Goal: Task Accomplishment & Management: Complete application form

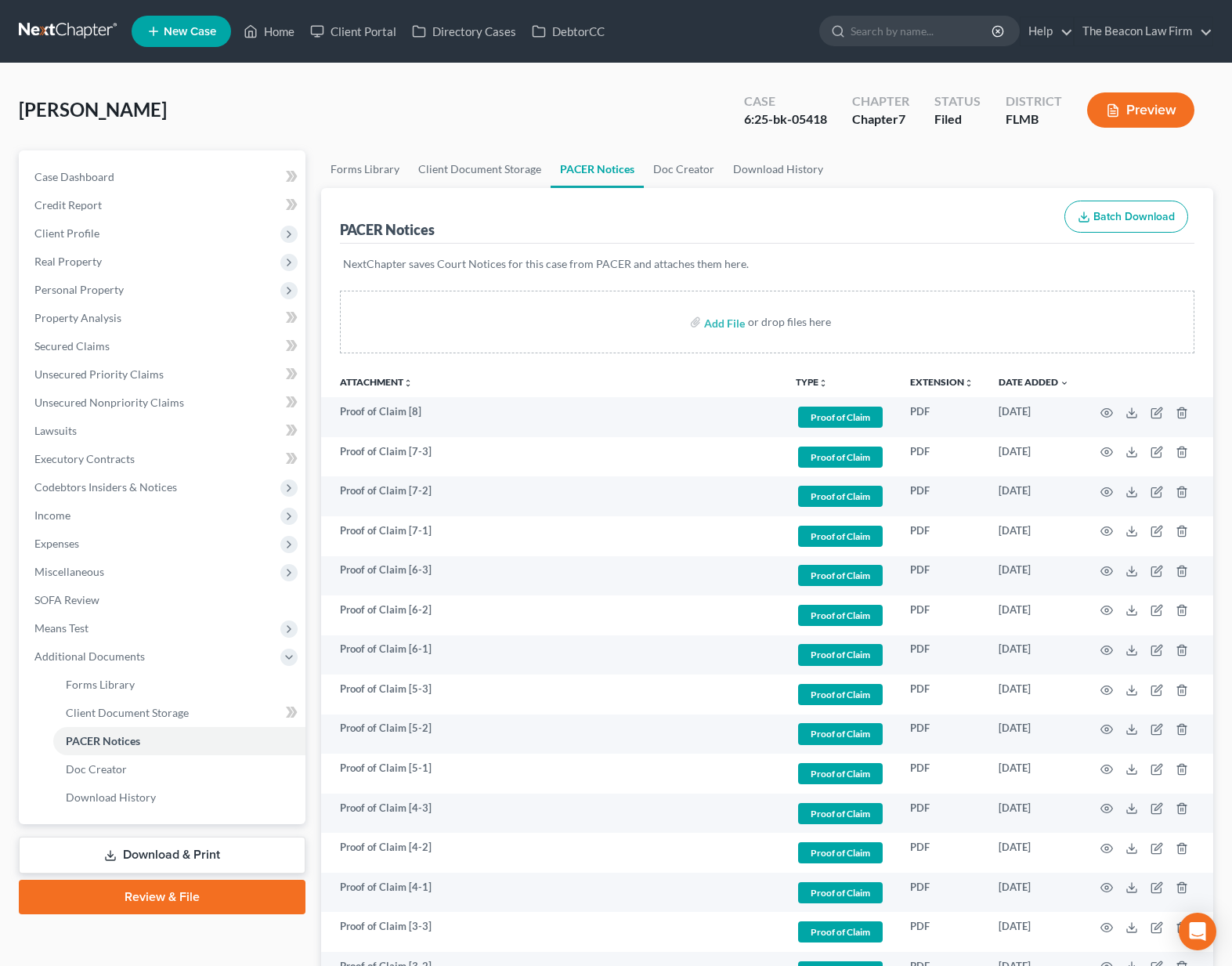
click at [92, 25] on link at bounding box center [69, 31] width 100 height 28
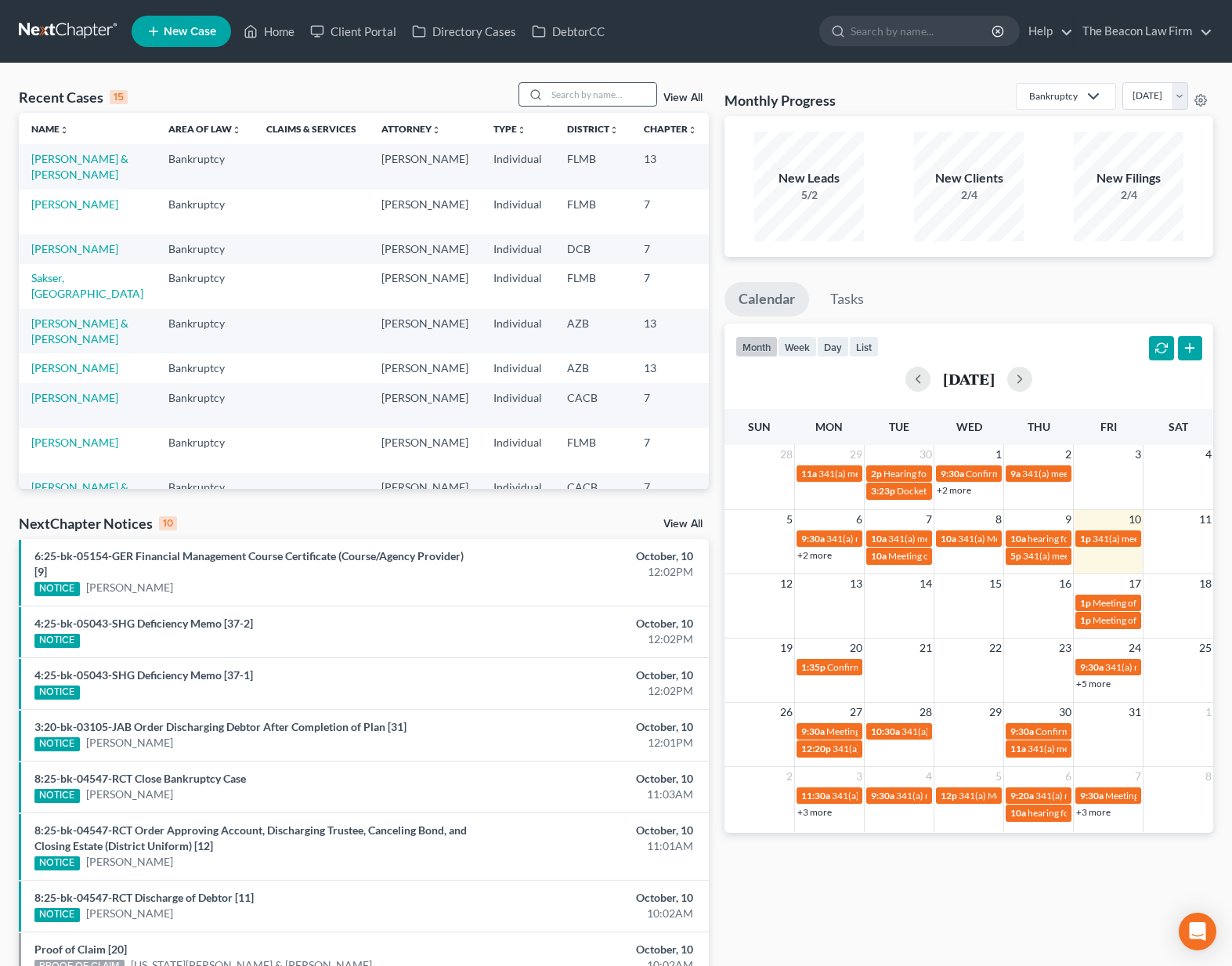
click at [559, 93] on input "search" at bounding box center [601, 94] width 110 height 23
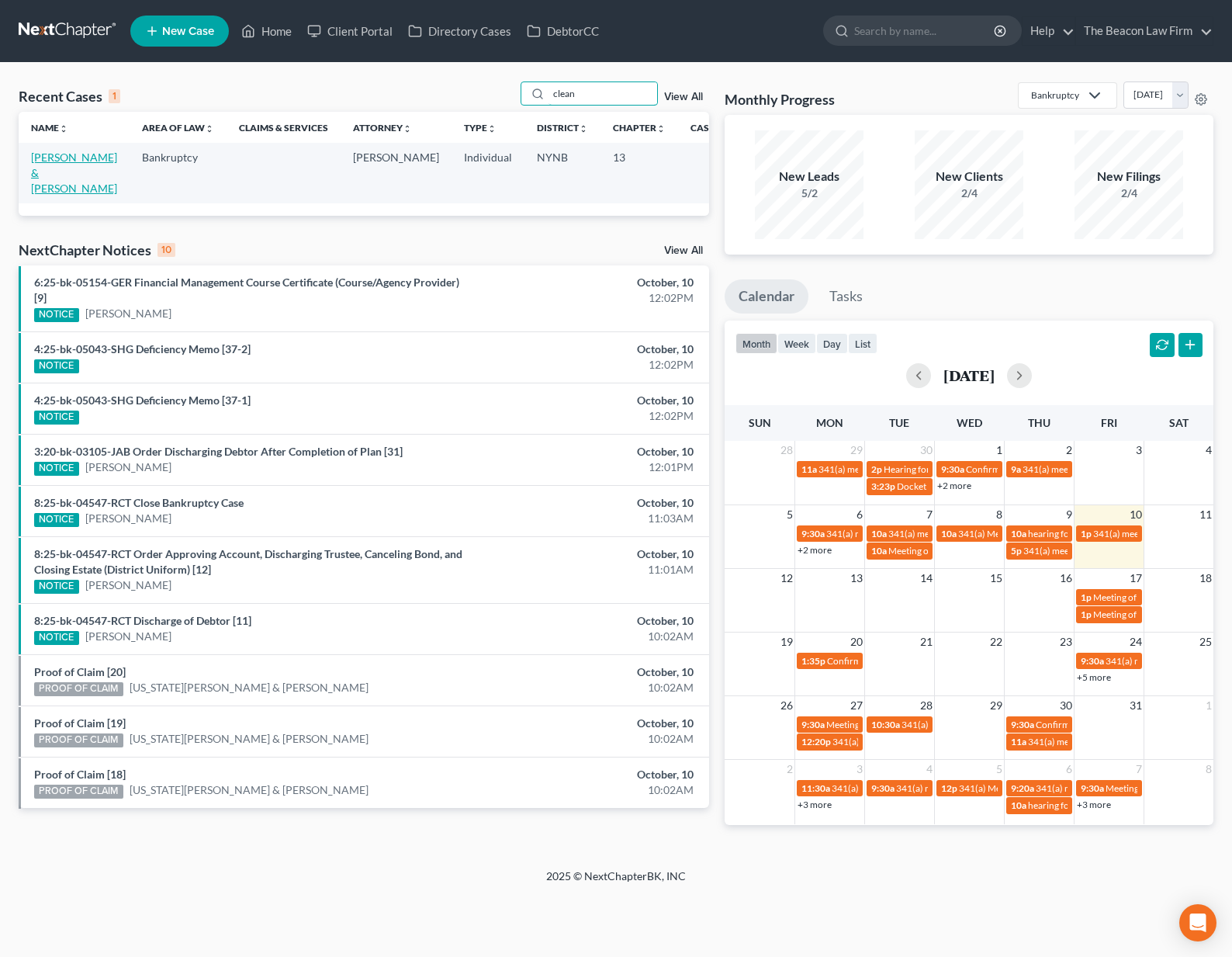
drag, startPoint x: 44, startPoint y: 181, endPoint x: 41, endPoint y: 191, distance: 10.4
click at [43, 182] on td "[PERSON_NAME] & [PERSON_NAME]" at bounding box center [74, 172] width 111 height 59
type input "clean"
click at [40, 192] on link "[PERSON_NAME] & [PERSON_NAME]" at bounding box center [74, 172] width 87 height 44
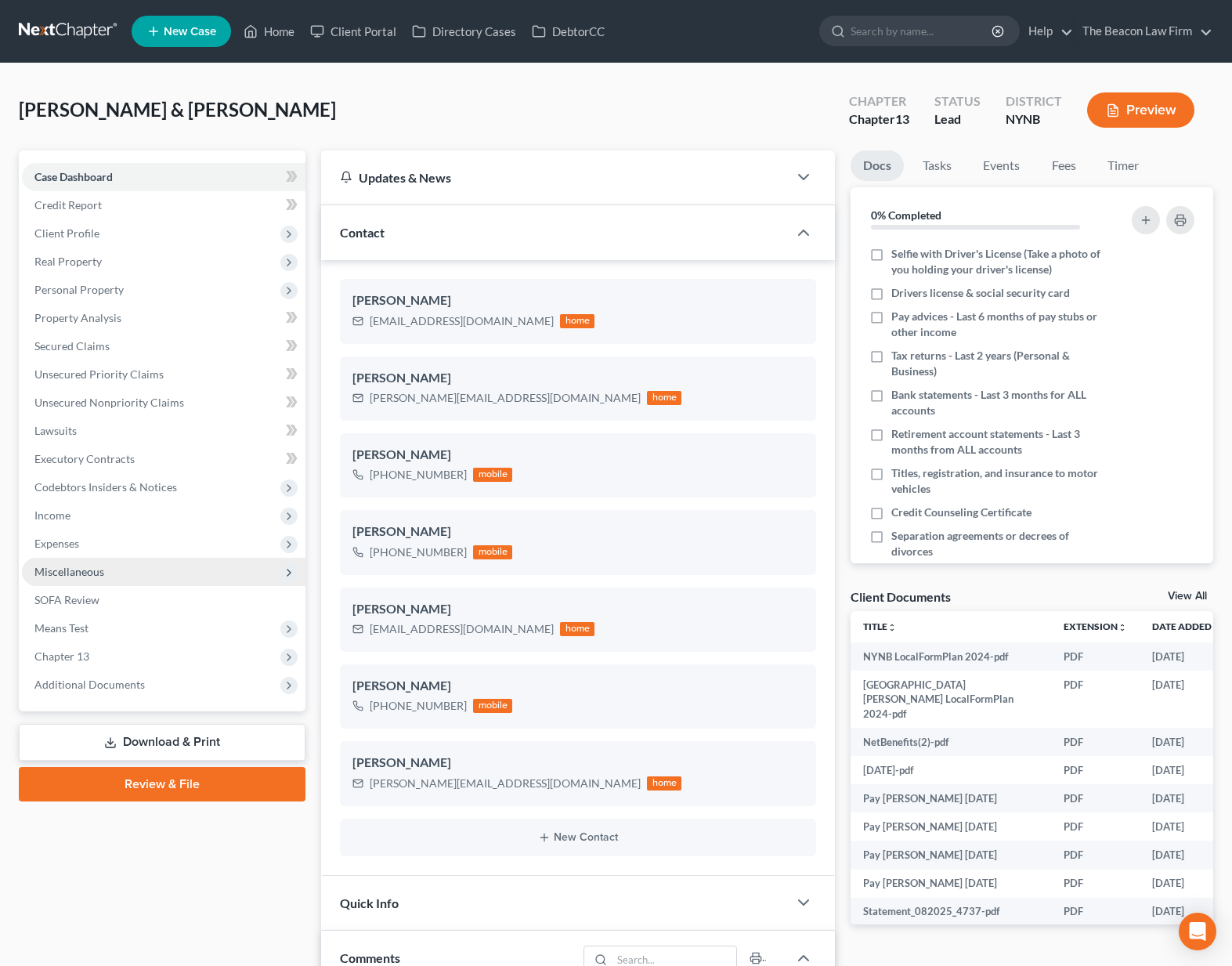
scroll to position [864, 0]
click at [73, 547] on span "Expenses" at bounding box center [56, 543] width 45 height 14
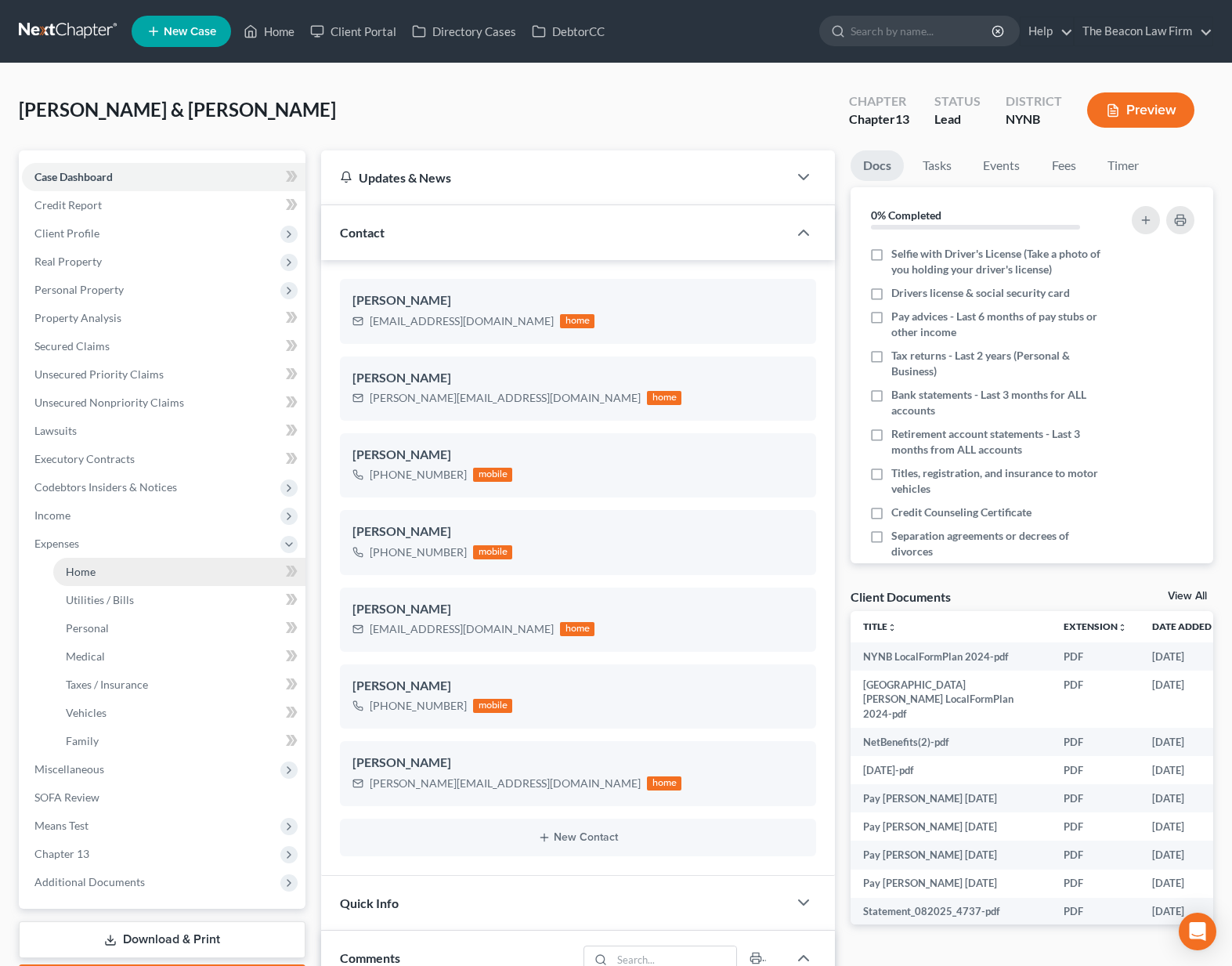
click at [78, 570] on span "Home" at bounding box center [80, 571] width 30 height 14
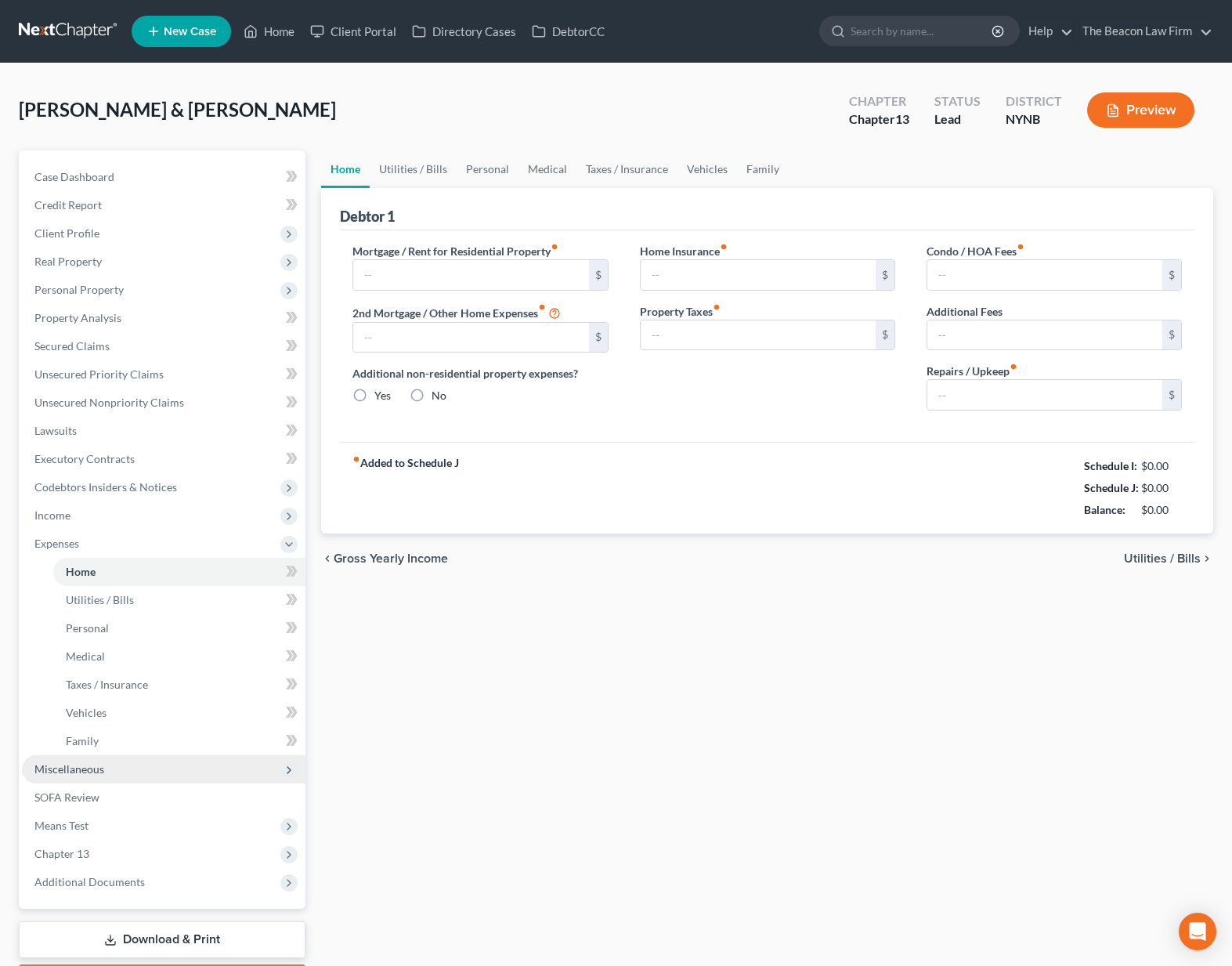
type input "1,604.00"
type input "0.00"
radio input "true"
type input "163.00"
type input "0.00"
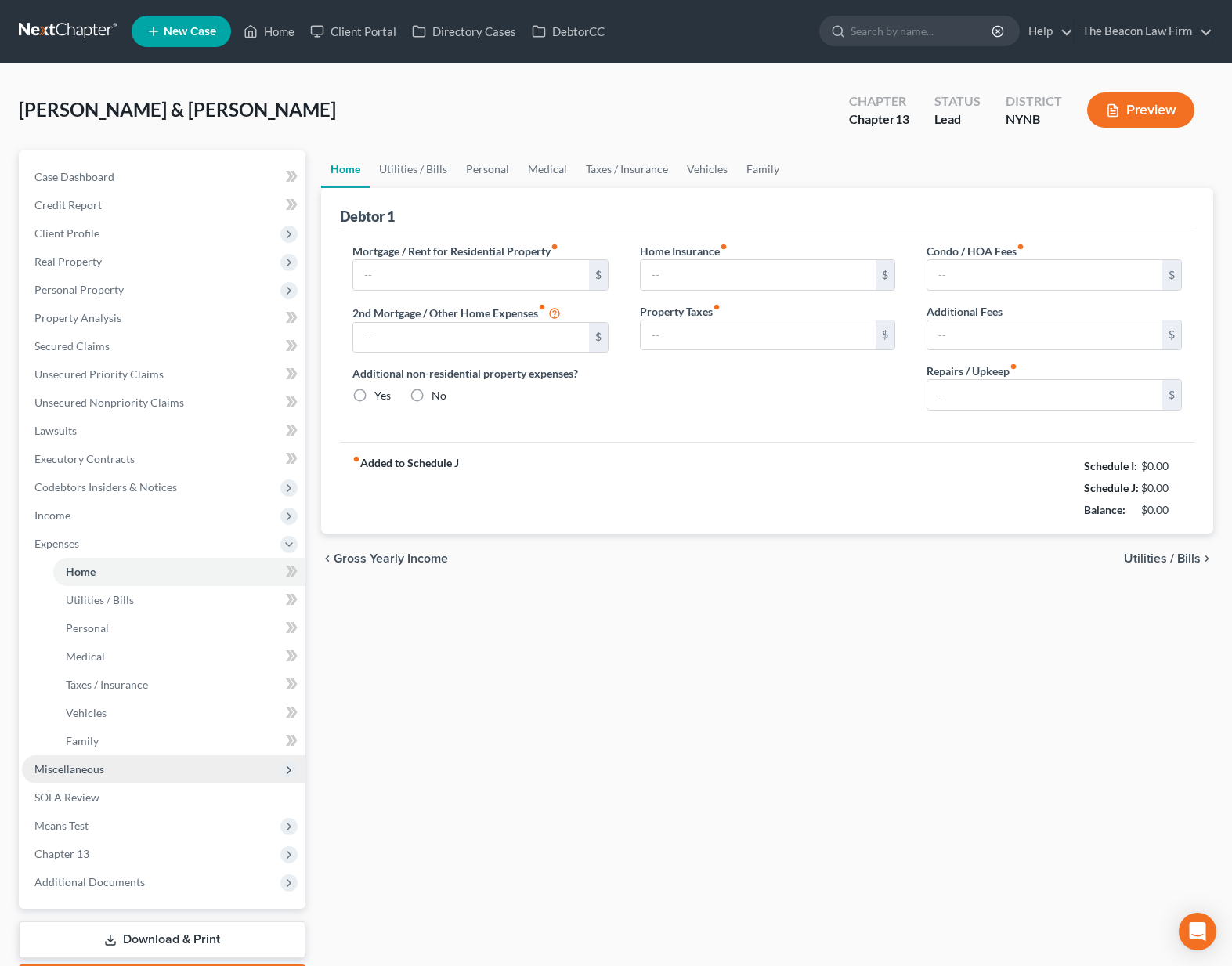
type input "0.00"
type input "300.00"
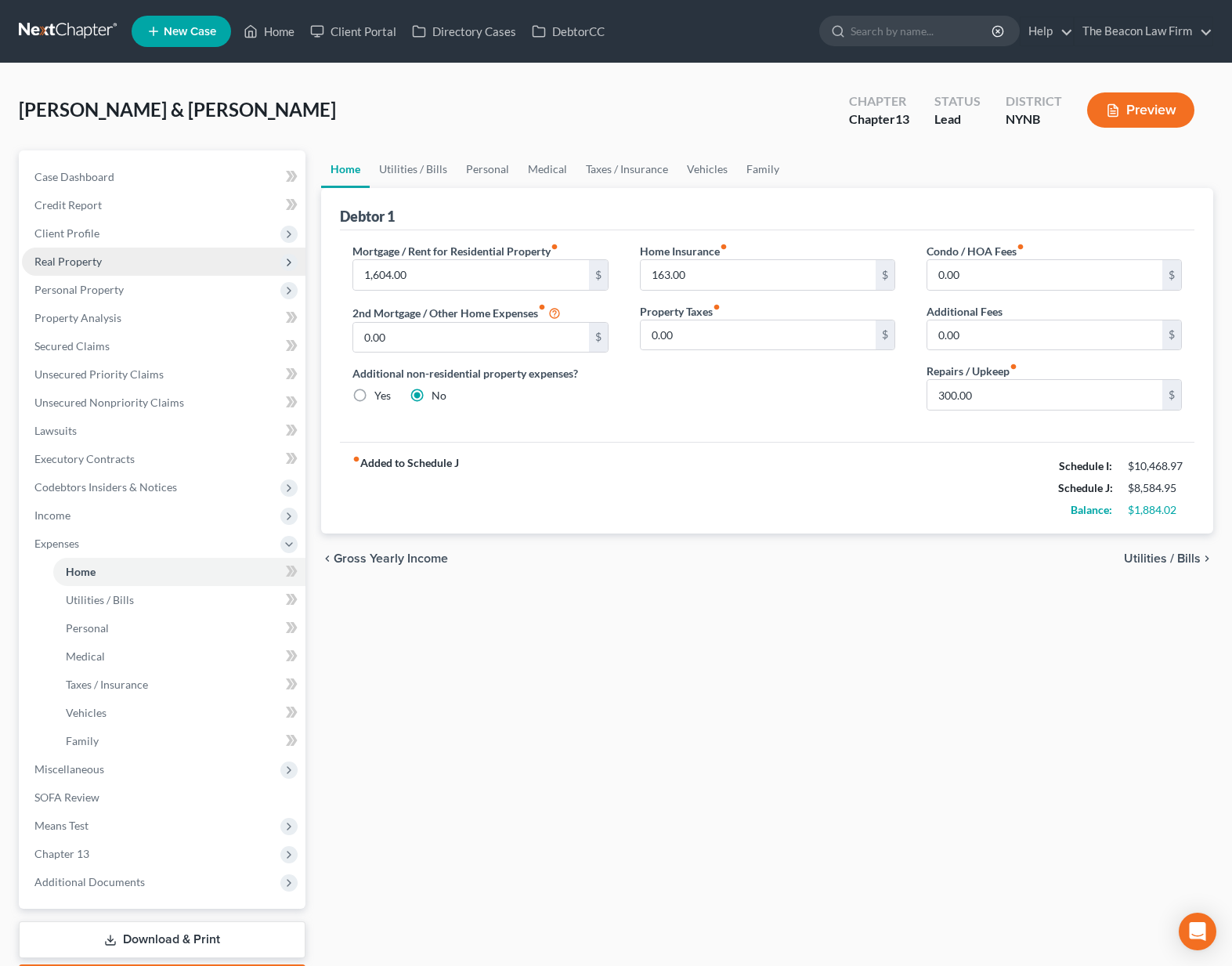
click at [136, 258] on span "Real Property" at bounding box center [164, 261] width 284 height 28
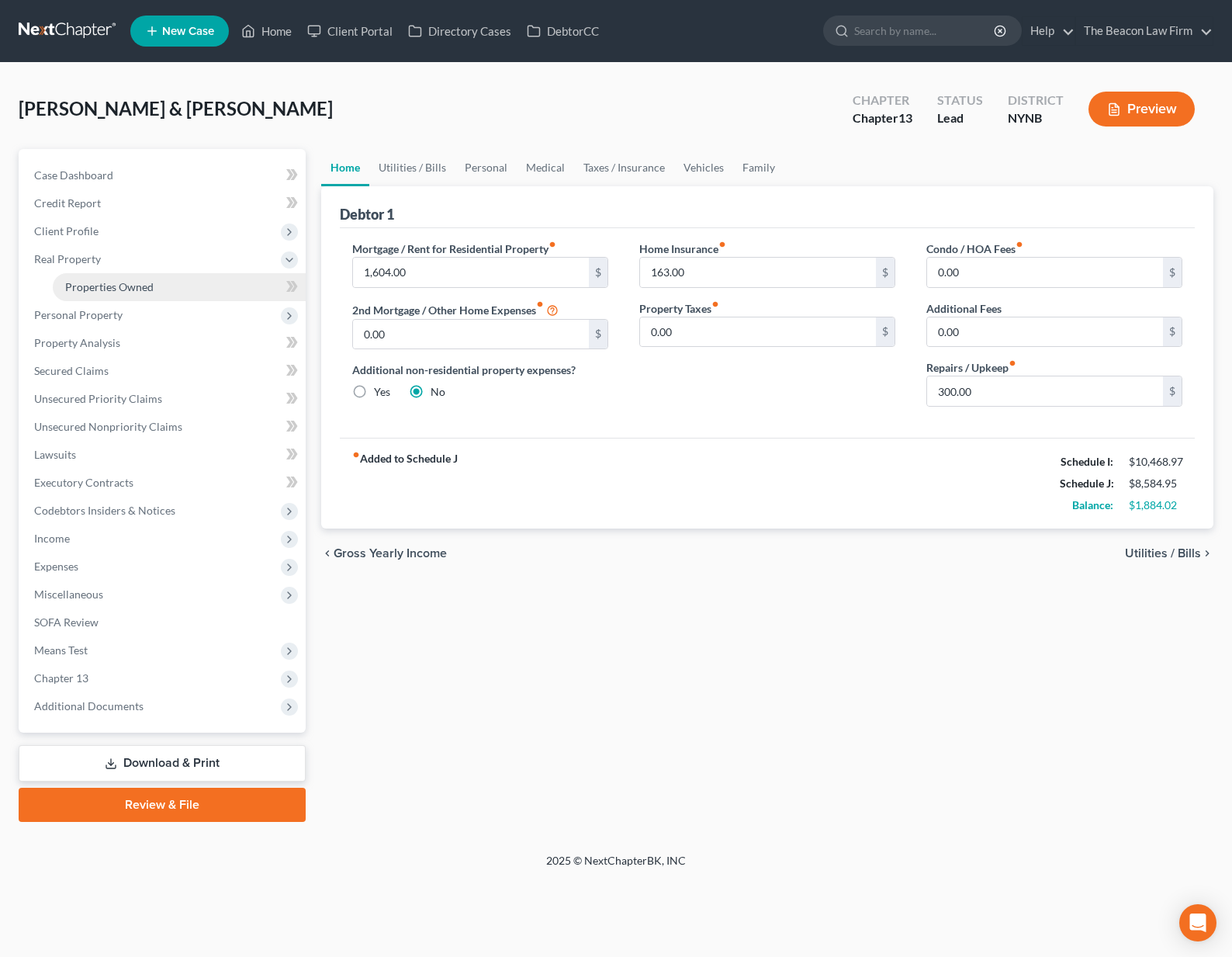
click at [132, 287] on span "Properties Owned" at bounding box center [109, 287] width 88 height 14
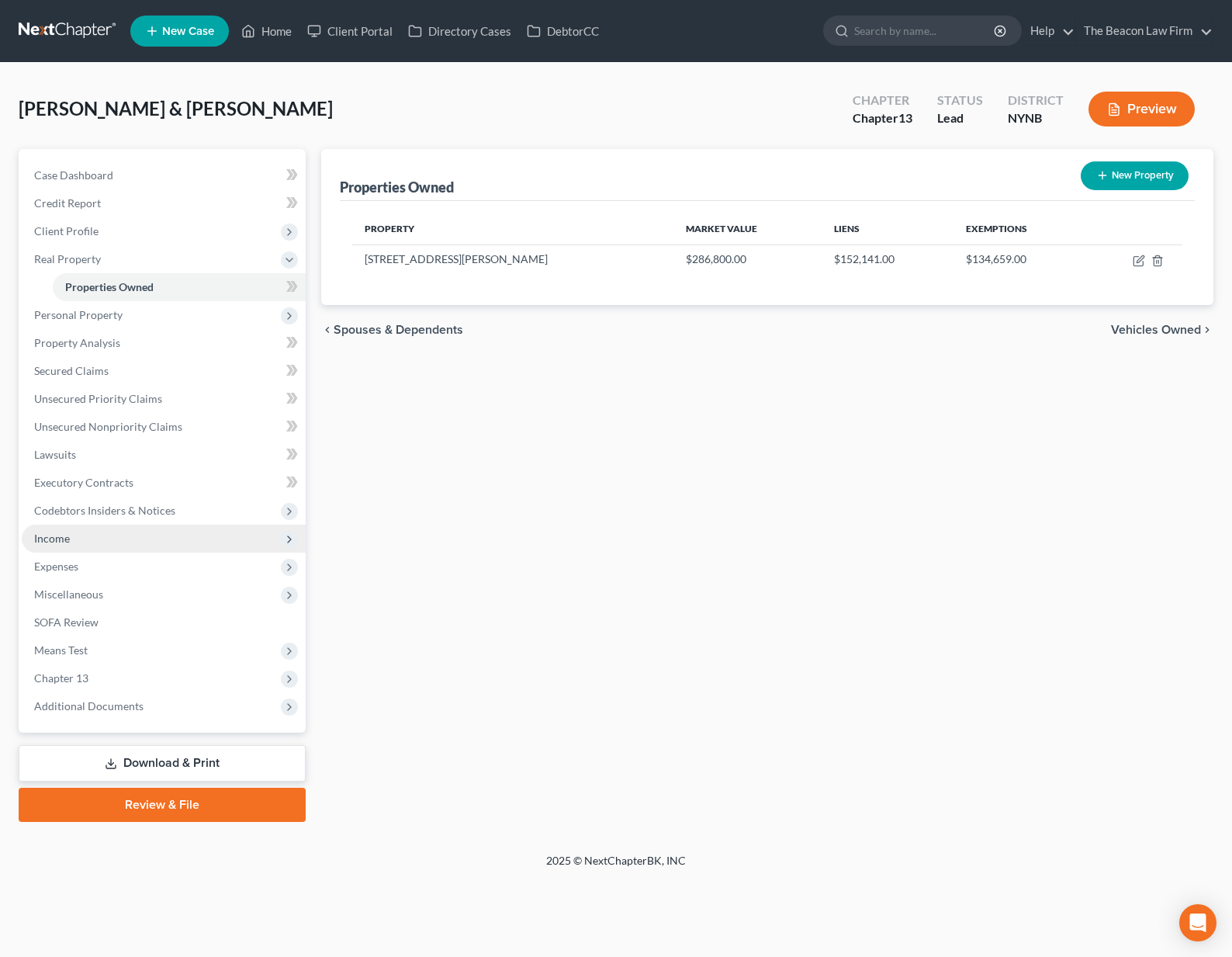
click at [71, 539] on span "Income" at bounding box center [163, 538] width 284 height 28
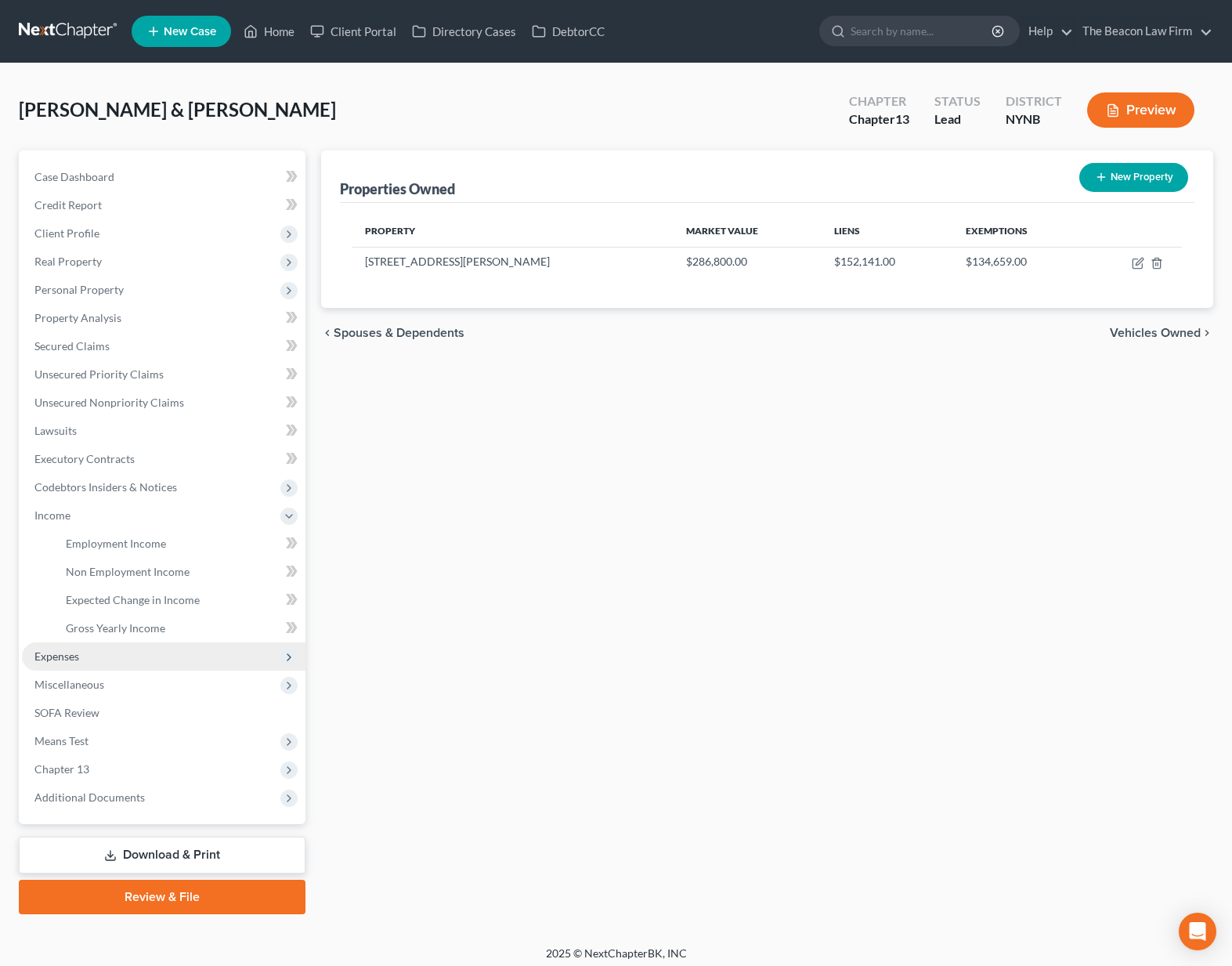
click at [73, 656] on span "Expenses" at bounding box center [56, 656] width 45 height 14
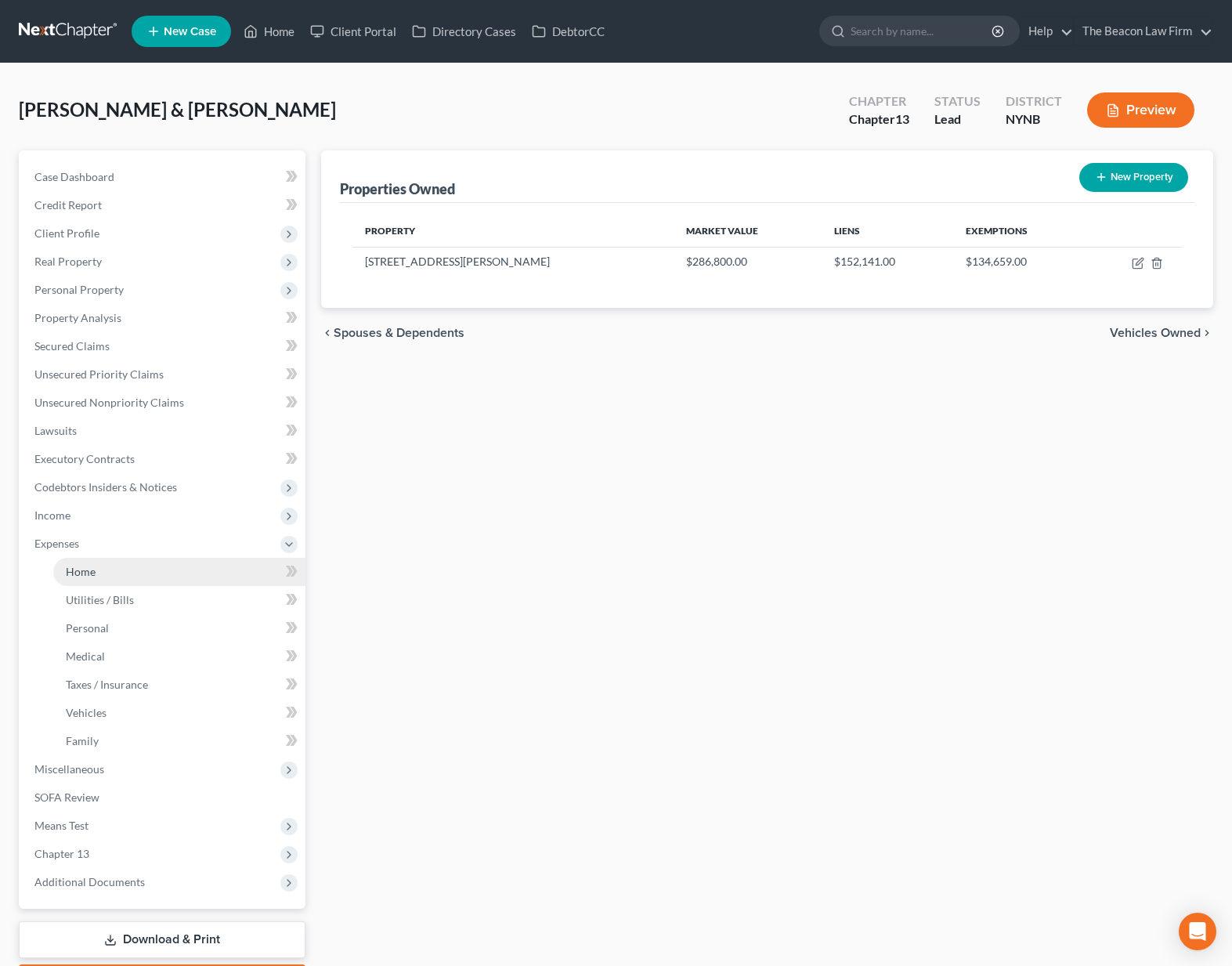
click at [82, 571] on span "Home" at bounding box center [80, 571] width 30 height 14
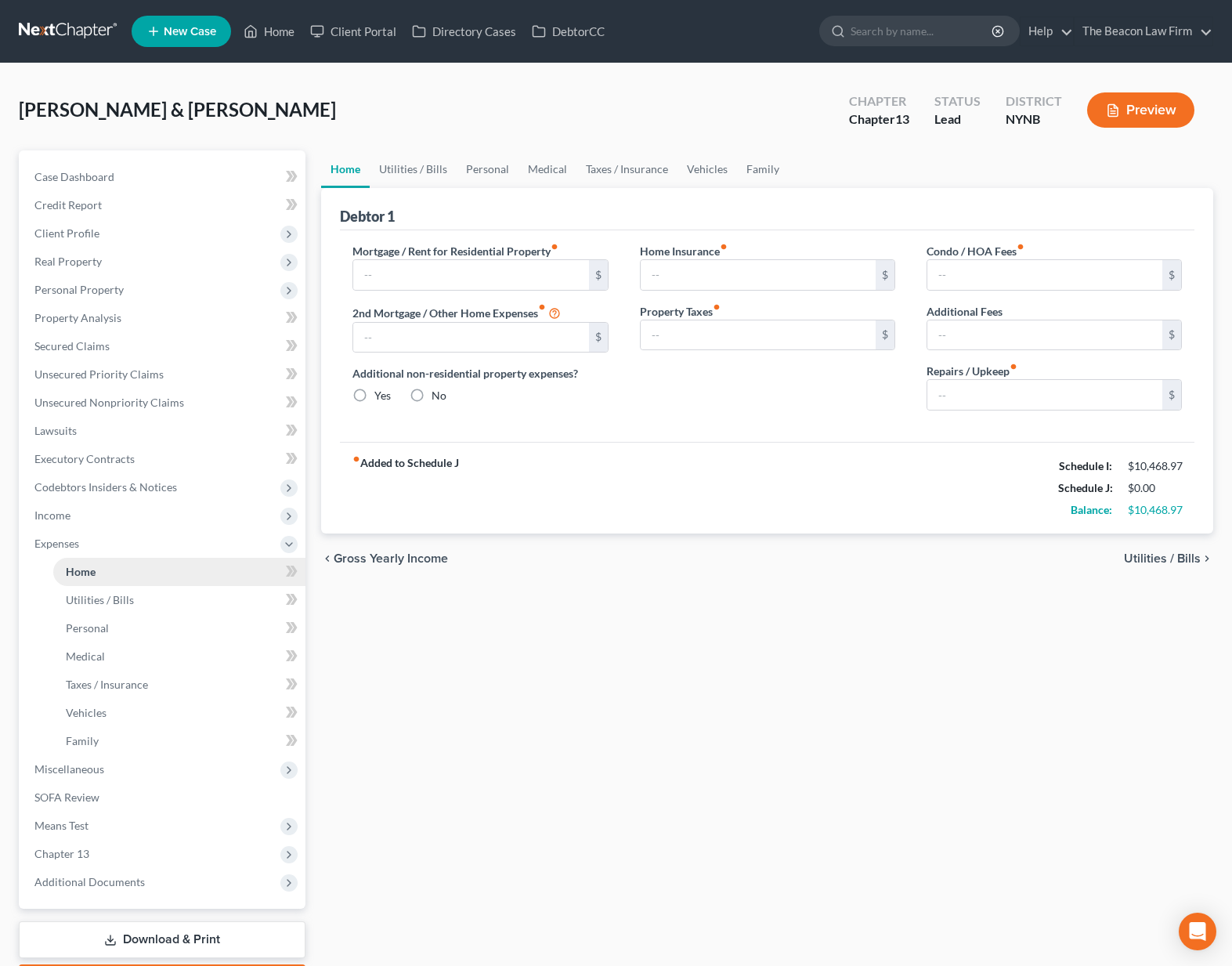
type input "1,604.00"
type input "0.00"
radio input "true"
type input "163.00"
type input "0.00"
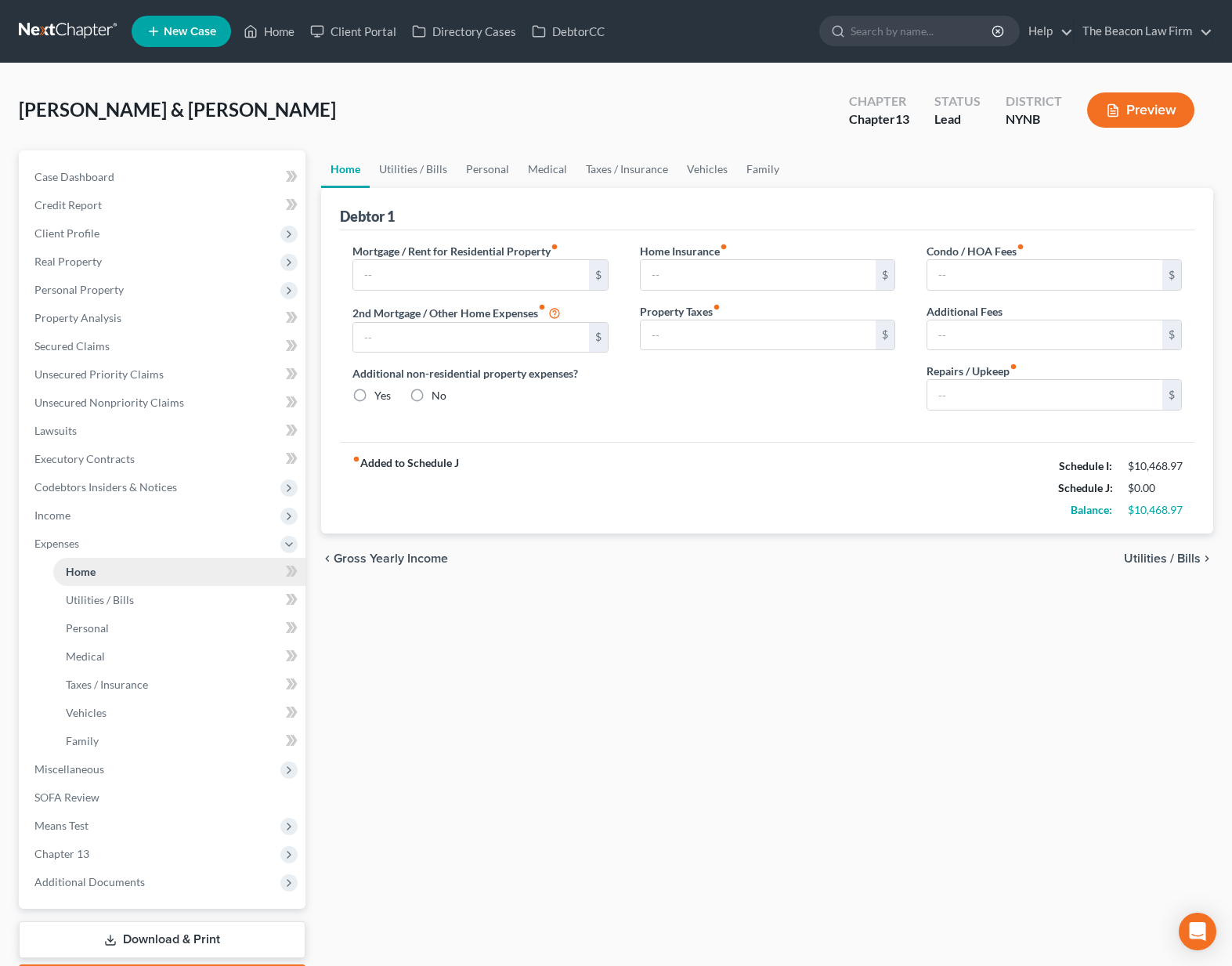
type input "0.00"
type input "300.00"
drag, startPoint x: 421, startPoint y: 279, endPoint x: 363, endPoint y: 274, distance: 58.2
click at [363, 274] on input "1,604.00" at bounding box center [470, 275] width 235 height 30
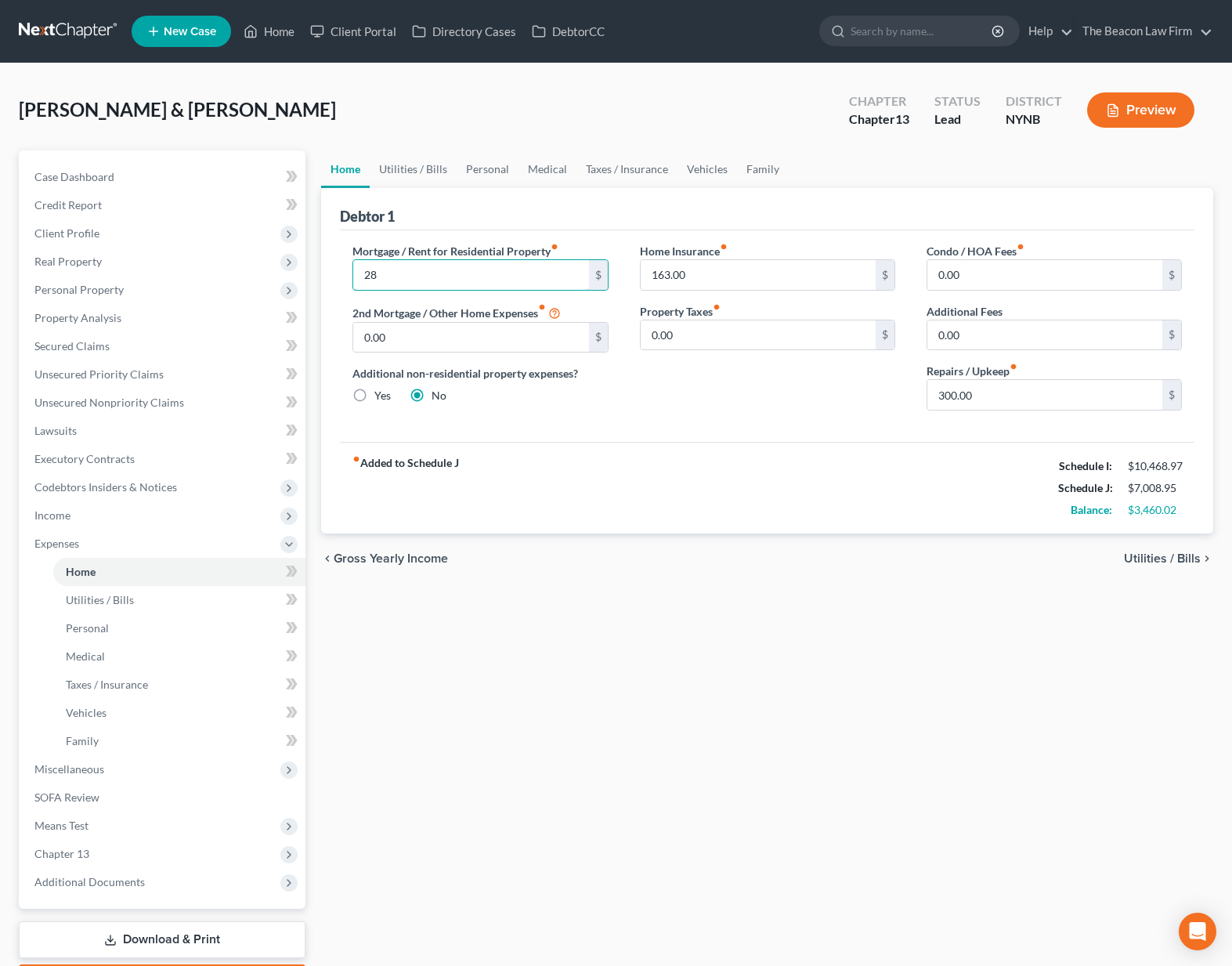
type input "2"
type input "1,800"
click at [598, 303] on div "2nd Mortgage / Other Home Expenses fiber_manual_record 0.00 $" at bounding box center [480, 327] width 256 height 50
click at [432, 169] on link "Utilities / Bills" at bounding box center [413, 168] width 87 height 37
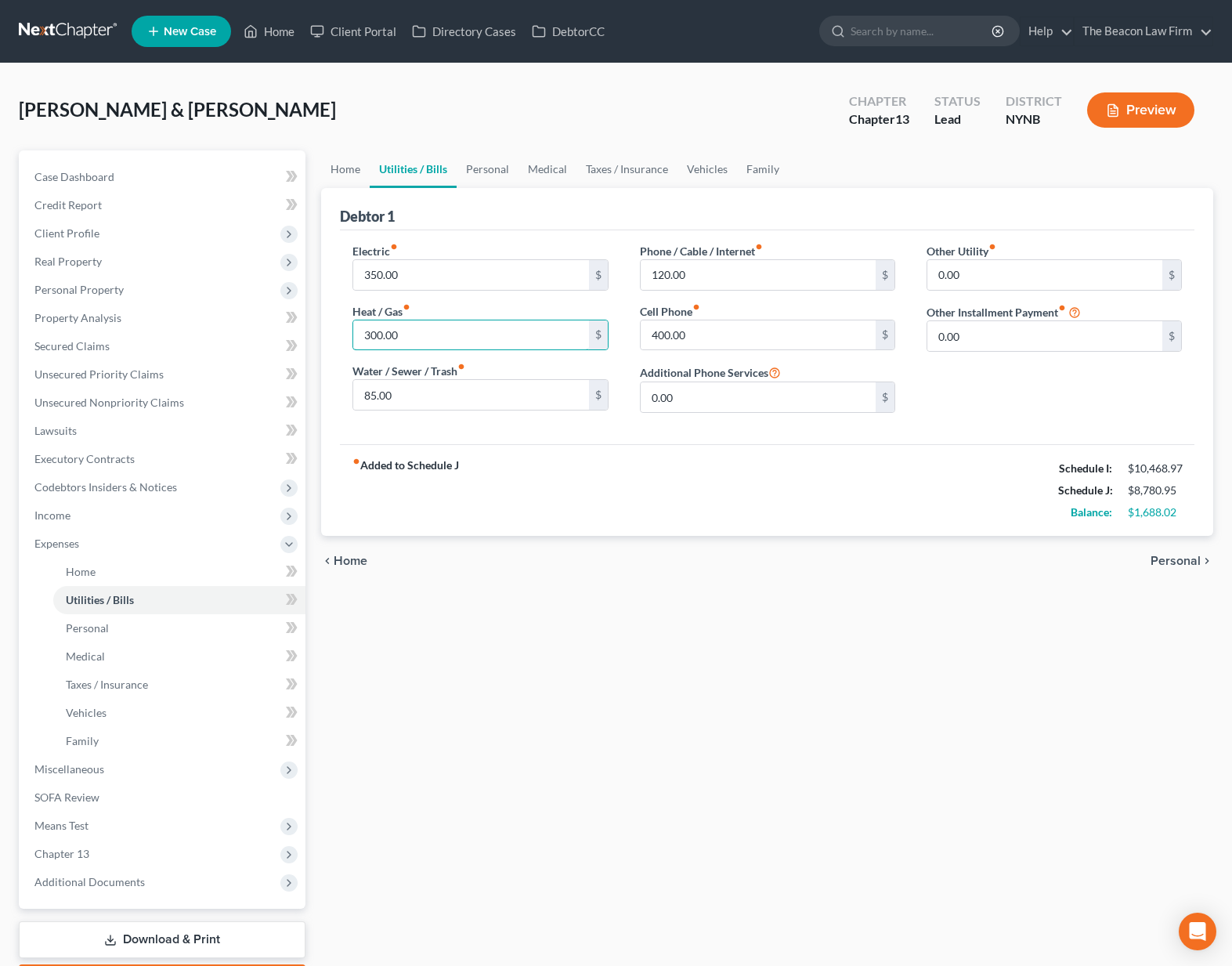
drag, startPoint x: 411, startPoint y: 330, endPoint x: 336, endPoint y: 329, distance: 75.0
click at [336, 329] on div "Debtor 1 Electric fiber_manual_record 350.00 $ Heat / Gas fiber_manual_record 3…" at bounding box center [767, 362] width 893 height 347
type input "700"
click at [435, 400] on input "85.00" at bounding box center [470, 395] width 235 height 30
drag, startPoint x: 409, startPoint y: 393, endPoint x: 343, endPoint y: 387, distance: 66.3
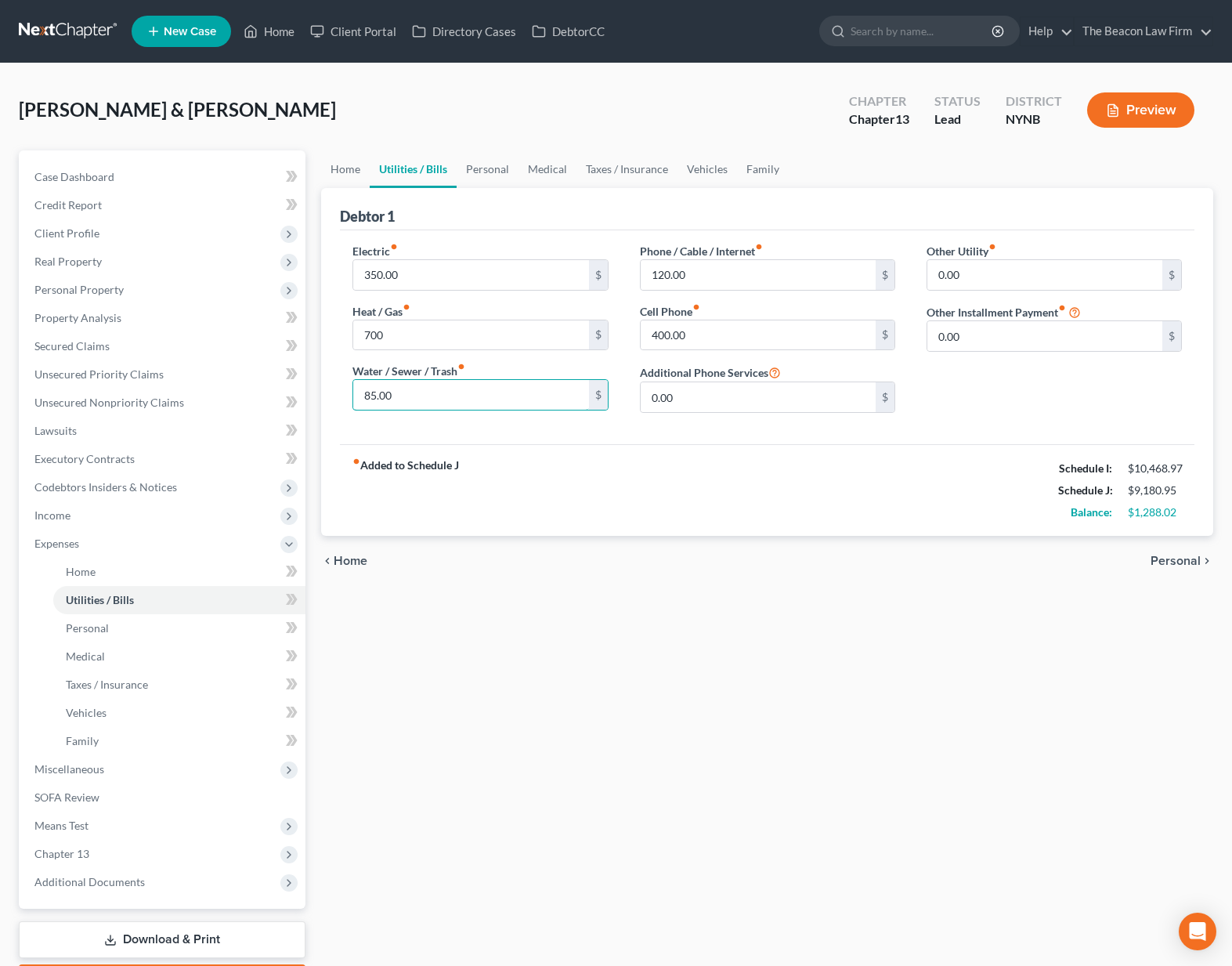
click at [344, 387] on div "Electric fiber_manual_record 350.00 $ Heat / Gas fiber_manual_record 700 $ Wate…" at bounding box center [480, 334] width 287 height 183
type input "150"
click at [464, 281] on input "350.00" at bounding box center [470, 275] width 235 height 30
drag, startPoint x: 389, startPoint y: 335, endPoint x: 326, endPoint y: 329, distance: 63.3
click at [326, 329] on div "Debtor 1 Electric fiber_manual_record 350.00 $ Heat / Gas fiber_manual_record 7…" at bounding box center [767, 362] width 893 height 347
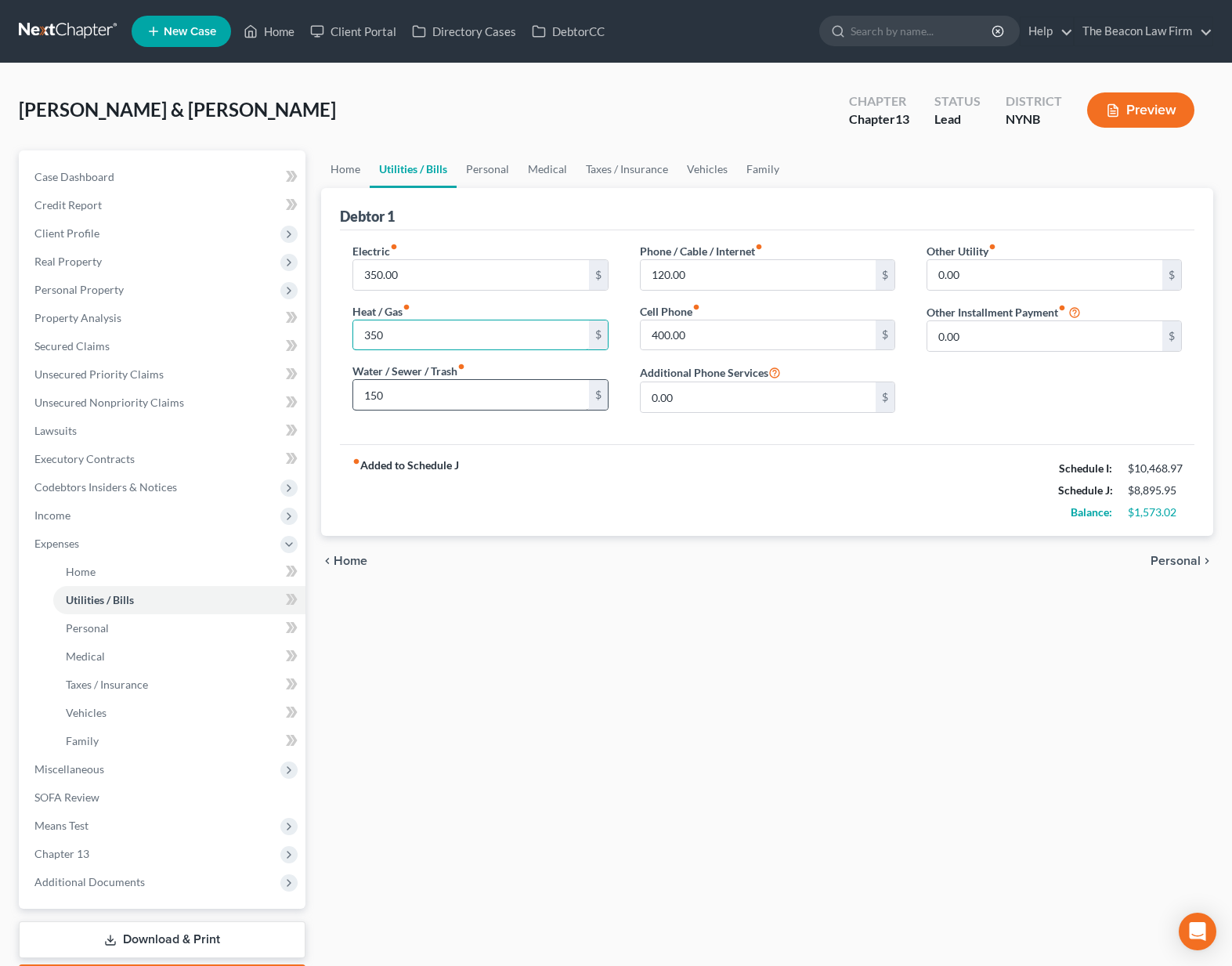
type input "350"
drag, startPoint x: 437, startPoint y: 394, endPoint x: 399, endPoint y: 387, distance: 38.6
click at [436, 394] on input "150" at bounding box center [470, 395] width 235 height 30
click at [444, 288] on input "350.00" at bounding box center [470, 275] width 235 height 30
drag, startPoint x: 419, startPoint y: 341, endPoint x: 432, endPoint y: 338, distance: 13.3
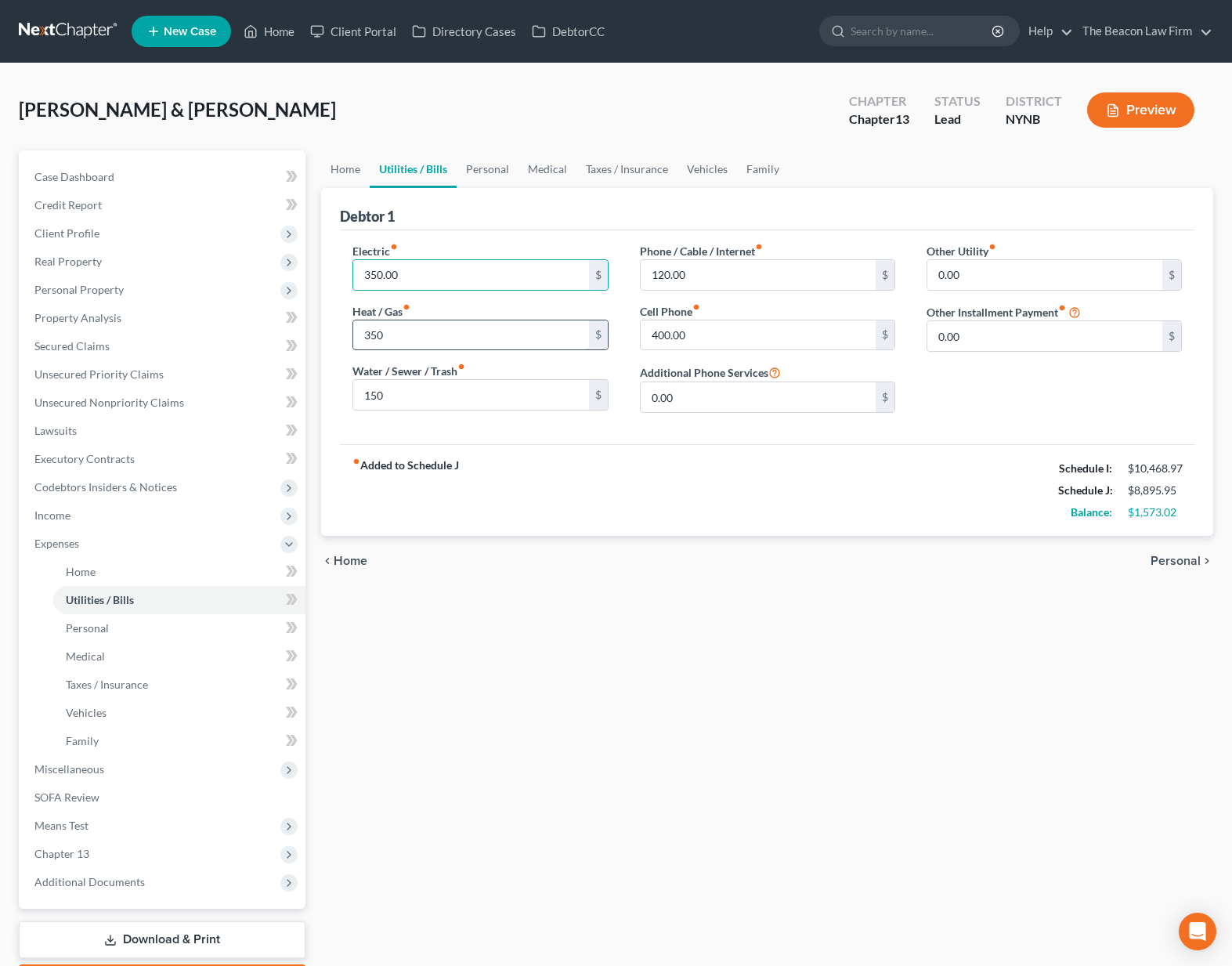
click at [419, 341] on input "350" at bounding box center [470, 335] width 235 height 30
click at [398, 393] on input "150" at bounding box center [470, 395] width 235 height 30
click at [702, 283] on input "120.00" at bounding box center [758, 275] width 235 height 30
click at [1118, 101] on button "Preview" at bounding box center [1141, 110] width 107 height 35
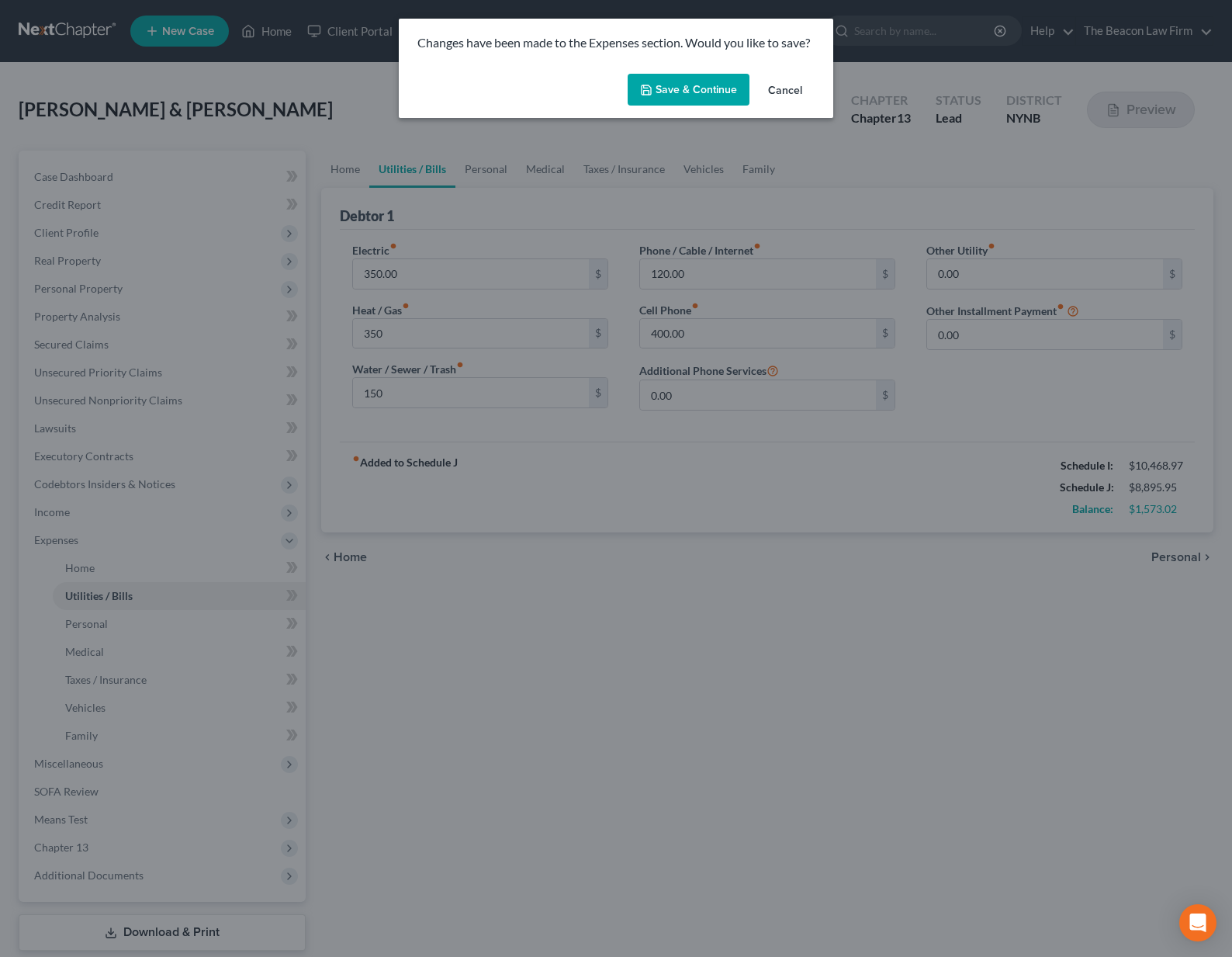
click at [789, 89] on button "Cancel" at bounding box center [785, 91] width 59 height 31
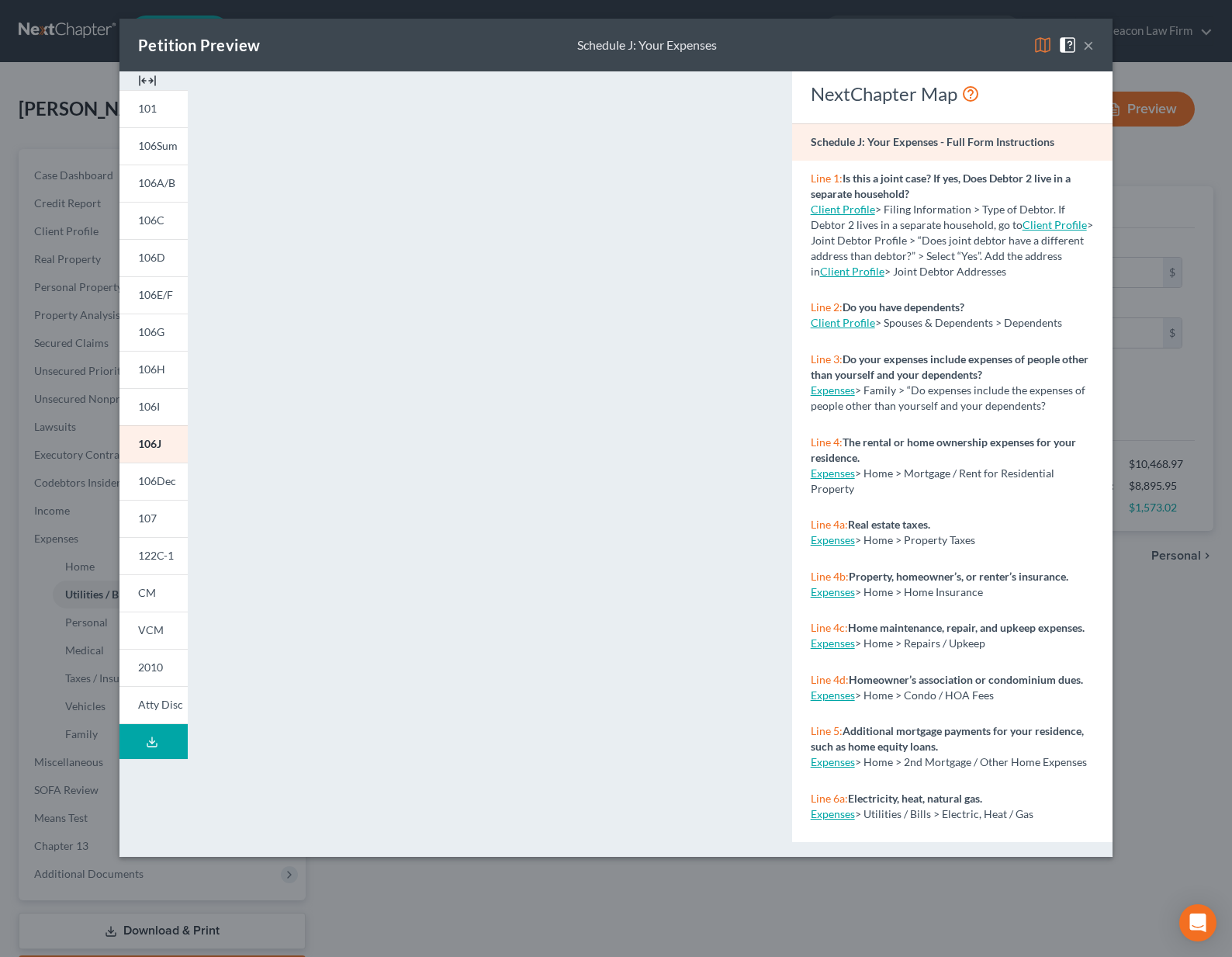
click at [1089, 45] on button "×" at bounding box center [1089, 45] width 11 height 19
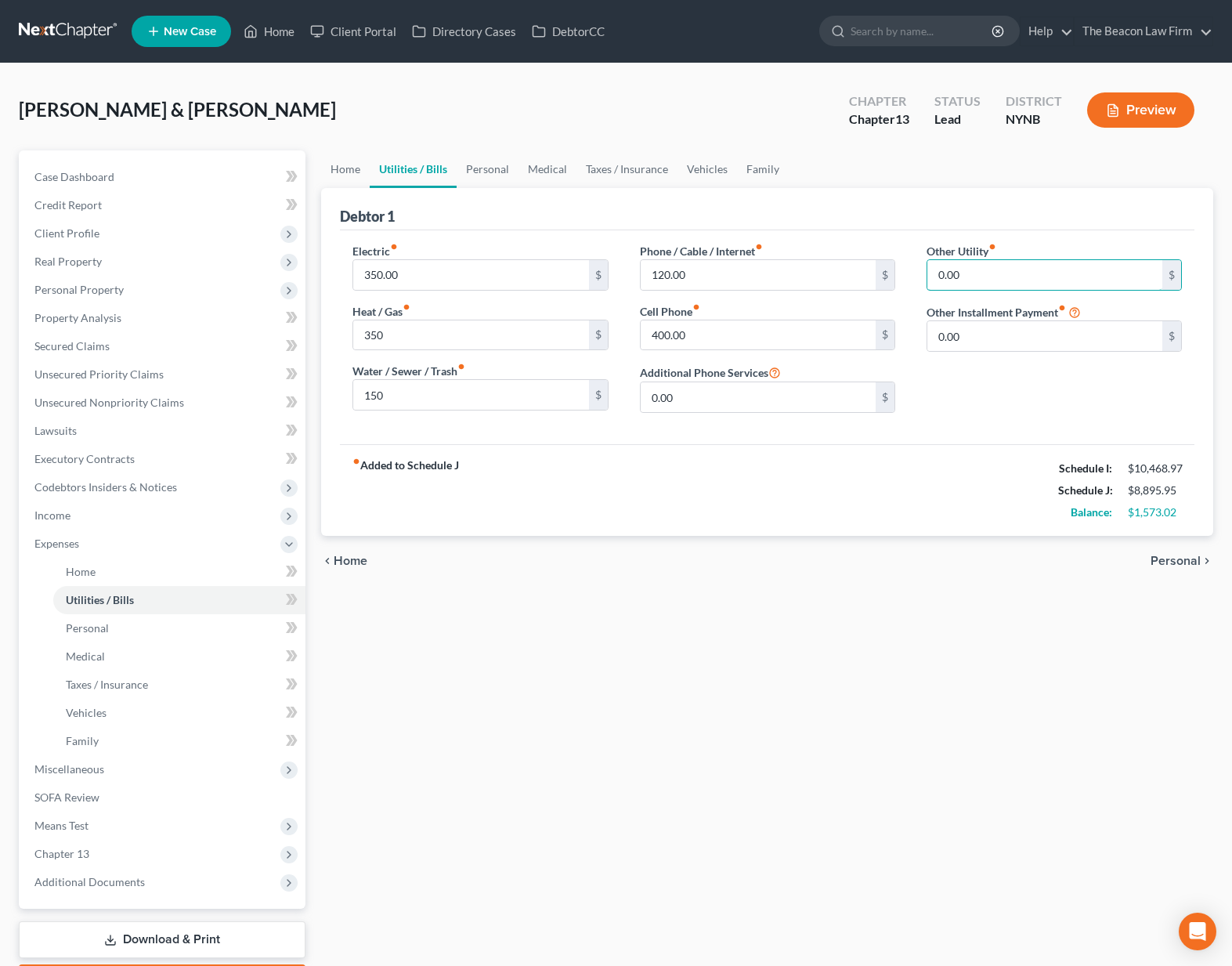
drag, startPoint x: 976, startPoint y: 277, endPoint x: 918, endPoint y: 272, distance: 58.2
click at [918, 272] on div "Other Utility fiber_manual_record 0.00 $ Other Installment Payment fiber_manual…" at bounding box center [1054, 334] width 287 height 183
type input "50."
click at [494, 172] on link "Personal" at bounding box center [488, 168] width 62 height 37
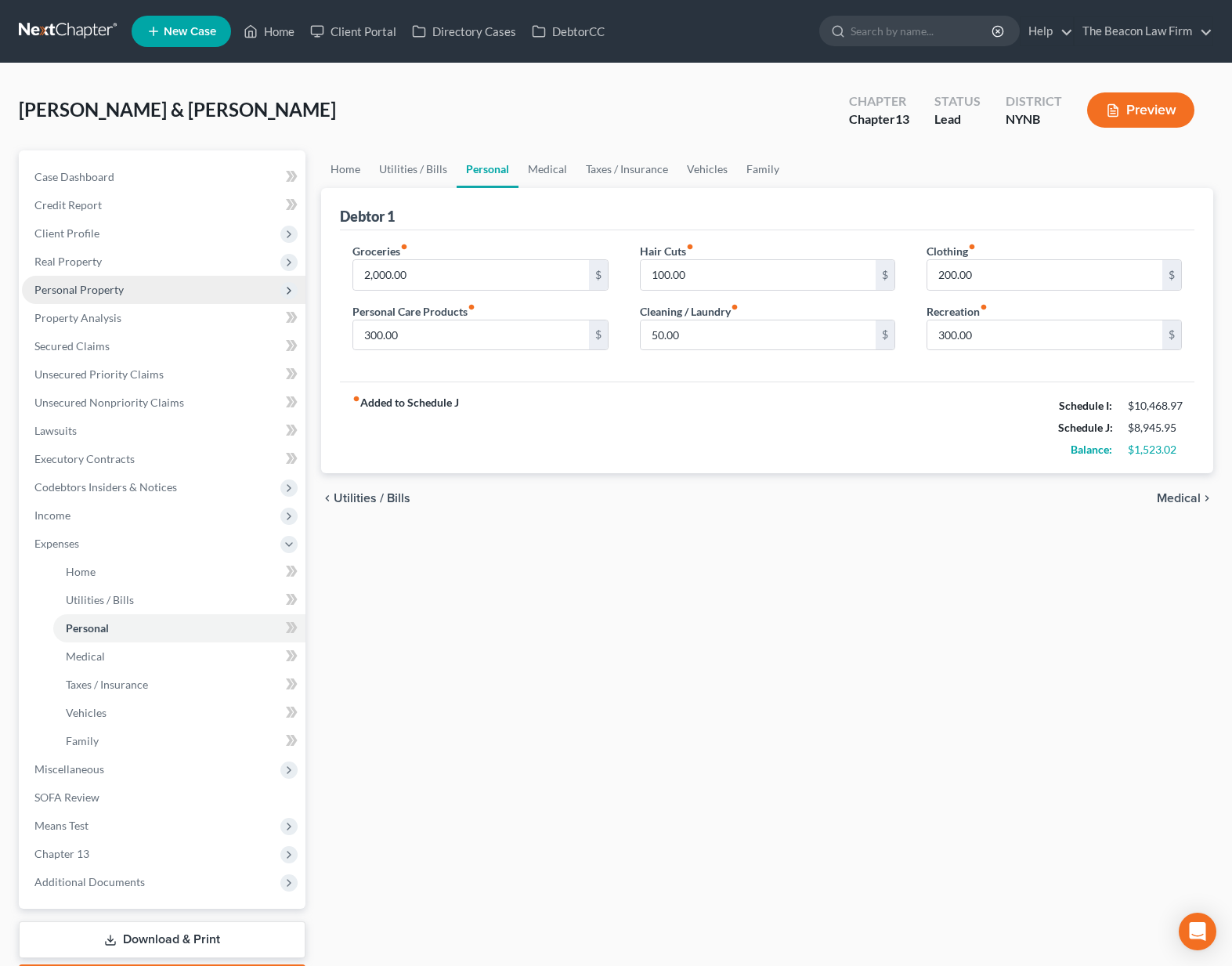
click at [118, 301] on span "Personal Property" at bounding box center [164, 289] width 284 height 28
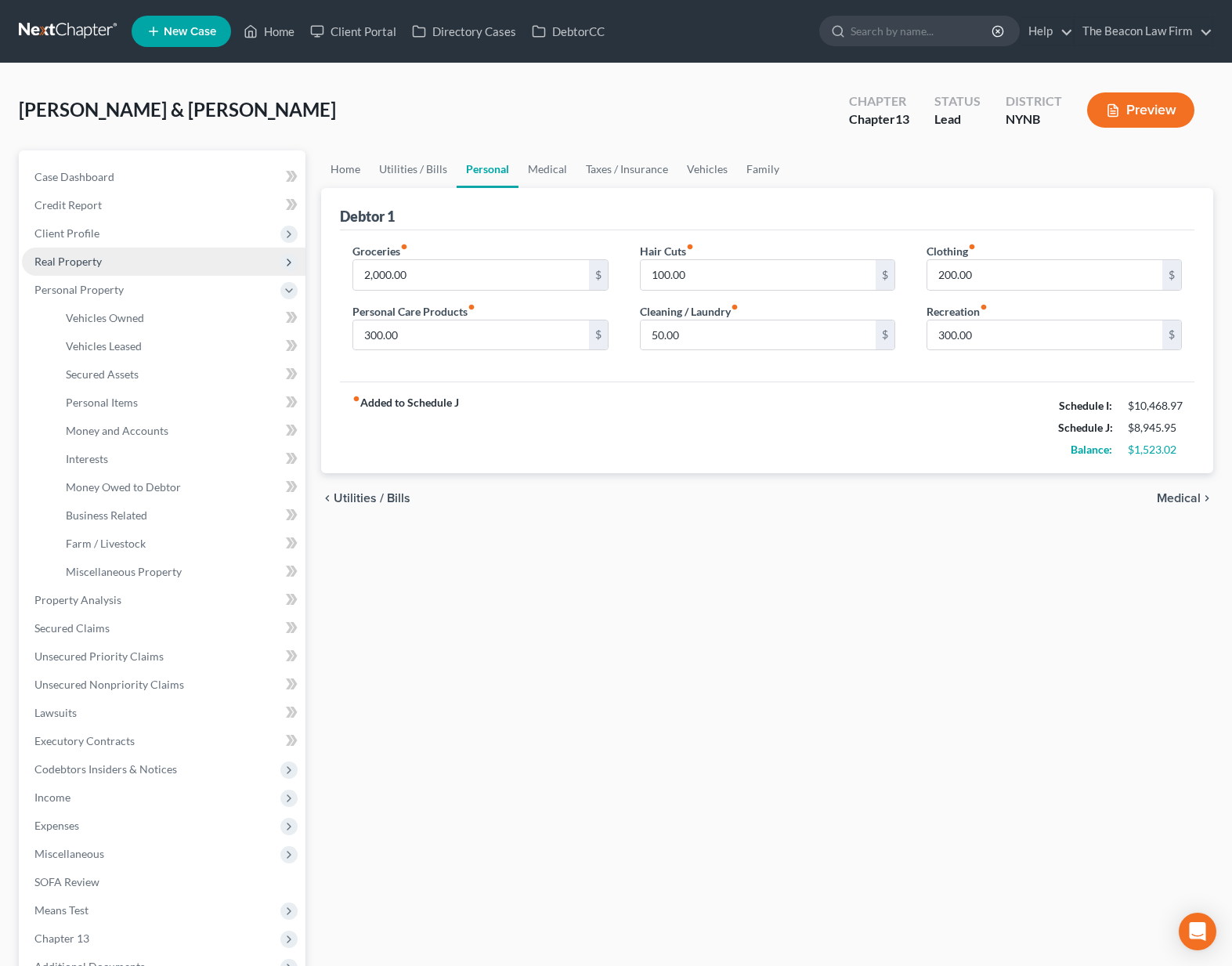
click at [88, 266] on span "Real Property" at bounding box center [68, 261] width 67 height 14
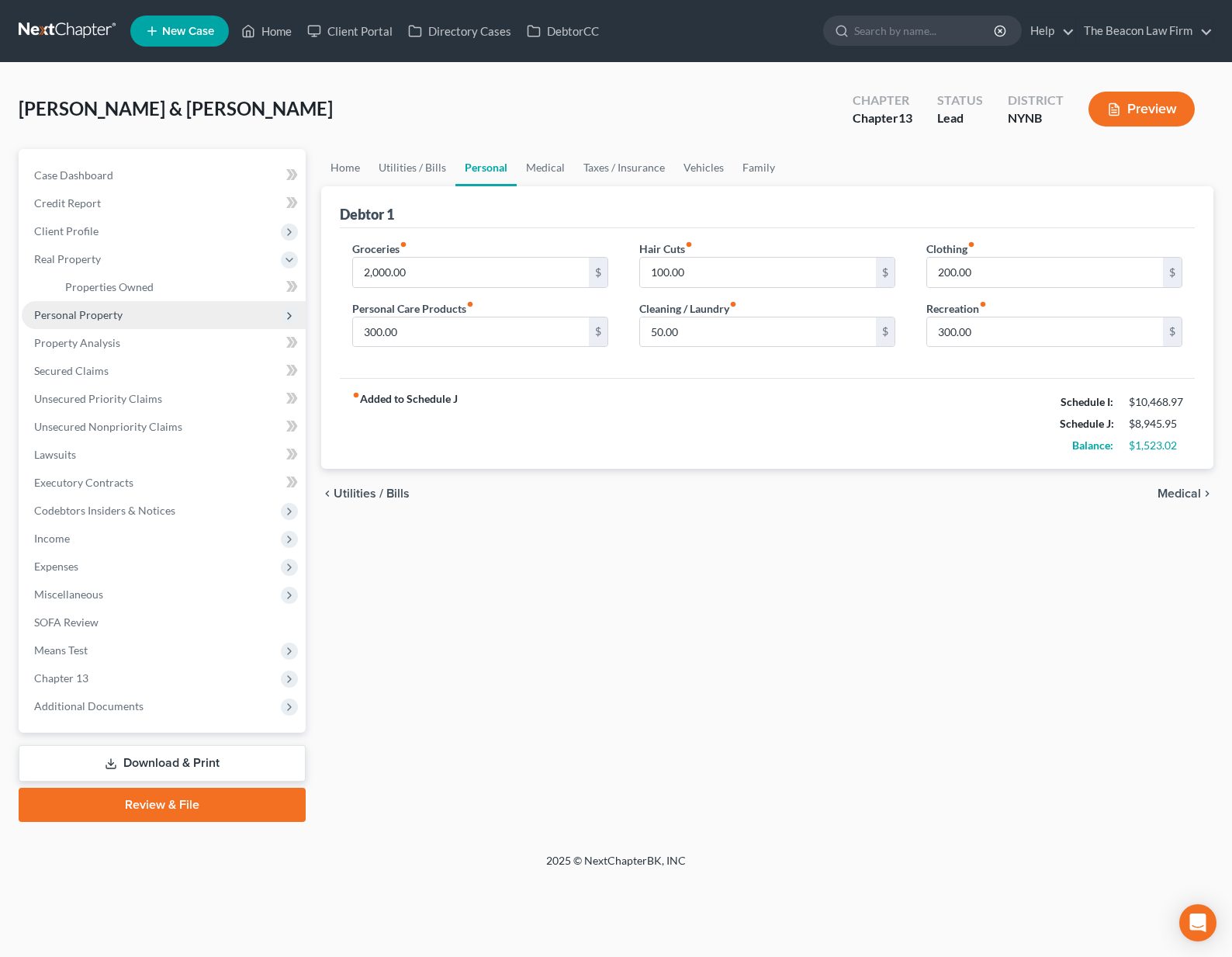
click at [96, 310] on span "Personal Property" at bounding box center [78, 314] width 88 height 14
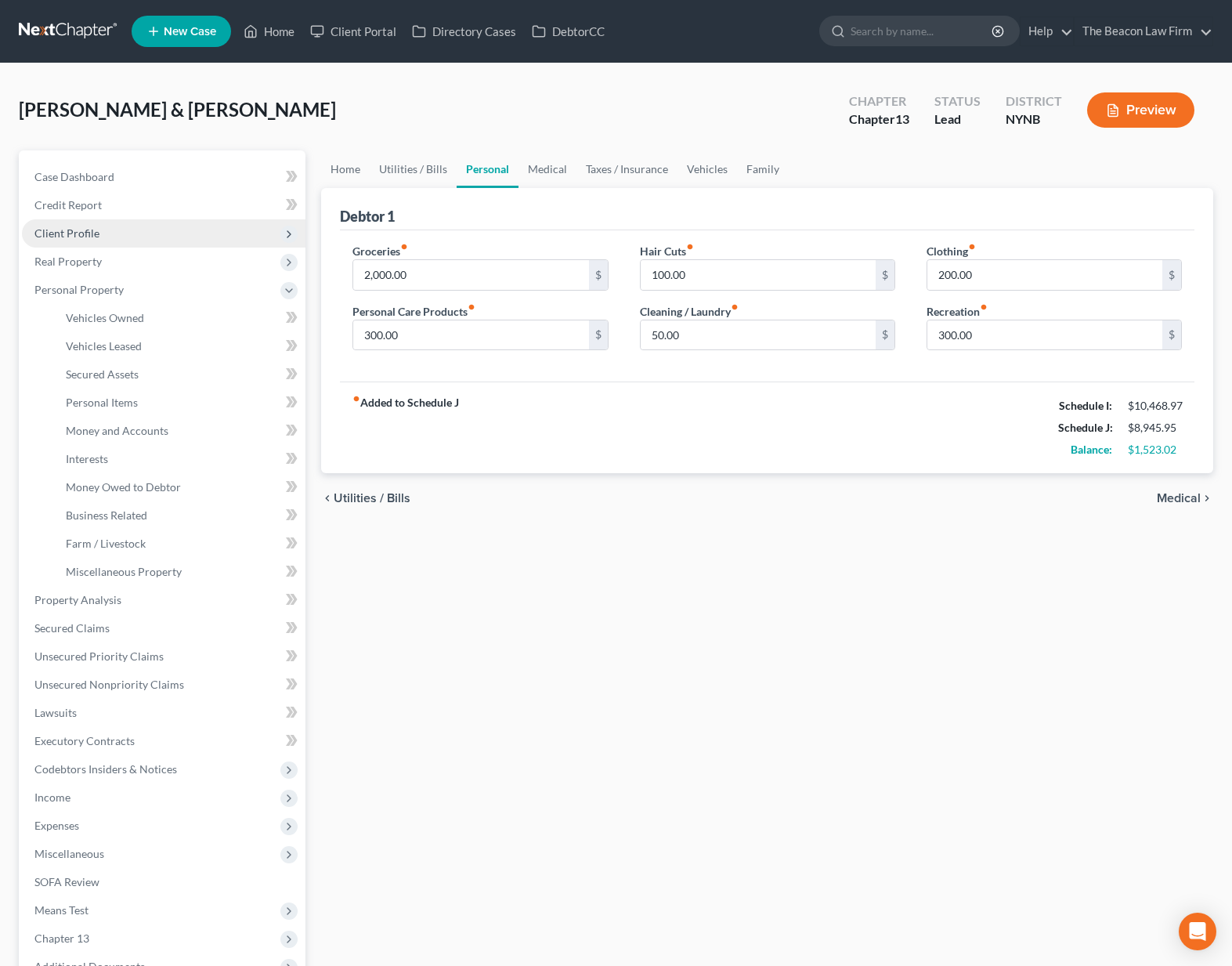
click at [58, 245] on span "Client Profile" at bounding box center [164, 233] width 284 height 28
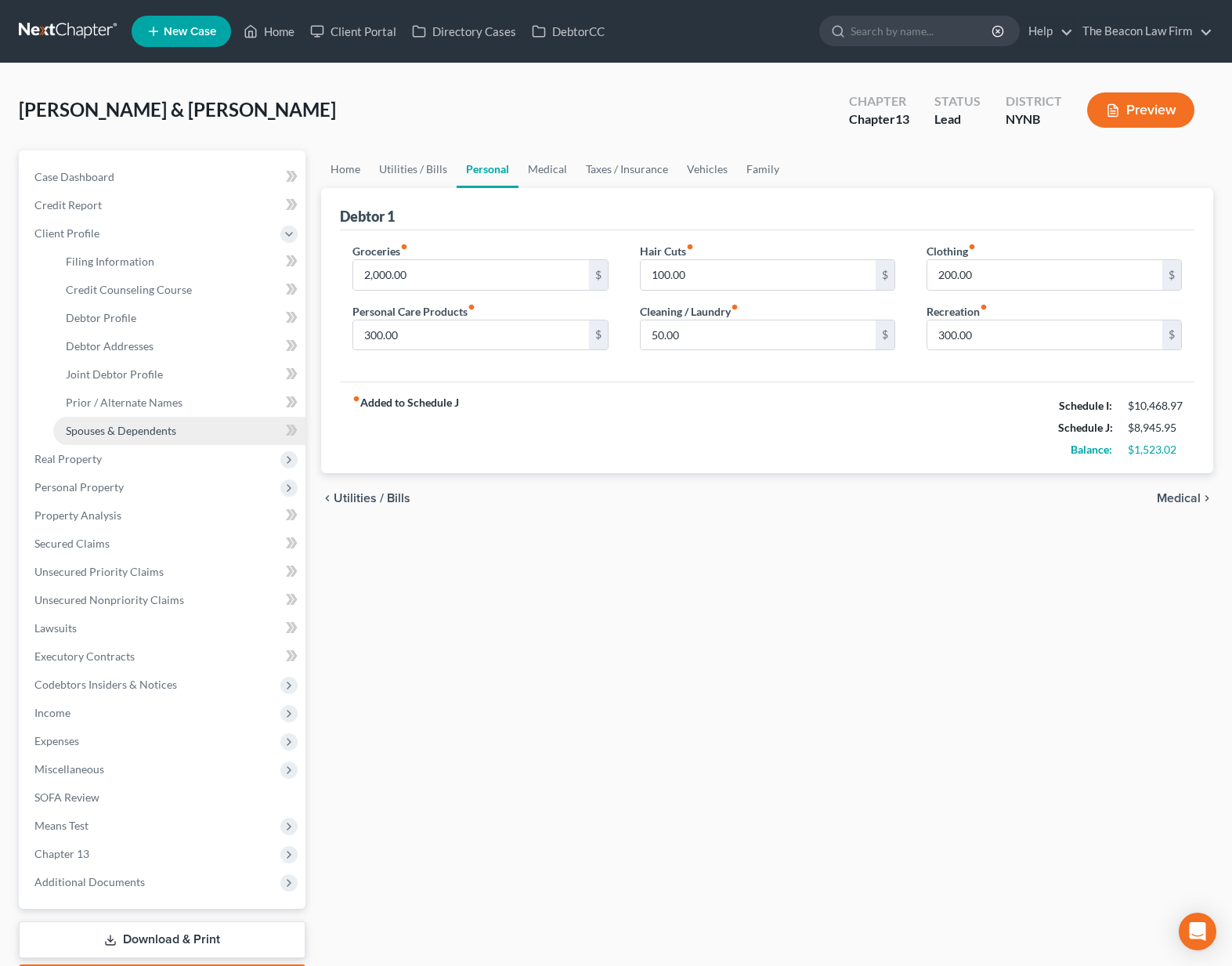
click at [136, 436] on span "Spouses & Dependents" at bounding box center [120, 430] width 110 height 14
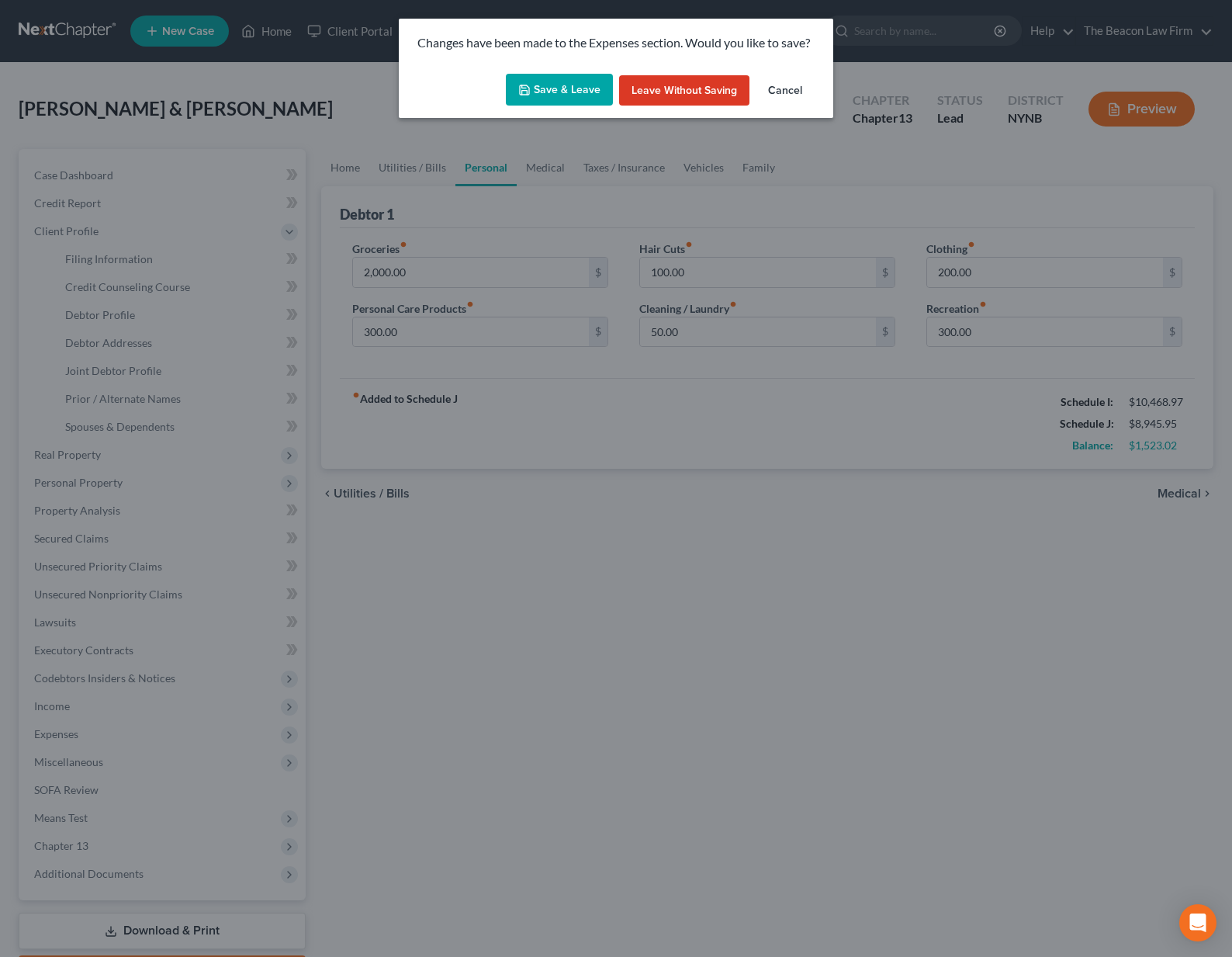
drag, startPoint x: 648, startPoint y: 95, endPoint x: 516, endPoint y: 92, distance: 132.0
click at [502, 91] on div "Save & Leave Leave without Saving Cancel" at bounding box center [616, 93] width 434 height 51
click at [556, 87] on button "Save & Leave" at bounding box center [559, 90] width 107 height 32
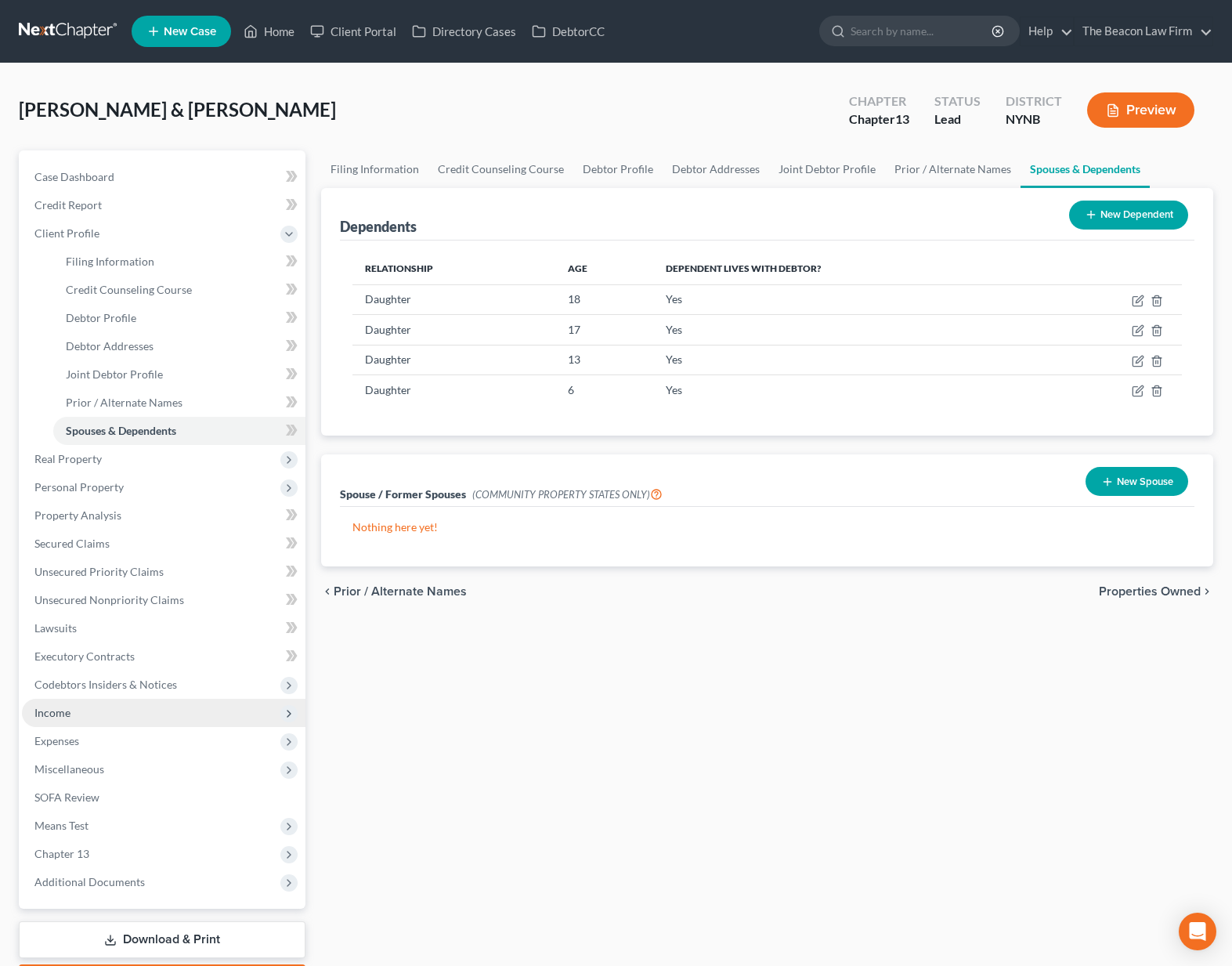
click at [102, 715] on span "Income" at bounding box center [164, 712] width 284 height 28
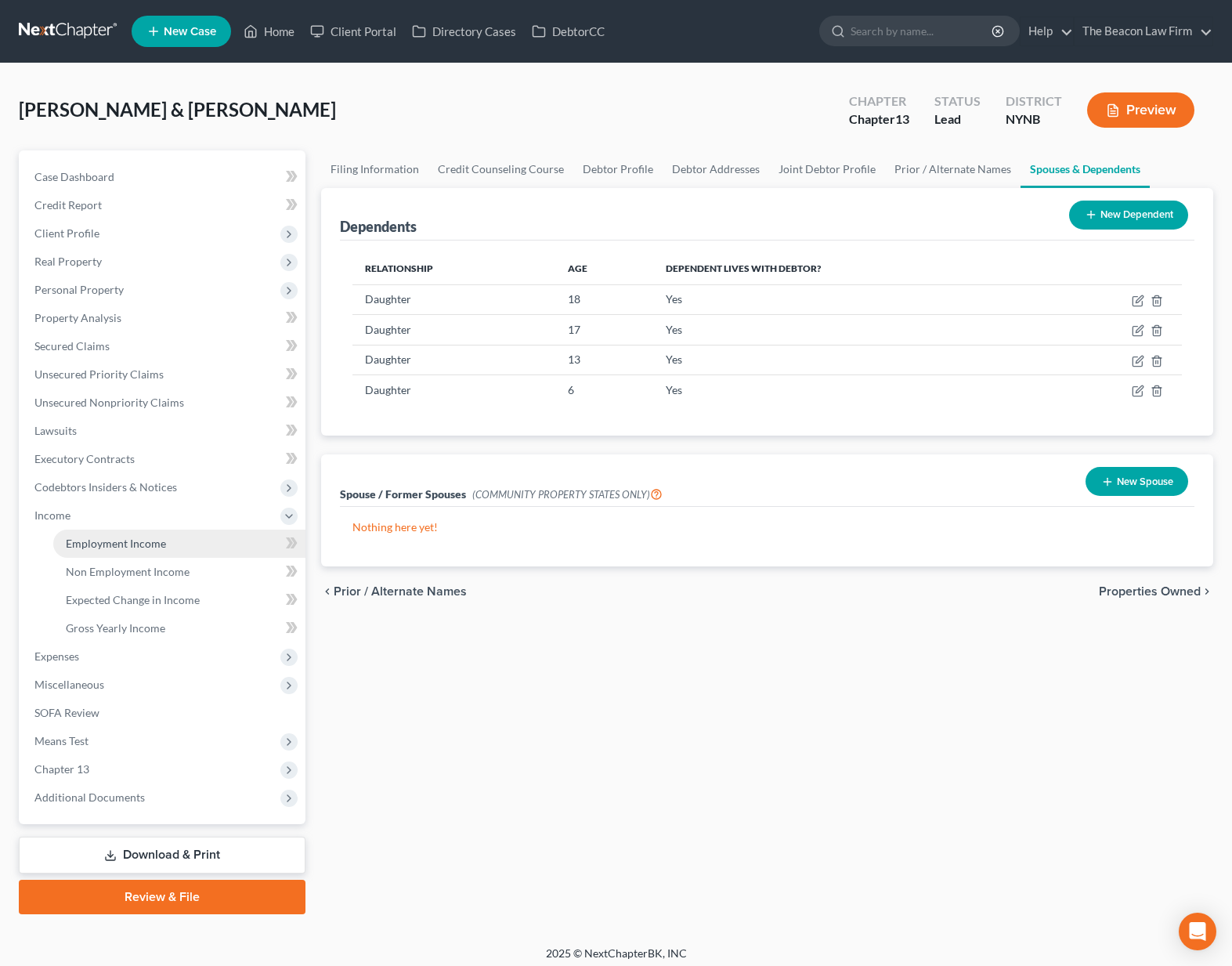
click at [112, 546] on span "Employment Income" at bounding box center [116, 543] width 100 height 14
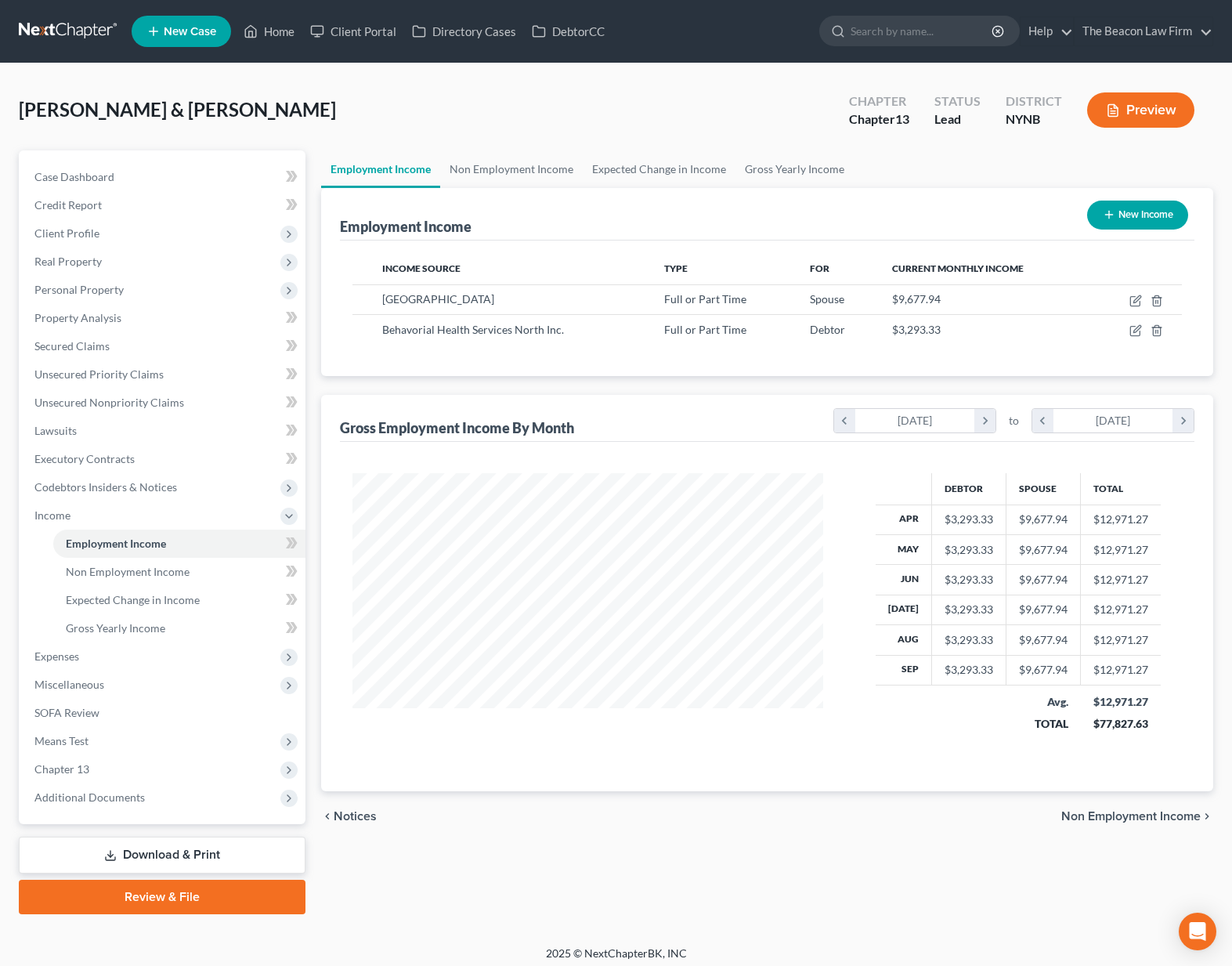
scroll to position [281, 502]
click at [116, 649] on span "Expenses" at bounding box center [164, 656] width 284 height 28
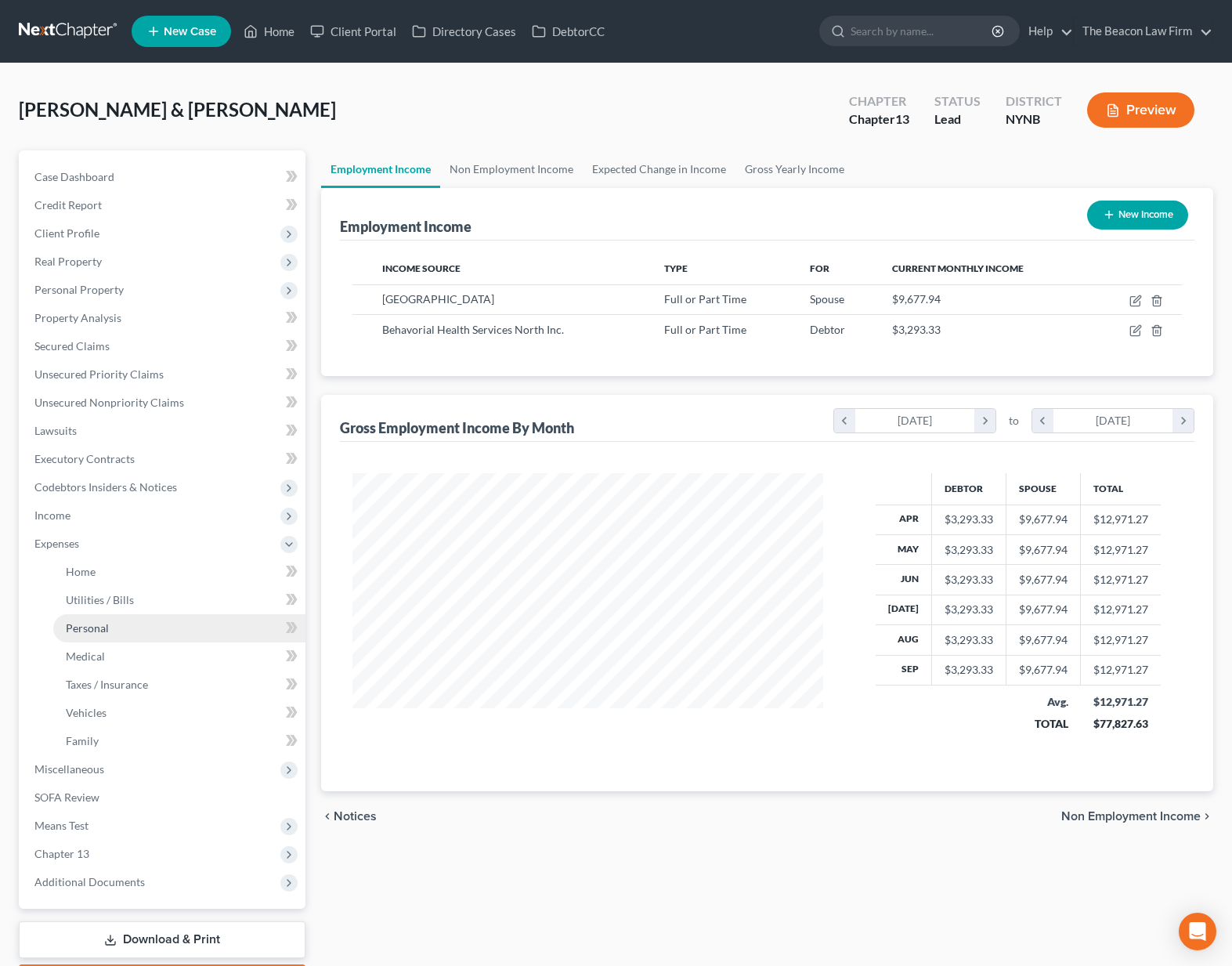
click at [89, 629] on span "Personal" at bounding box center [86, 628] width 43 height 14
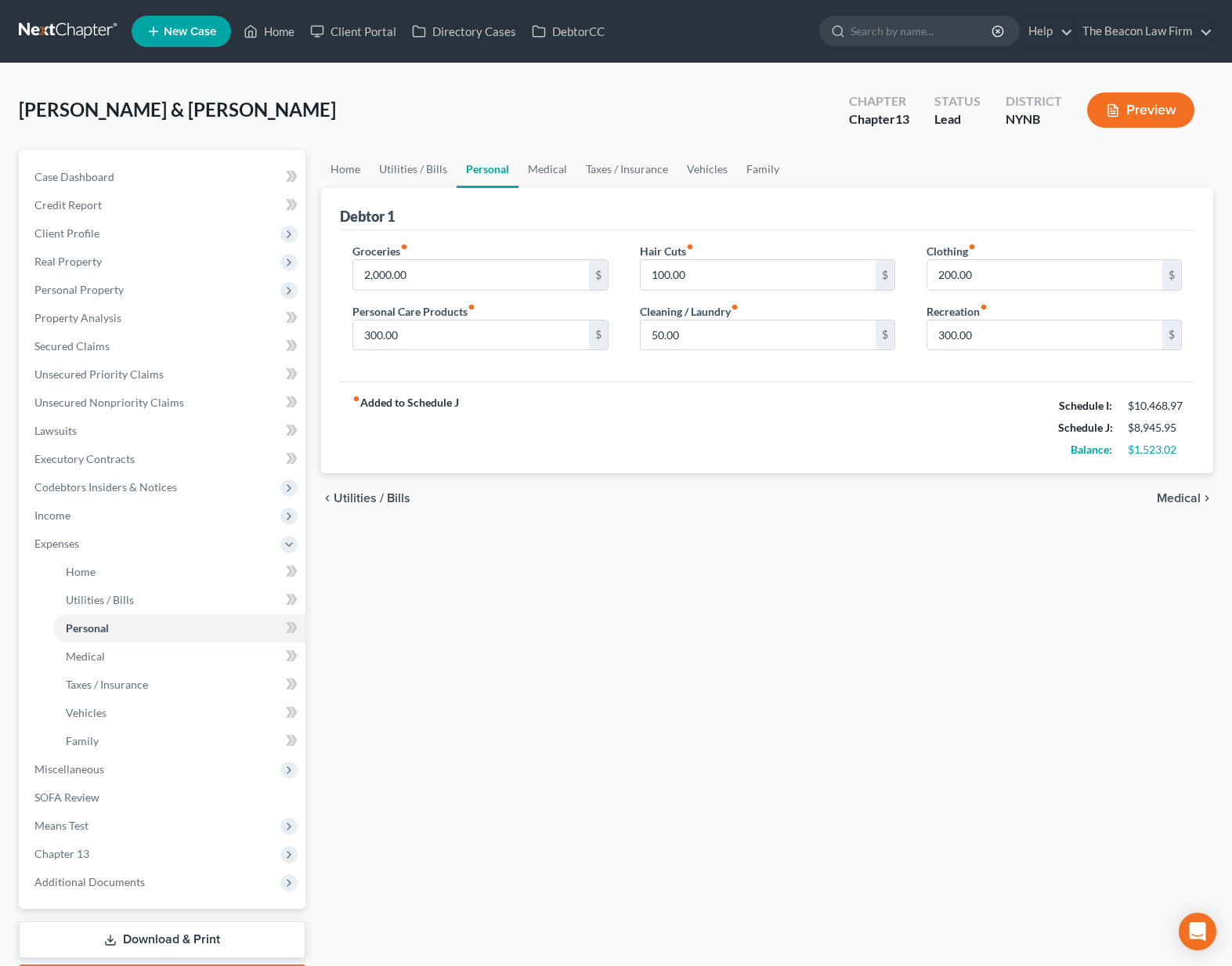
click at [481, 172] on link "Personal" at bounding box center [488, 168] width 62 height 37
click at [565, 176] on link "Medical" at bounding box center [548, 168] width 58 height 37
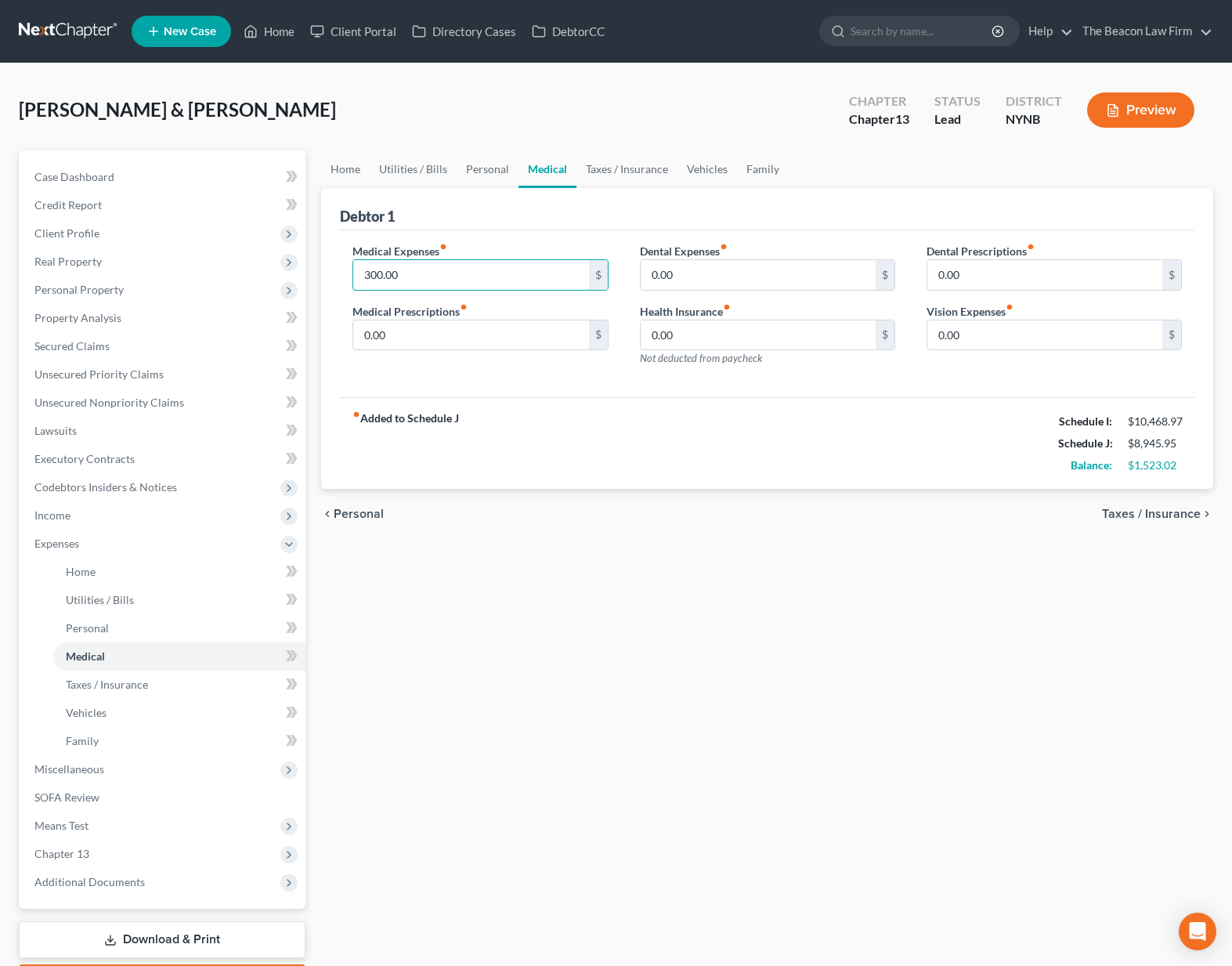
drag, startPoint x: 444, startPoint y: 279, endPoint x: 342, endPoint y: 277, distance: 102.0
click at [342, 277] on div "Medical Expenses fiber_manual_record 300.00 $ Medical Prescriptions fiber_manua…" at bounding box center [480, 311] width 287 height 136
type input "200"
drag, startPoint x: 764, startPoint y: 280, endPoint x: 626, endPoint y: 267, distance: 138.6
click at [626, 267] on div "Dental Expenses fiber_manual_record 0.00 $ Health Insurance fiber_manual_record…" at bounding box center [767, 311] width 287 height 136
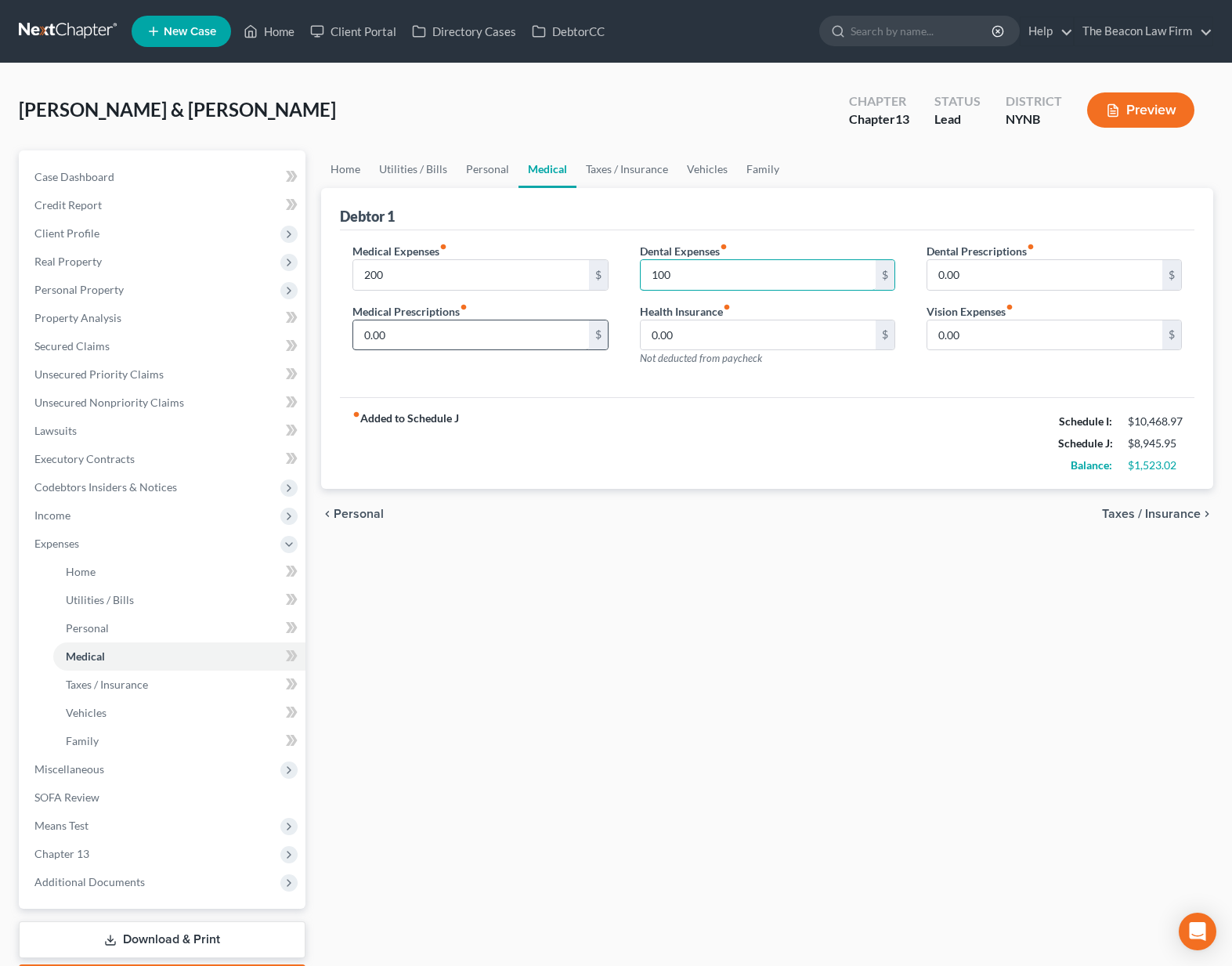
type input "100"
click at [547, 333] on input "0.00" at bounding box center [470, 335] width 235 height 30
drag, startPoint x: 441, startPoint y: 337, endPoint x: 337, endPoint y: 332, distance: 104.1
click at [337, 332] on div "Medical Expenses fiber_manual_record 200 $ Medical Prescriptions fiber_manual_r…" at bounding box center [480, 311] width 287 height 136
type input "50"
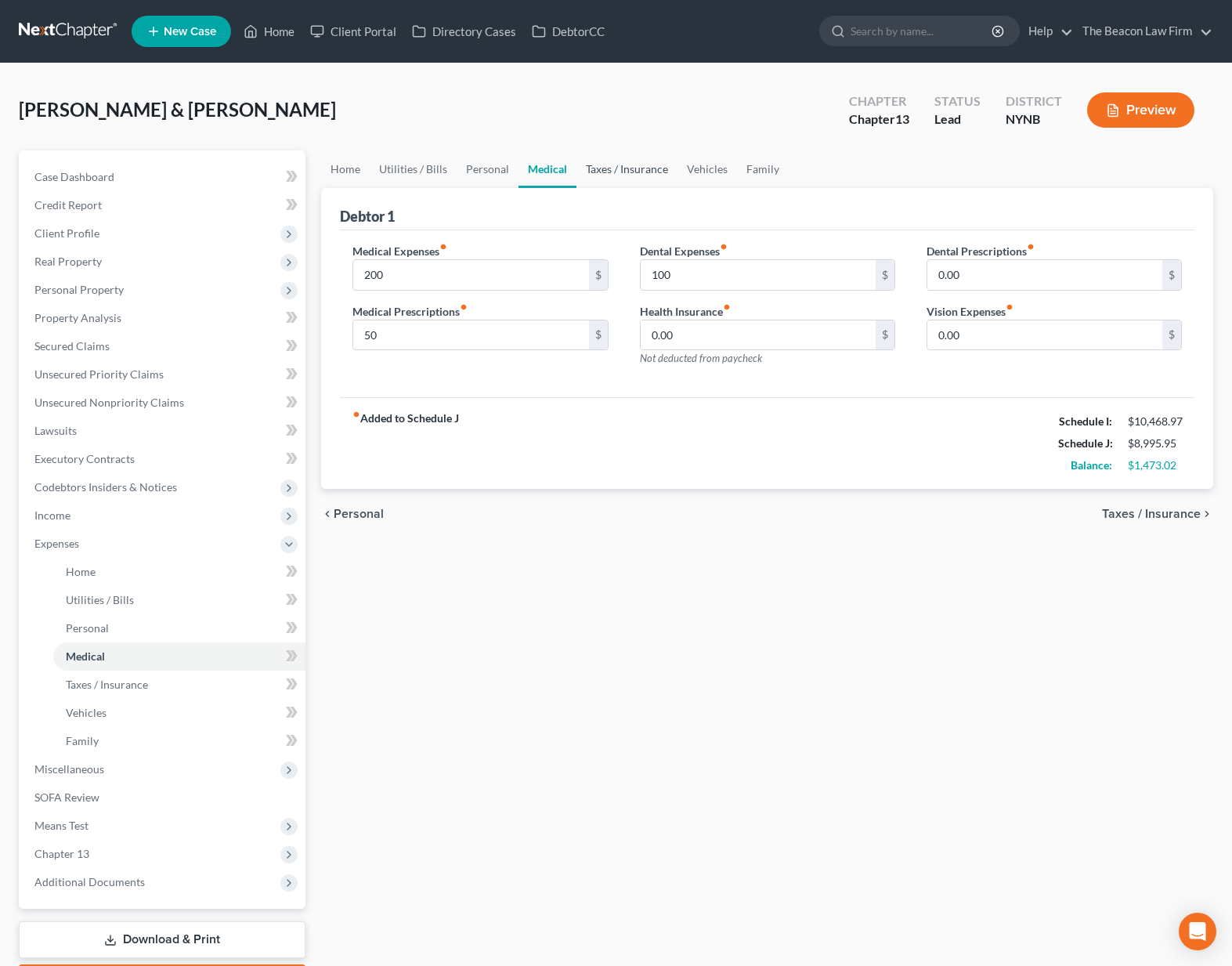
click at [618, 168] on link "Taxes / Insurance" at bounding box center [627, 168] width 101 height 37
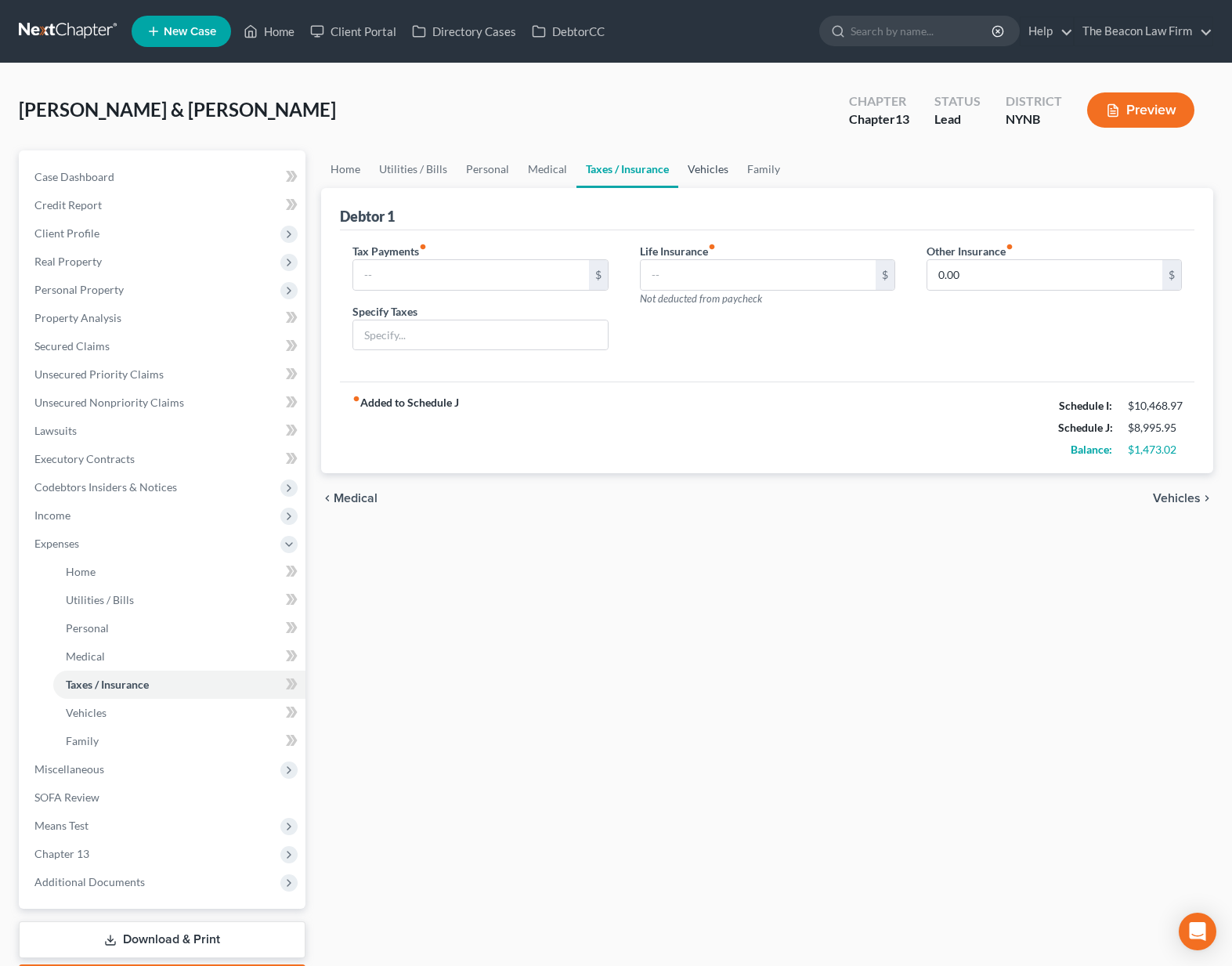
click at [723, 177] on link "Vehicles" at bounding box center [708, 168] width 59 height 37
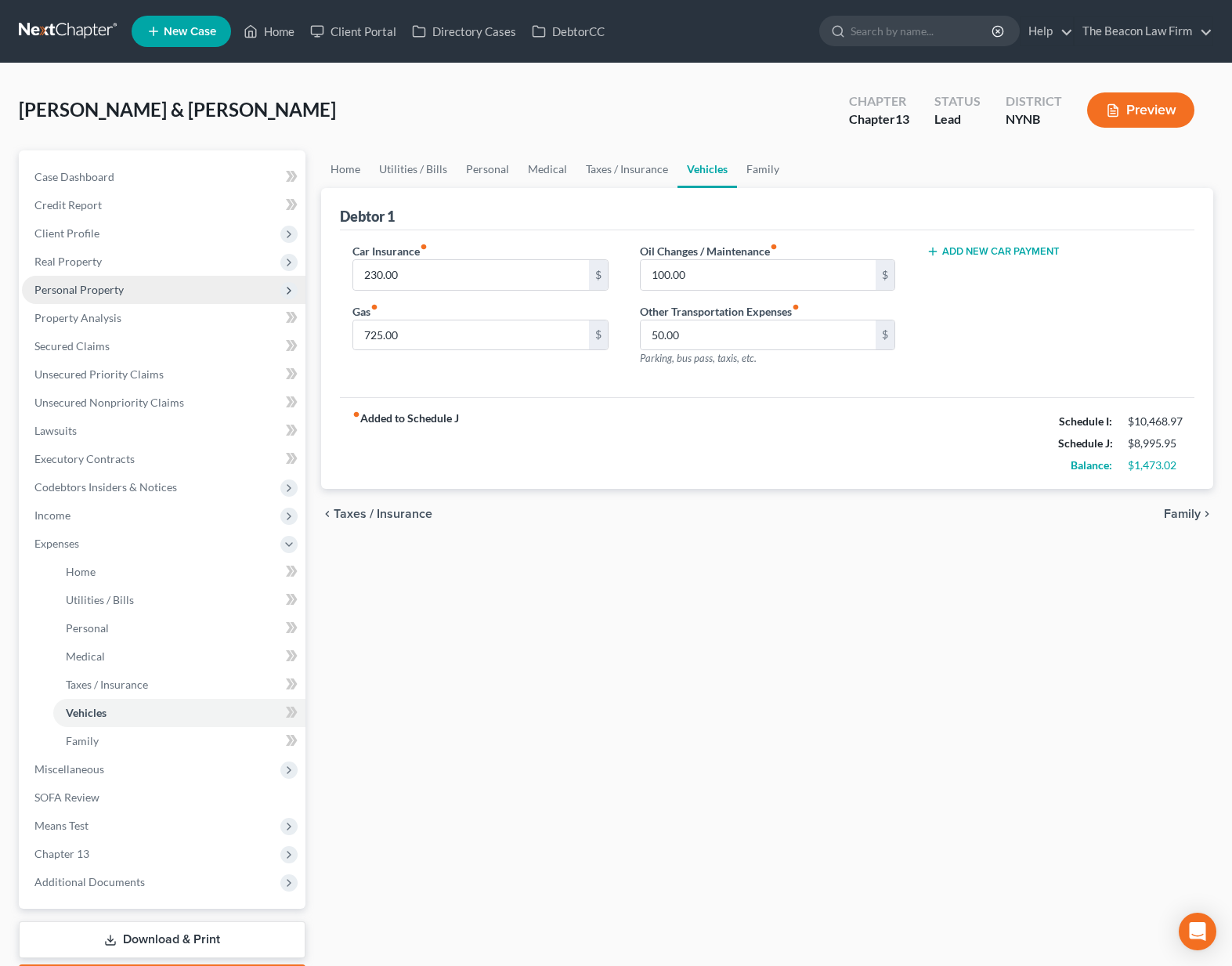
click at [72, 290] on span "Personal Property" at bounding box center [79, 289] width 89 height 14
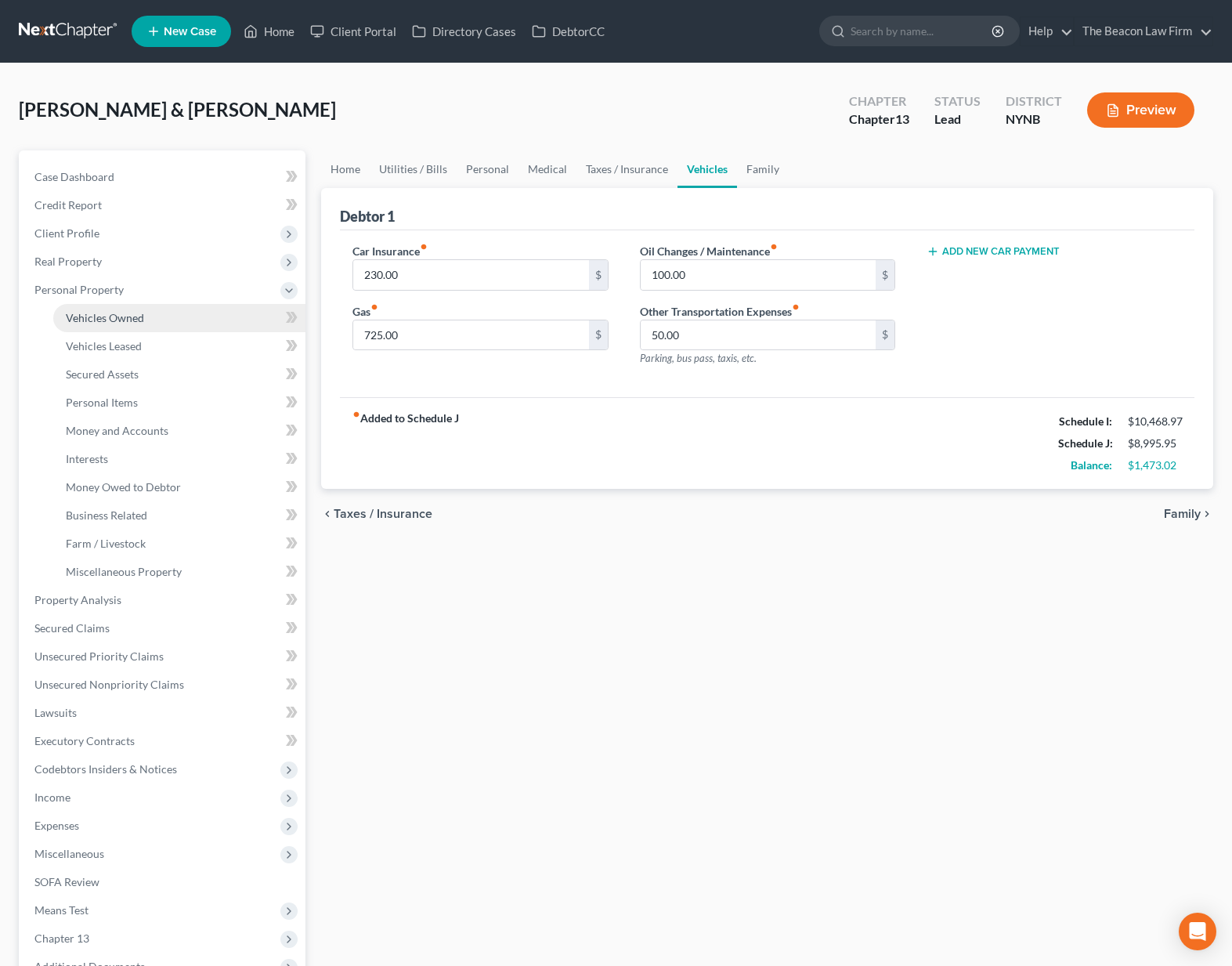
click at [96, 324] on link "Vehicles Owned" at bounding box center [179, 317] width 252 height 28
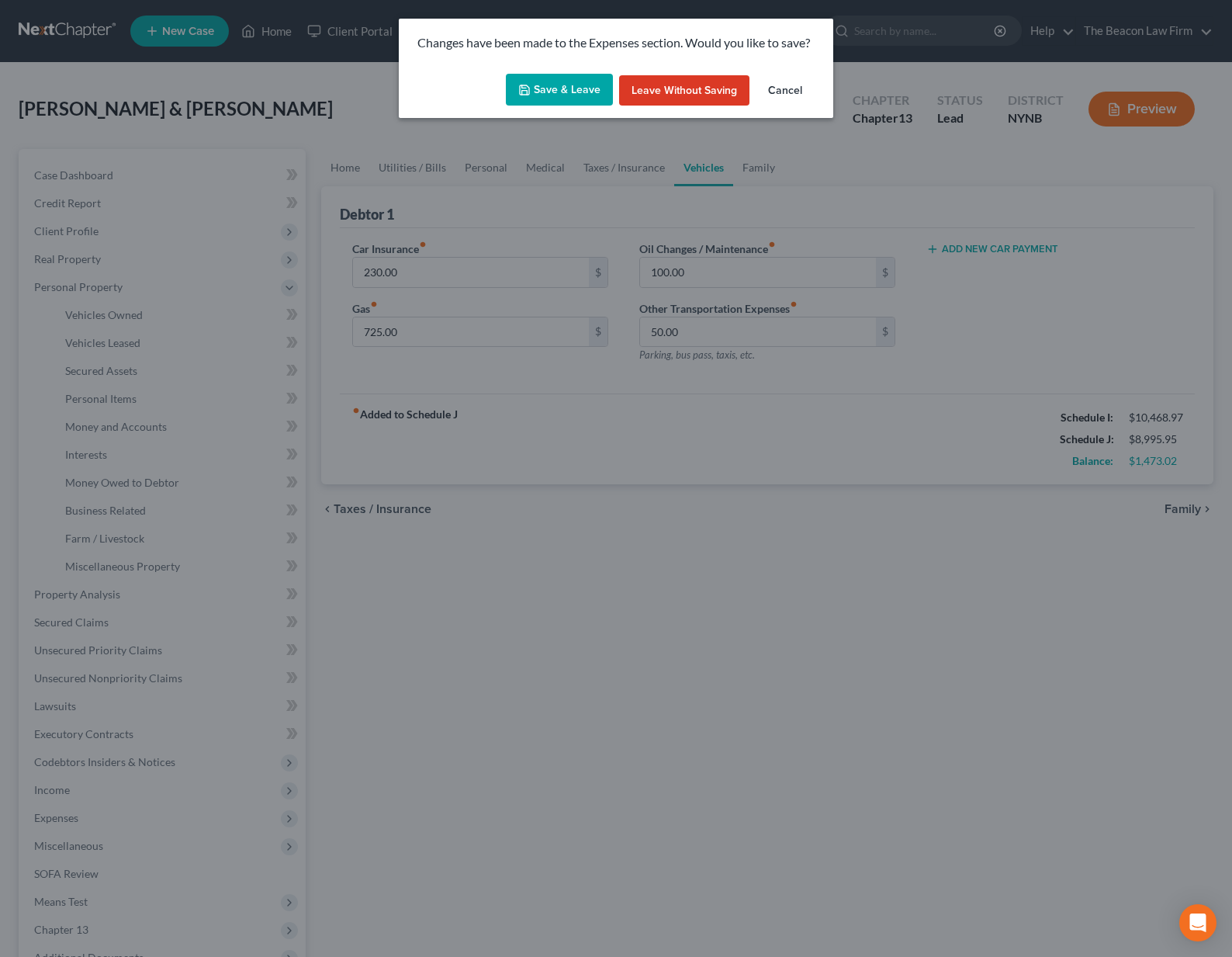
click at [576, 93] on button "Save & Leave" at bounding box center [559, 90] width 107 height 32
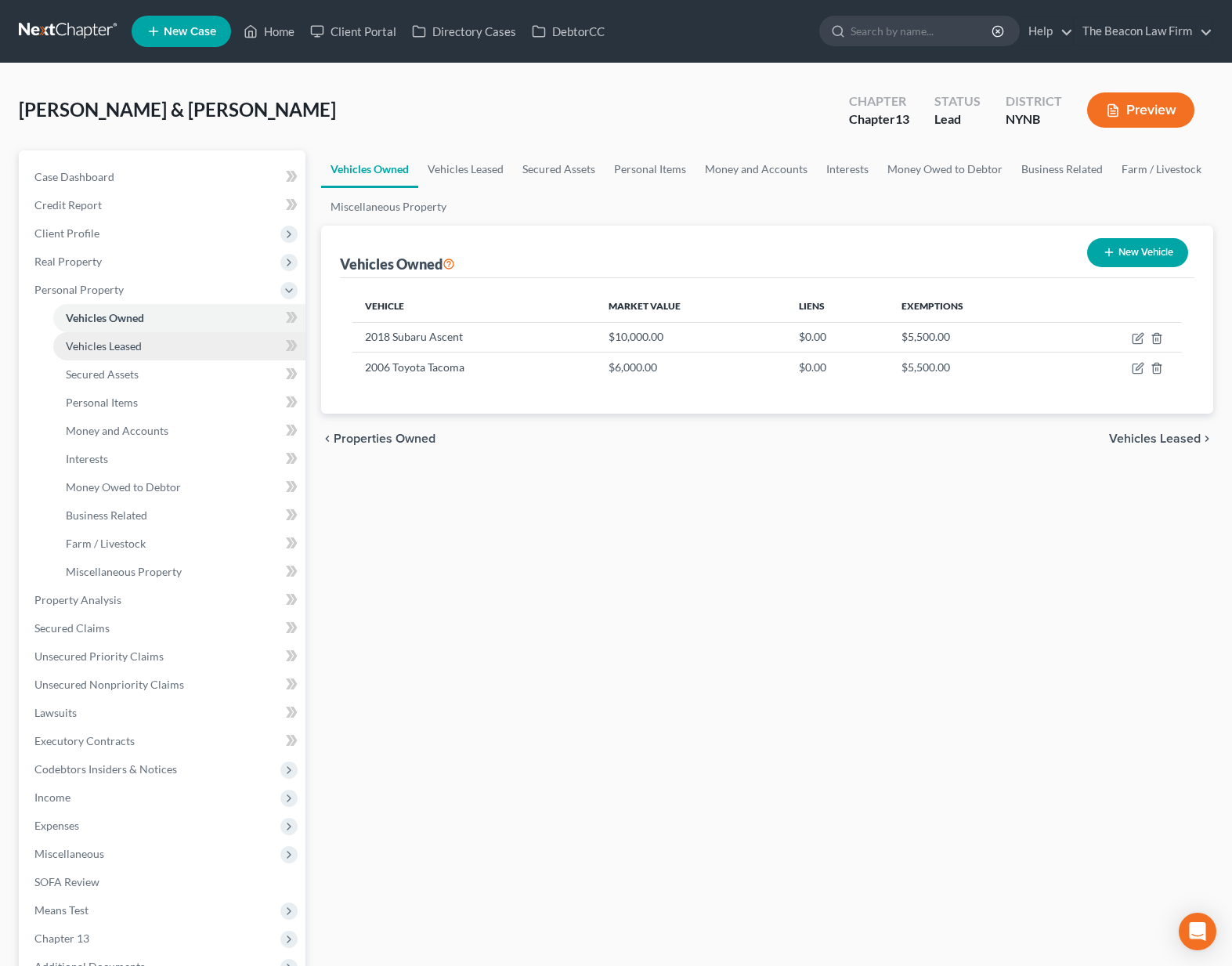
click at [135, 352] on span "Vehicles Leased" at bounding box center [104, 346] width 76 height 14
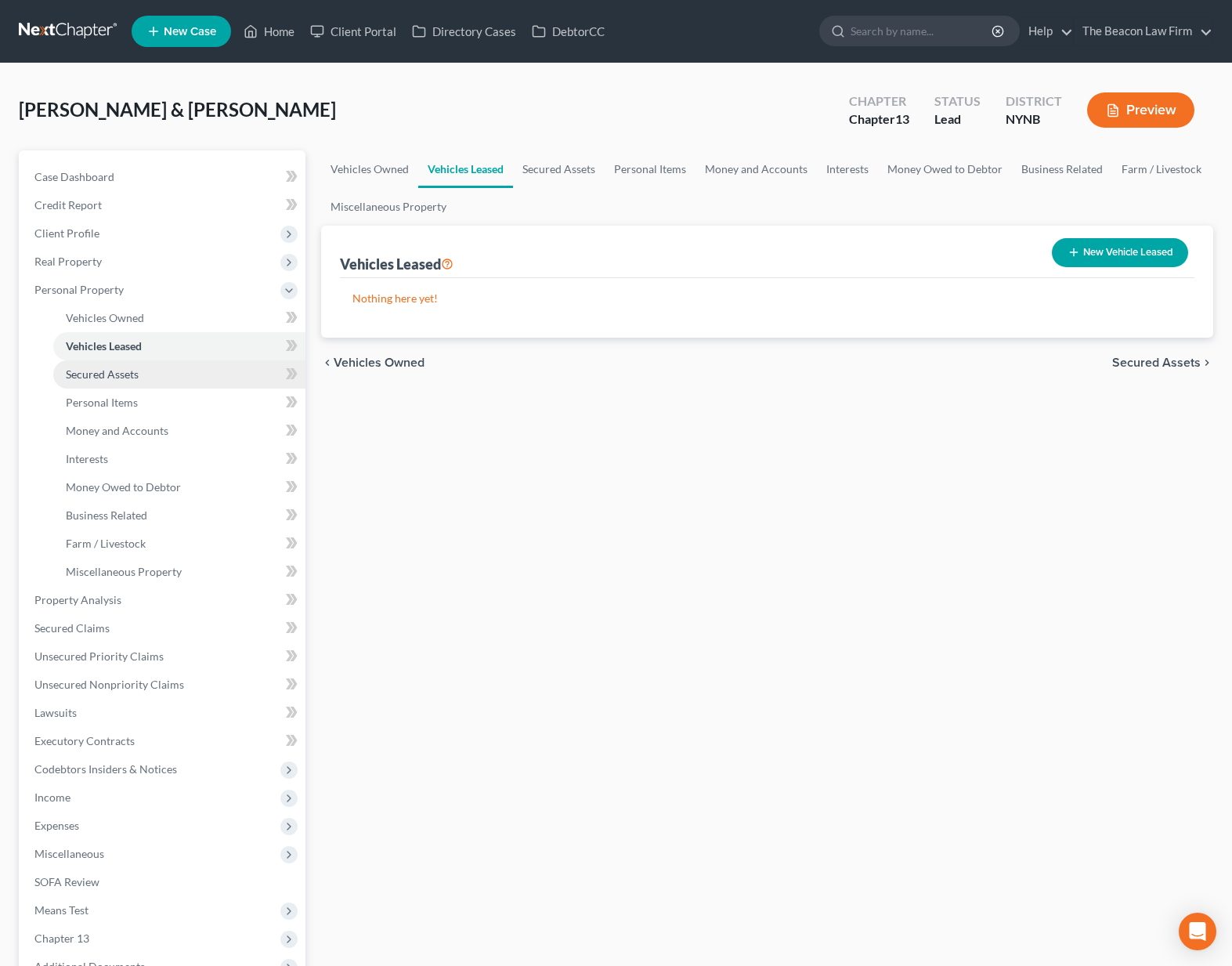
click at [127, 387] on link "Secured Assets" at bounding box center [179, 374] width 252 height 28
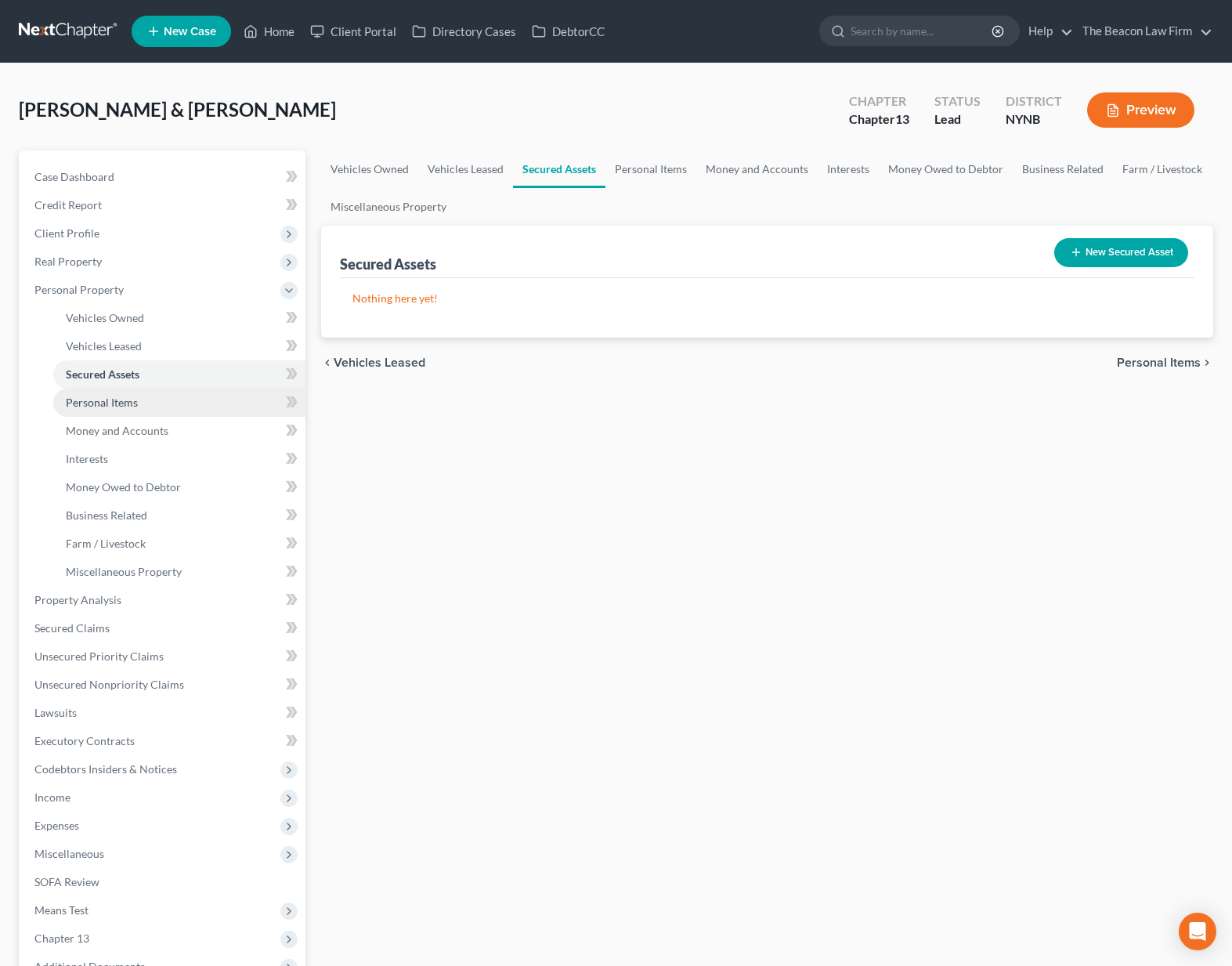
click at [121, 394] on link "Personal Items" at bounding box center [179, 402] width 252 height 28
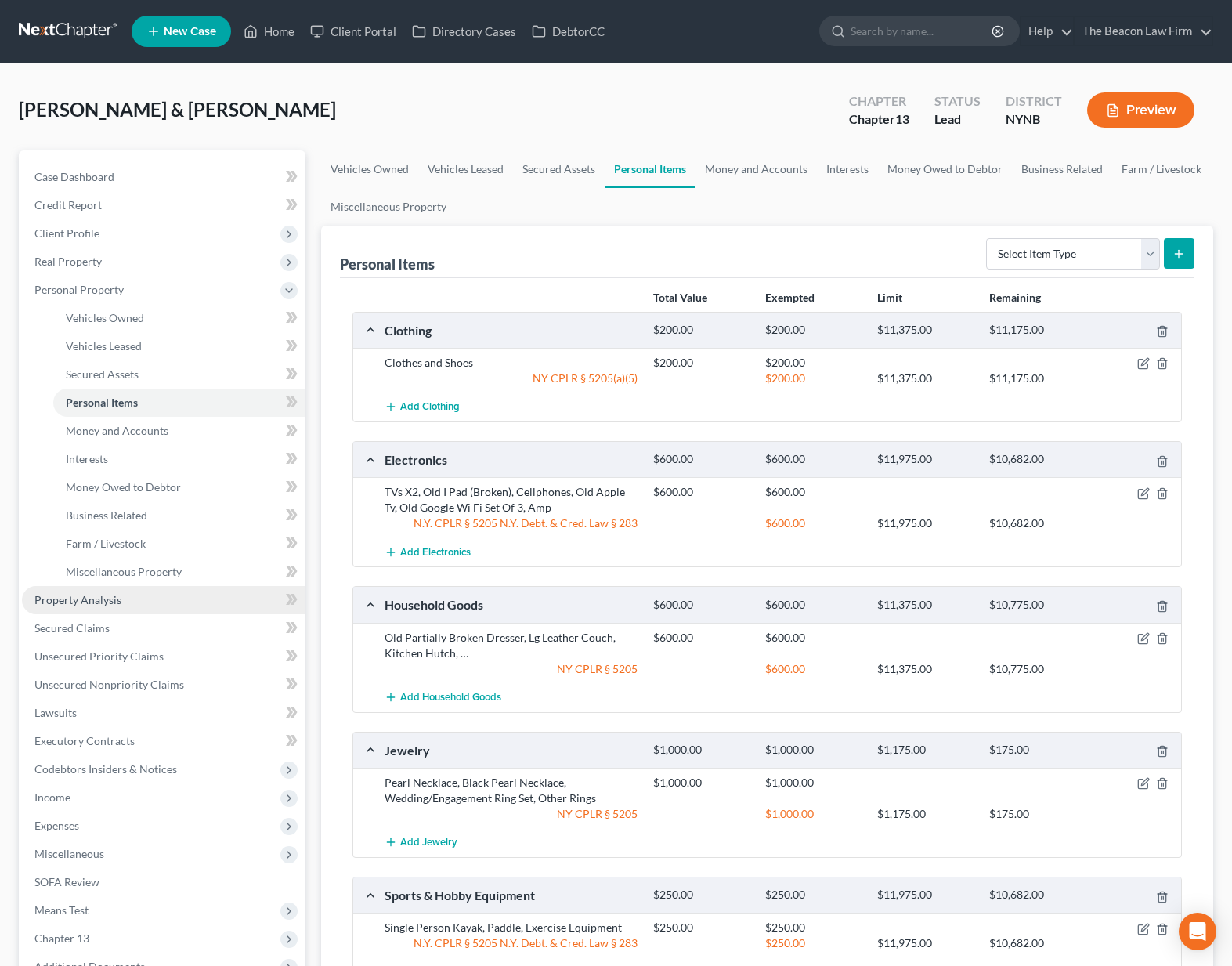
click at [82, 600] on span "Property Analysis" at bounding box center [78, 599] width 87 height 14
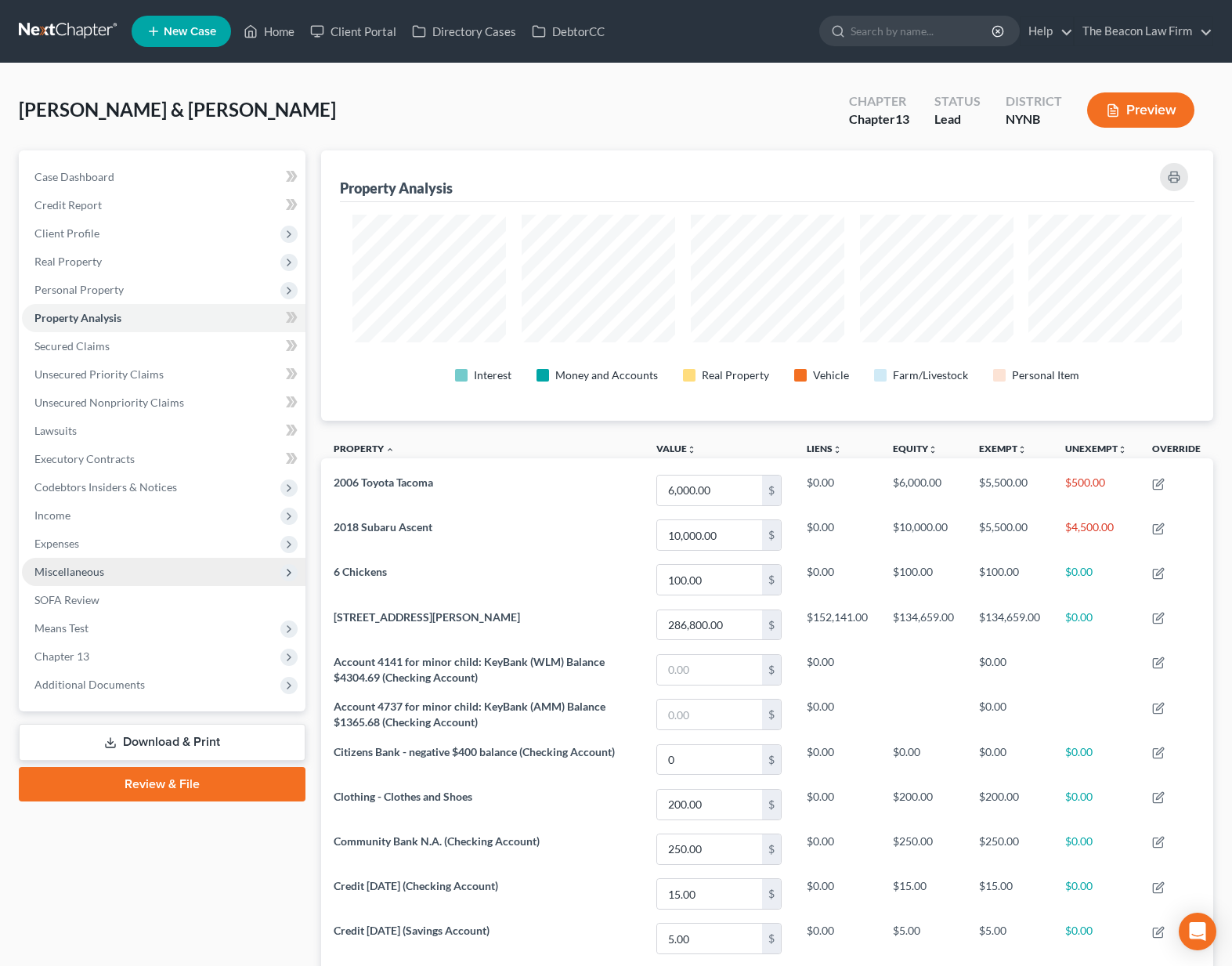
scroll to position [270, 893]
click at [97, 526] on span "Income" at bounding box center [164, 515] width 284 height 28
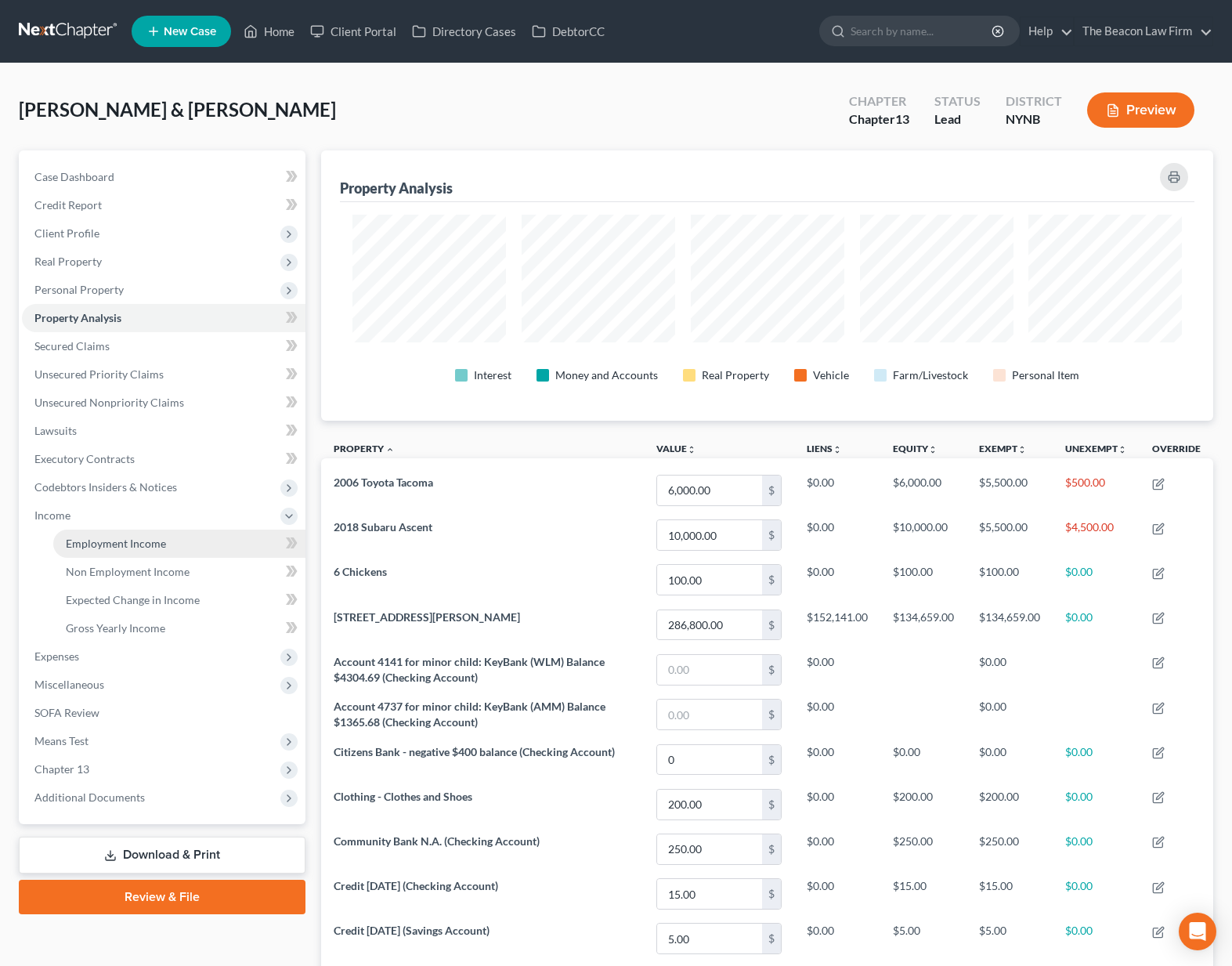
click at [96, 544] on span "Employment Income" at bounding box center [116, 543] width 100 height 14
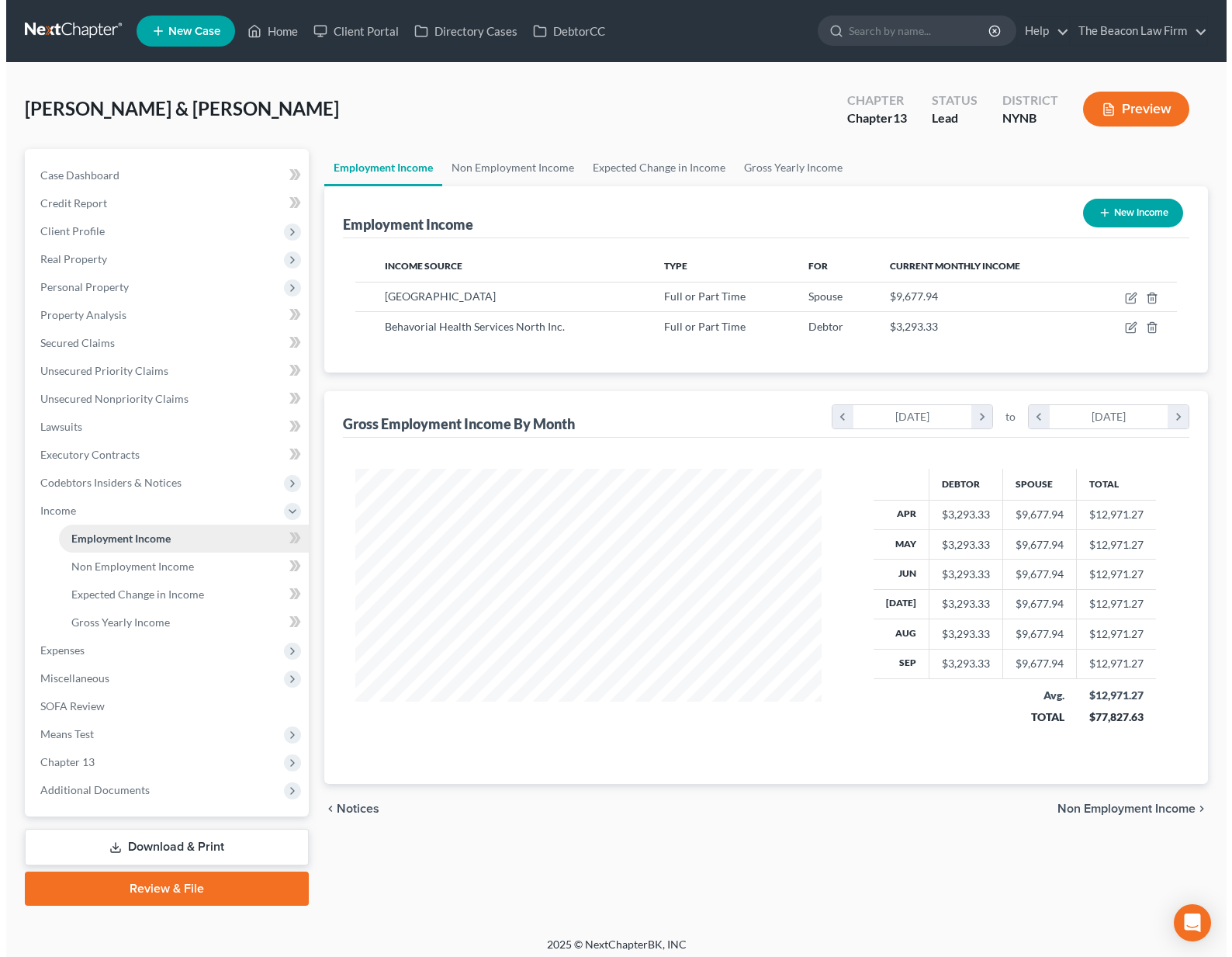
scroll to position [278, 497]
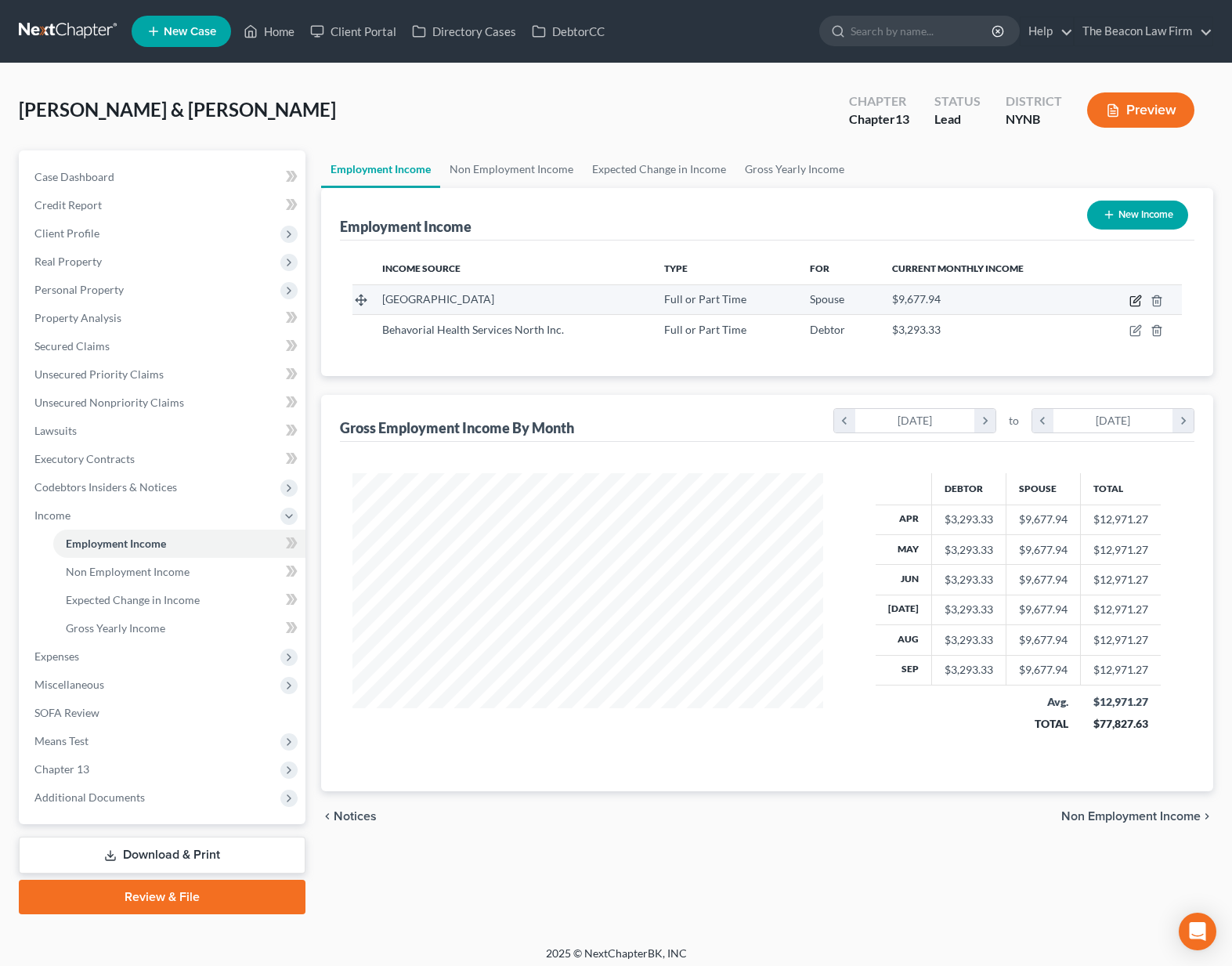
click at [1130, 301] on icon "button" at bounding box center [1136, 301] width 13 height 13
select select "0"
select select "35"
select select "2"
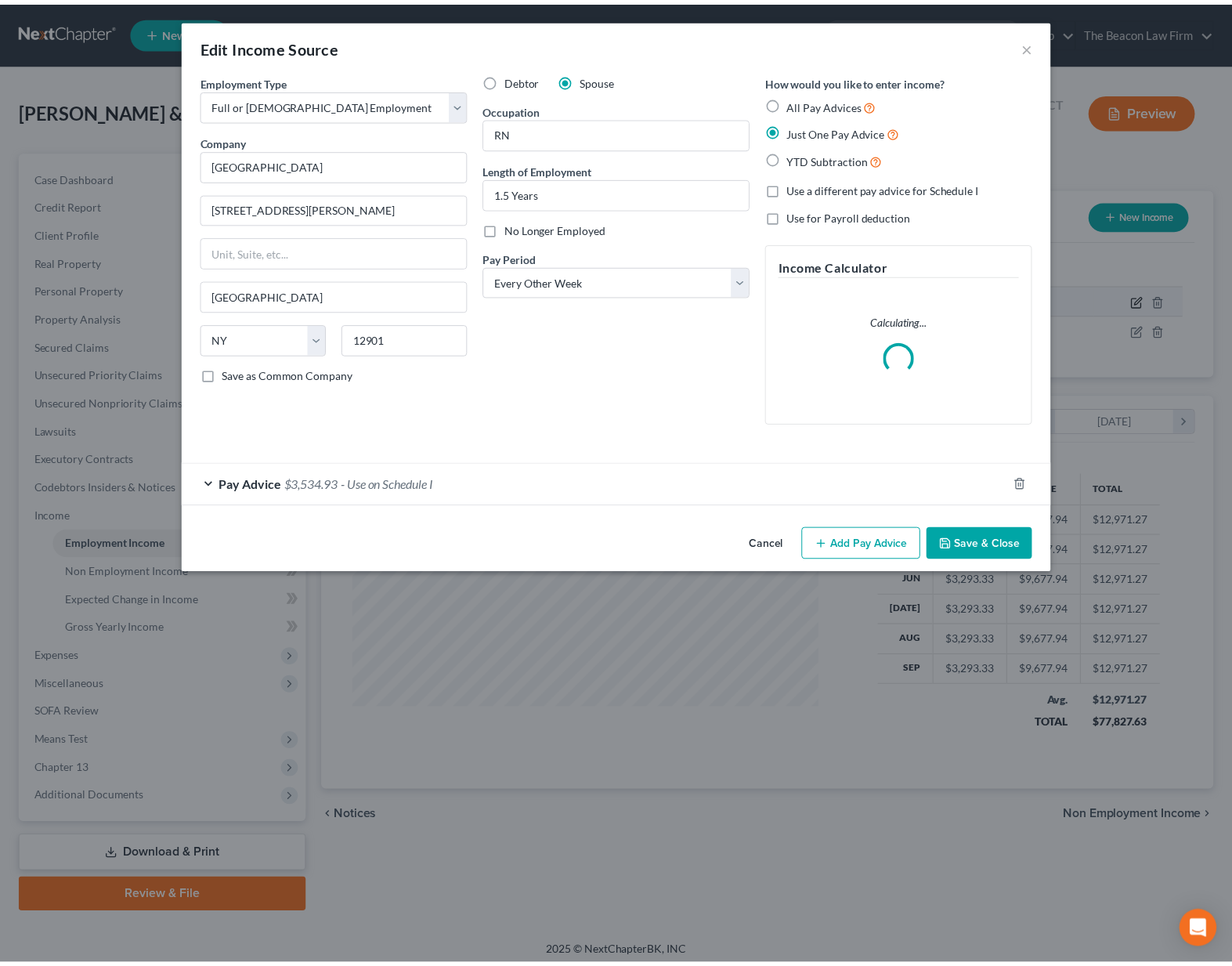
scroll to position [281, 507]
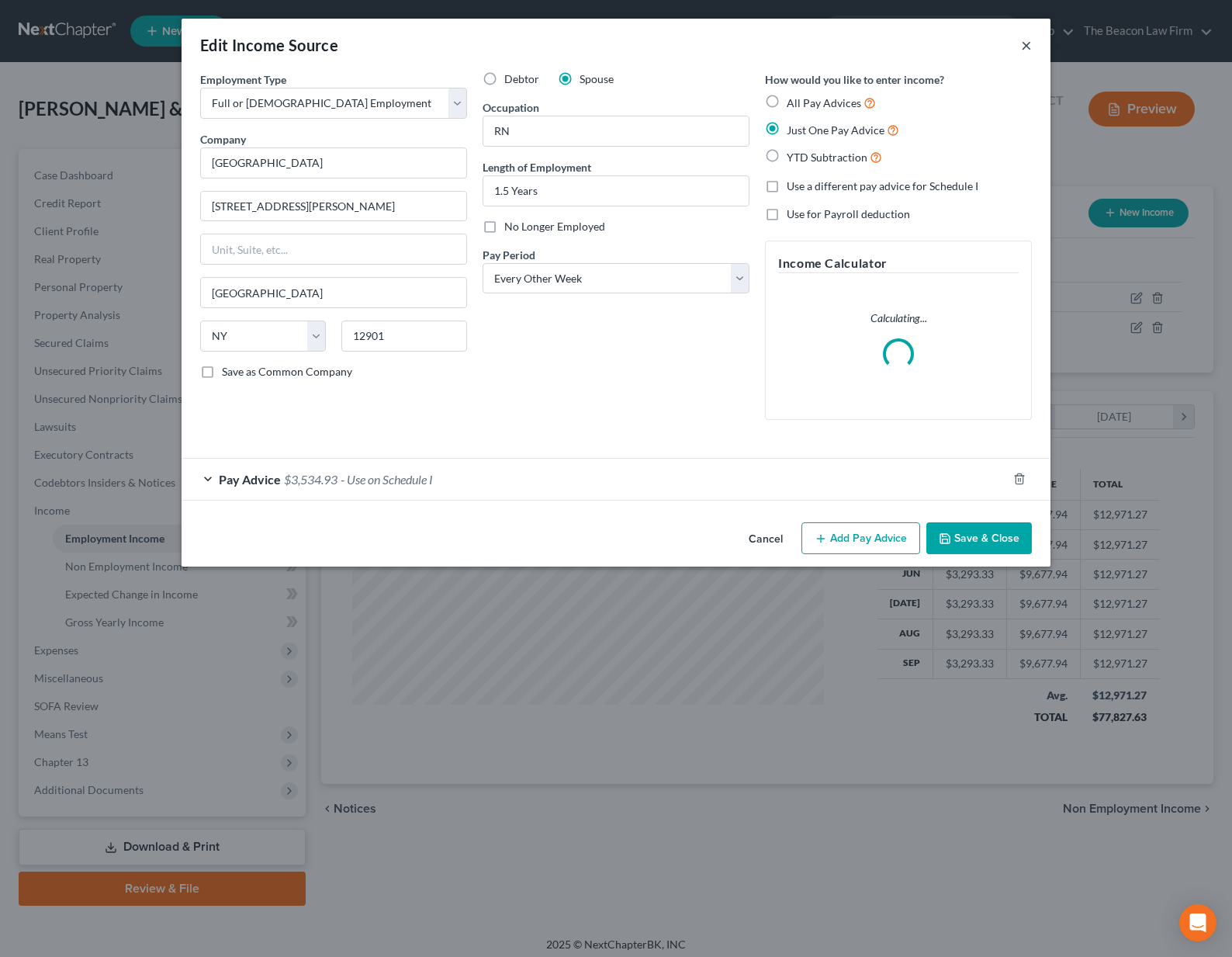
click at [1028, 46] on button "×" at bounding box center [1027, 45] width 11 height 19
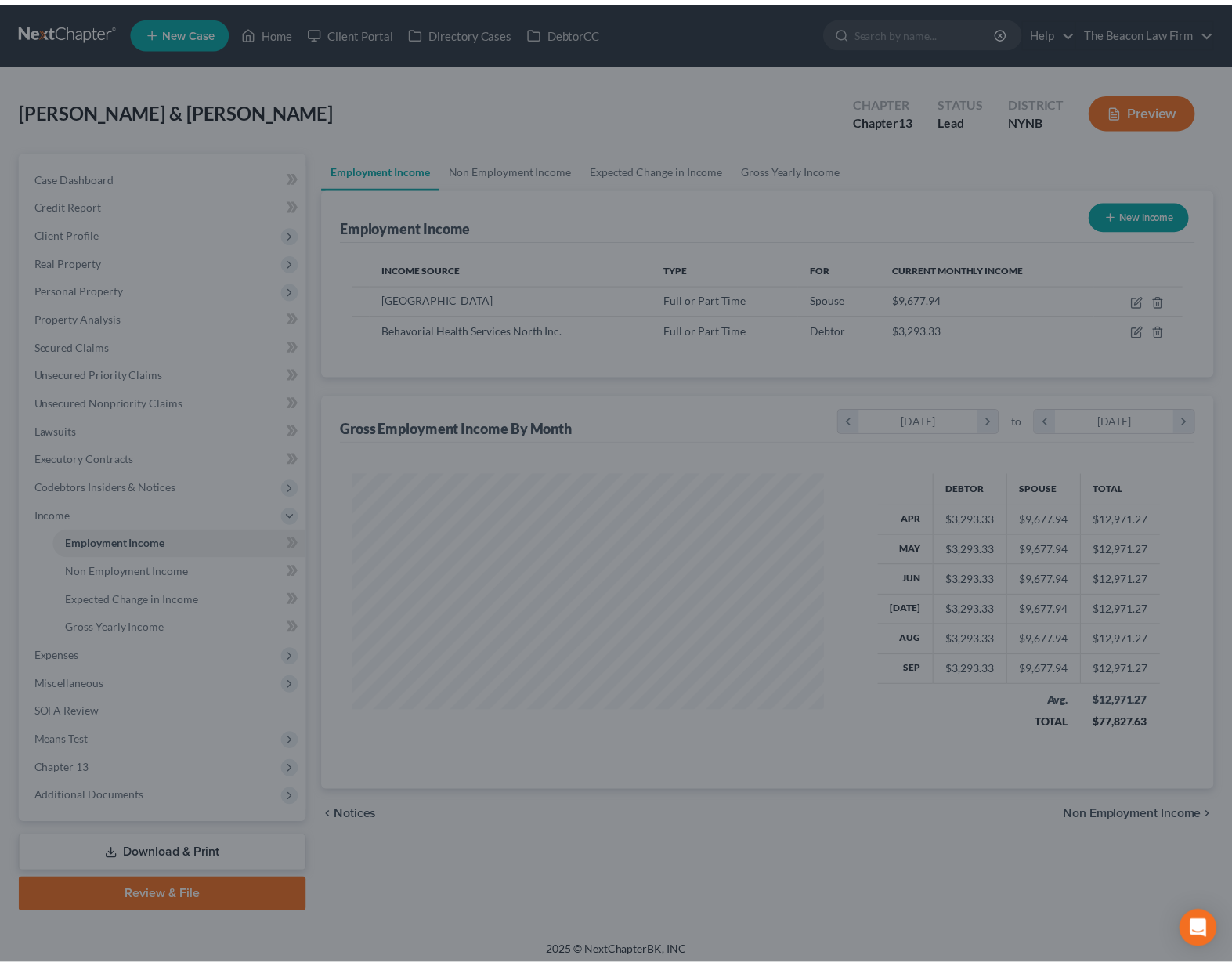
scroll to position [782841, 782871]
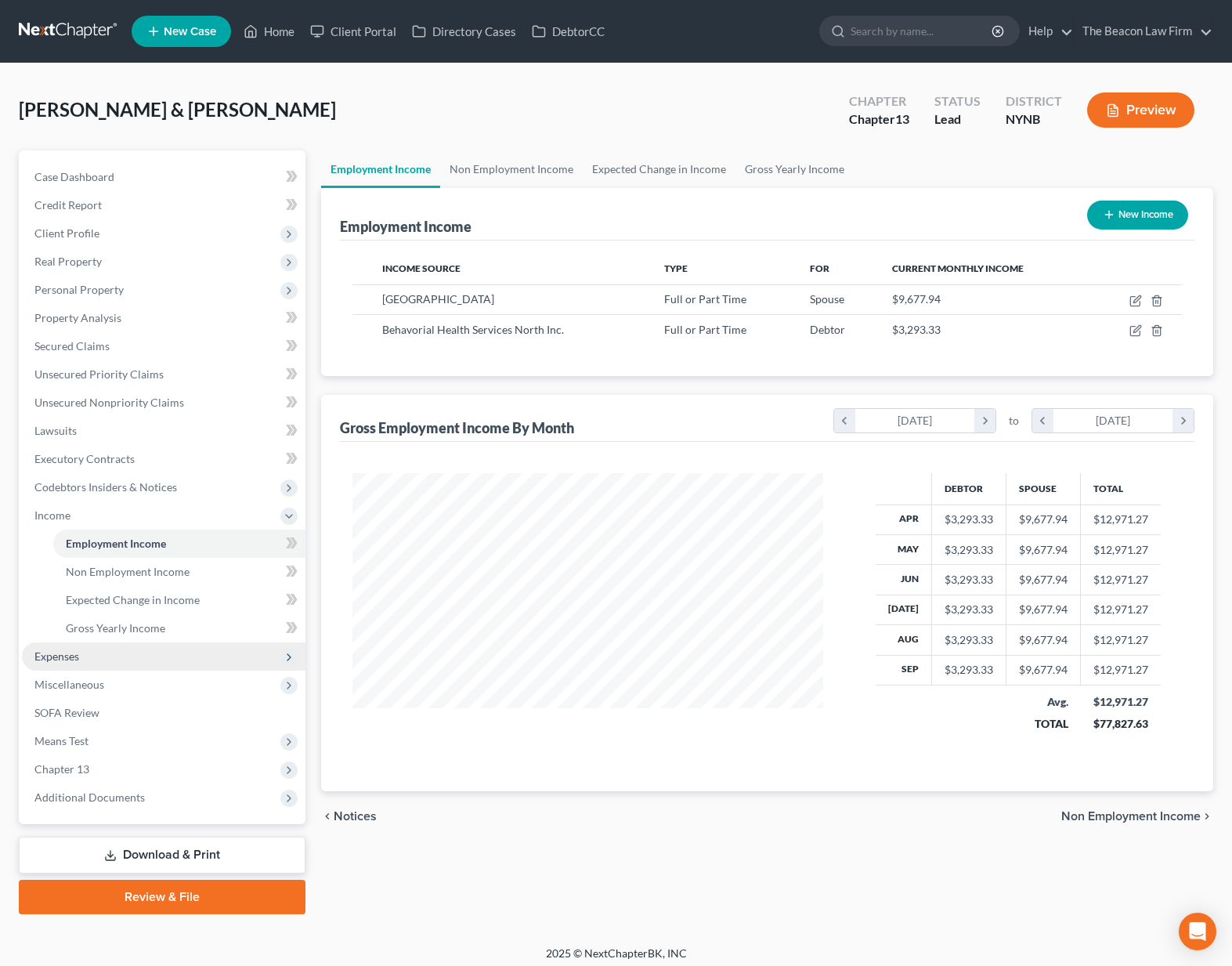
click at [132, 656] on span "Expenses" at bounding box center [164, 656] width 284 height 28
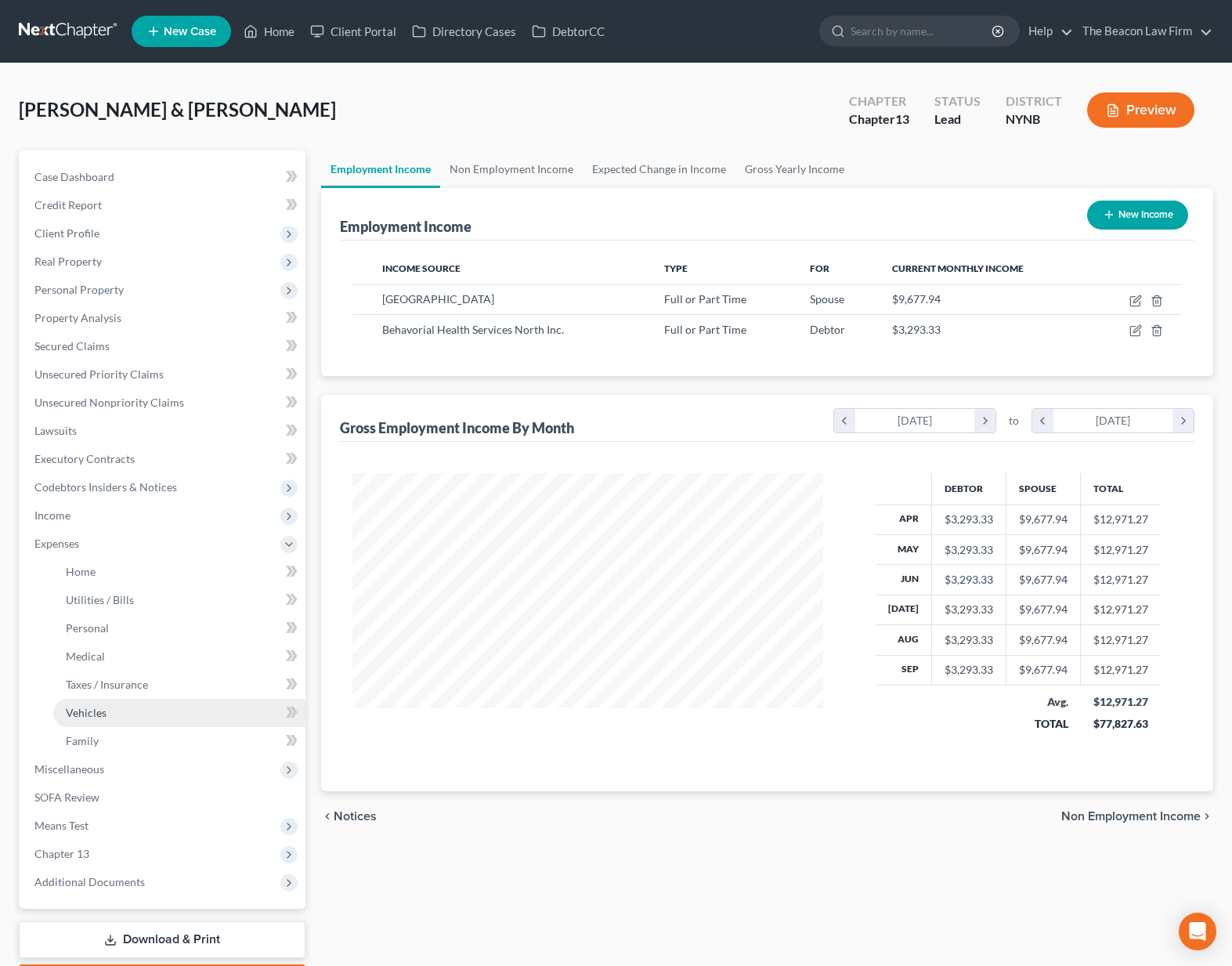
click at [111, 707] on link "Vehicles" at bounding box center [179, 712] width 252 height 28
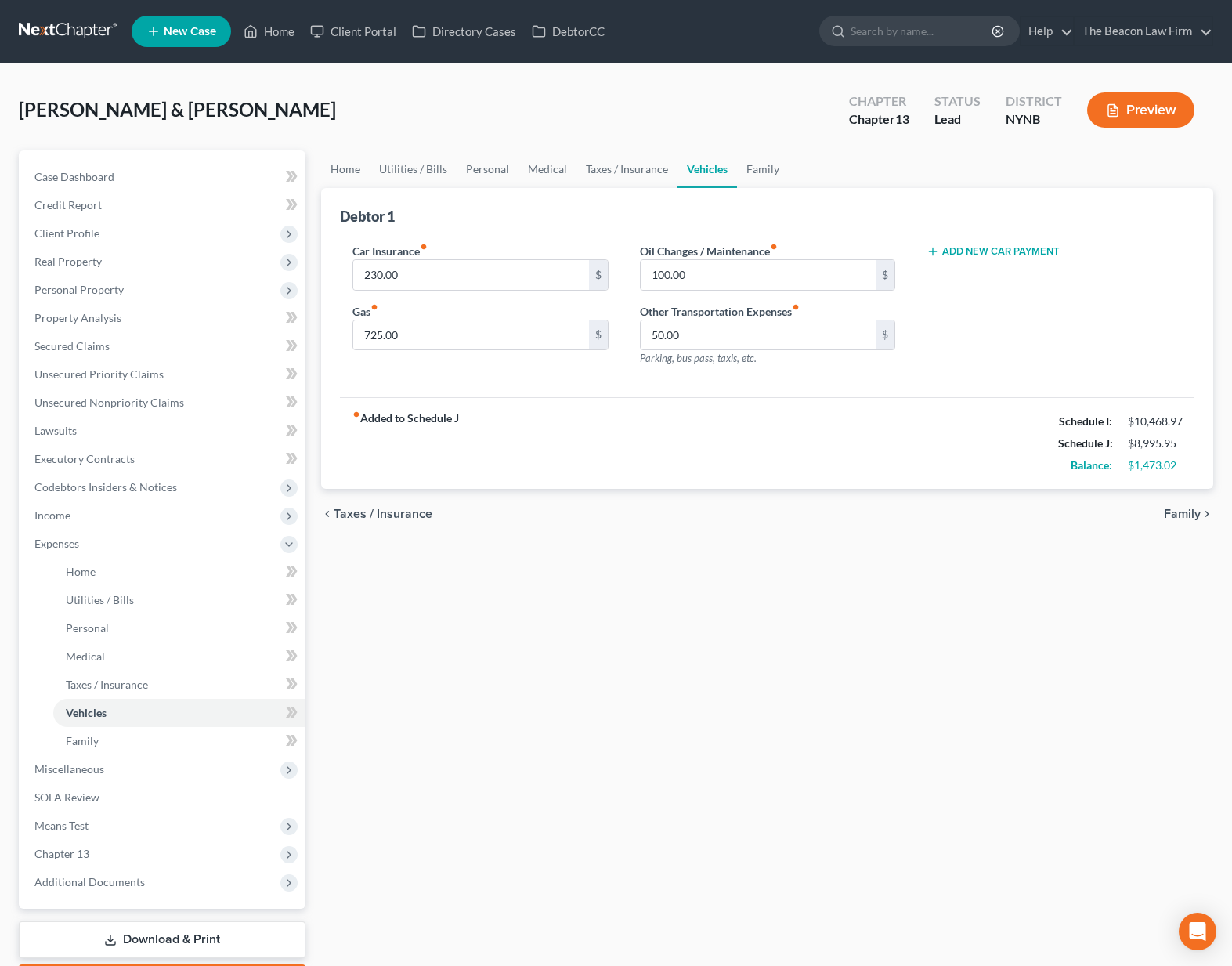
click at [1148, 104] on button "Preview" at bounding box center [1141, 110] width 107 height 35
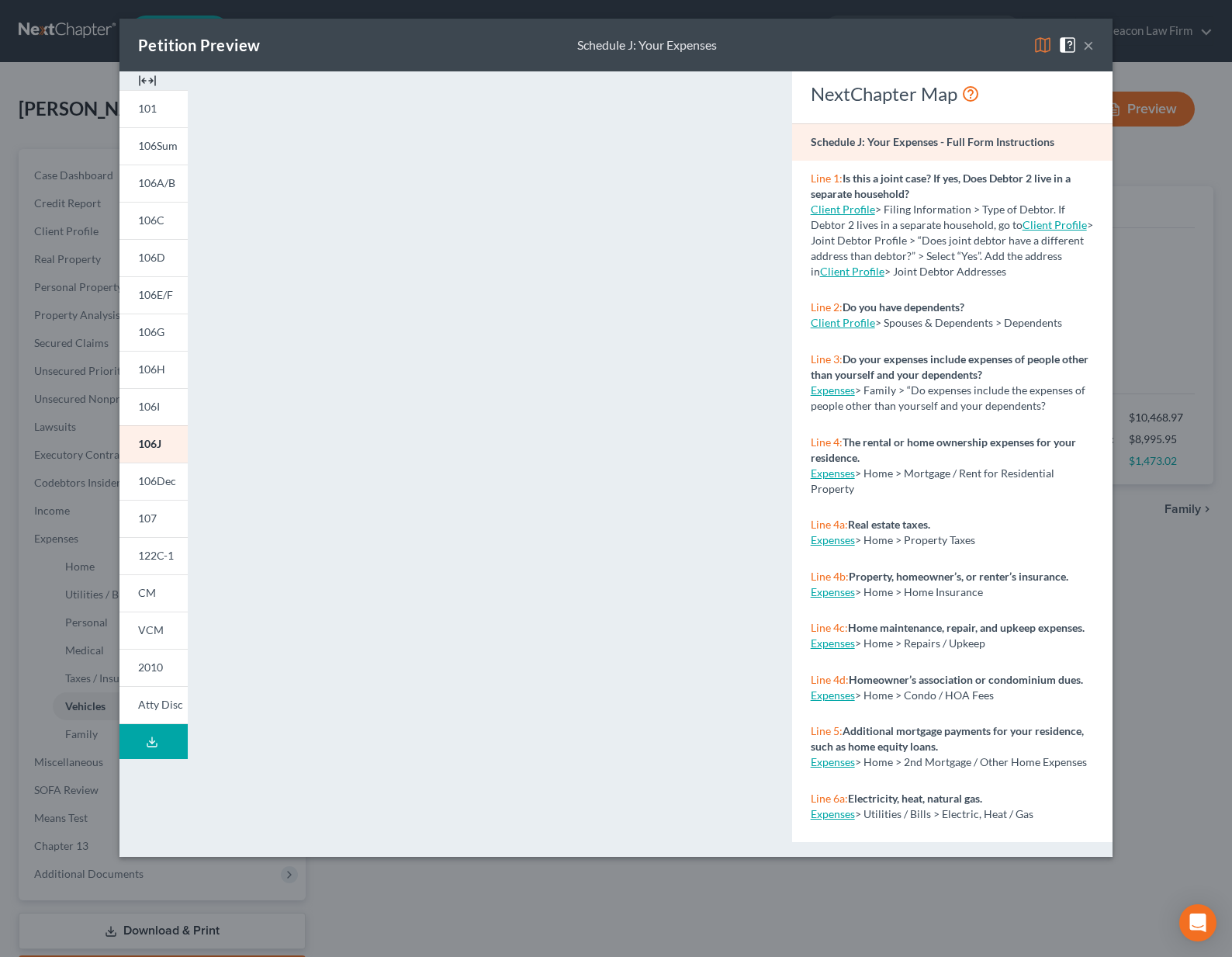
click at [1089, 46] on button "×" at bounding box center [1089, 45] width 11 height 19
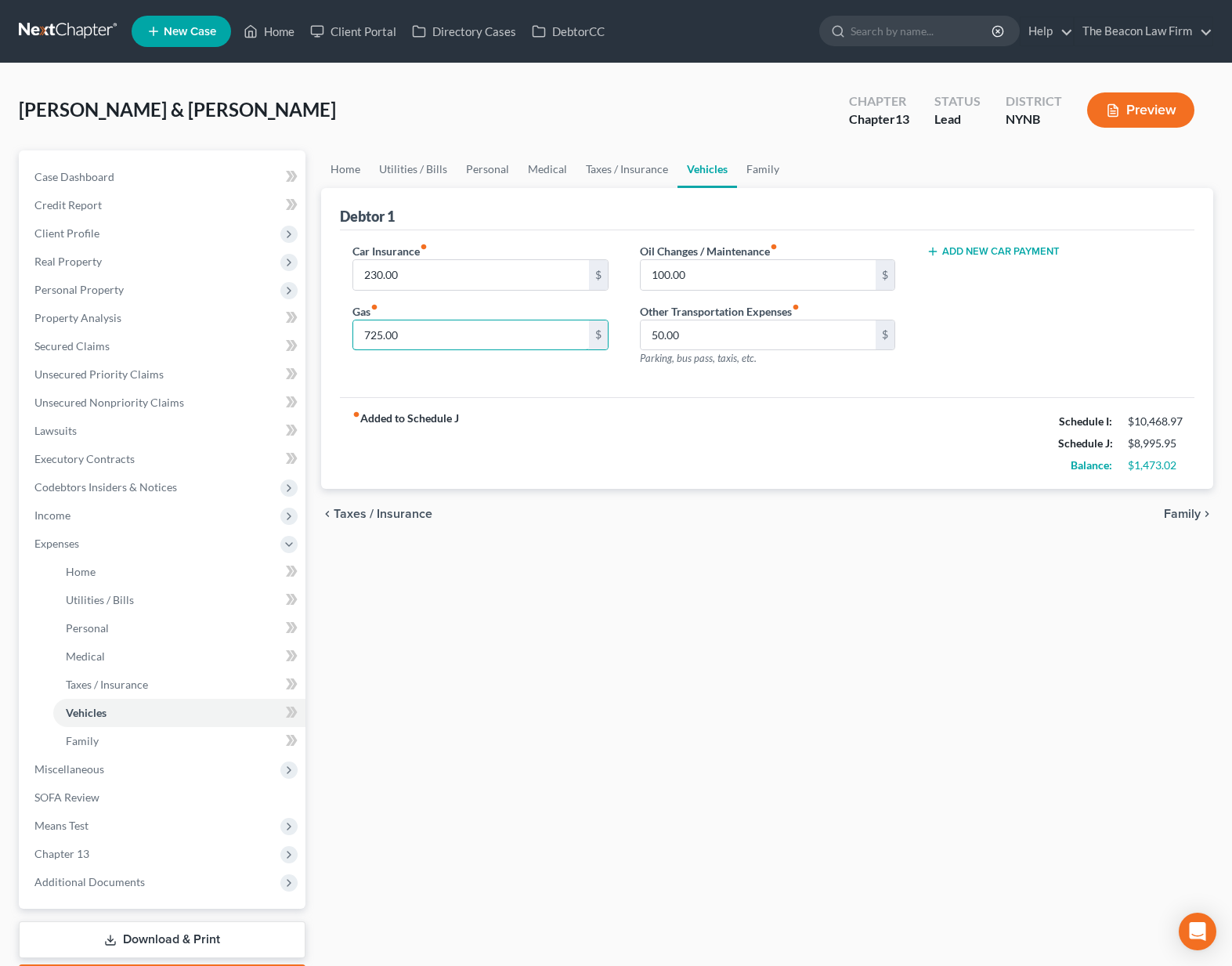
drag, startPoint x: 437, startPoint y: 337, endPoint x: 348, endPoint y: 329, distance: 89.4
click at [348, 329] on div "Car Insurance fiber_manual_record 230.00 $ Gas fiber_manual_record 725.00 $" at bounding box center [480, 311] width 287 height 136
type input "850"
click at [764, 266] on input "100.00" at bounding box center [758, 275] width 235 height 30
click at [728, 279] on input "100.00" at bounding box center [758, 275] width 235 height 30
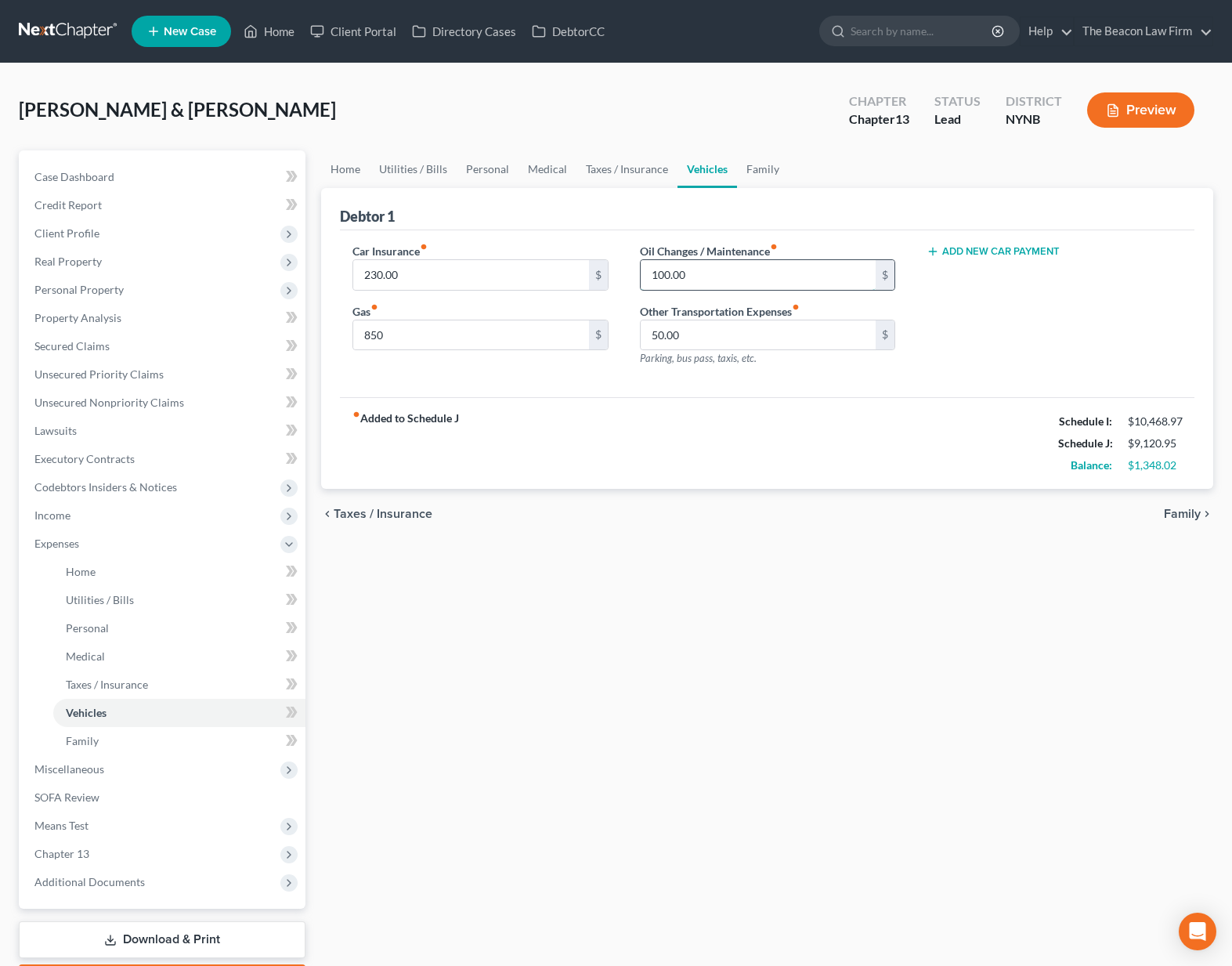
click at [728, 279] on input "100.00" at bounding box center [758, 275] width 235 height 30
type input "200"
click at [702, 334] on input "50.00" at bounding box center [758, 335] width 235 height 30
click at [750, 177] on link "Family" at bounding box center [762, 168] width 52 height 37
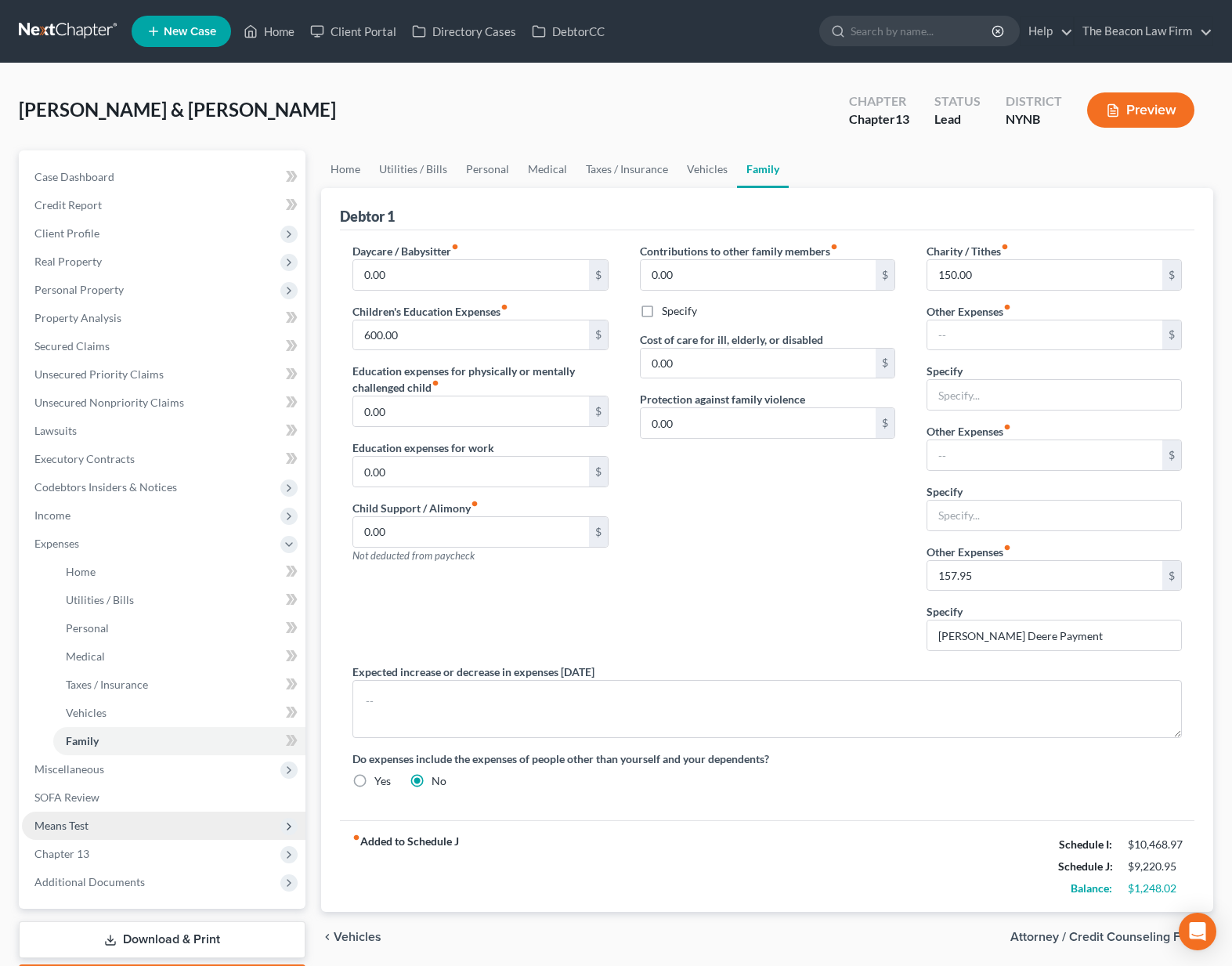
click at [142, 821] on span "Means Test" at bounding box center [164, 825] width 284 height 28
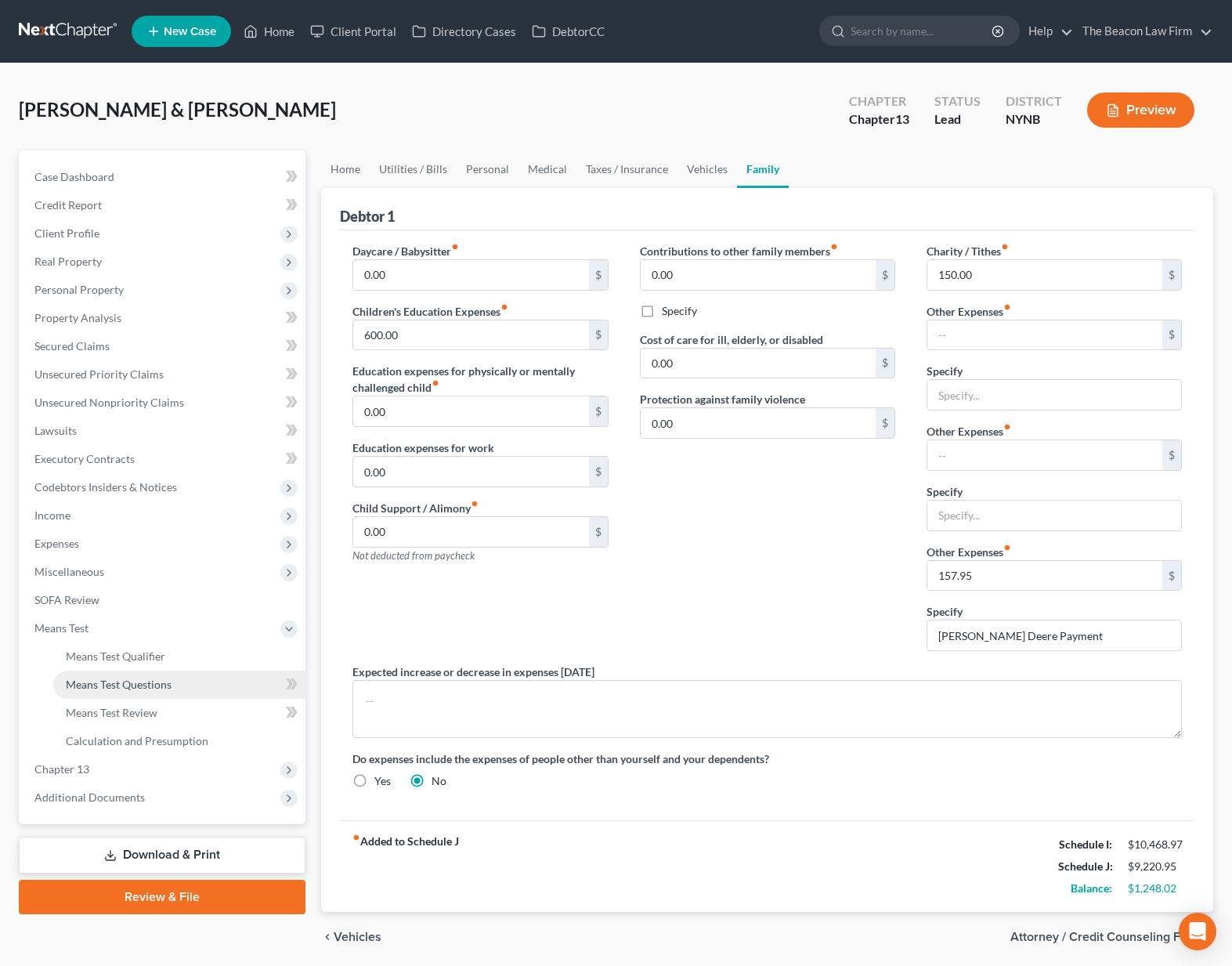
click at [132, 689] on span "Means Test Questions" at bounding box center [118, 684] width 106 height 14
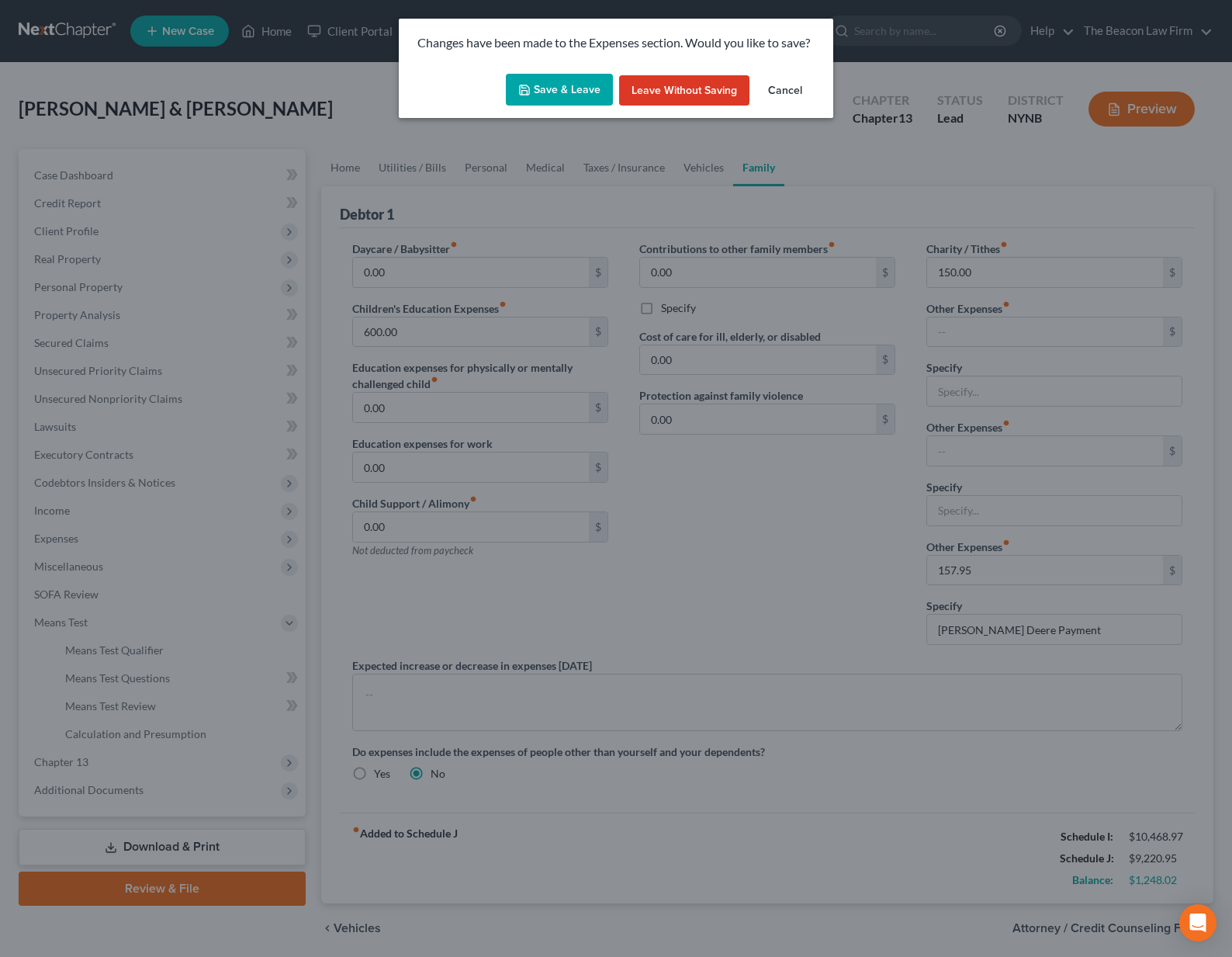
click at [541, 95] on button "Save & Leave" at bounding box center [559, 90] width 107 height 32
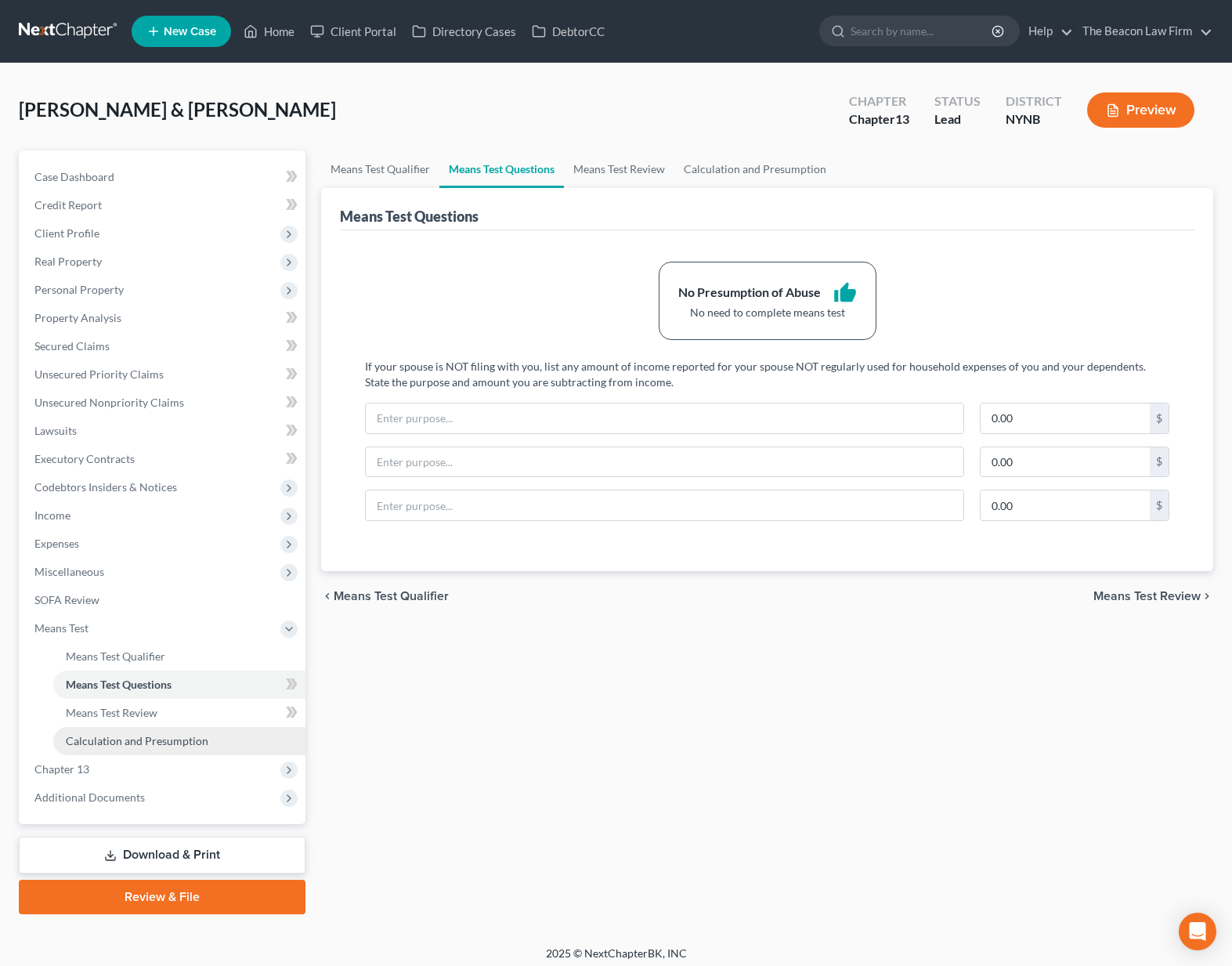
click at [157, 731] on link "Calculation and Presumption" at bounding box center [179, 740] width 252 height 28
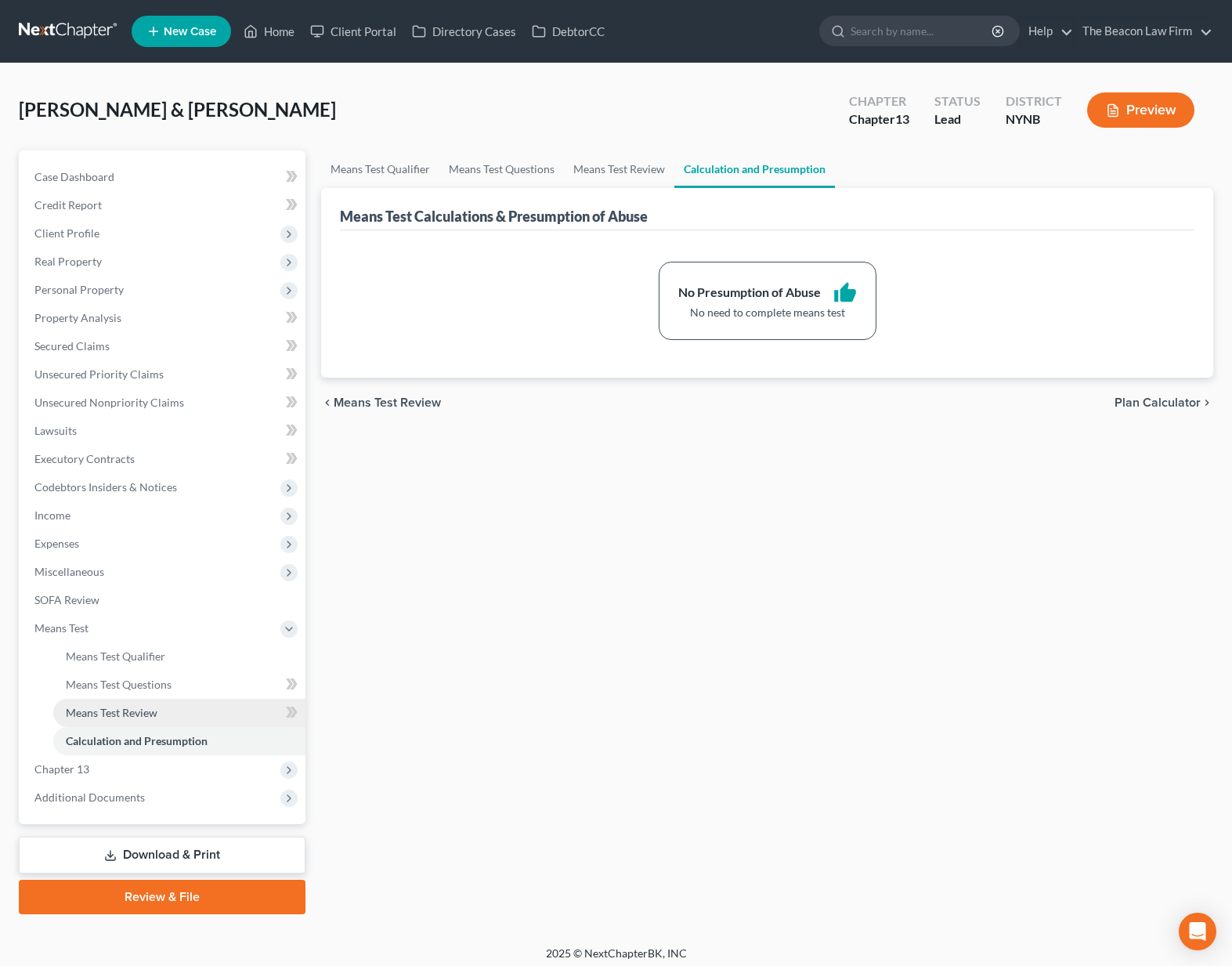
click at [148, 714] on span "Means Test Review" at bounding box center [111, 712] width 92 height 14
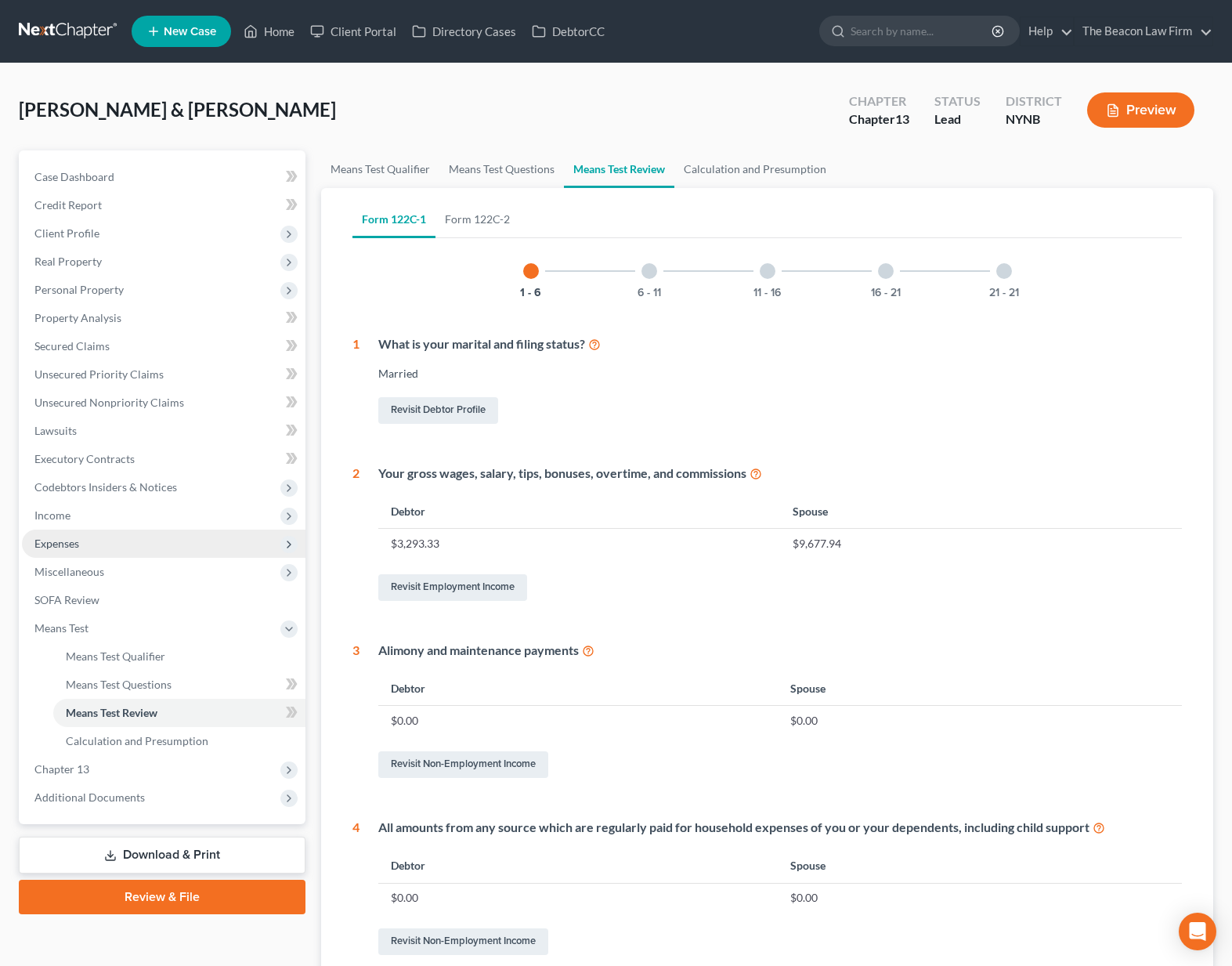
click at [76, 549] on span "Expenses" at bounding box center [56, 543] width 45 height 14
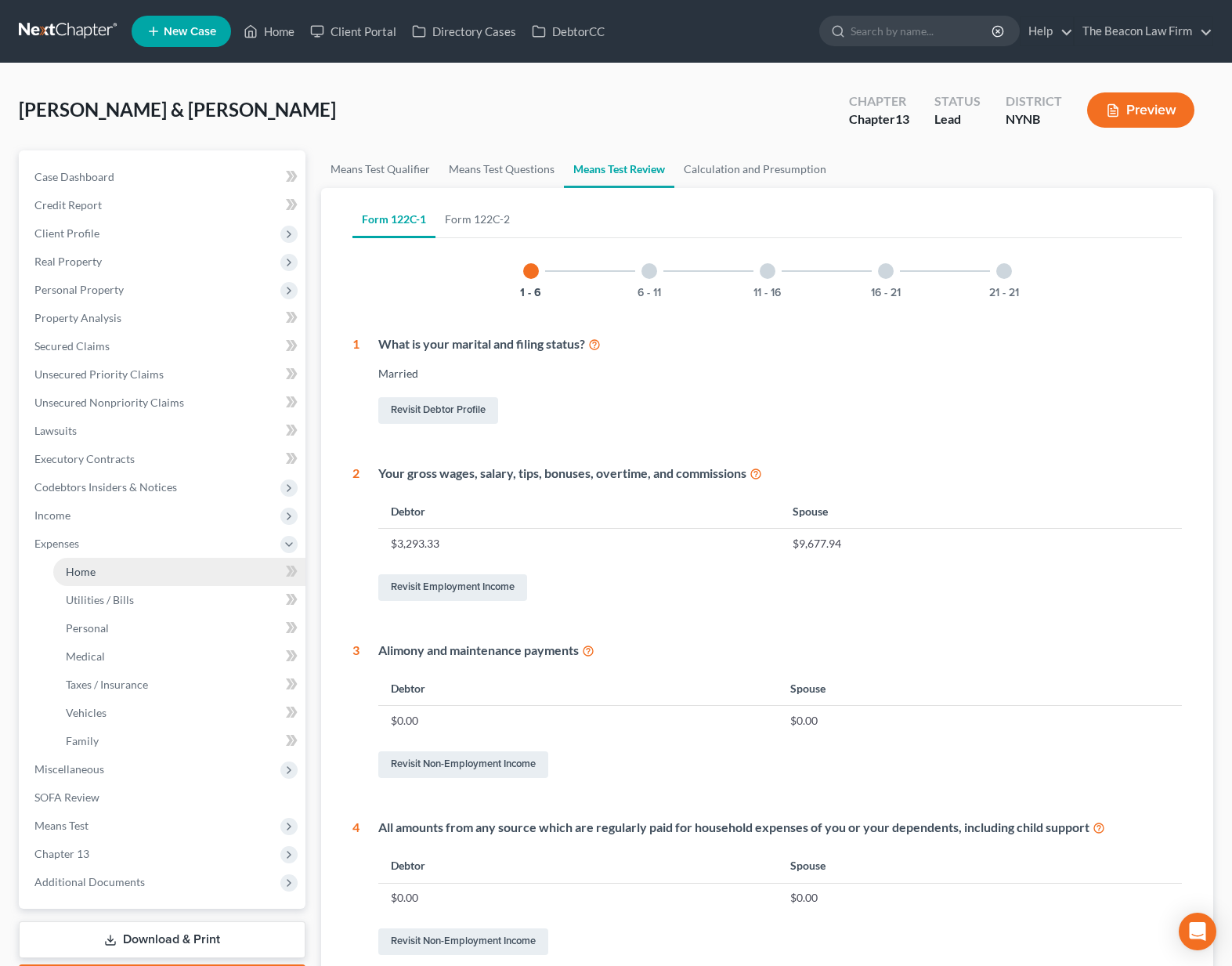
click at [81, 572] on span "Home" at bounding box center [80, 571] width 30 height 14
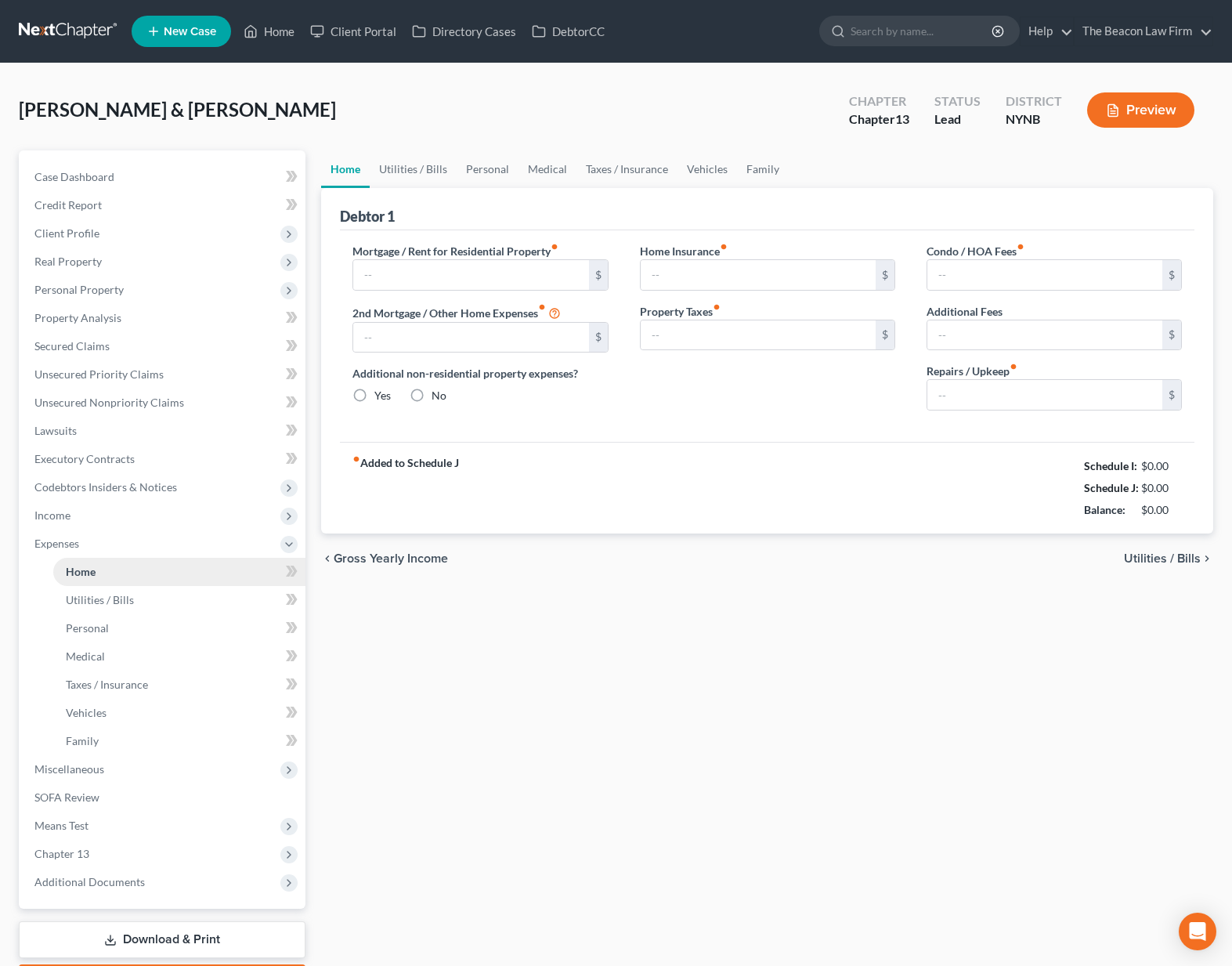
type input "1,800.00"
type input "0.00"
radio input "true"
type input "163.00"
type input "0.00"
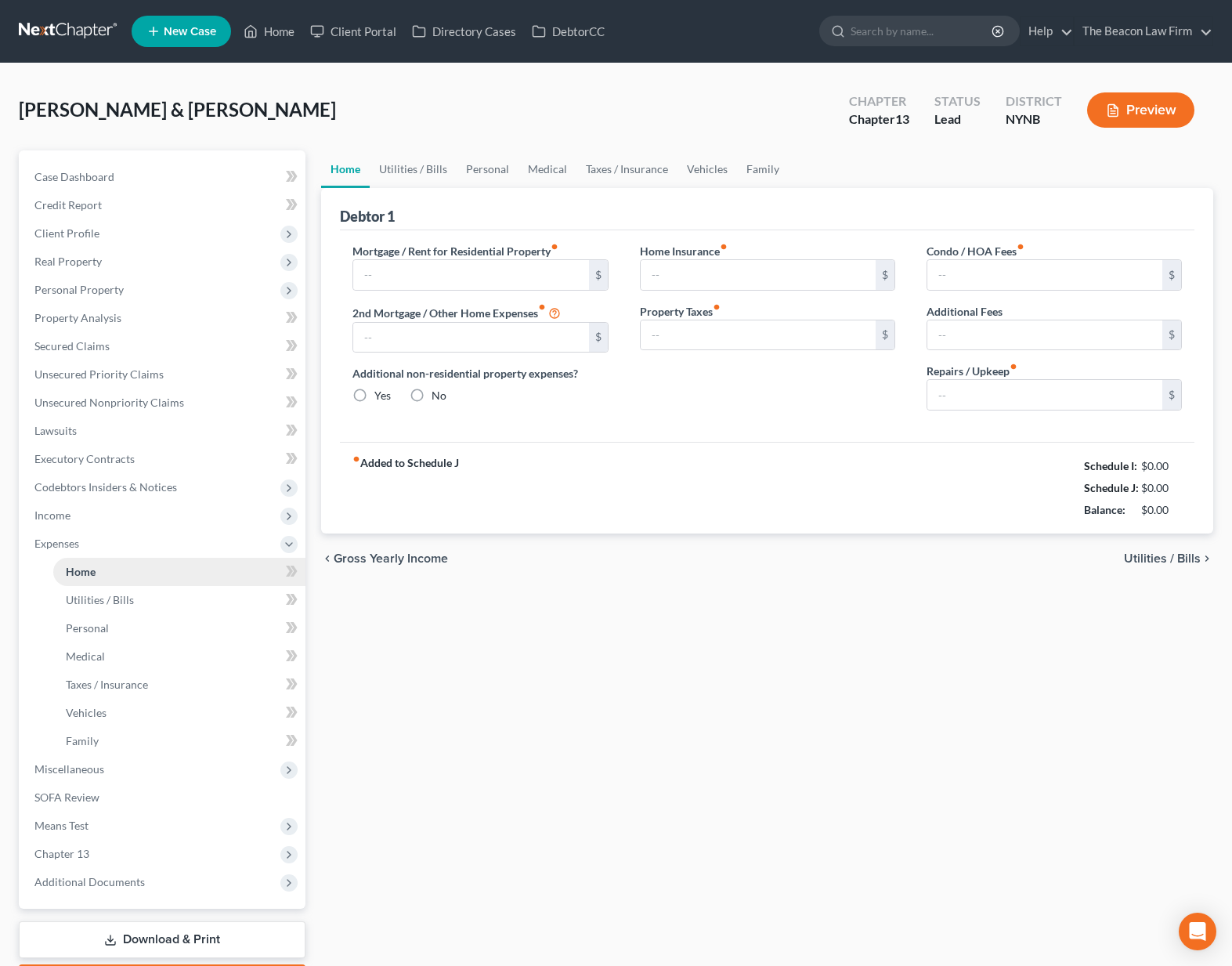
type input "0.00"
type input "300.00"
click at [106, 517] on span "Income" at bounding box center [164, 515] width 284 height 28
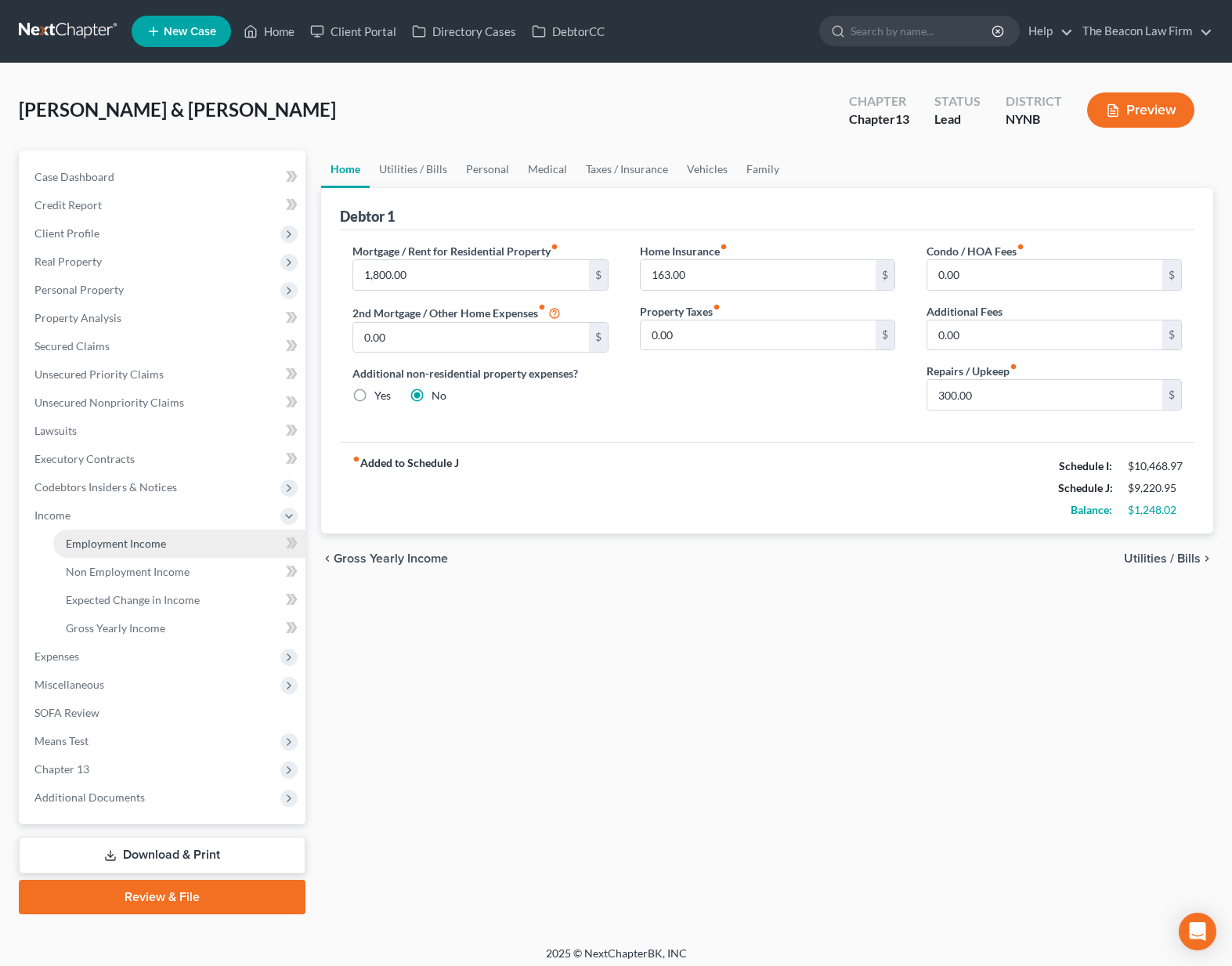
click at [101, 543] on span "Employment Income" at bounding box center [116, 543] width 100 height 14
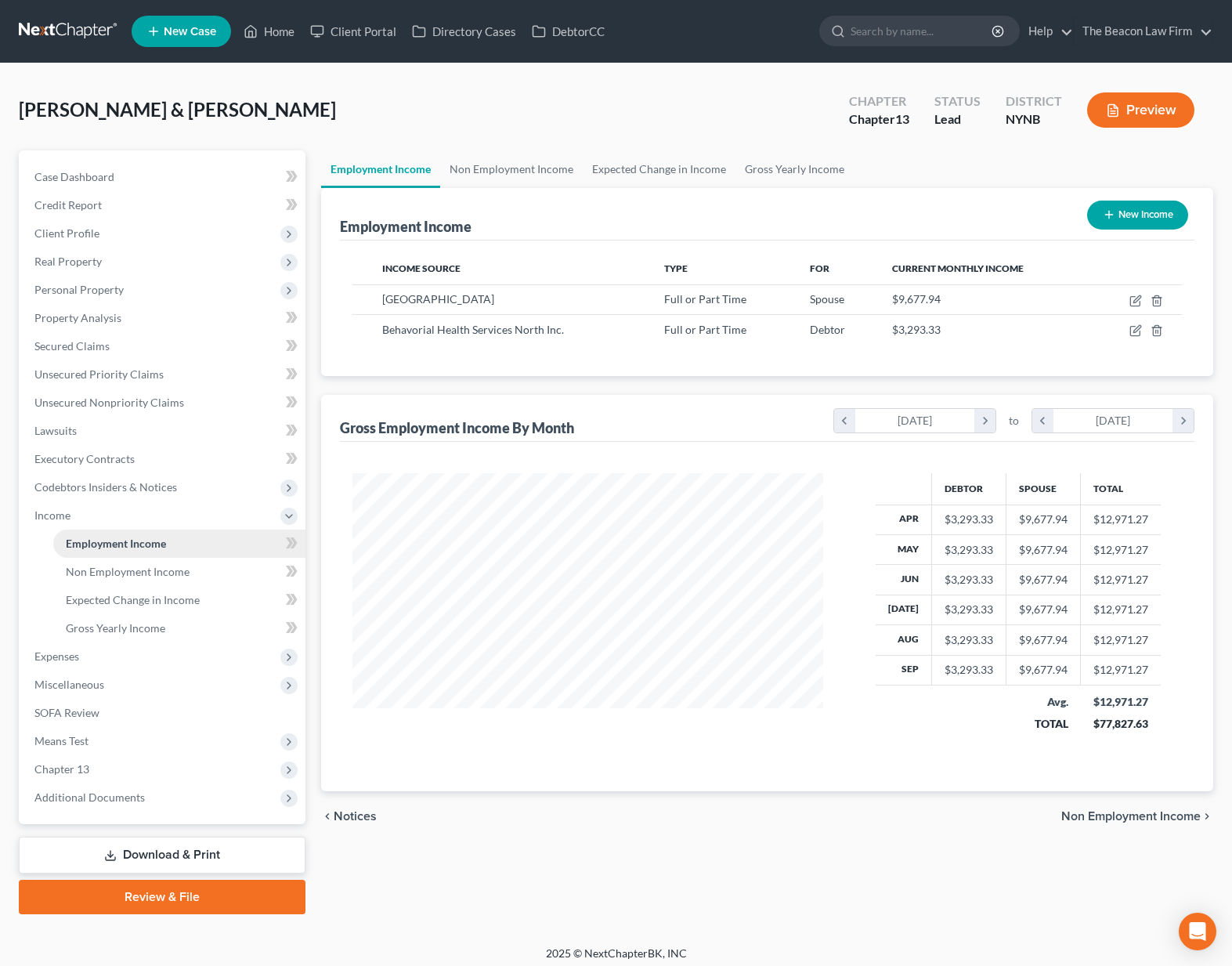
scroll to position [281, 502]
click at [159, 400] on span "Unsecured Nonpriority Claims" at bounding box center [109, 402] width 149 height 14
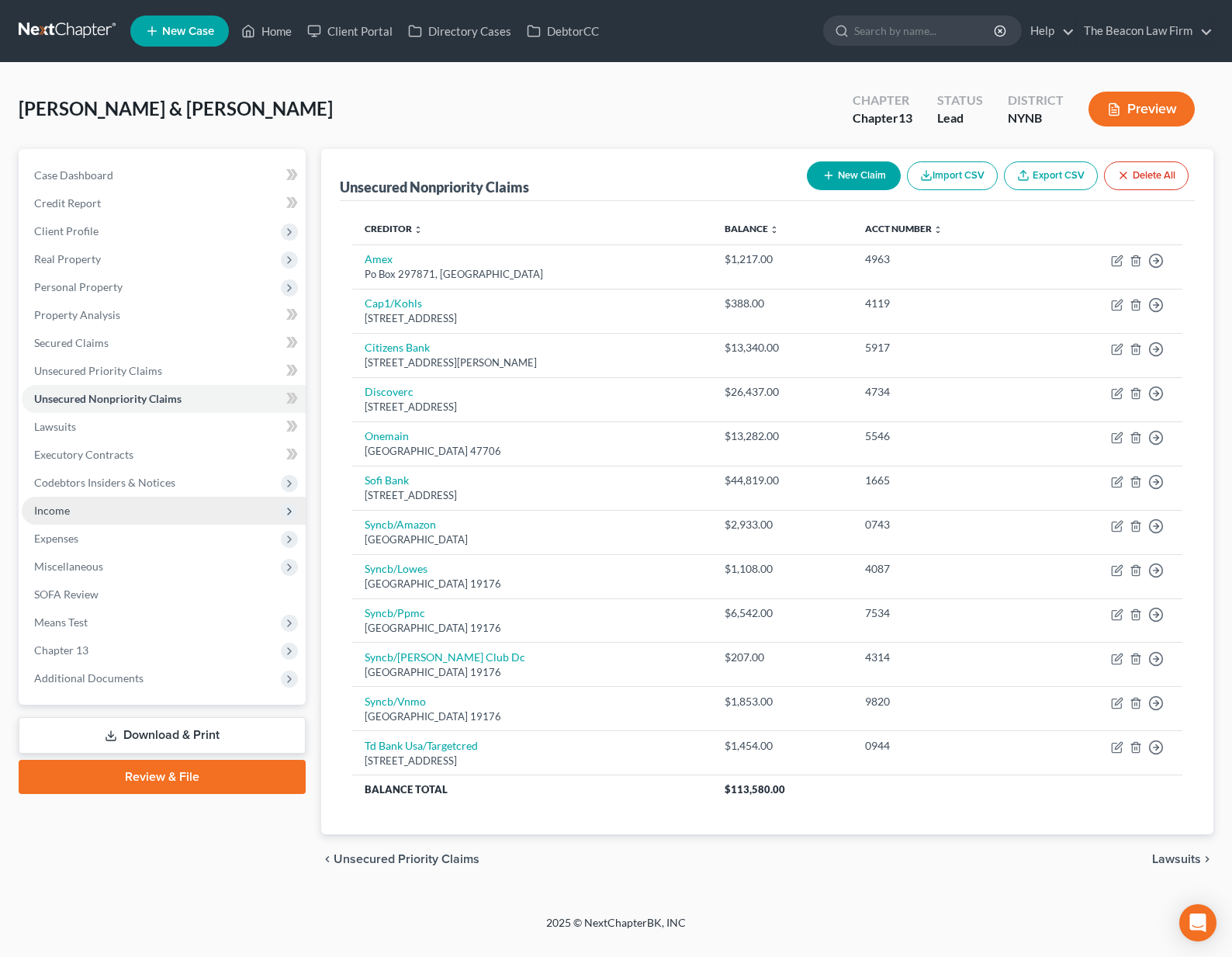
click at [78, 500] on span "Income" at bounding box center [163, 510] width 284 height 28
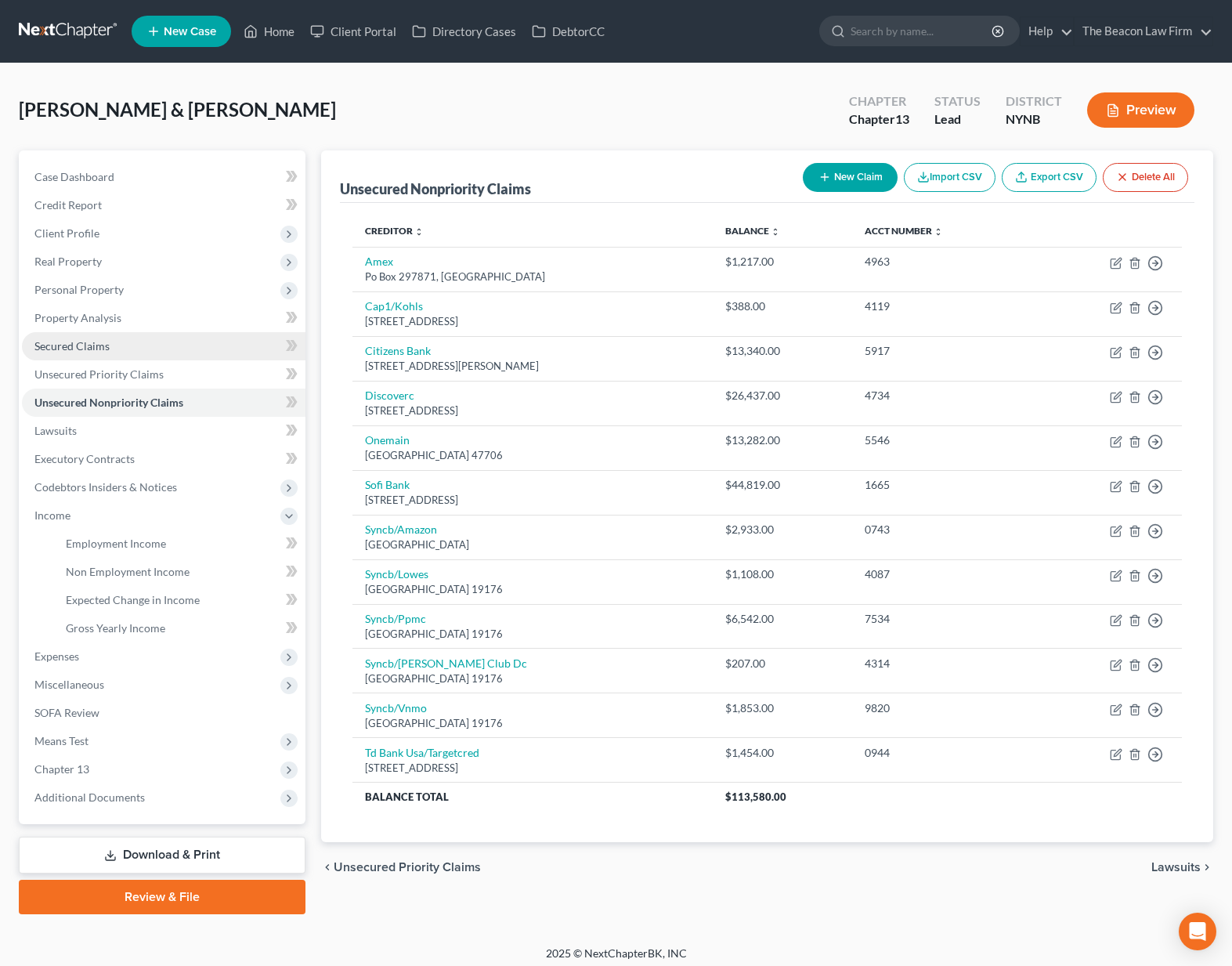
click at [65, 347] on span "Secured Claims" at bounding box center [72, 346] width 76 height 14
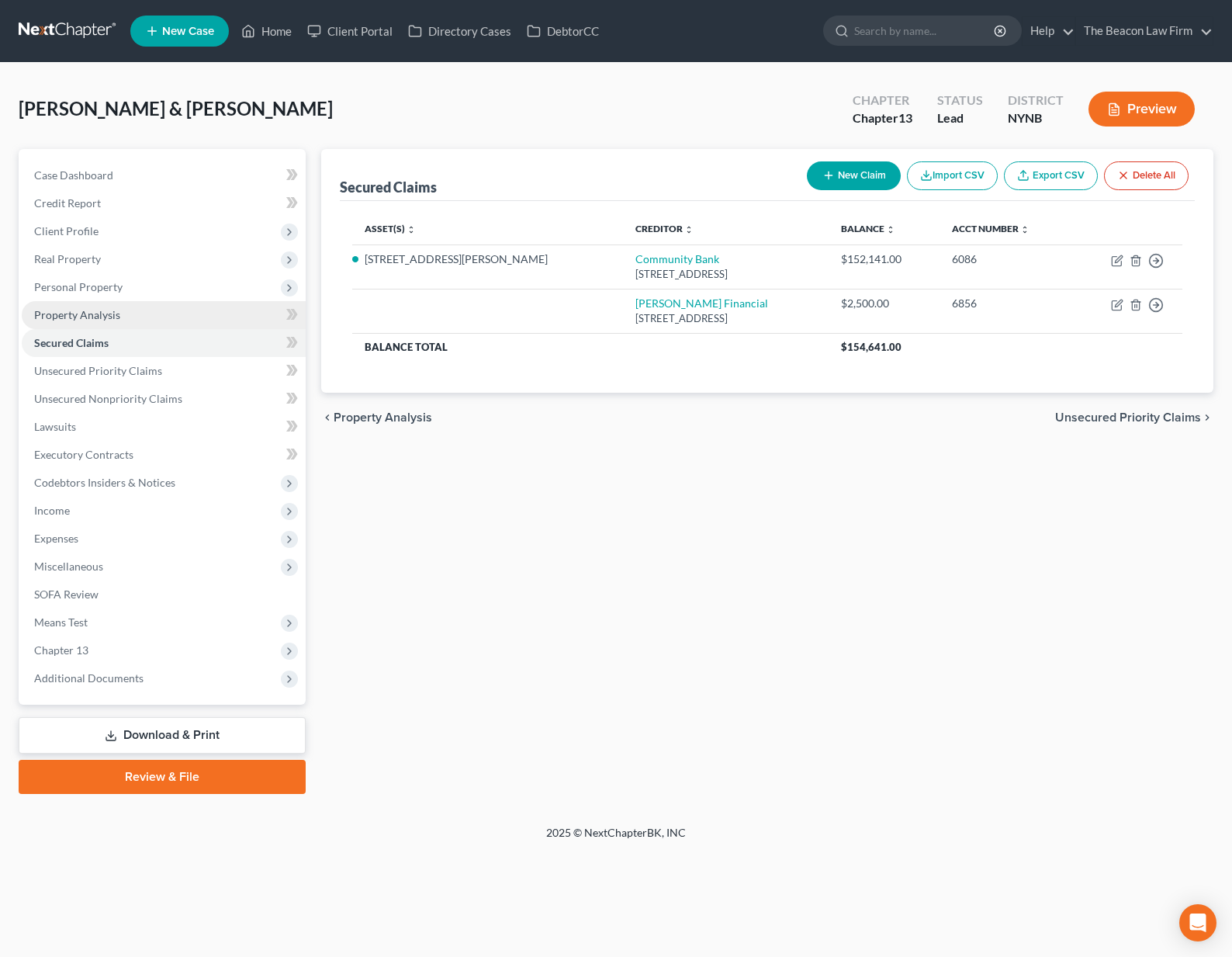
click at [81, 316] on span "Property Analysis" at bounding box center [78, 314] width 87 height 14
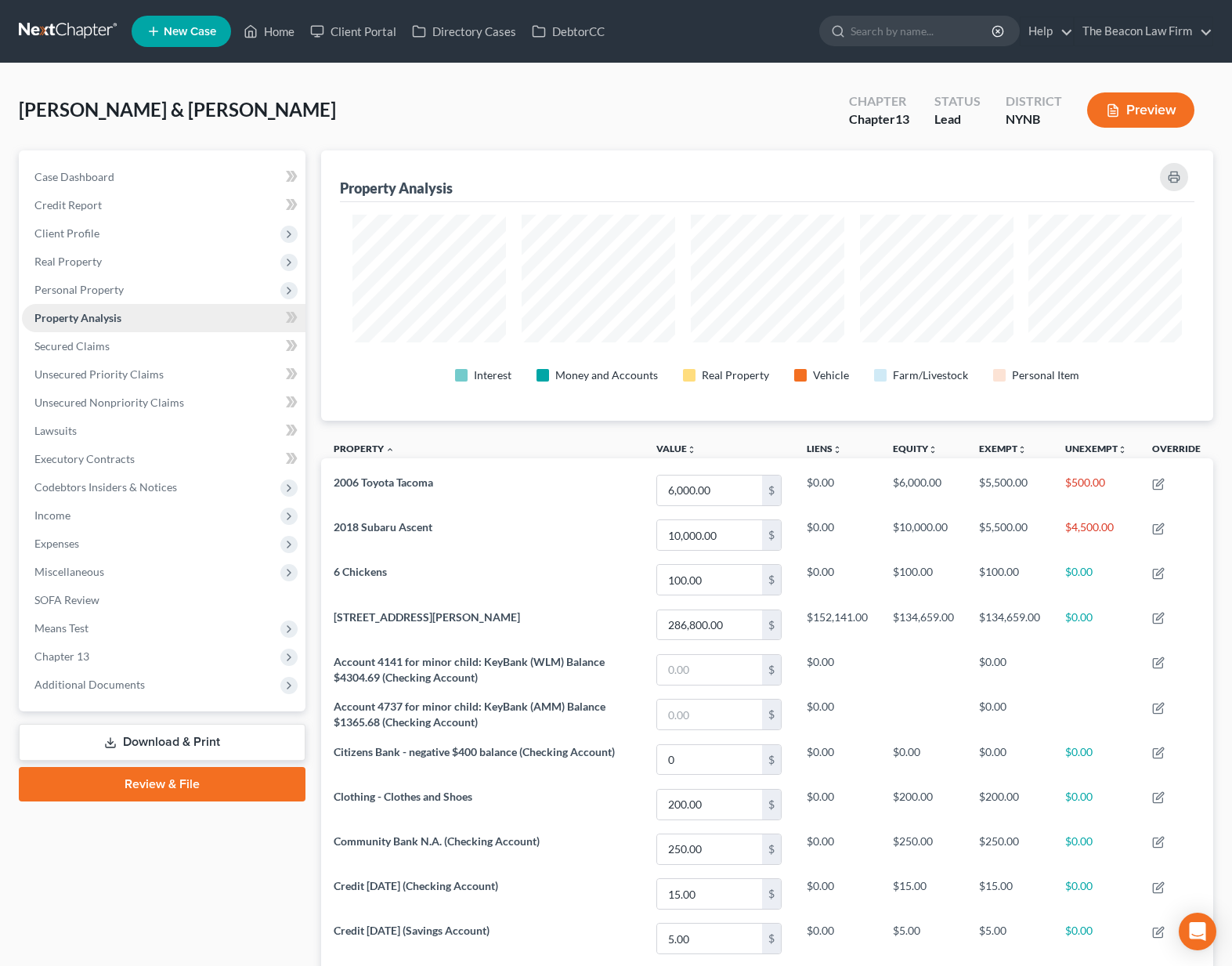
scroll to position [270, 893]
click at [80, 357] on link "Secured Claims" at bounding box center [164, 346] width 284 height 28
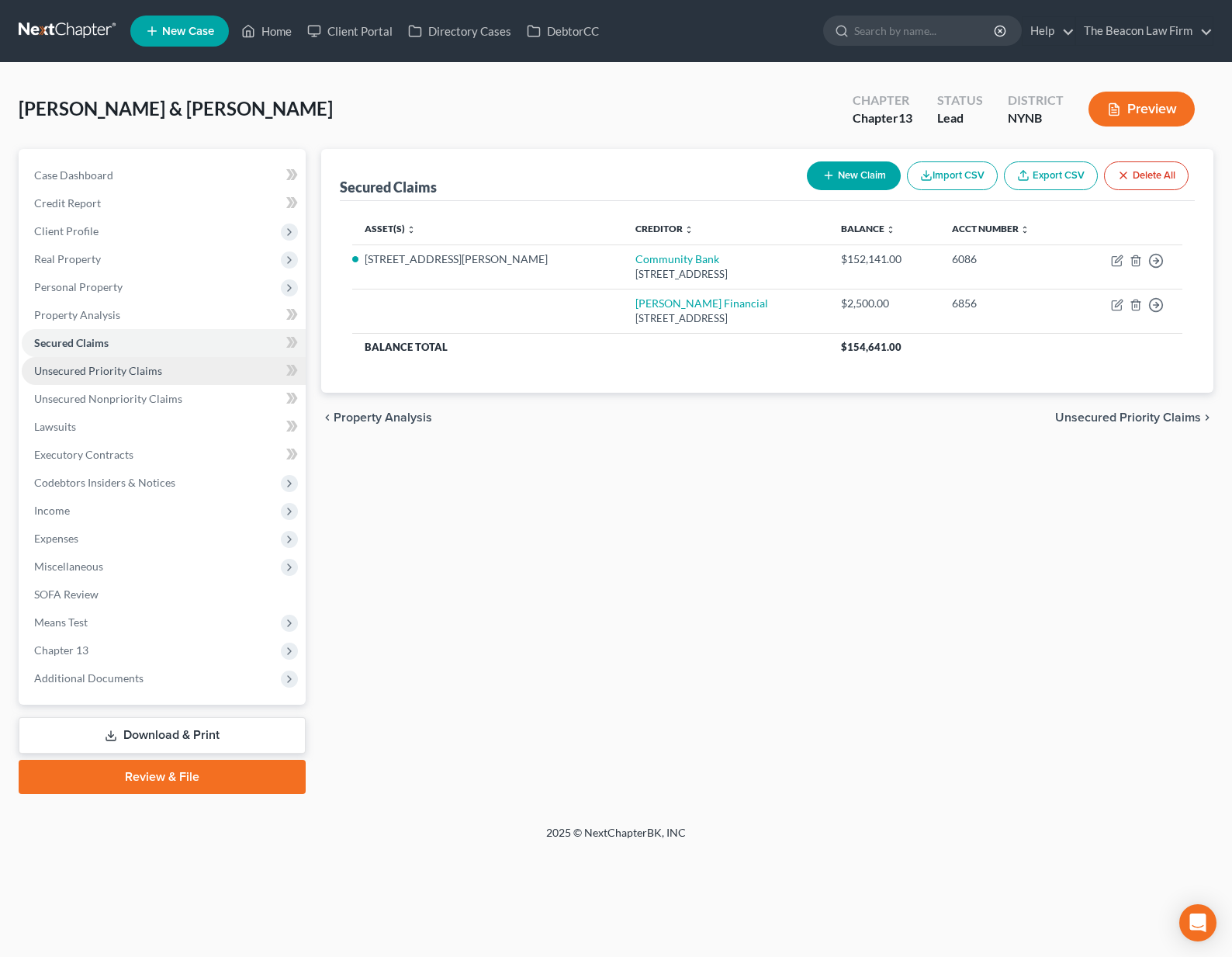
click at [82, 367] on span "Unsecured Priority Claims" at bounding box center [98, 370] width 128 height 14
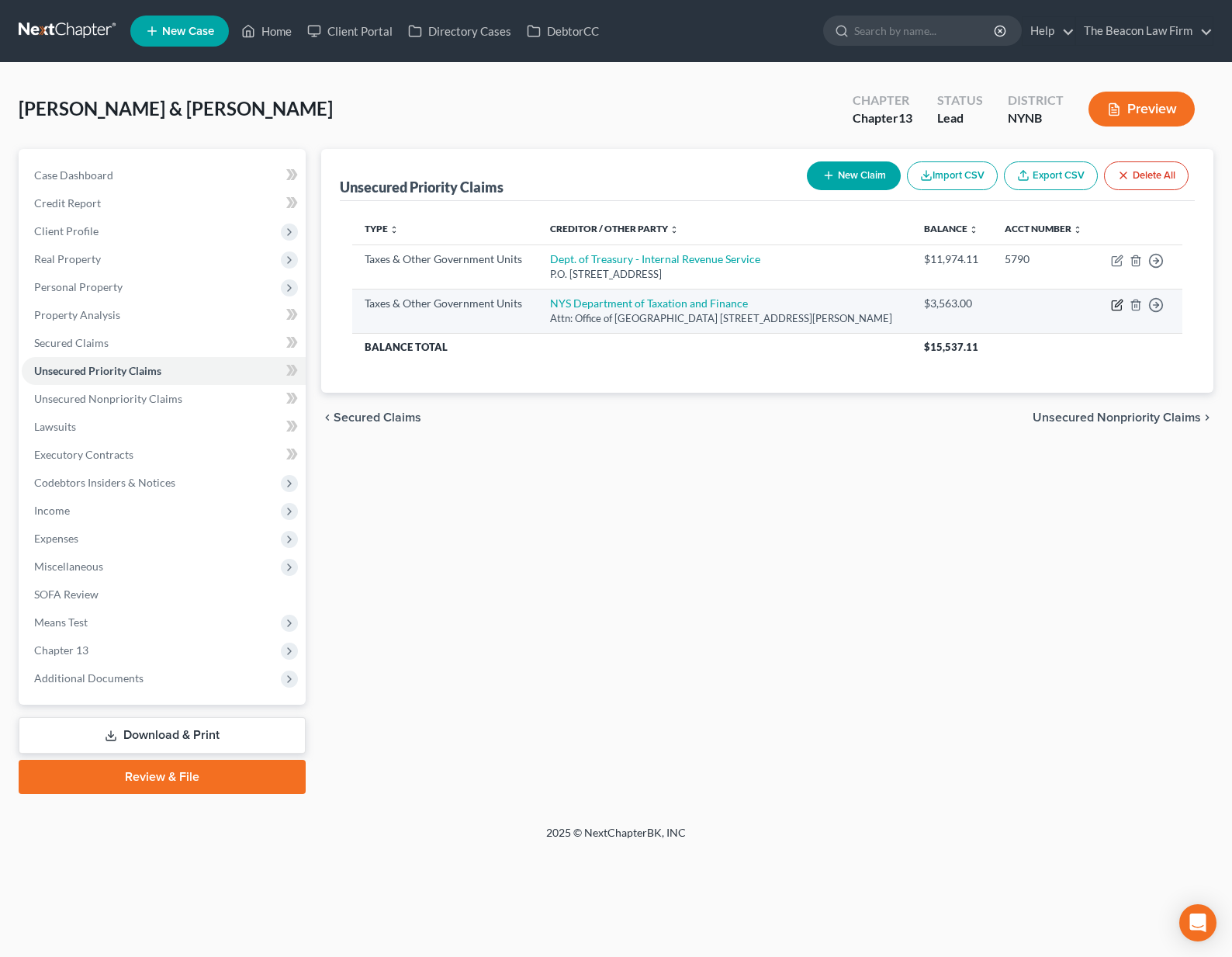
click at [1118, 302] on icon "button" at bounding box center [1118, 303] width 7 height 7
select select "2"
select select "35"
select select "2"
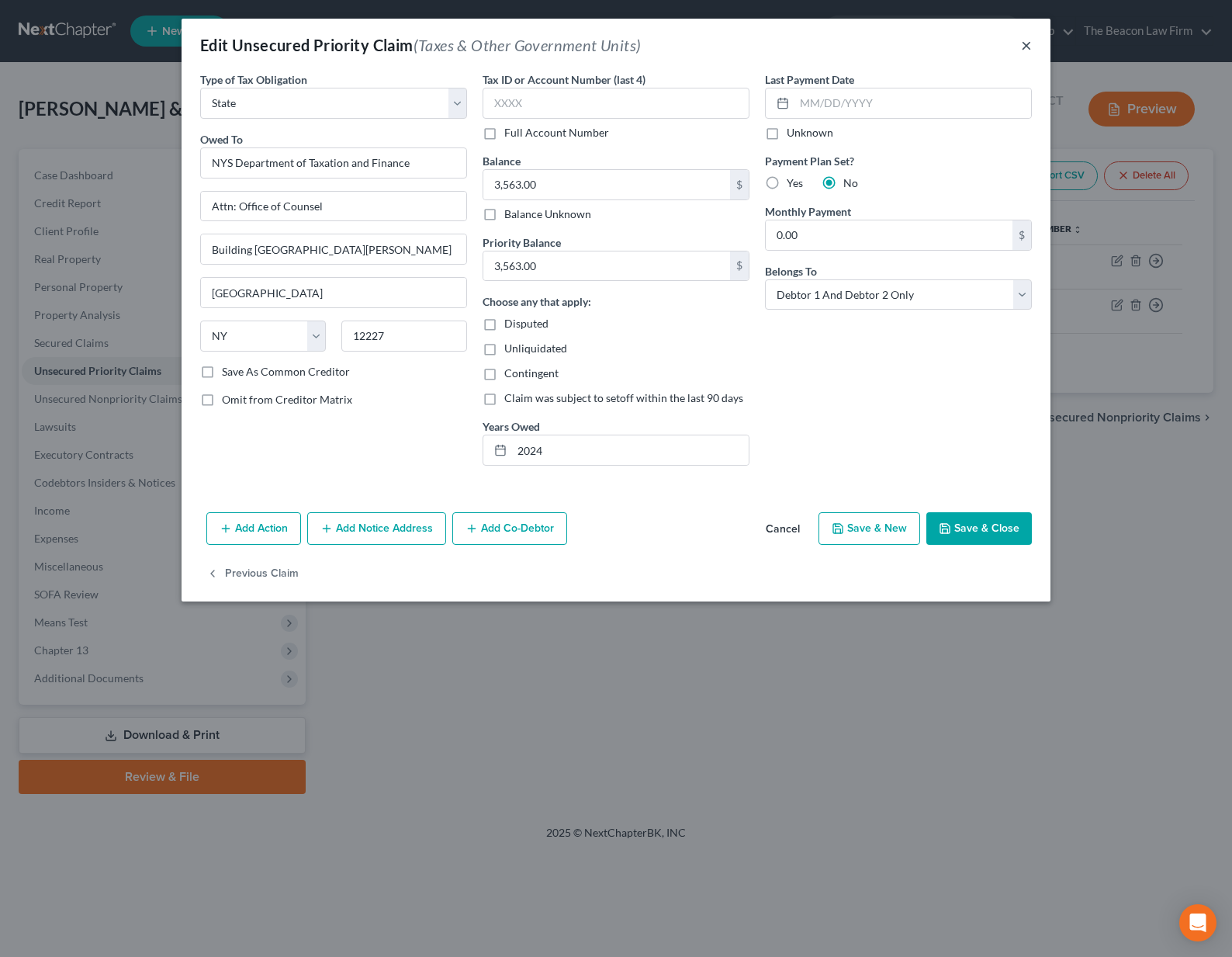
click at [1025, 46] on button "×" at bounding box center [1027, 45] width 11 height 19
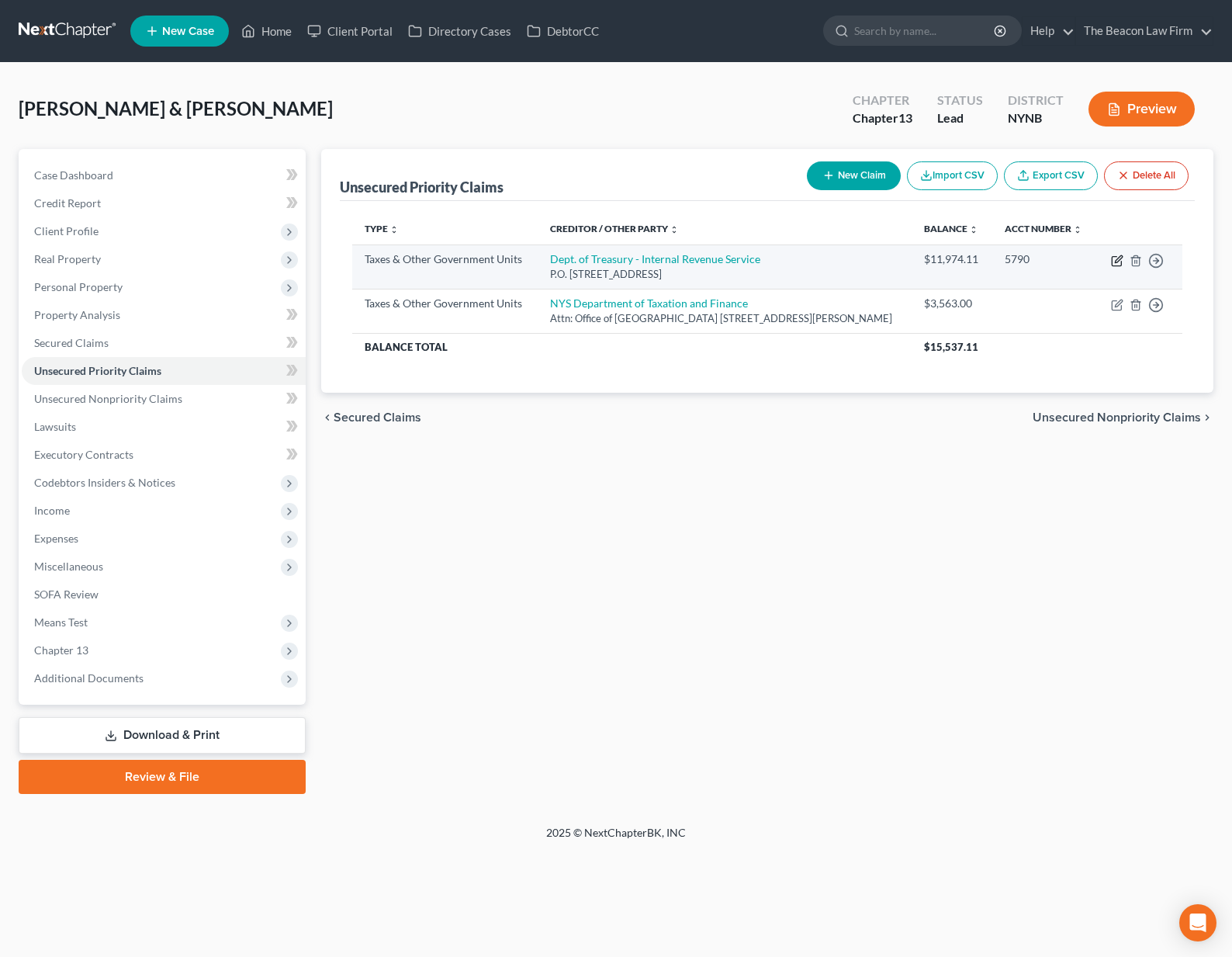
click at [1119, 260] on icon "button" at bounding box center [1118, 259] width 7 height 7
select select "0"
select select "39"
select select "2"
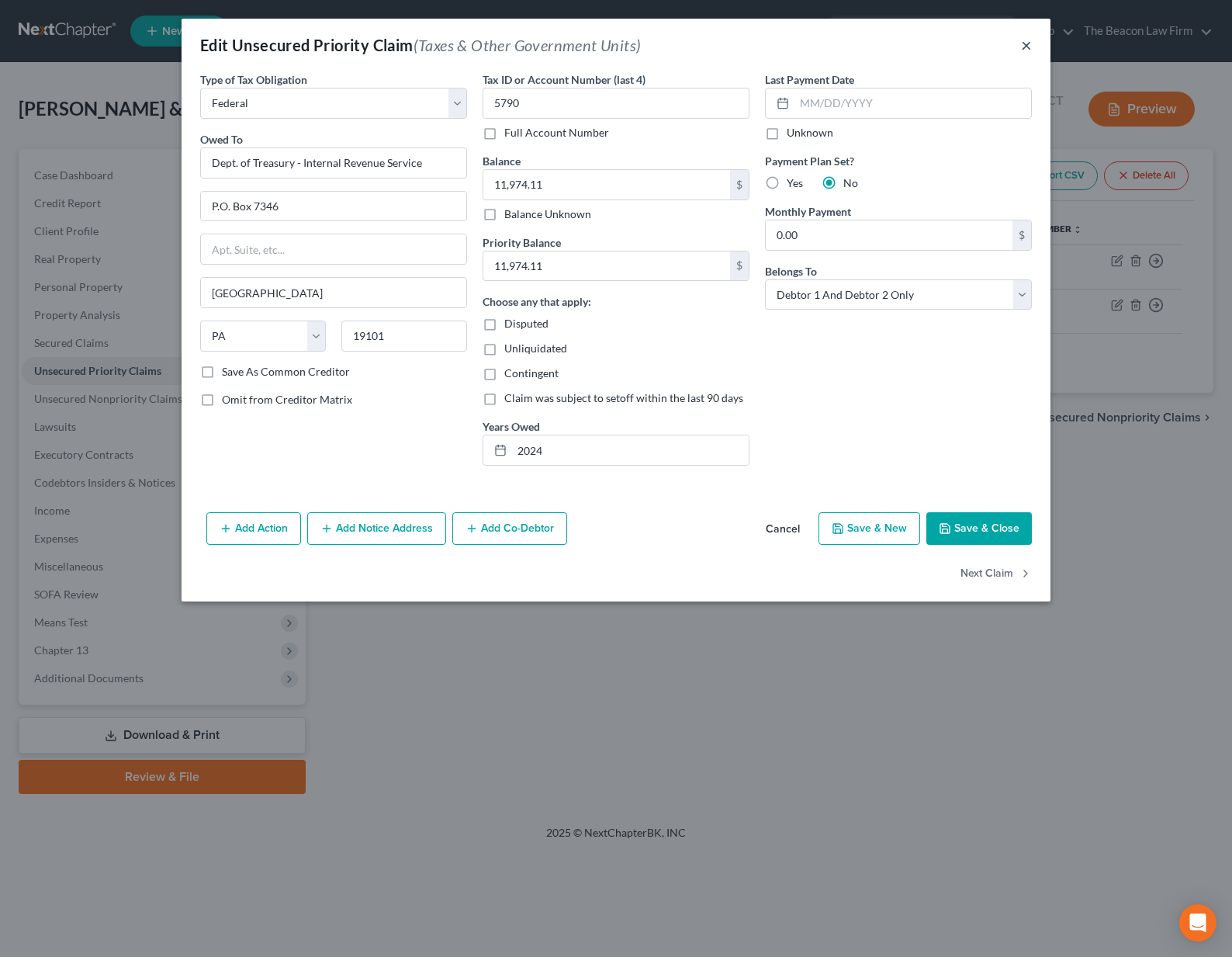
click at [1025, 40] on button "×" at bounding box center [1027, 45] width 11 height 19
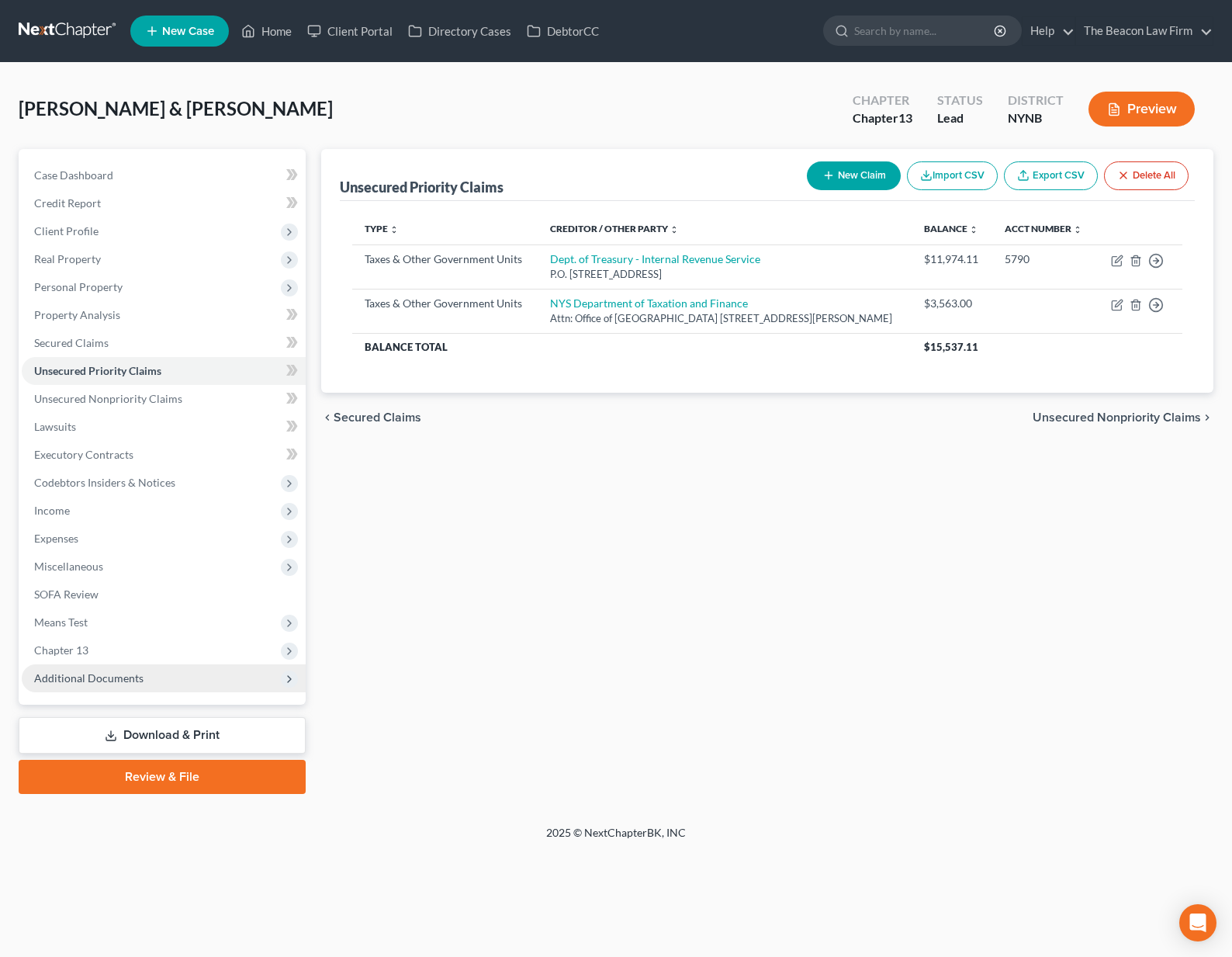
click at [81, 687] on span "Additional Documents" at bounding box center [163, 678] width 284 height 28
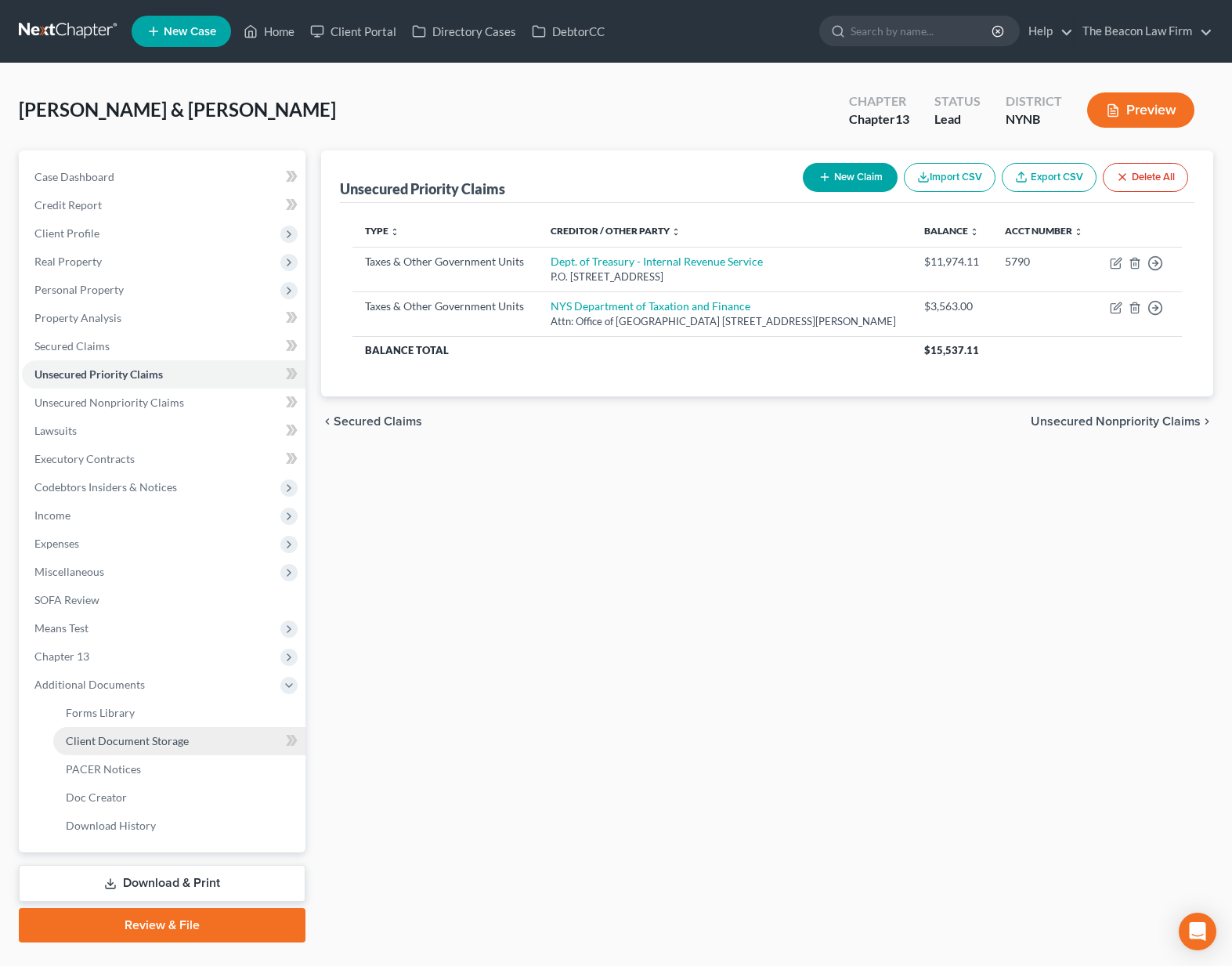
click at [160, 740] on span "Client Document Storage" at bounding box center [126, 740] width 123 height 14
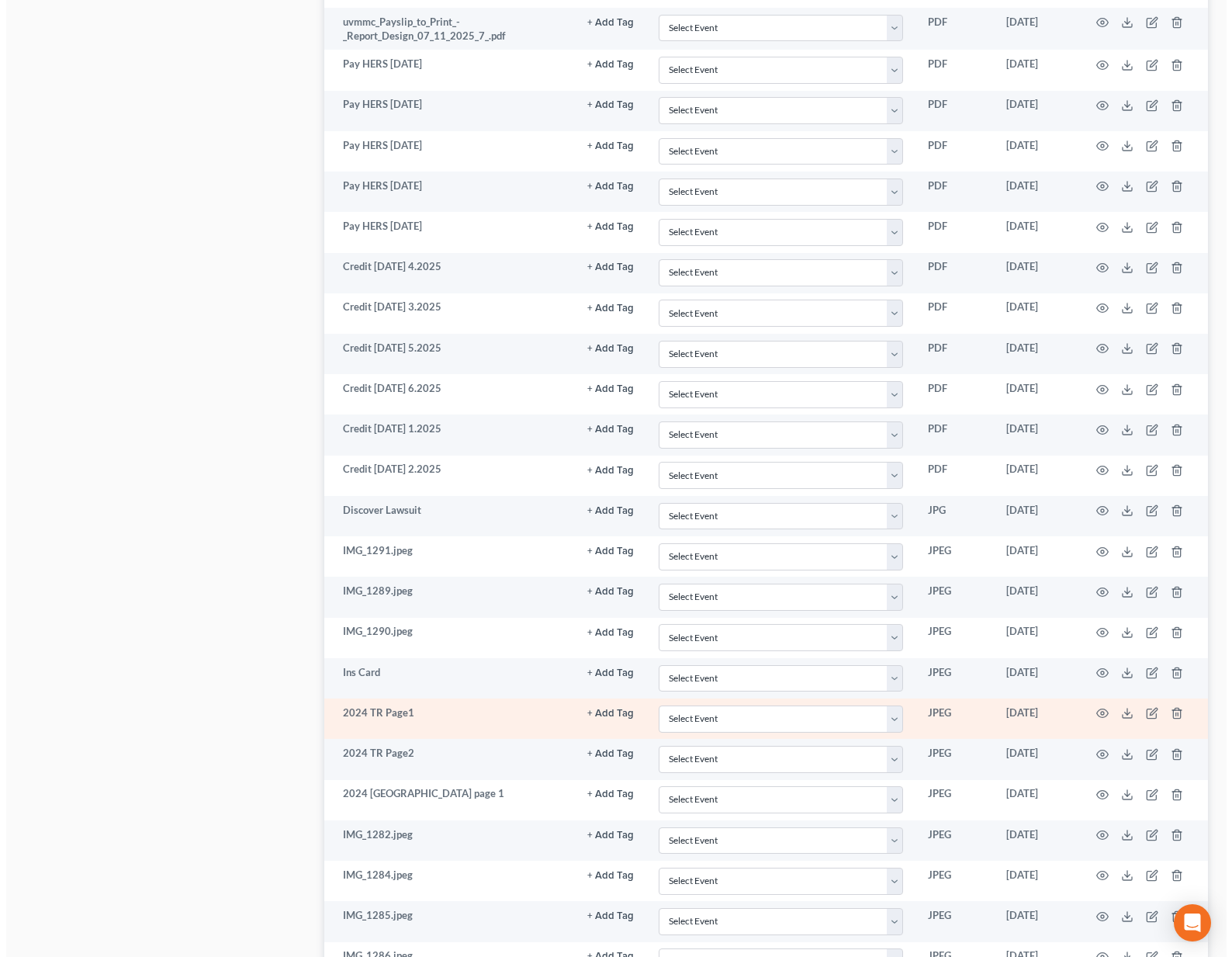
scroll to position [1094, 0]
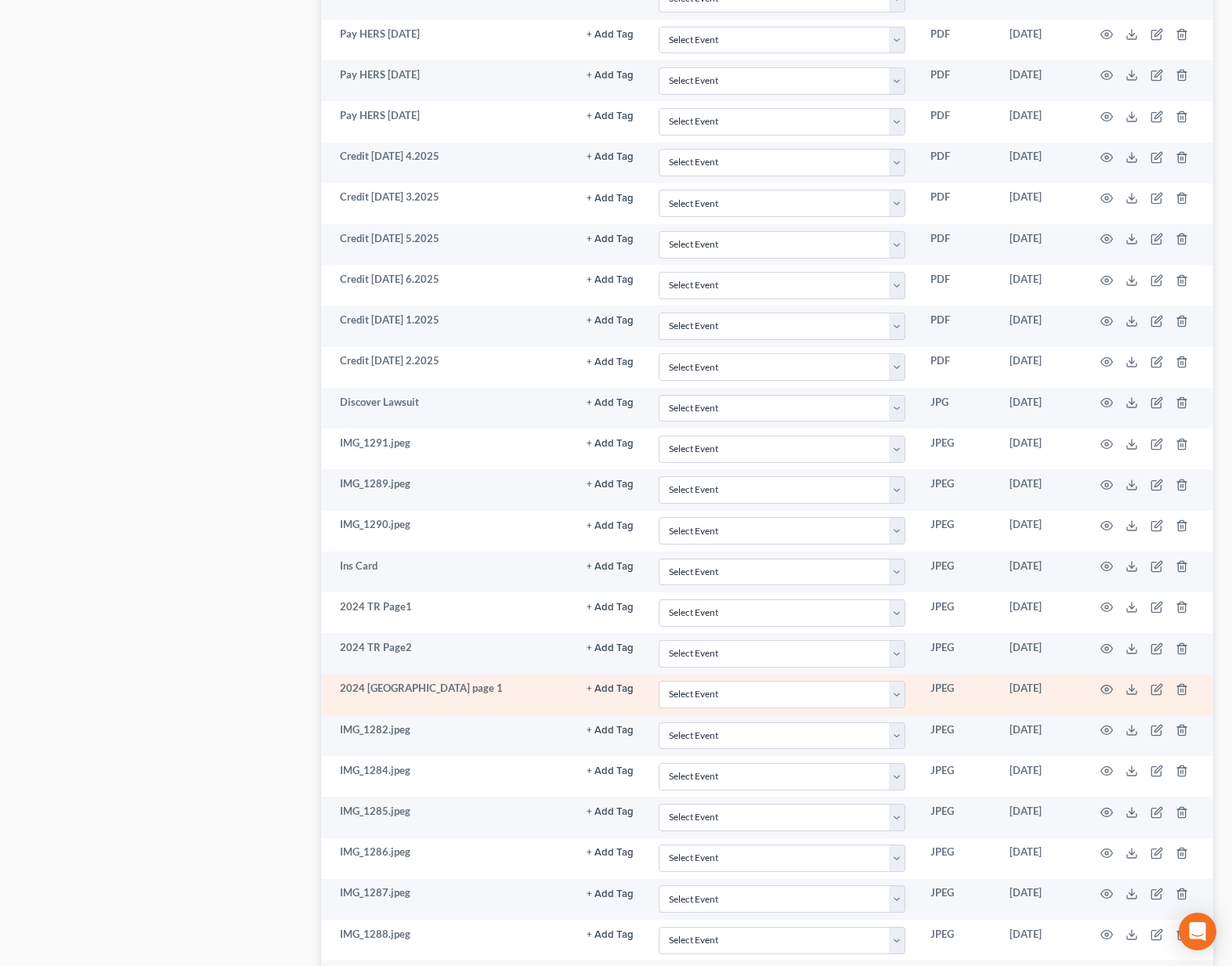
click at [1100, 681] on td at bounding box center [1147, 694] width 132 height 41
click at [1106, 683] on icon "button" at bounding box center [1107, 689] width 13 height 13
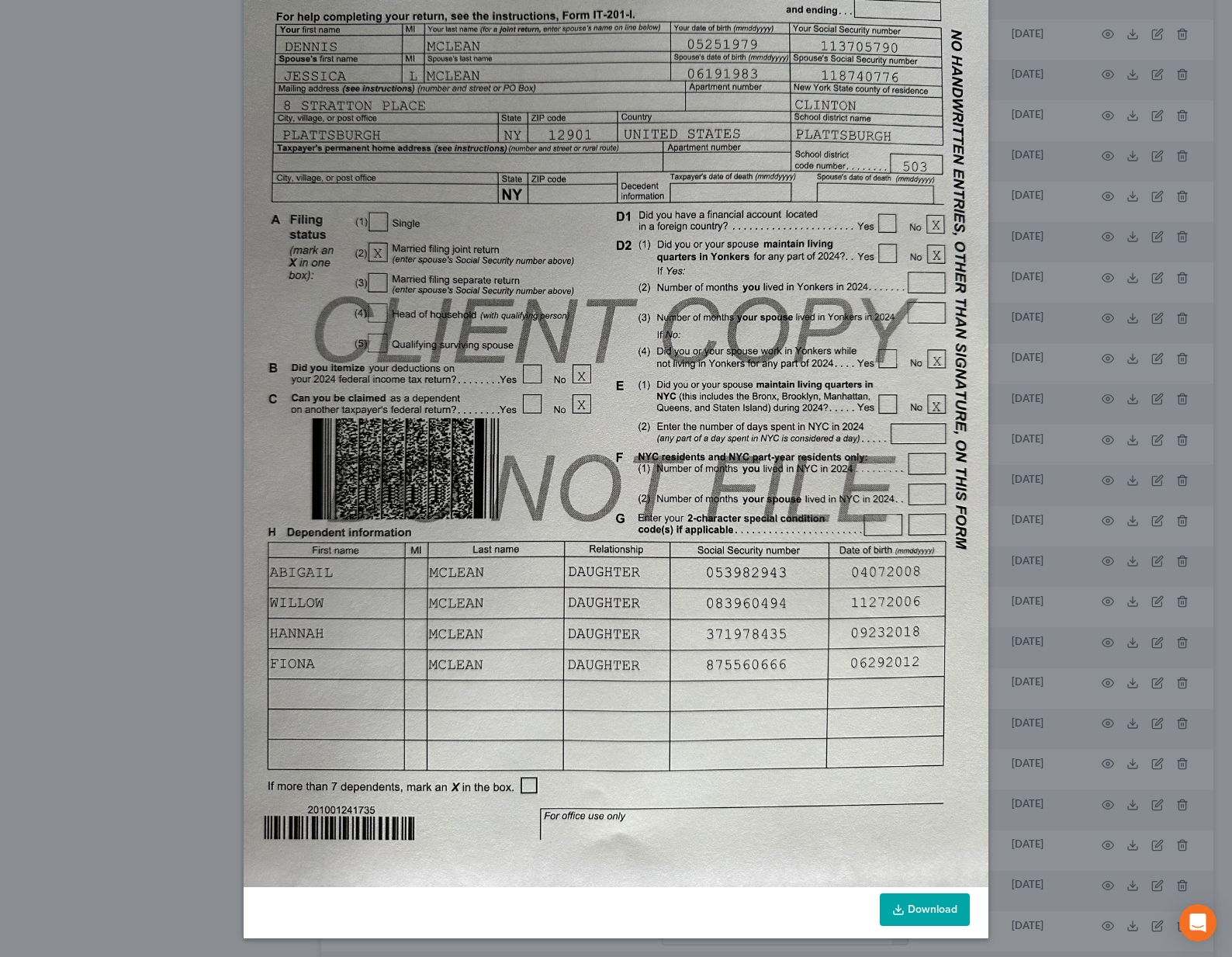
scroll to position [0, 0]
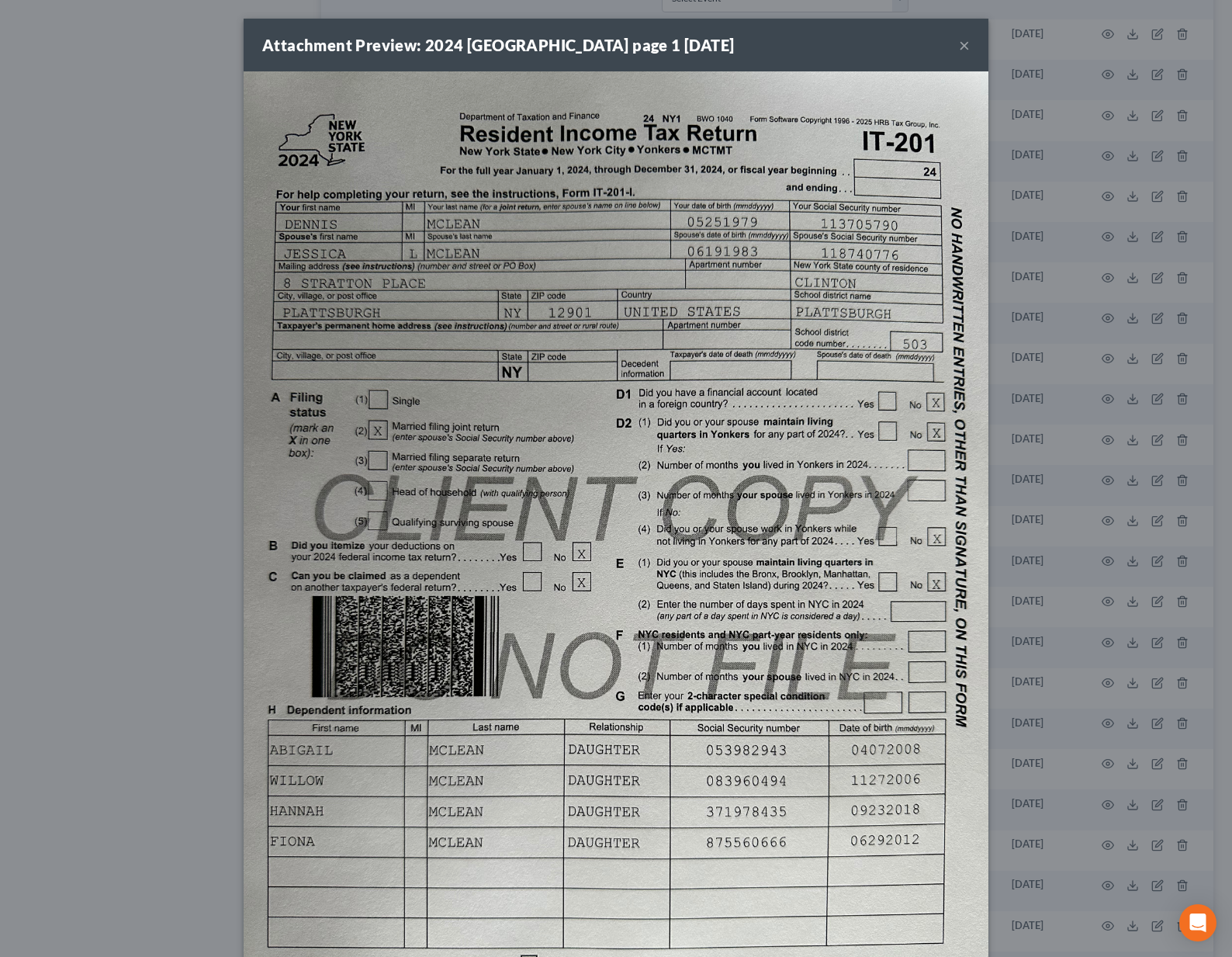
click at [959, 48] on button "×" at bounding box center [964, 45] width 11 height 19
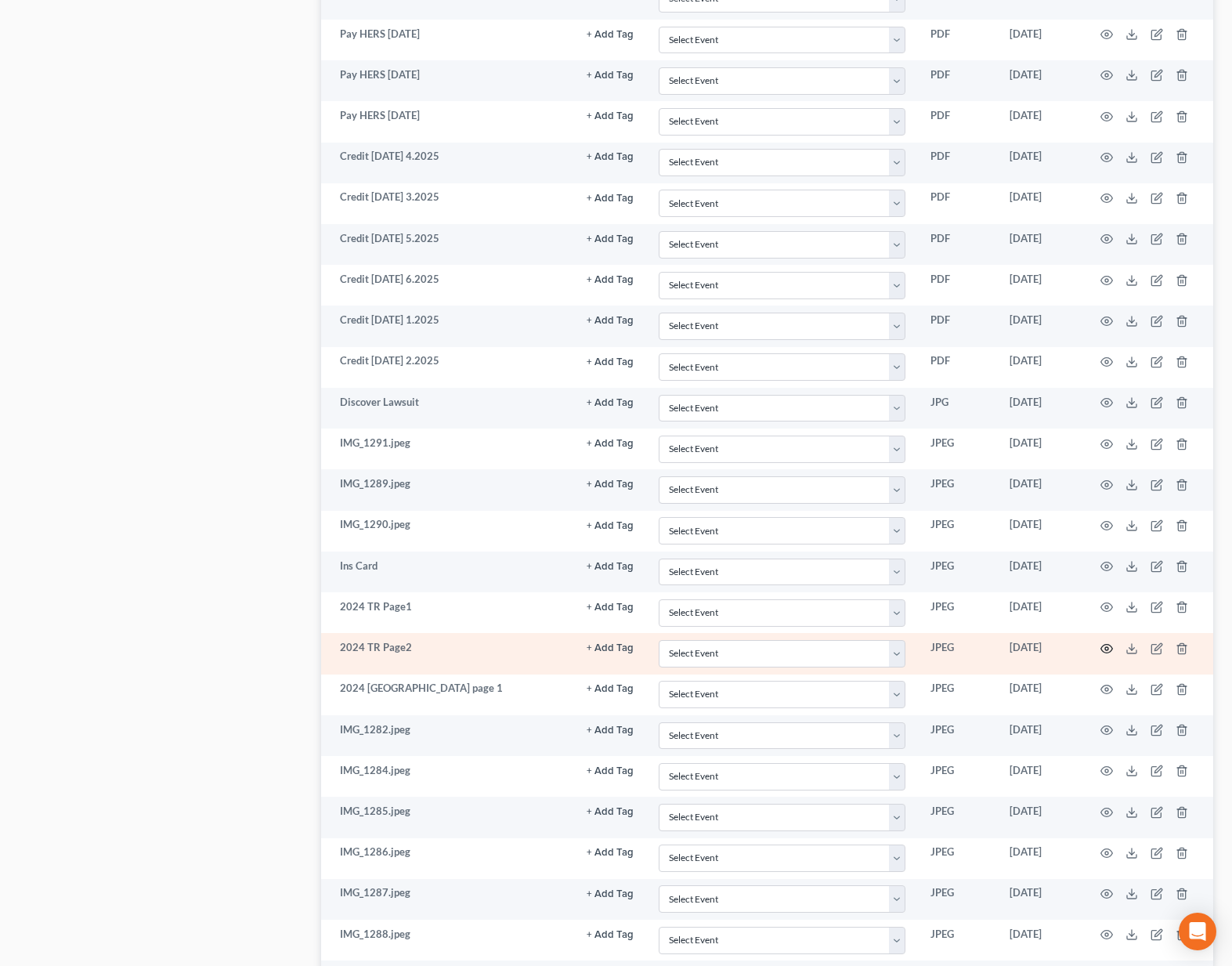
click at [1111, 642] on icon "button" at bounding box center [1107, 649] width 13 height 13
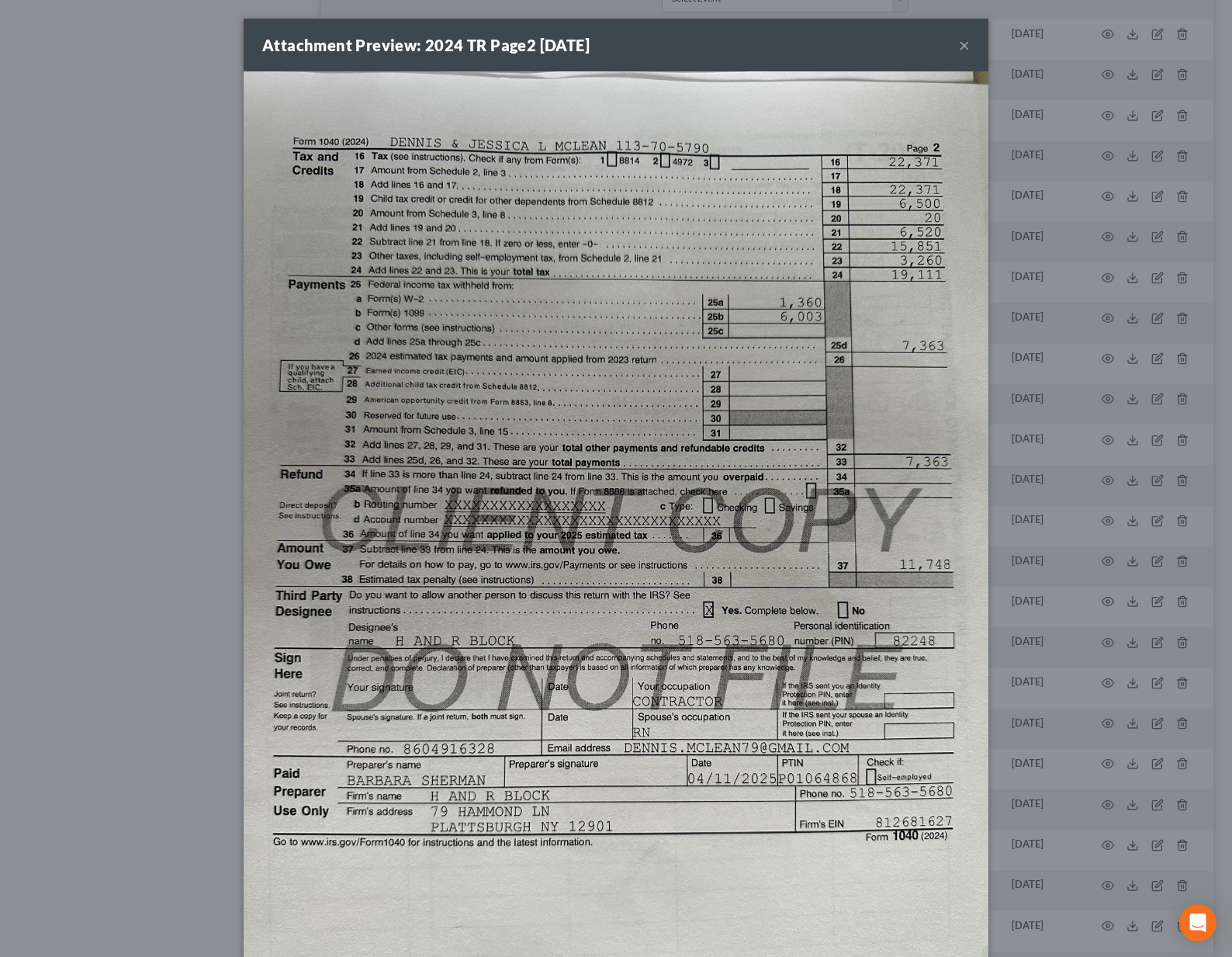
click at [963, 48] on button "×" at bounding box center [964, 45] width 11 height 19
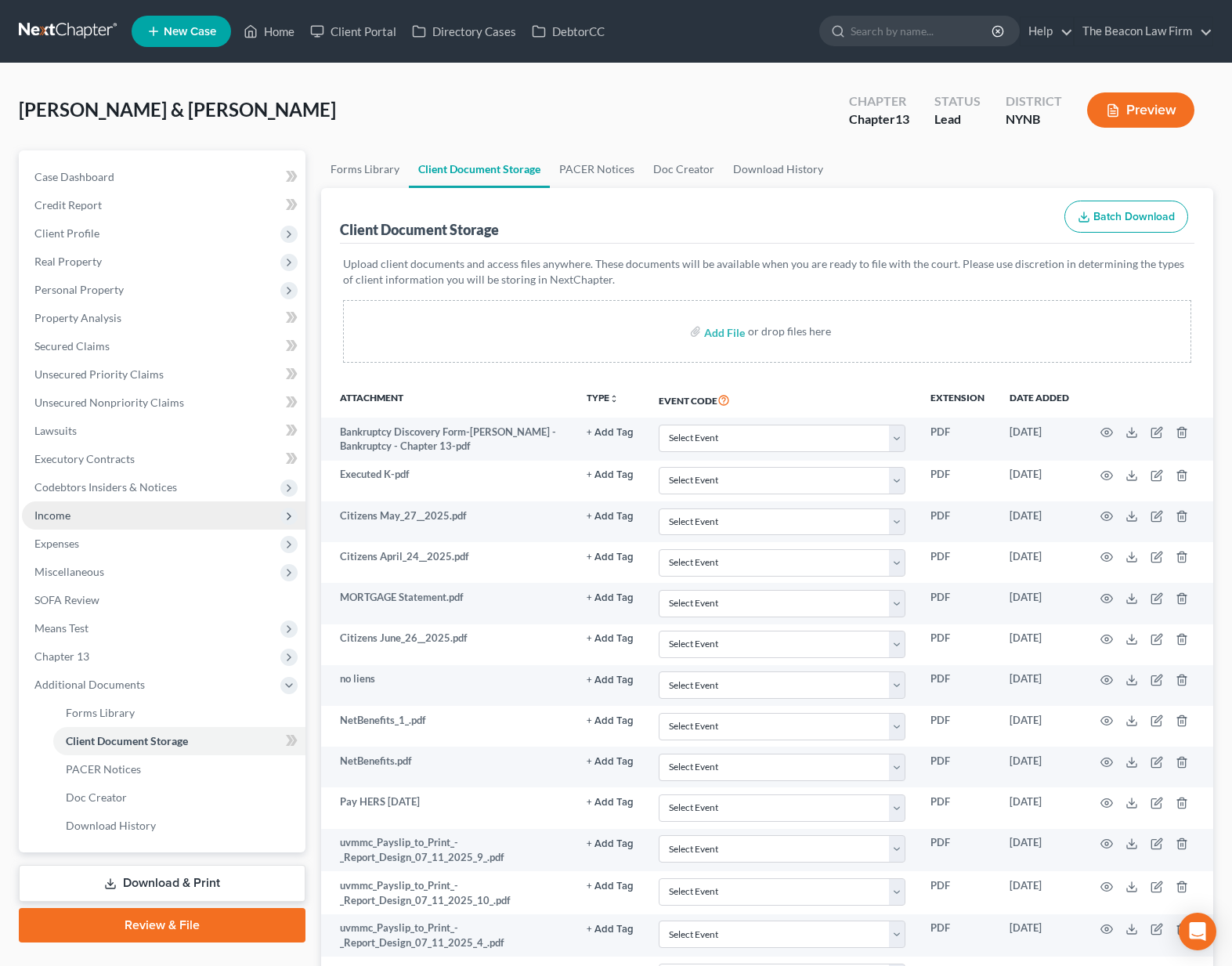
click at [90, 515] on span "Income" at bounding box center [164, 515] width 284 height 28
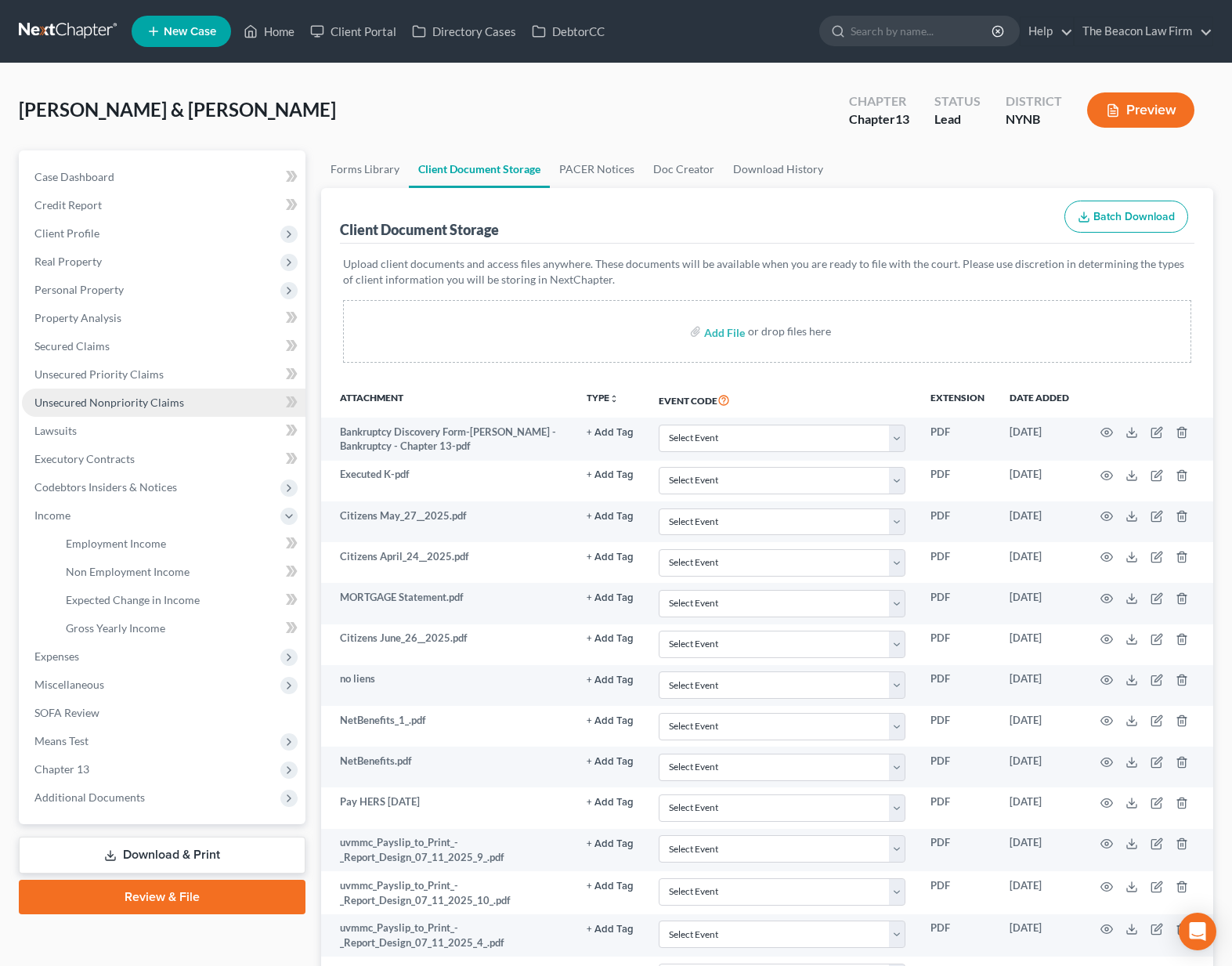
click at [120, 408] on link "Unsecured Nonpriority Claims" at bounding box center [164, 402] width 284 height 28
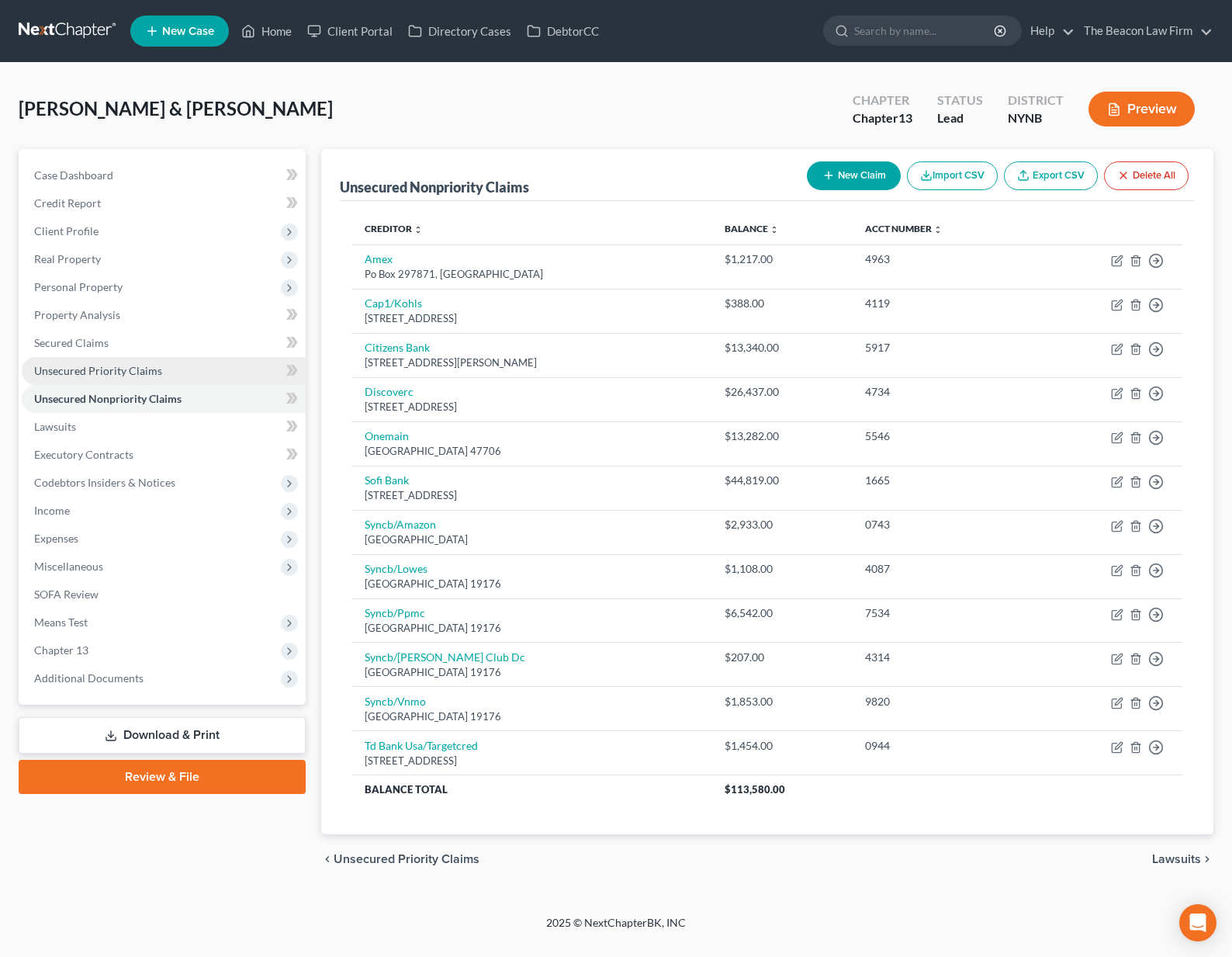
click at [135, 365] on span "Unsecured Priority Claims" at bounding box center [98, 370] width 128 height 14
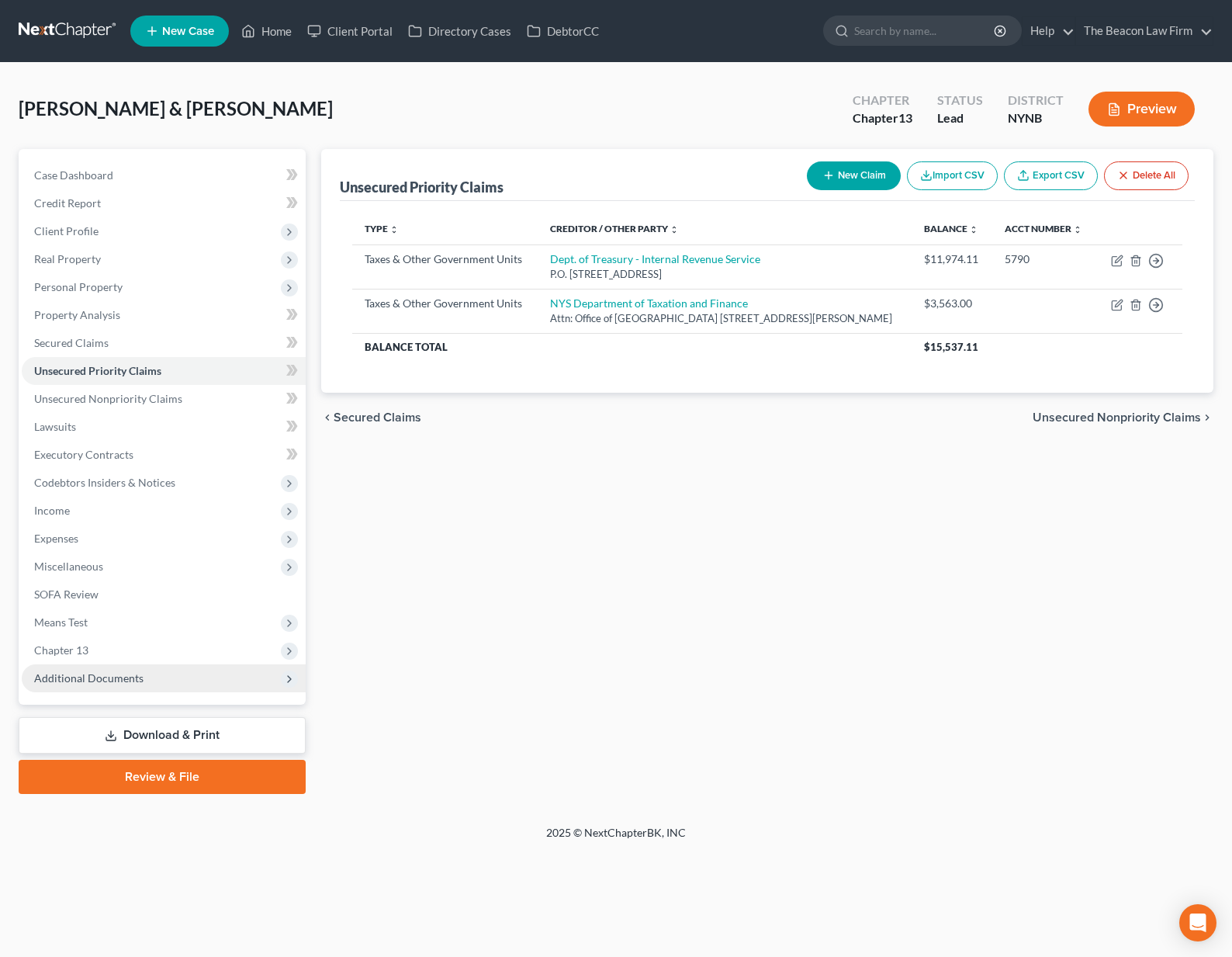
click at [178, 675] on span "Additional Documents" at bounding box center [163, 678] width 284 height 28
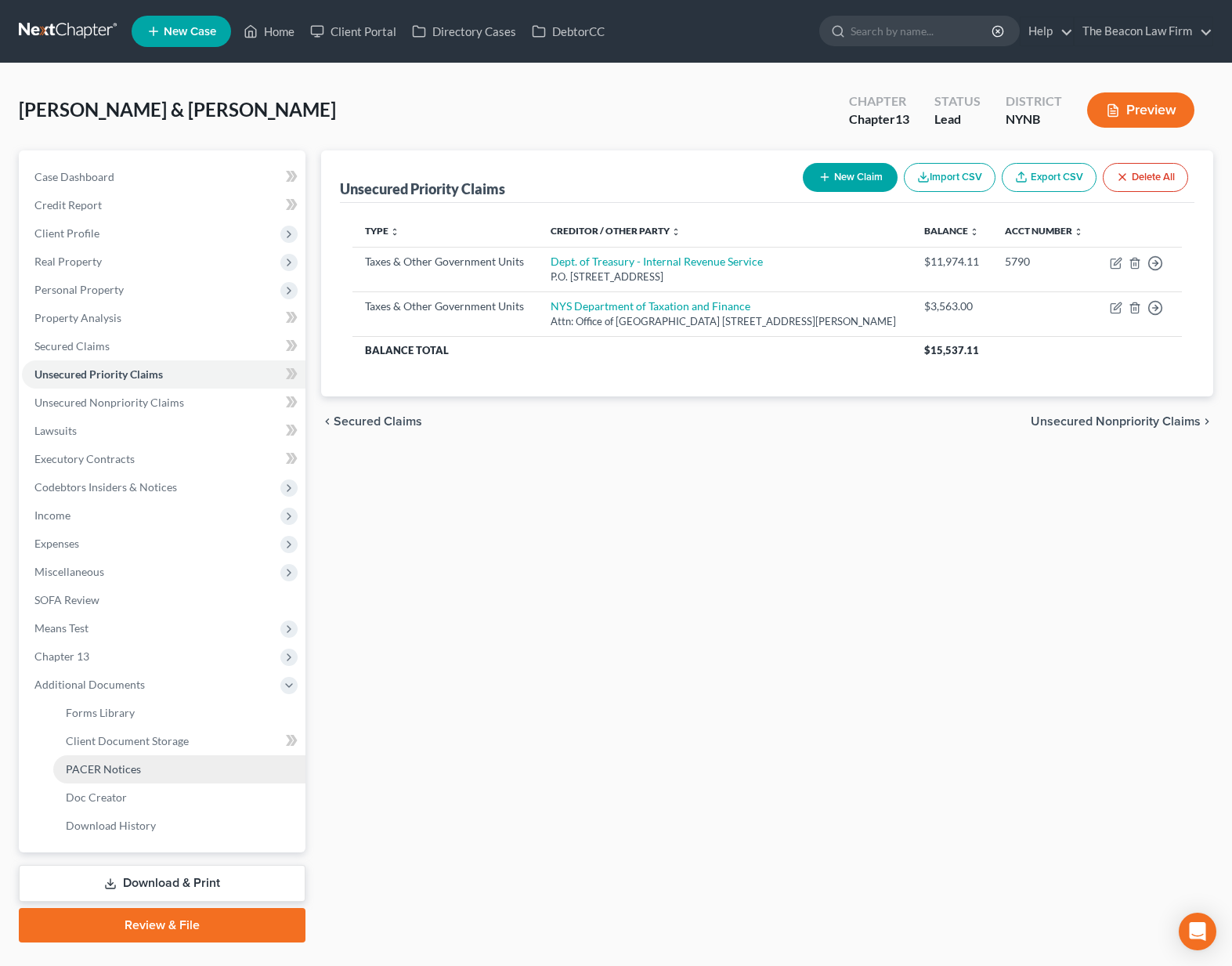
click at [206, 772] on link "PACER Notices" at bounding box center [179, 769] width 252 height 28
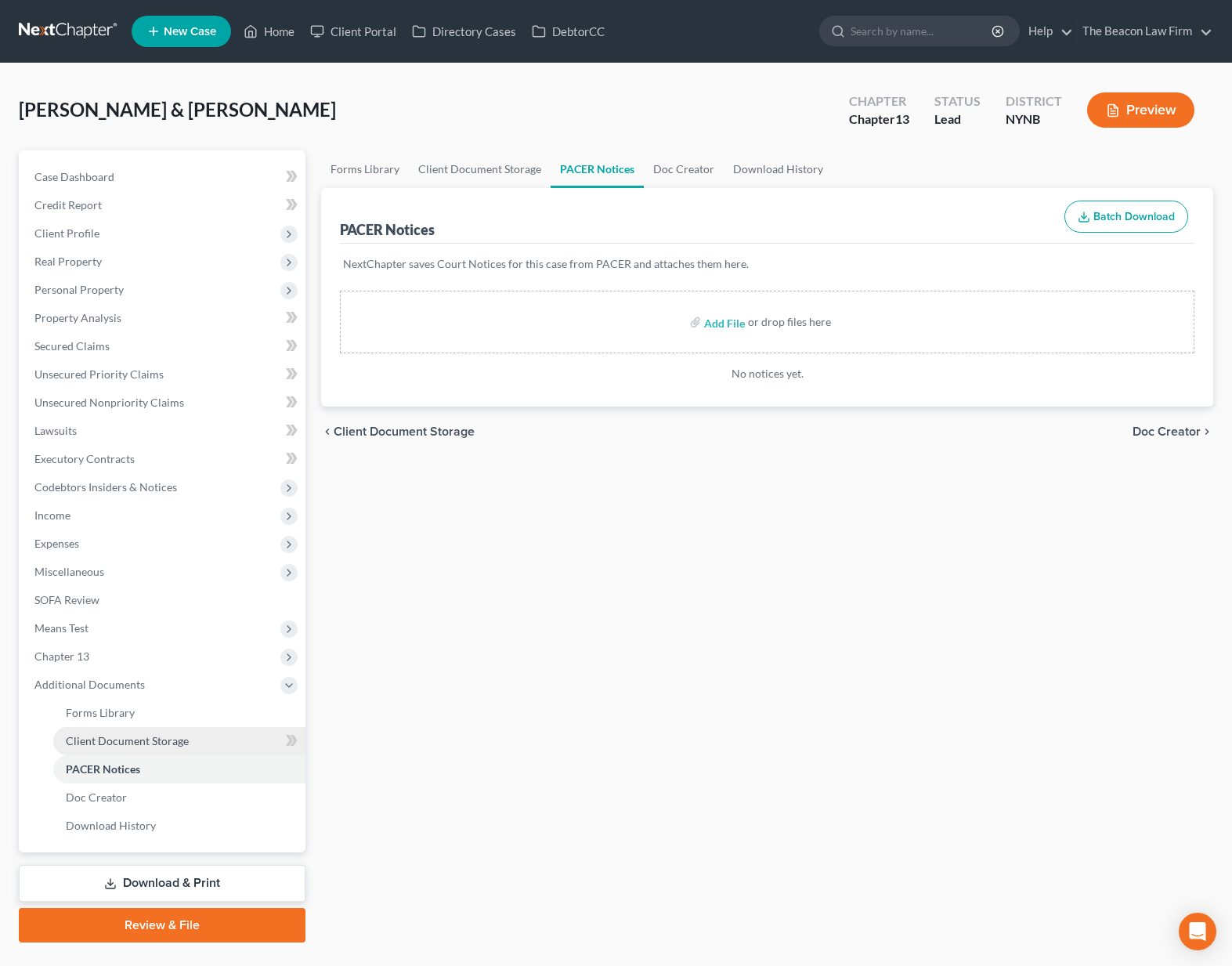
click at [177, 740] on span "Client Document Storage" at bounding box center [126, 740] width 123 height 14
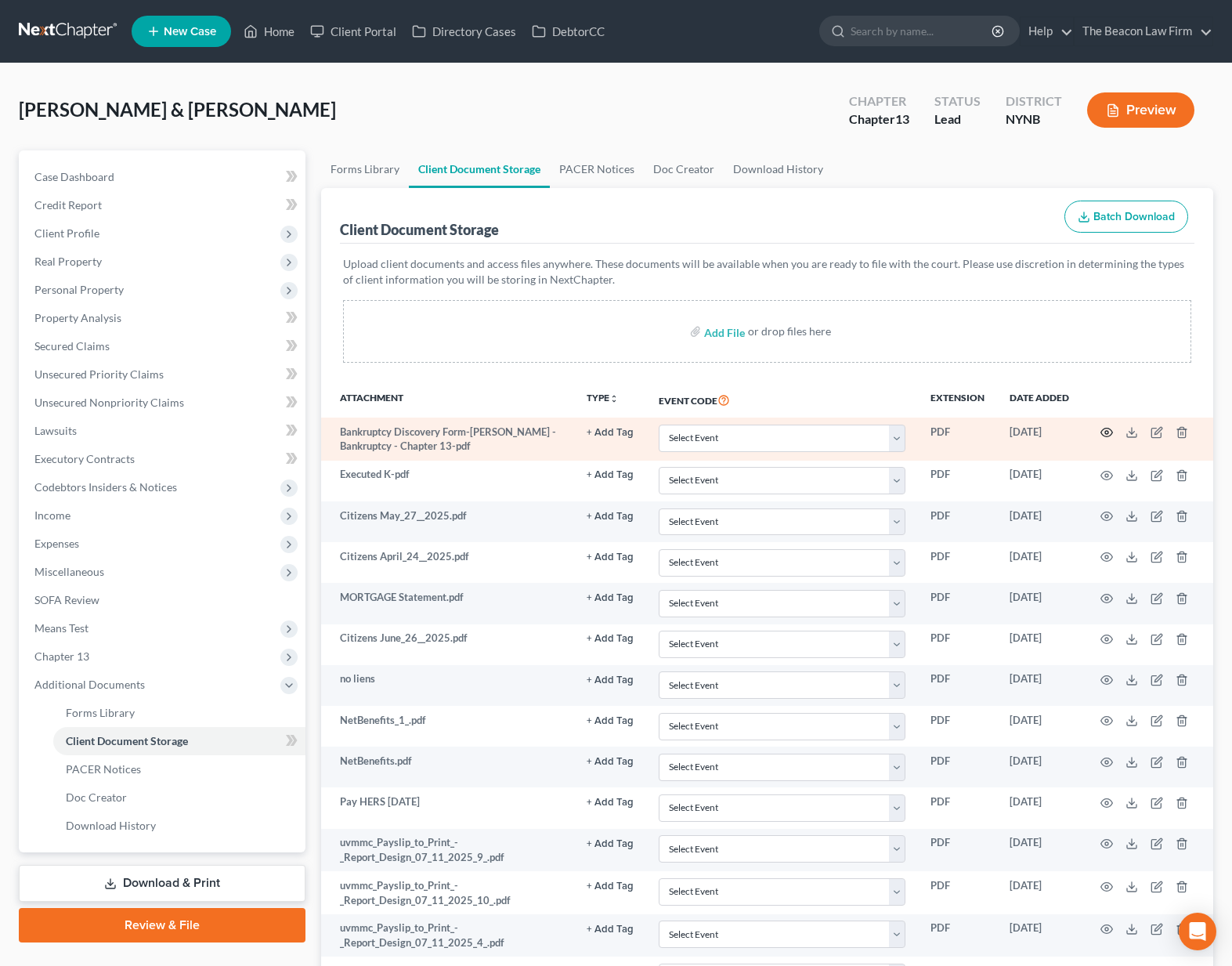
click at [1111, 430] on icon "button" at bounding box center [1106, 432] width 12 height 8
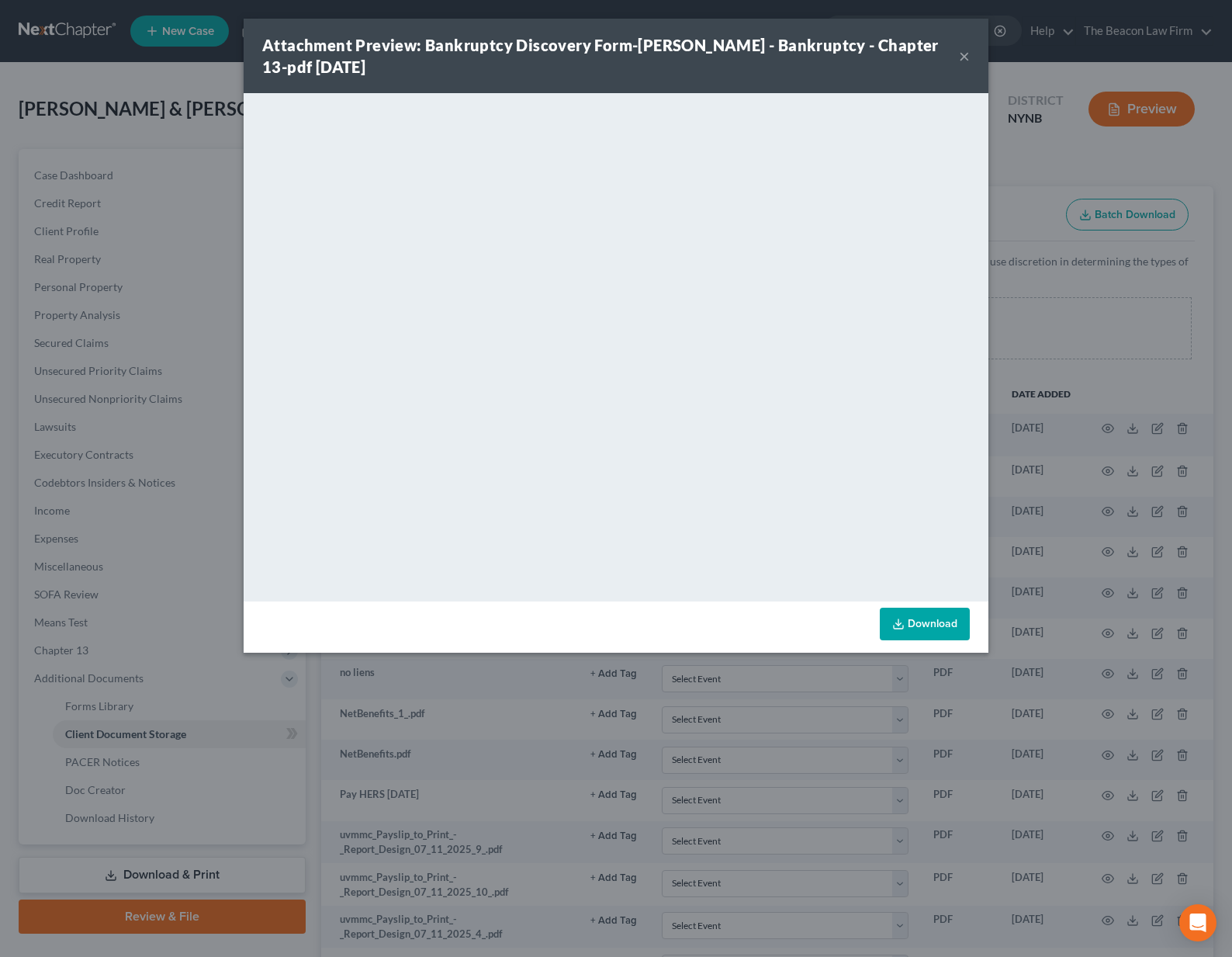
click at [959, 58] on button "×" at bounding box center [964, 56] width 11 height 19
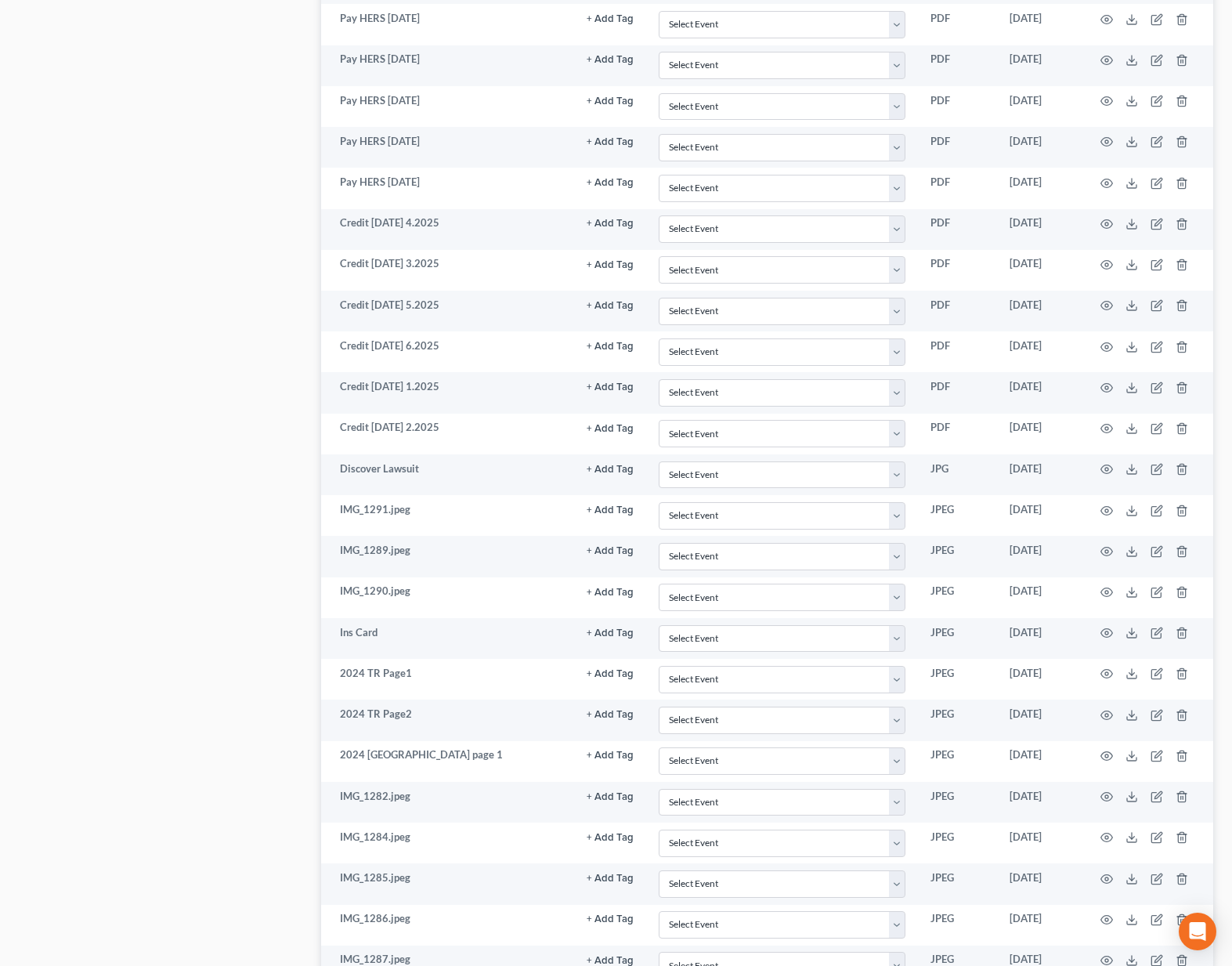
scroll to position [1528, 0]
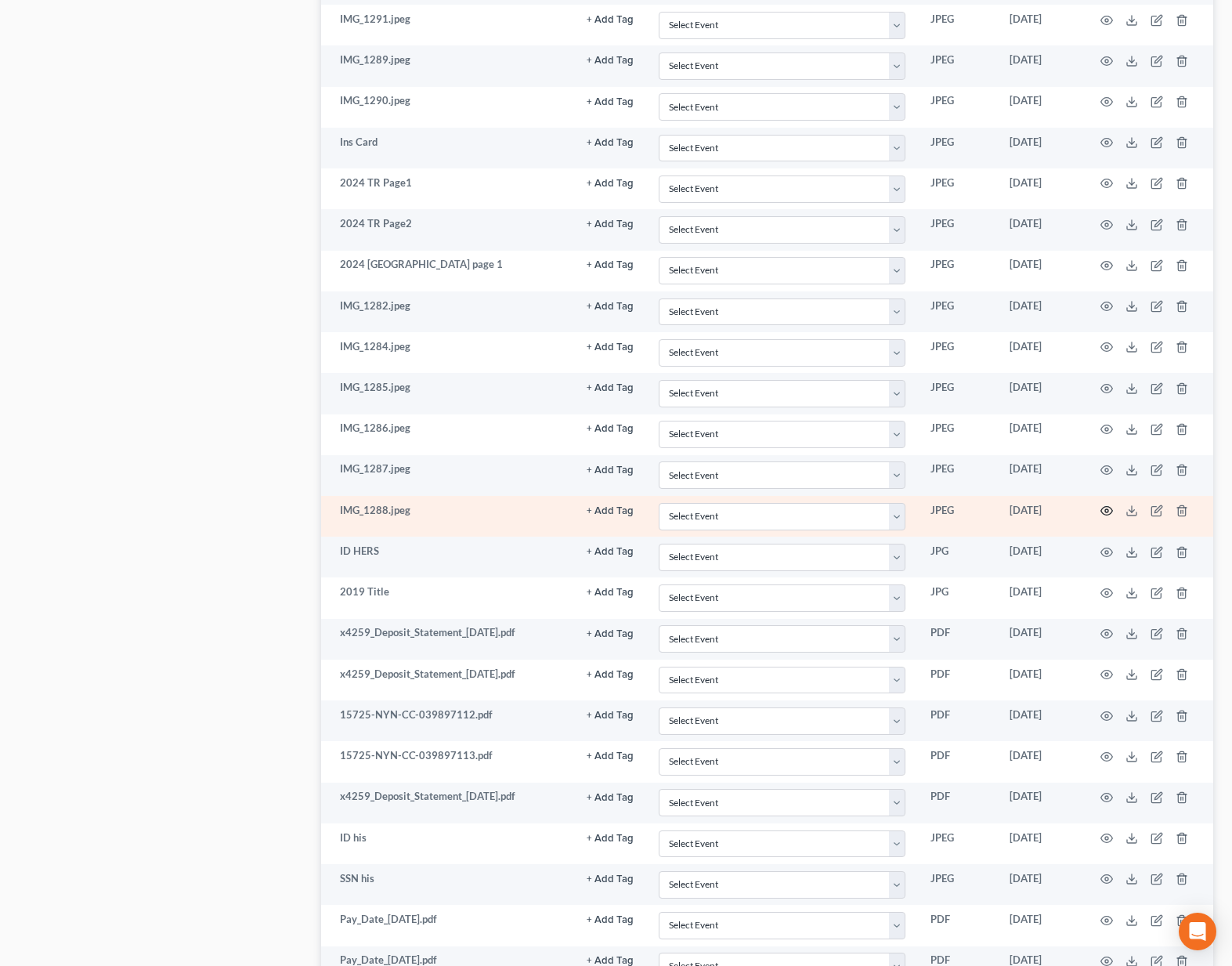
click at [1109, 508] on icon "button" at bounding box center [1107, 510] width 13 height 13
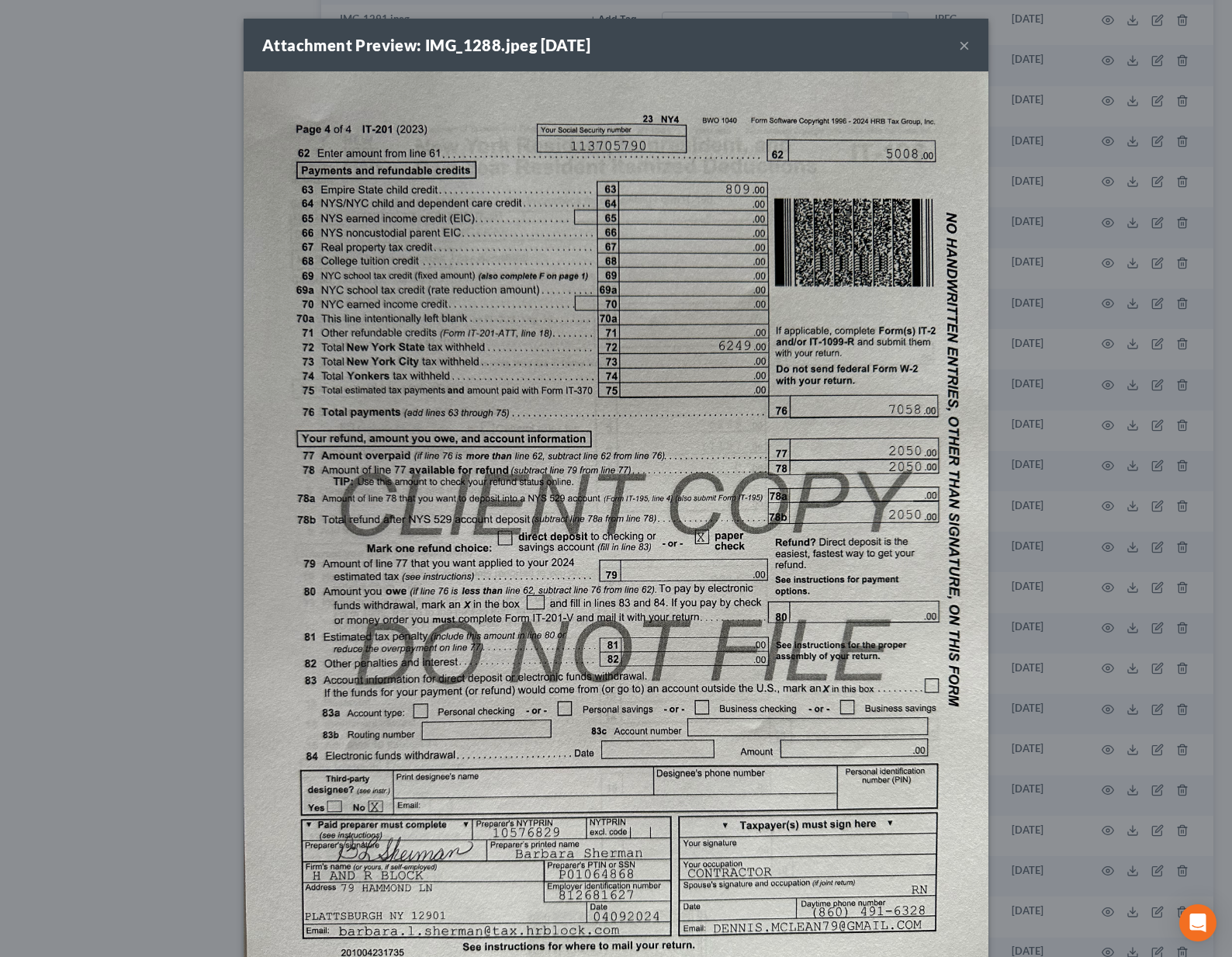
click at [968, 45] on button "×" at bounding box center [964, 45] width 11 height 19
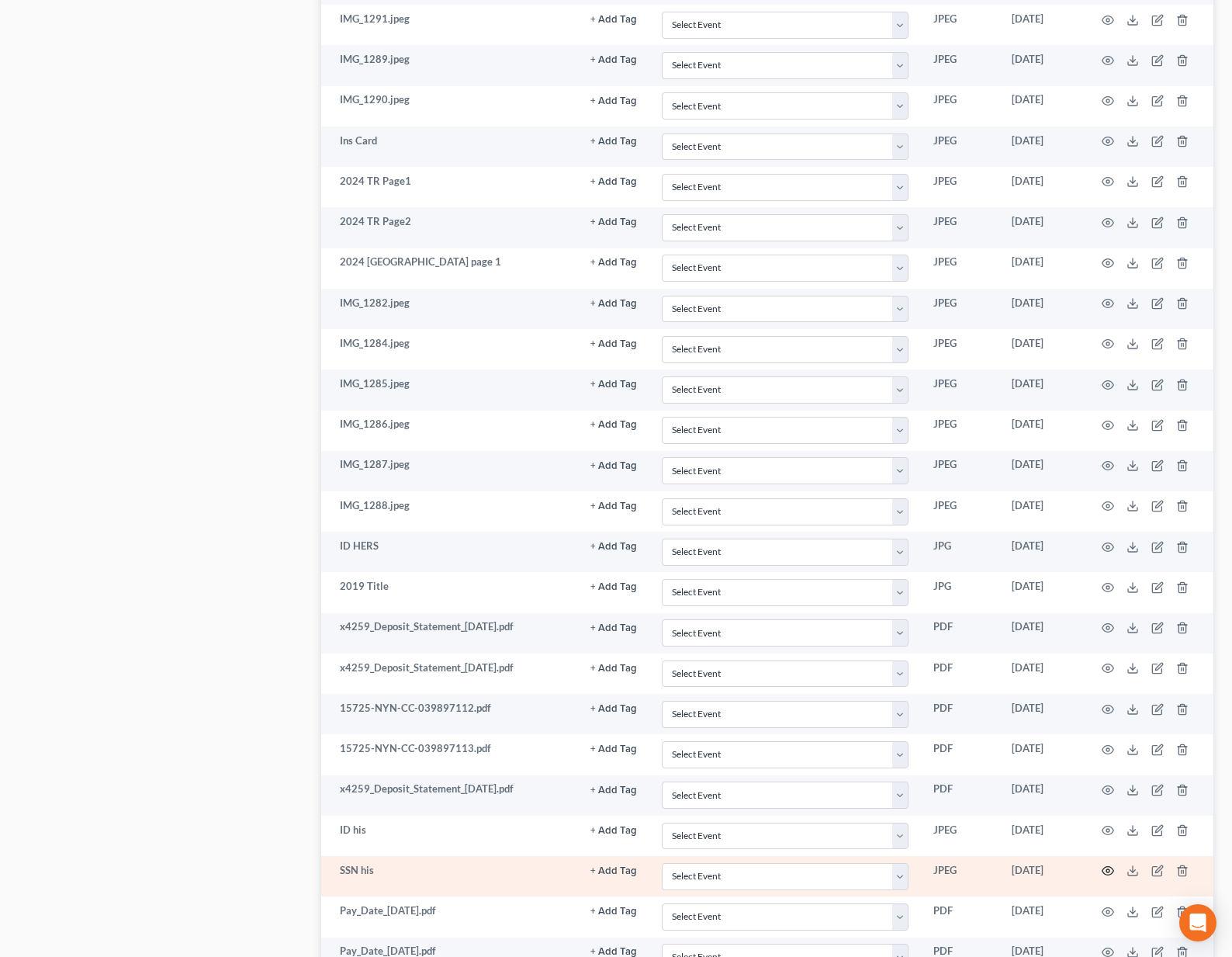
click at [1107, 869] on circle "button" at bounding box center [1108, 870] width 3 height 3
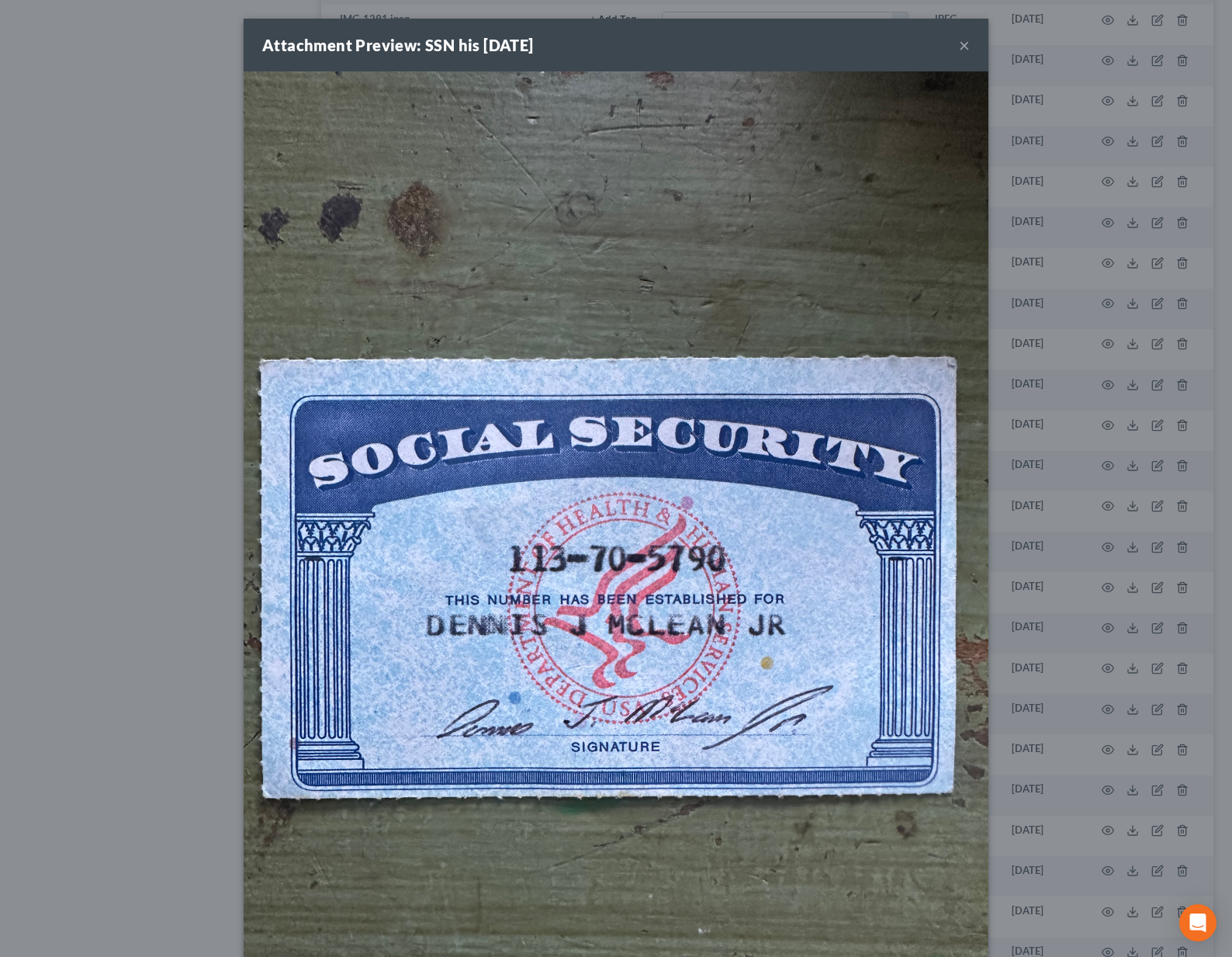
click at [952, 52] on div "Attachment Preview: SSN his [DATE] ×" at bounding box center [616, 45] width 745 height 53
click at [959, 49] on button "×" at bounding box center [964, 45] width 11 height 19
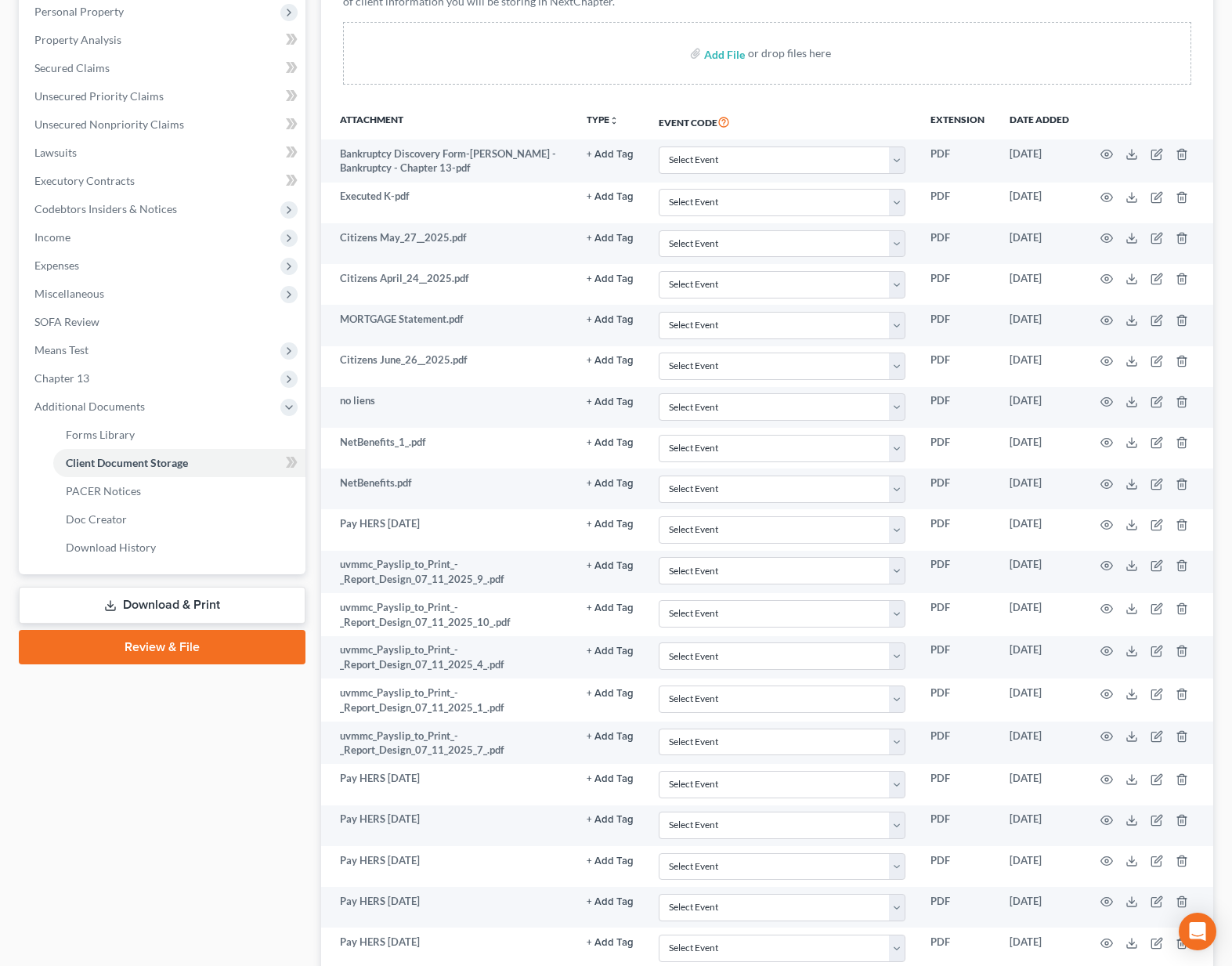
scroll to position [0, 0]
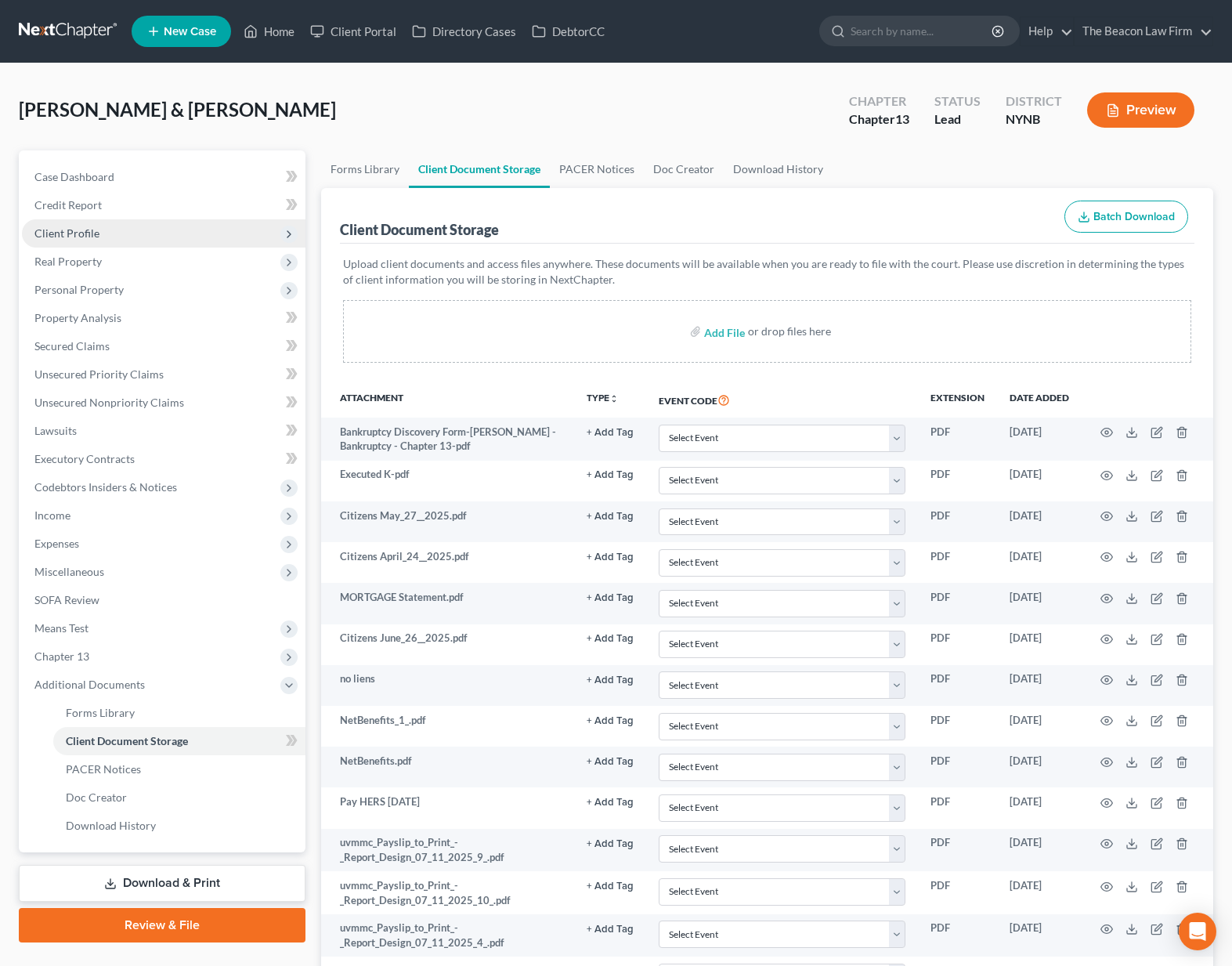
click at [138, 239] on span "Client Profile" at bounding box center [164, 233] width 284 height 28
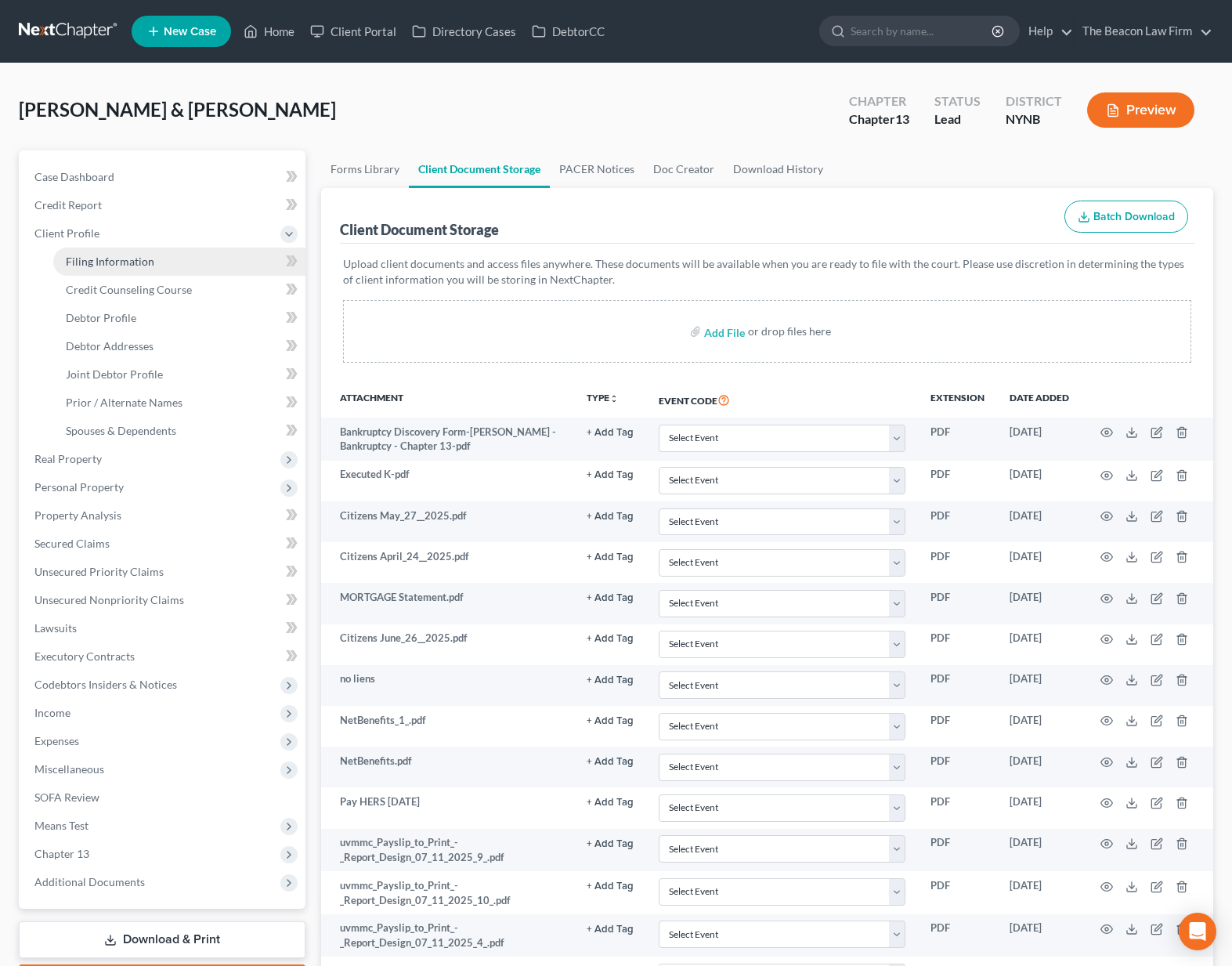
click at [143, 265] on span "Filing Information" at bounding box center [109, 261] width 88 height 14
select select "1"
select select "3"
select select "35"
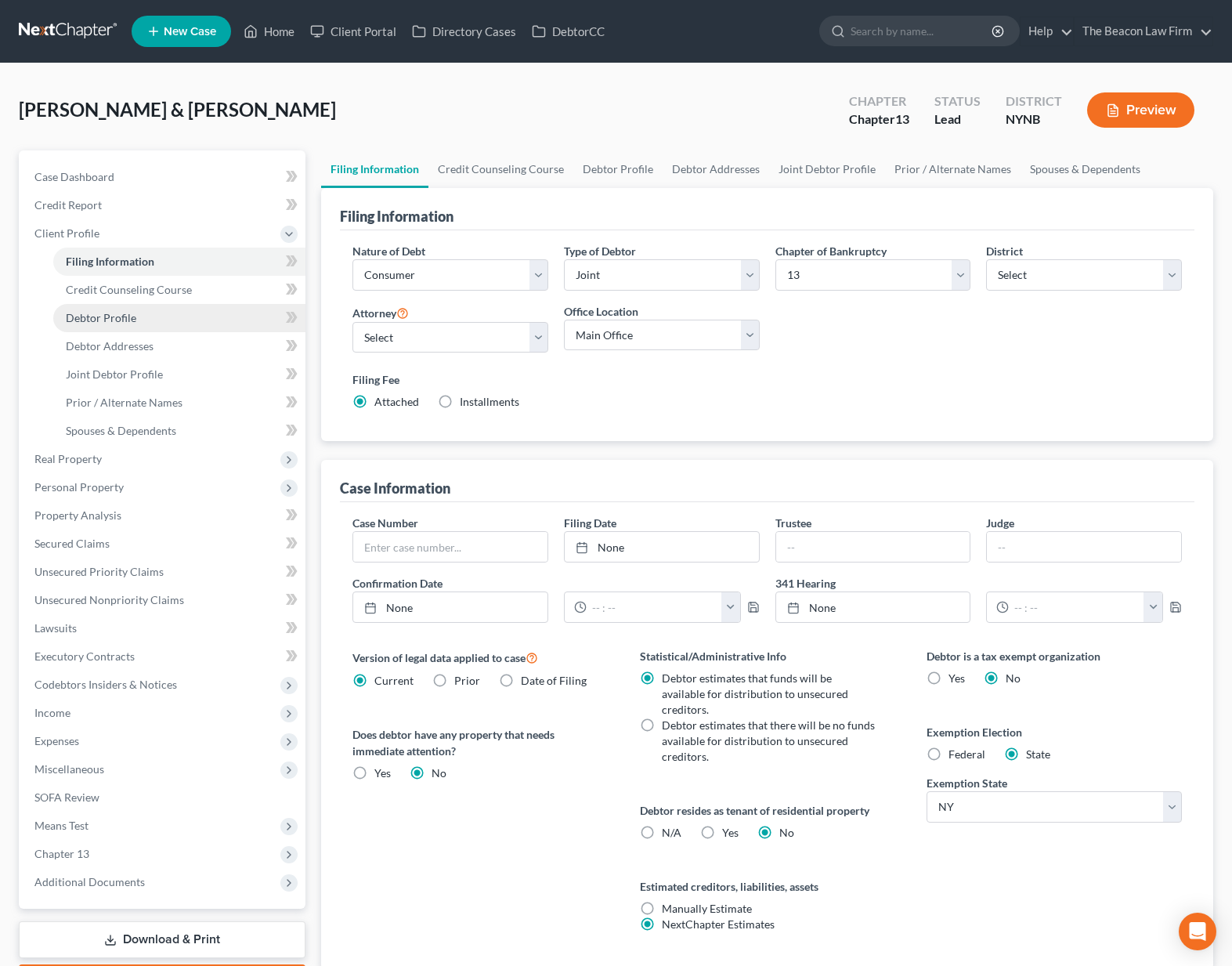
click at [146, 318] on link "Debtor Profile" at bounding box center [179, 317] width 252 height 28
select select "1"
select select "5"
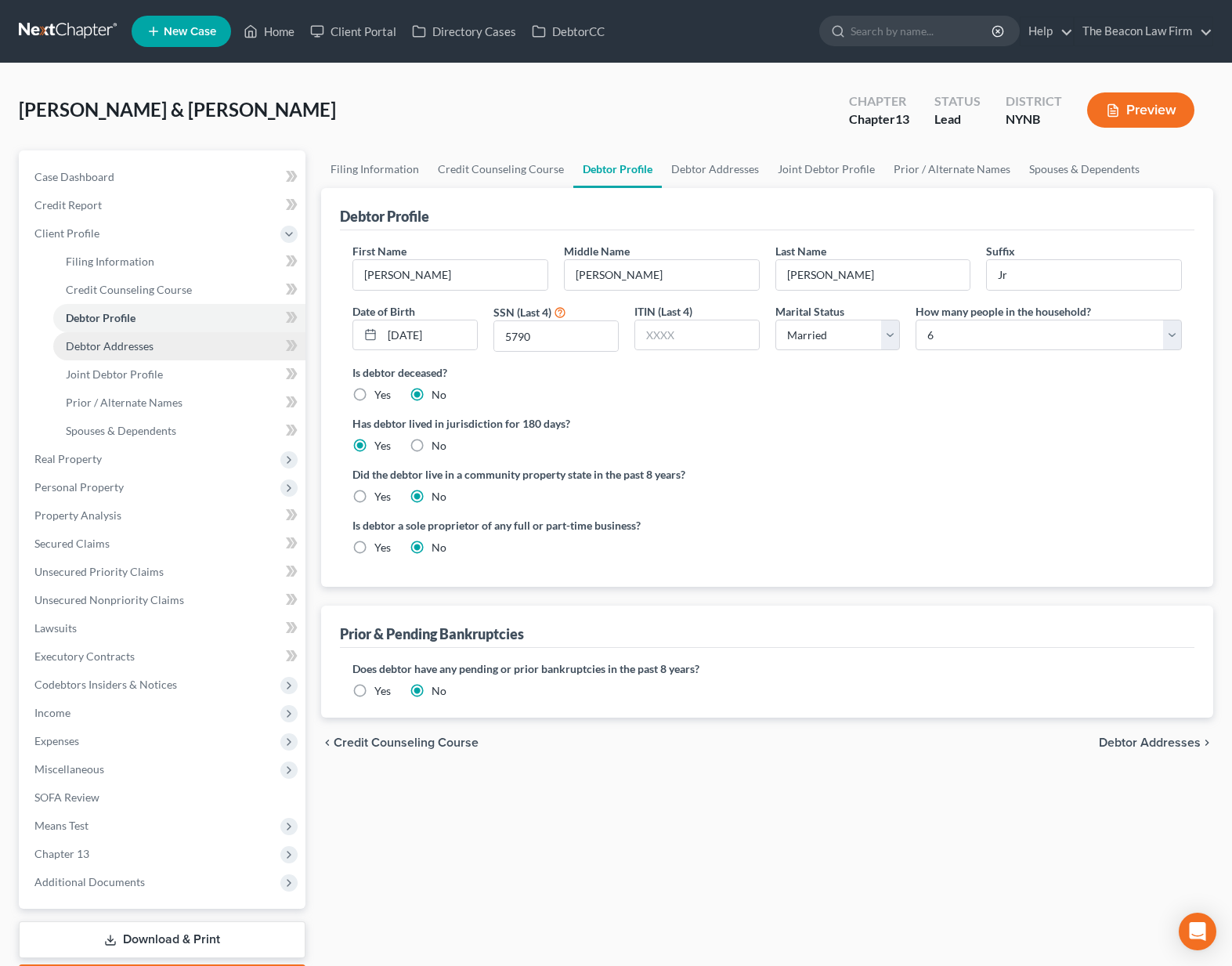
click at [101, 346] on span "Debtor Addresses" at bounding box center [109, 346] width 87 height 14
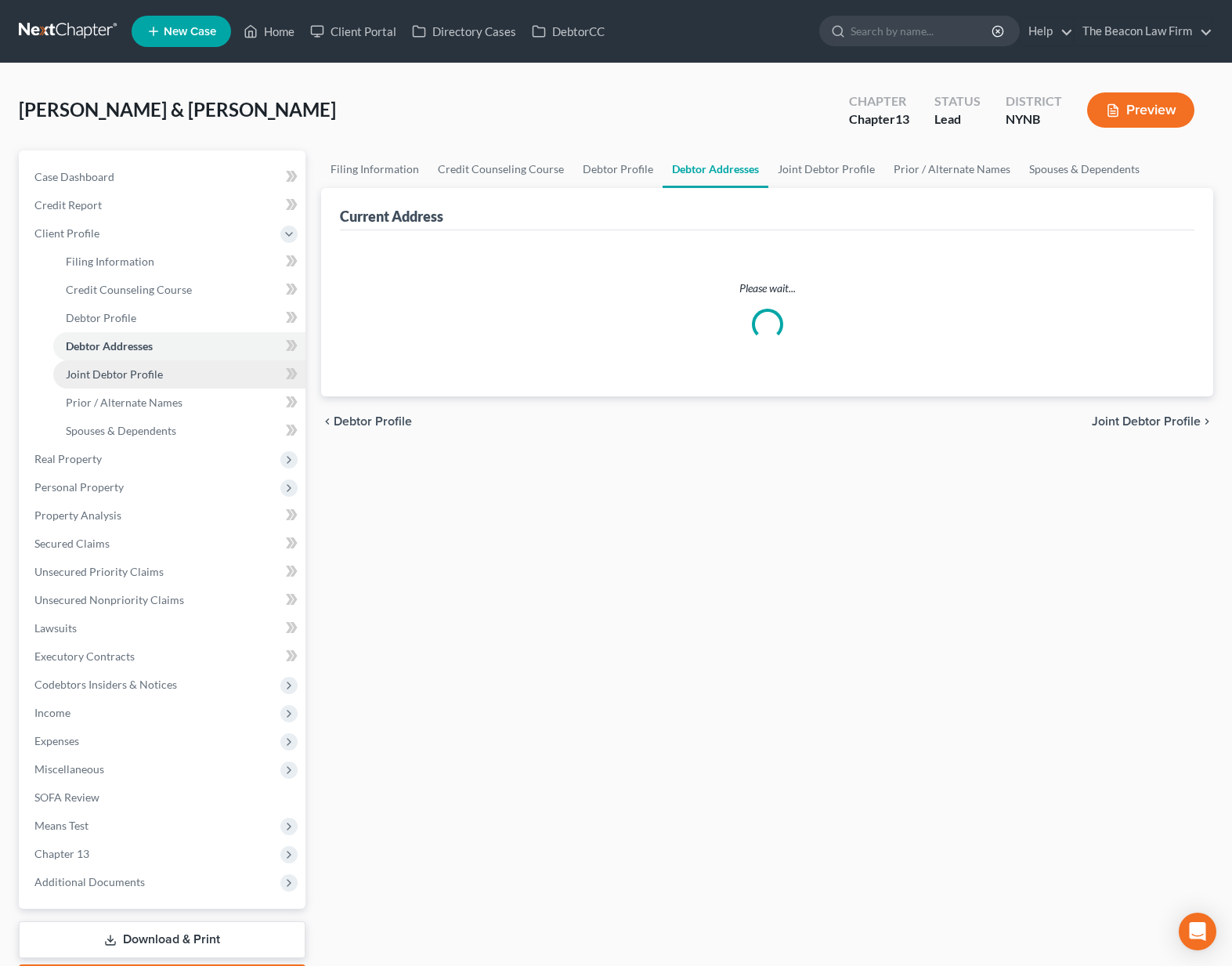
click at [107, 373] on span "Joint Debtor Profile" at bounding box center [114, 374] width 97 height 14
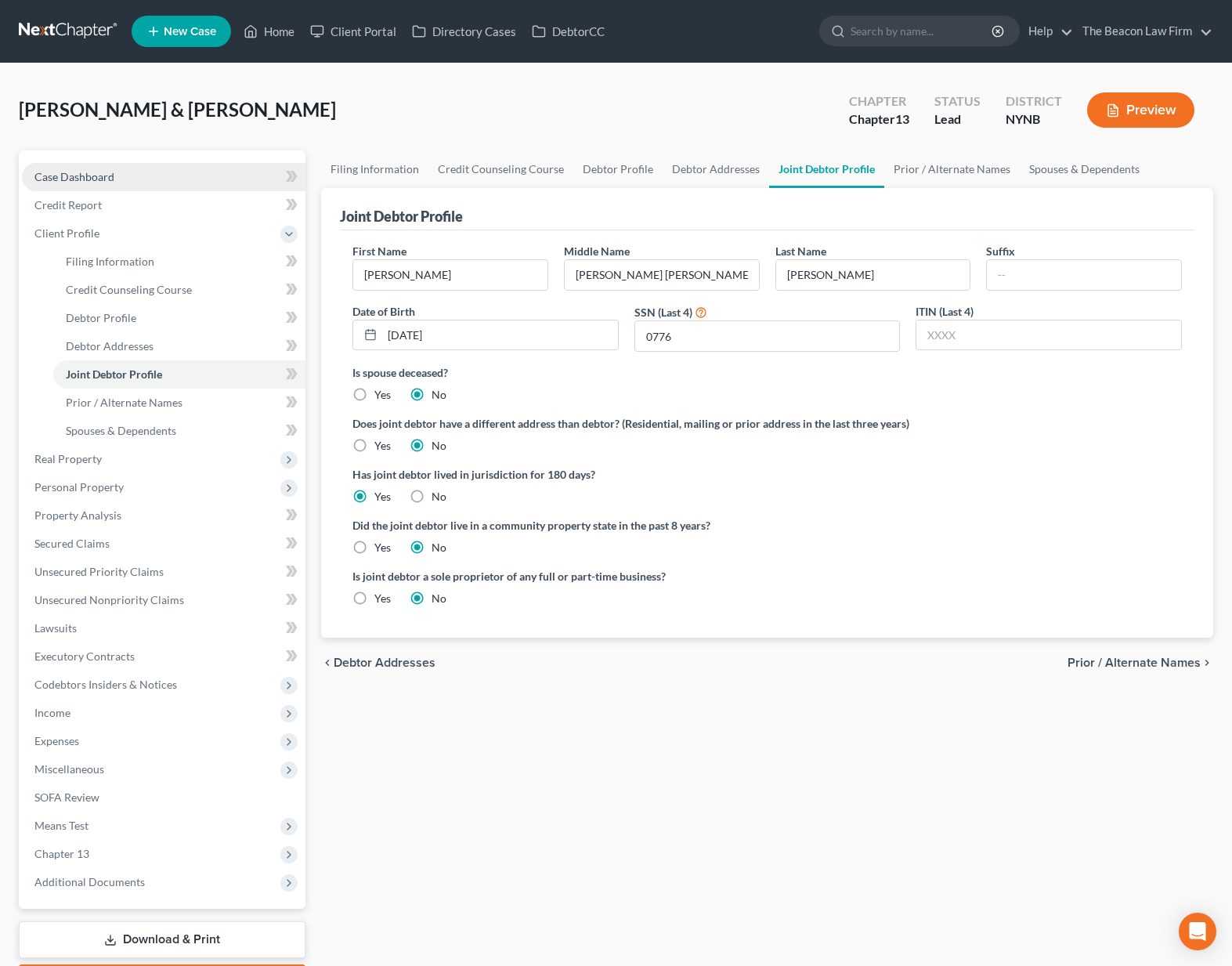
click at [108, 183] on link "Case Dashboard" at bounding box center [164, 176] width 284 height 28
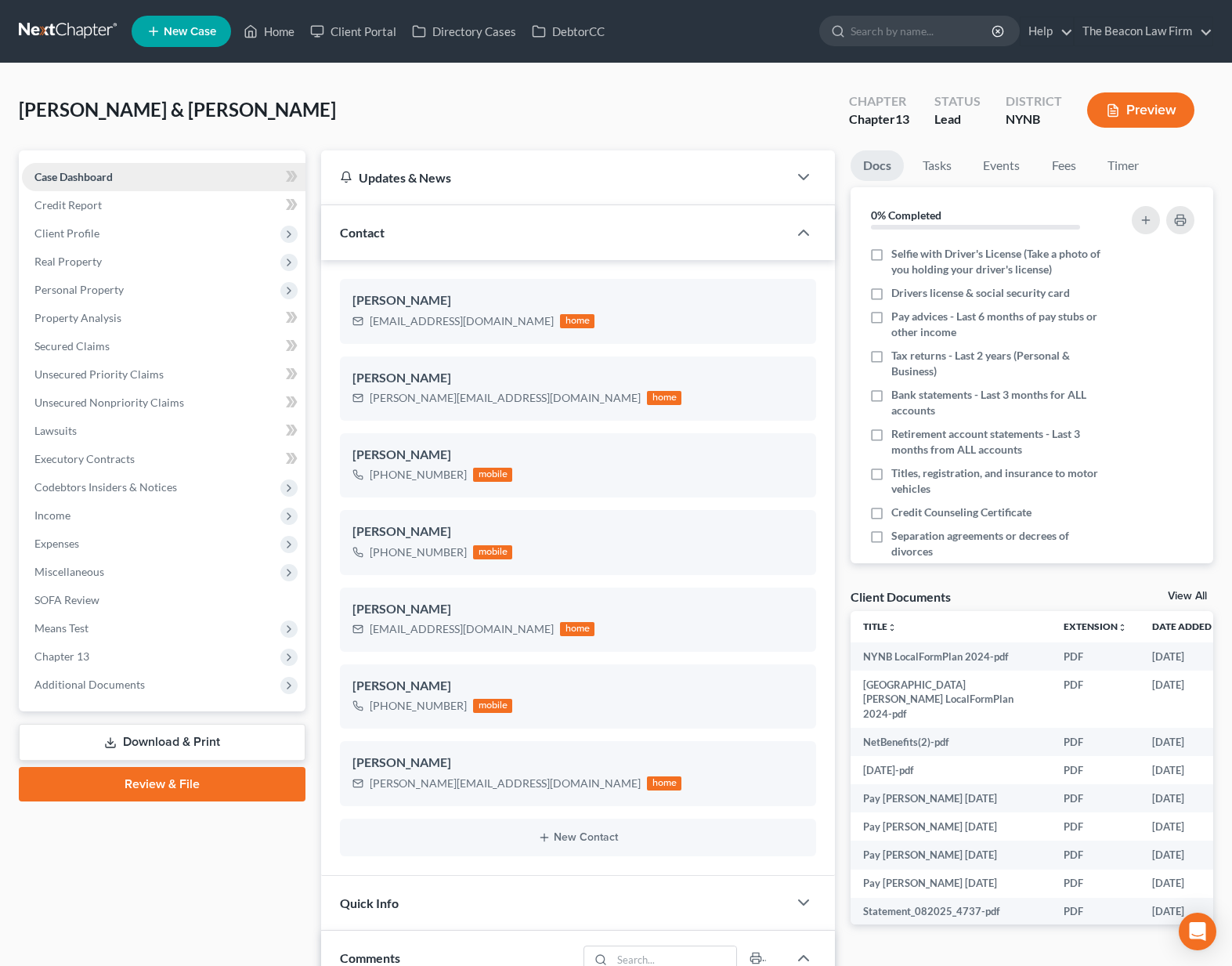
scroll to position [864, 0]
click at [119, 314] on span "Property Analysis" at bounding box center [78, 317] width 87 height 14
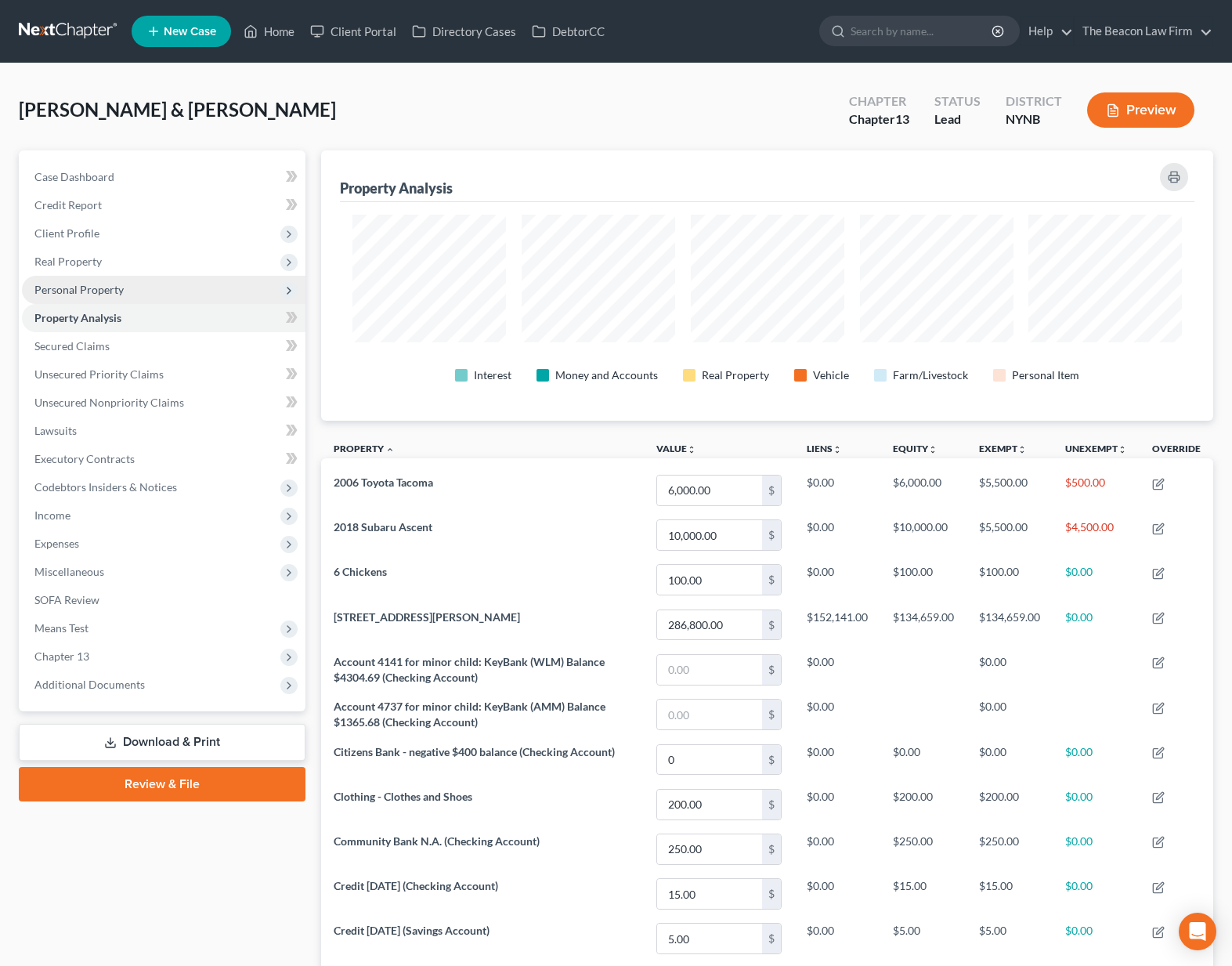
click at [125, 295] on span "Personal Property" at bounding box center [164, 289] width 284 height 28
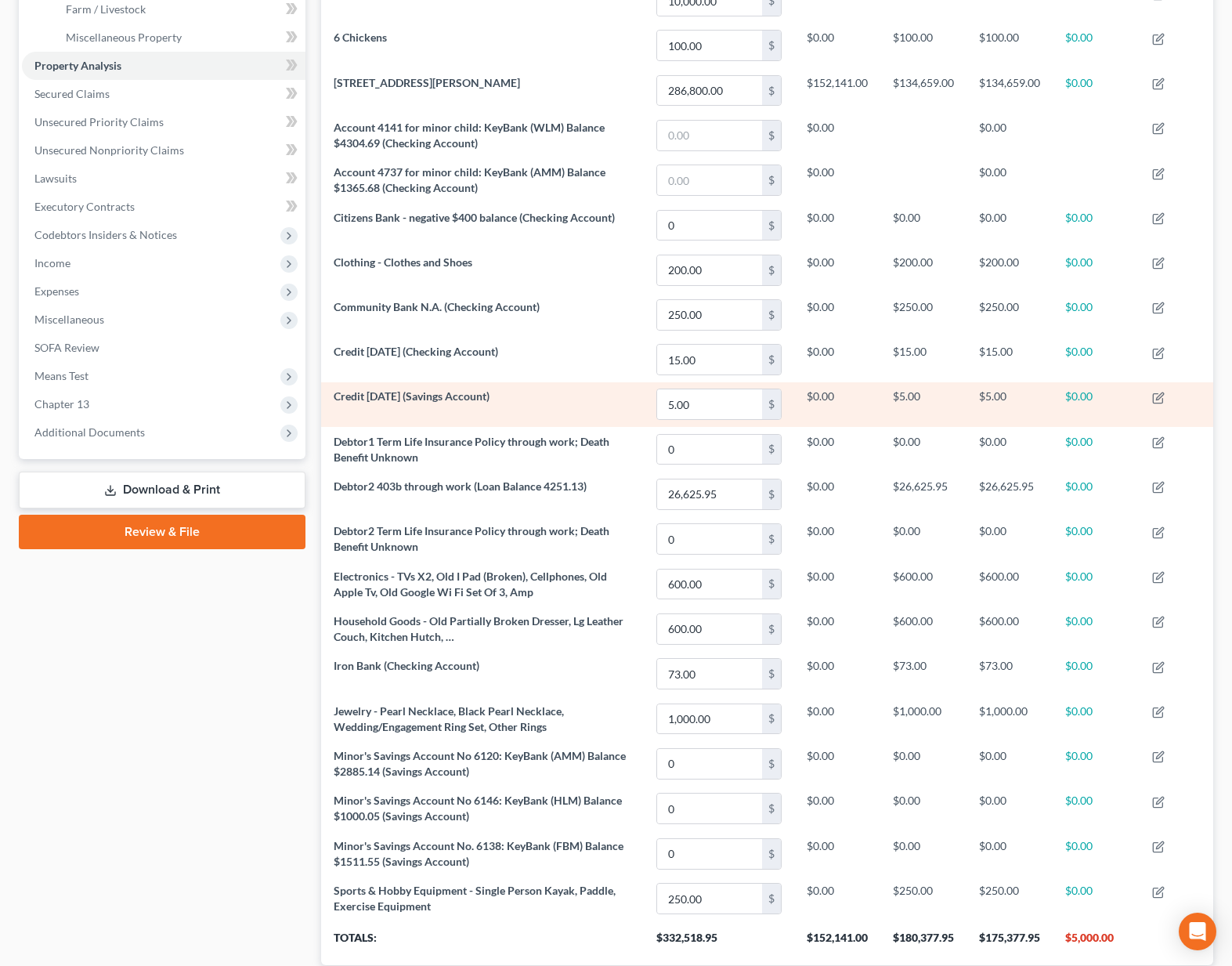
scroll to position [214, 0]
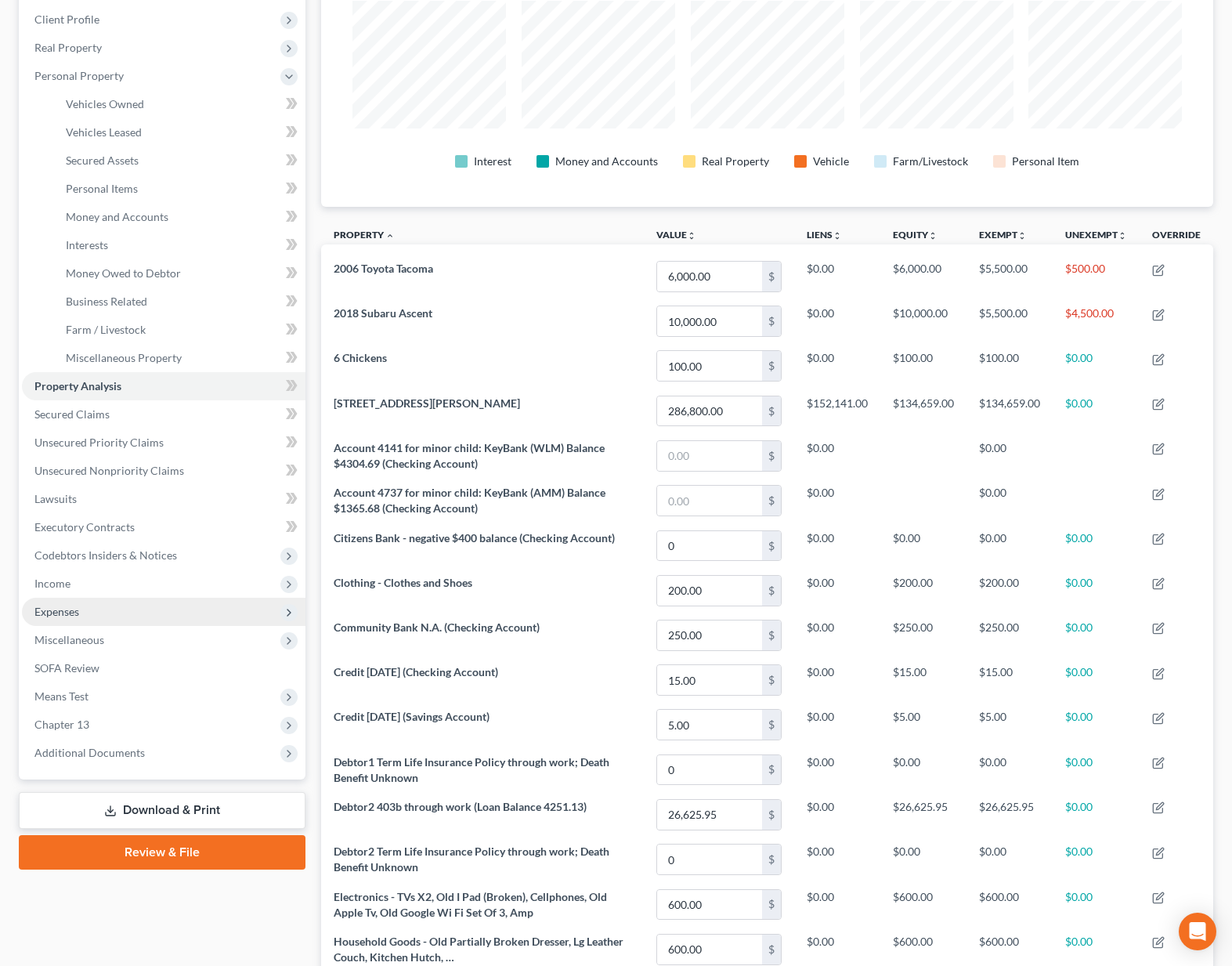
click at [133, 602] on span "Expenses" at bounding box center [164, 611] width 284 height 28
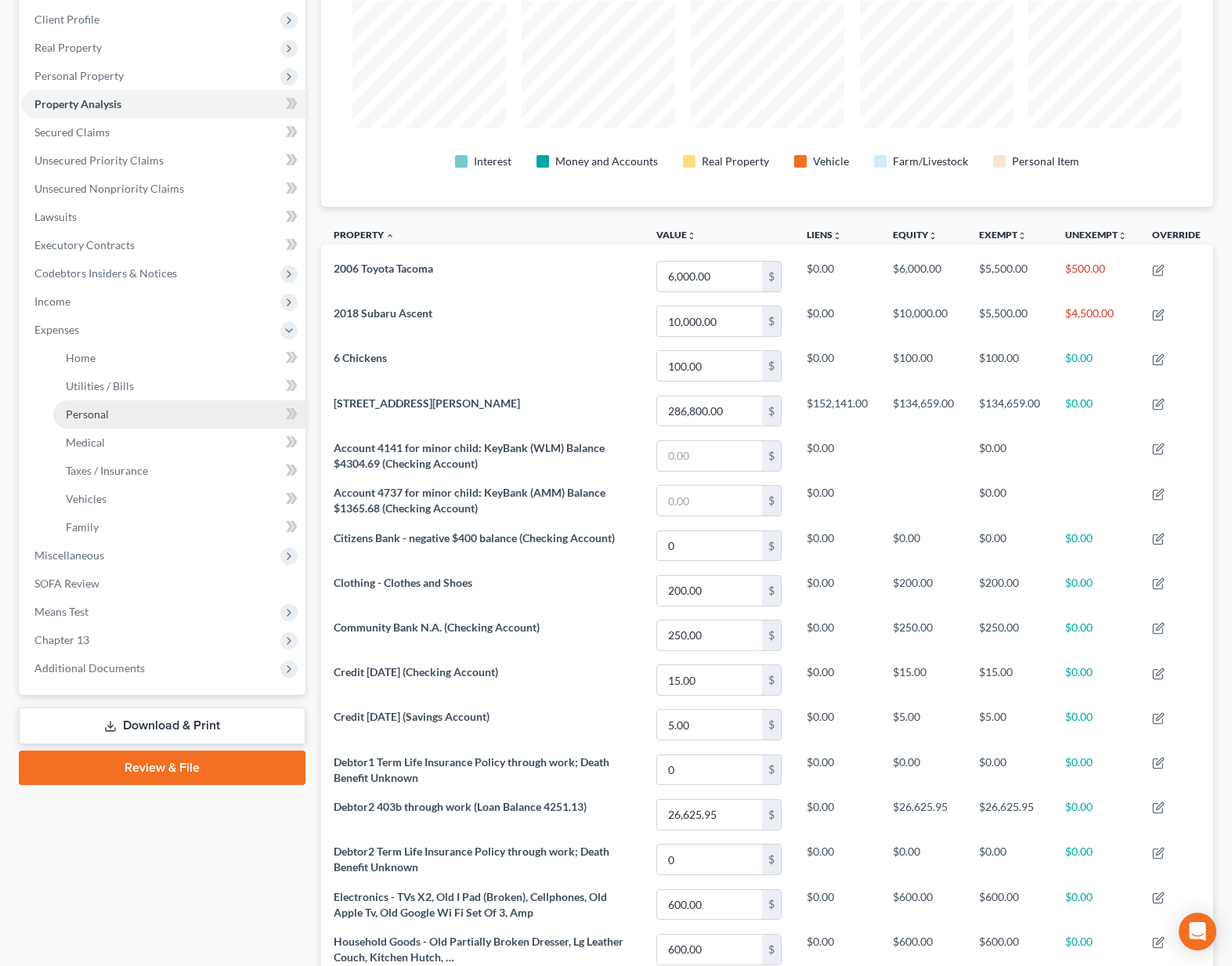
click at [110, 426] on link "Personal" at bounding box center [179, 414] width 252 height 28
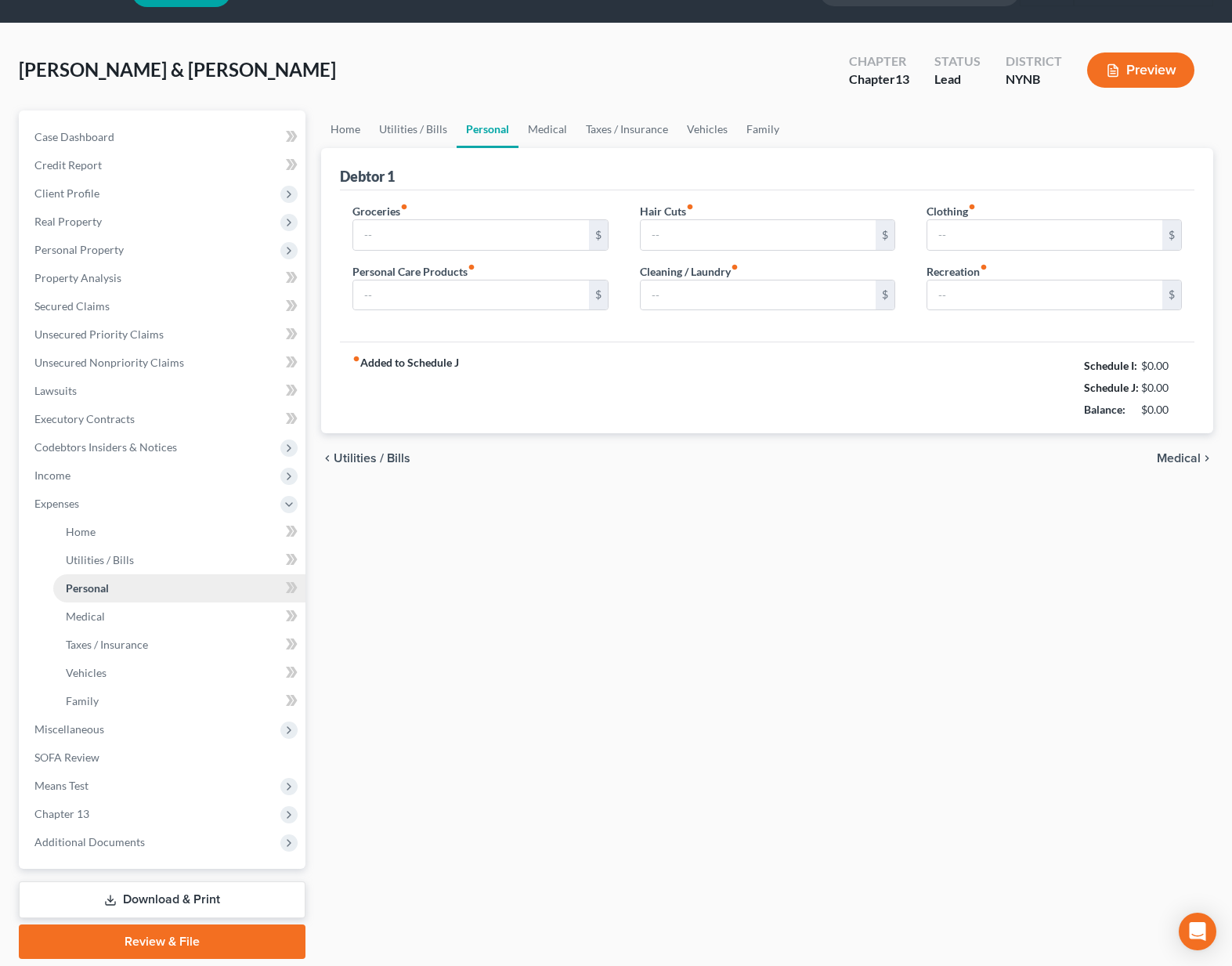
click at [91, 416] on ul "Case Dashboard Payments Invoices Payments Payments Credit Report Client Profile" at bounding box center [164, 489] width 284 height 733
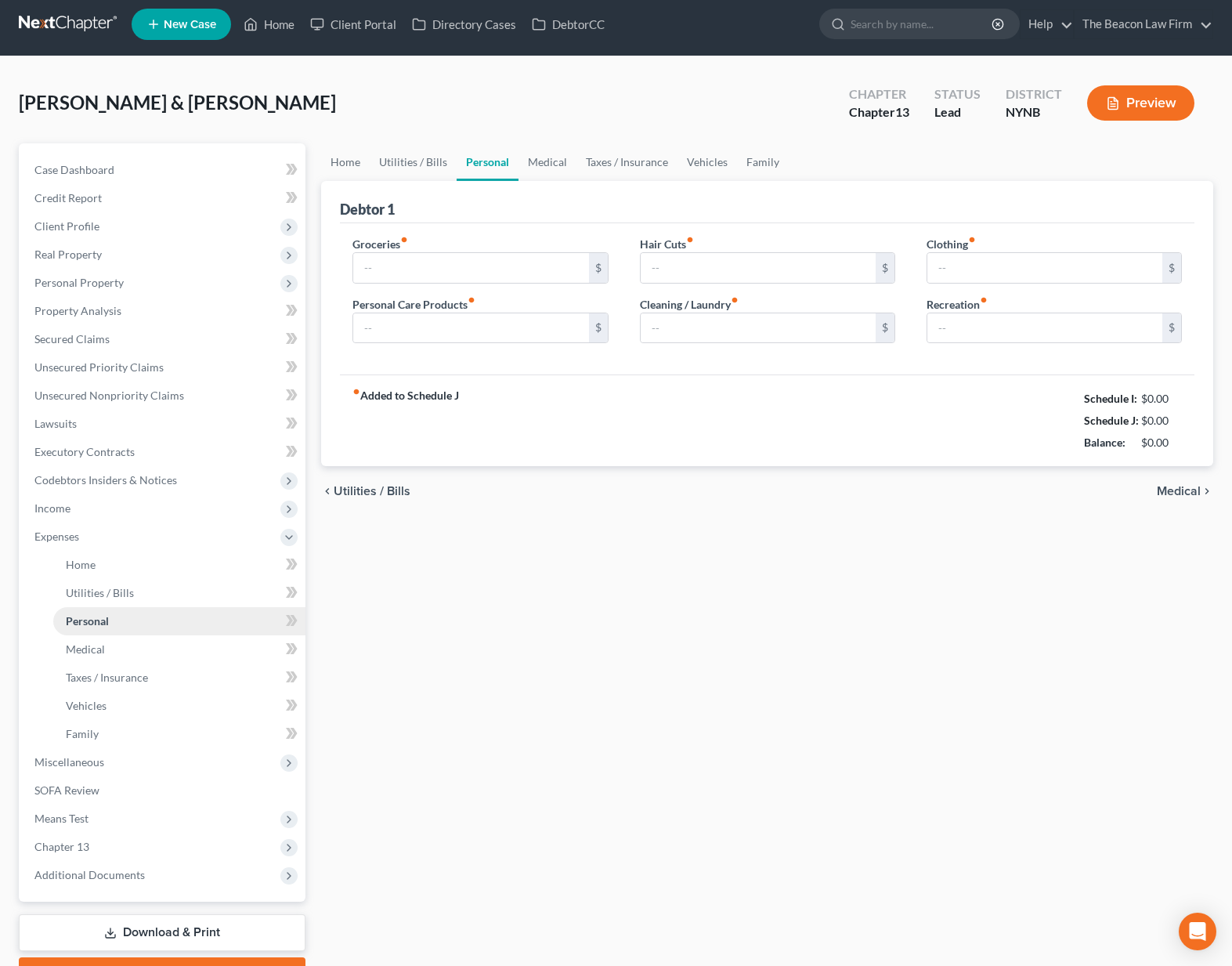
type input "2,000.00"
type input "300.00"
type input "100.00"
type input "50.00"
type input "200.00"
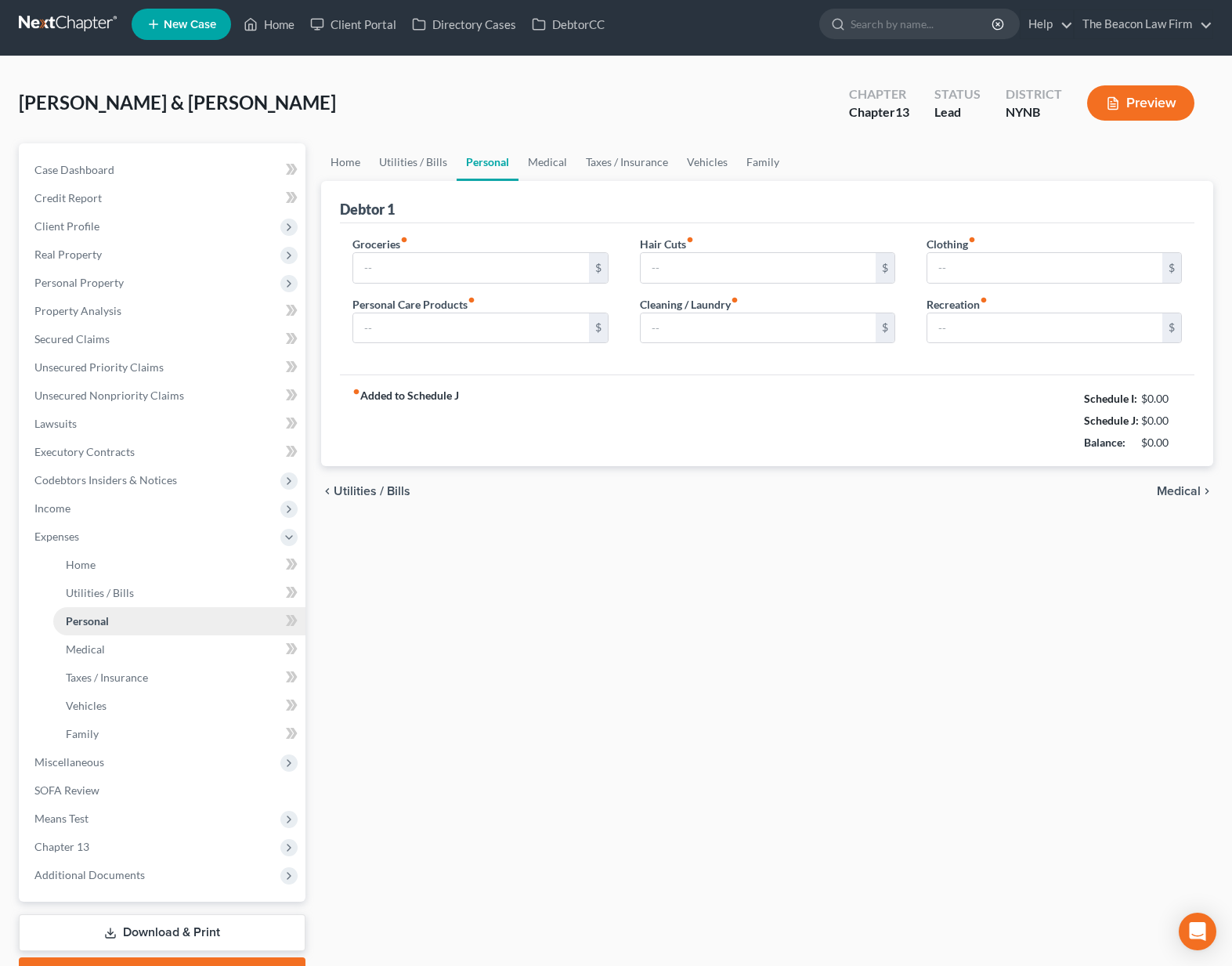
type input "300.00"
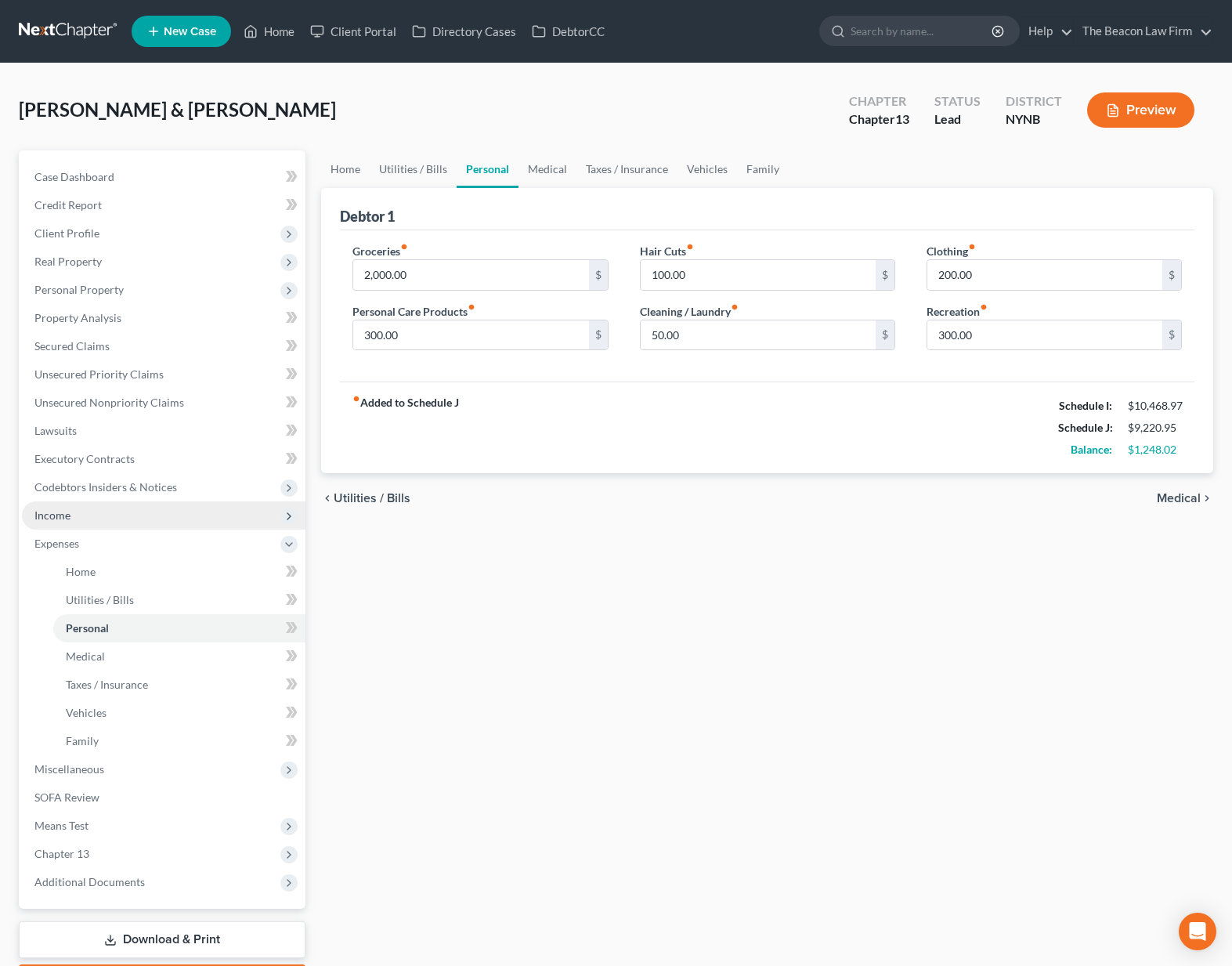
click at [103, 514] on span "Income" at bounding box center [164, 515] width 284 height 28
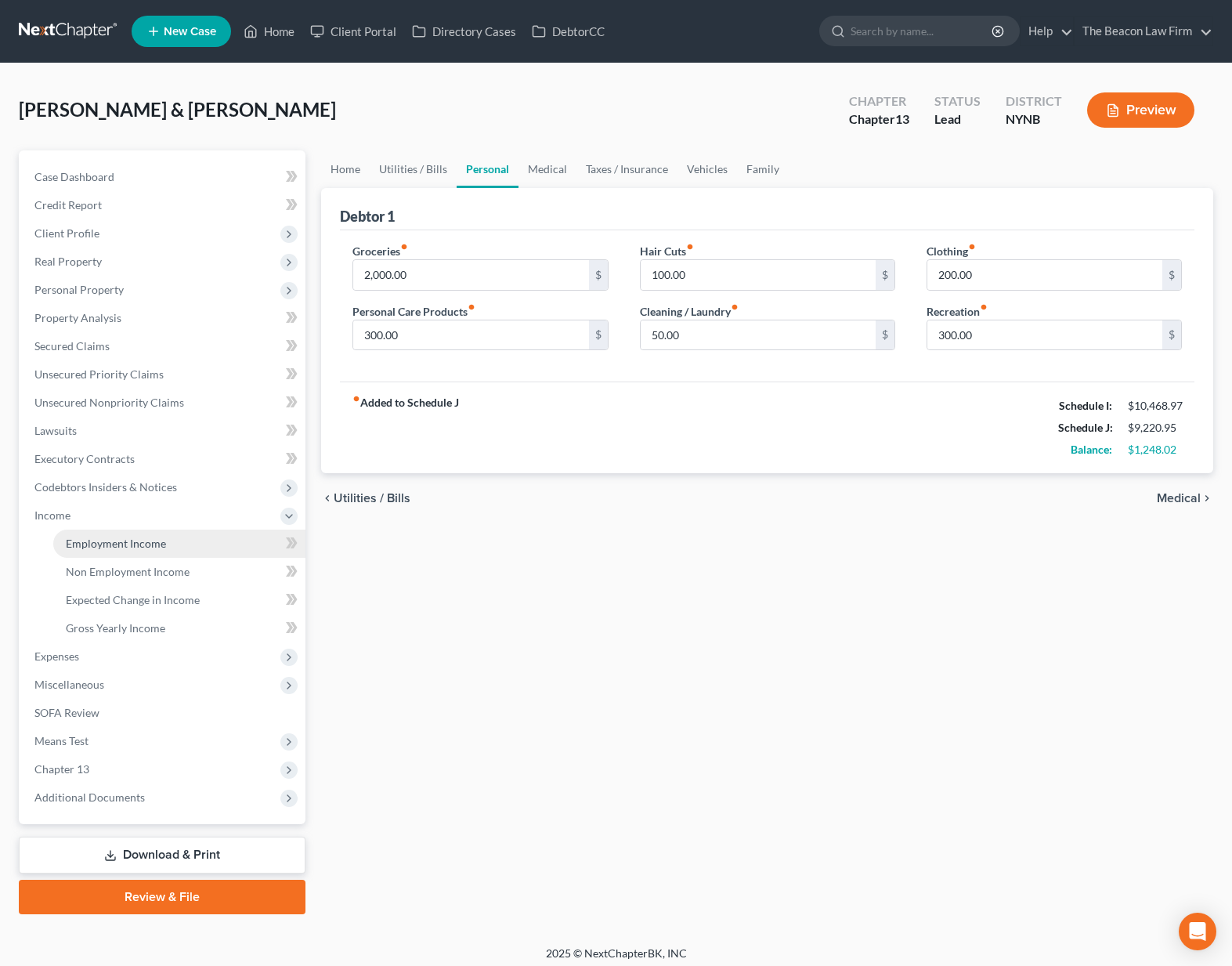
click at [116, 547] on span "Employment Income" at bounding box center [116, 543] width 100 height 14
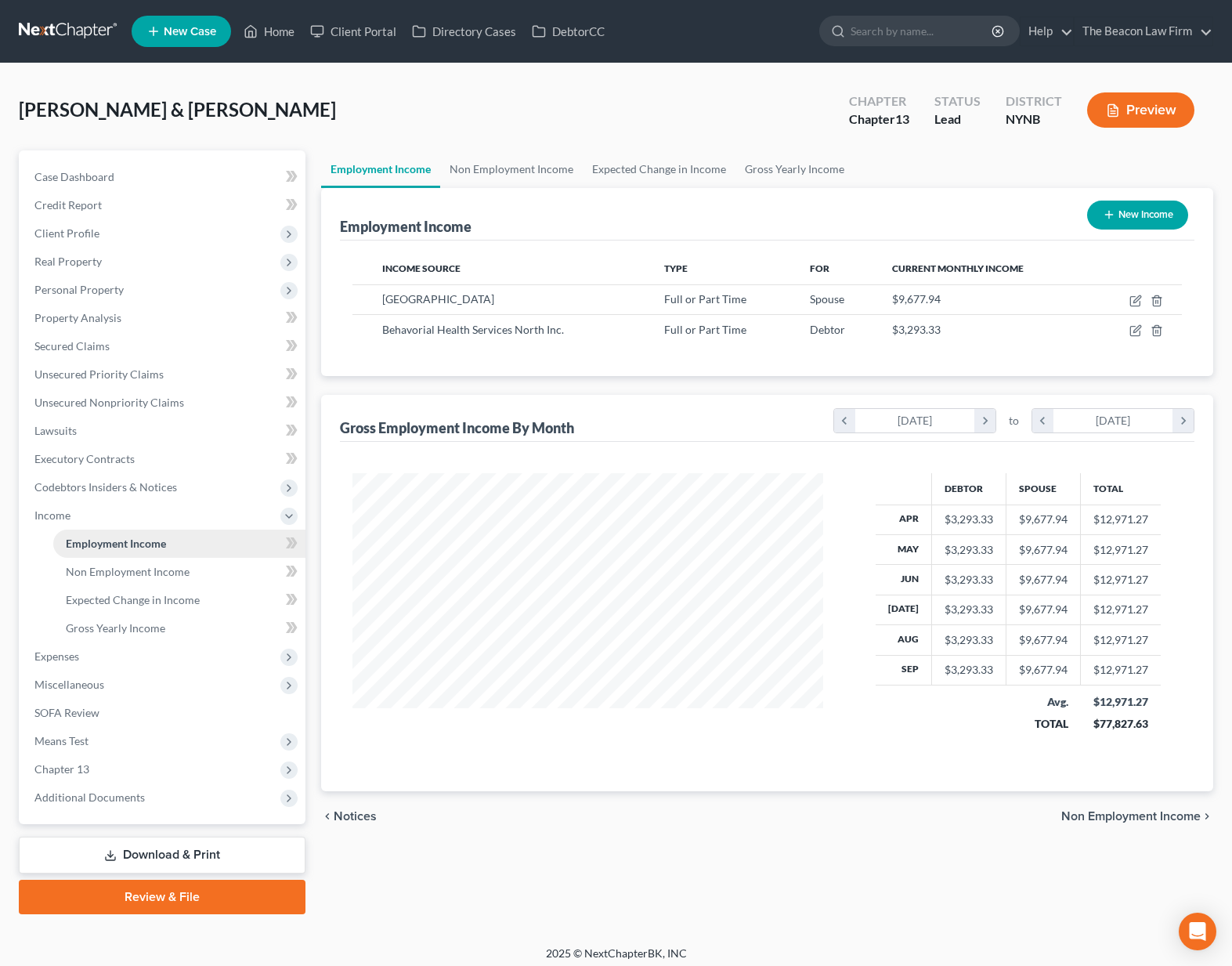
scroll to position [281, 502]
click at [73, 307] on link "Property Analysis" at bounding box center [164, 317] width 284 height 28
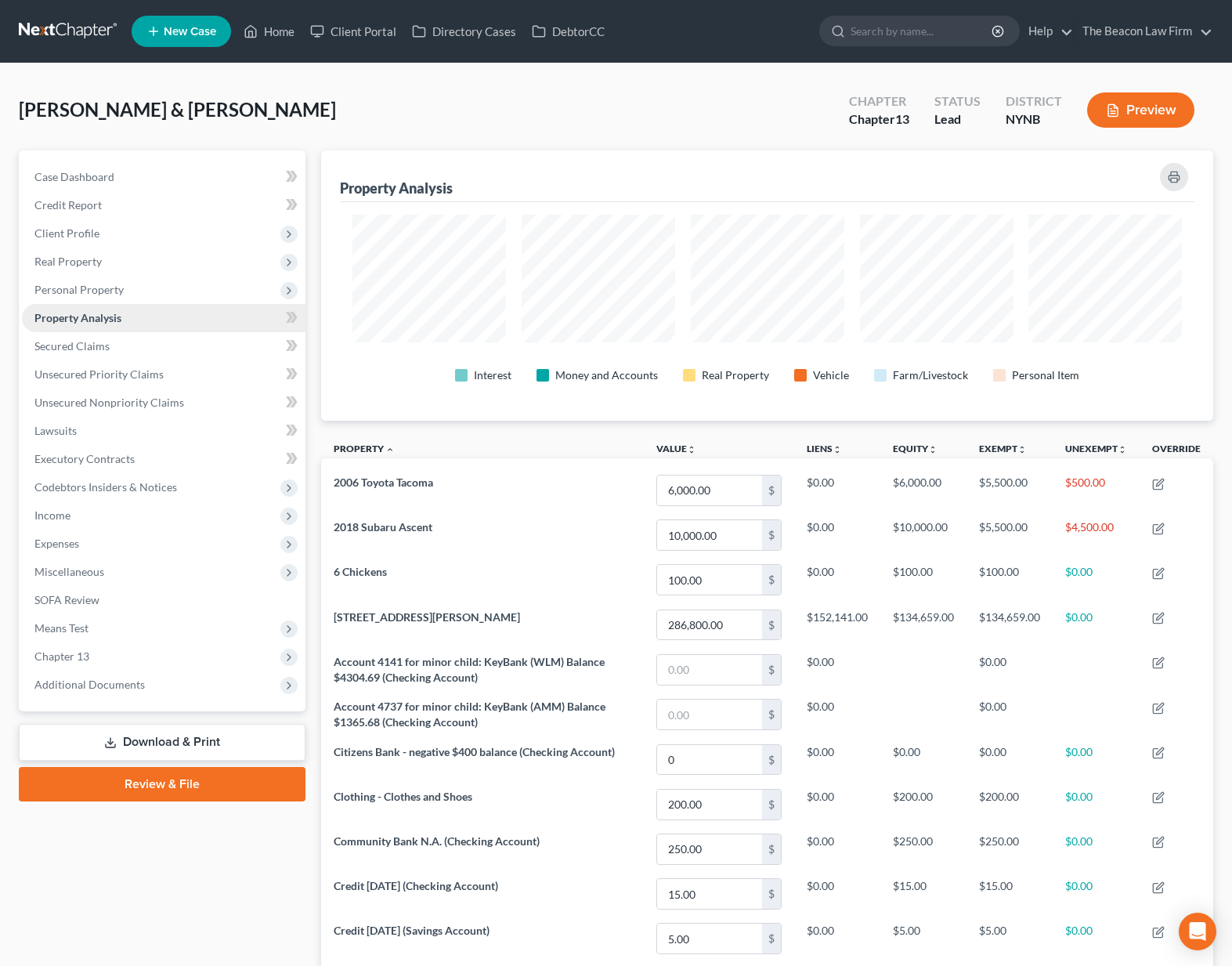
scroll to position [270, 893]
click at [72, 264] on span "Real Property" at bounding box center [68, 261] width 67 height 14
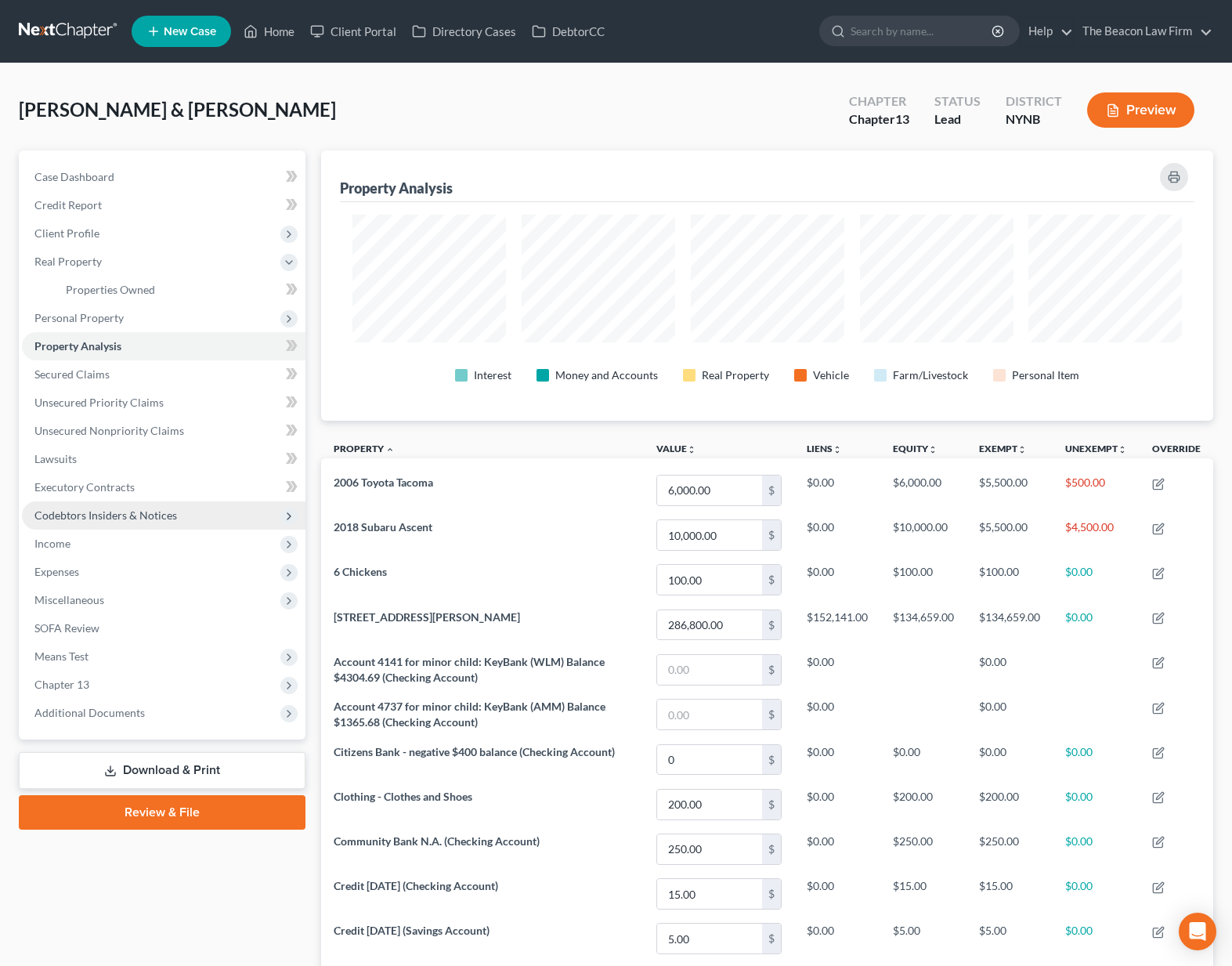
click at [105, 513] on span "Codebtors Insiders & Notices" at bounding box center [106, 515] width 143 height 14
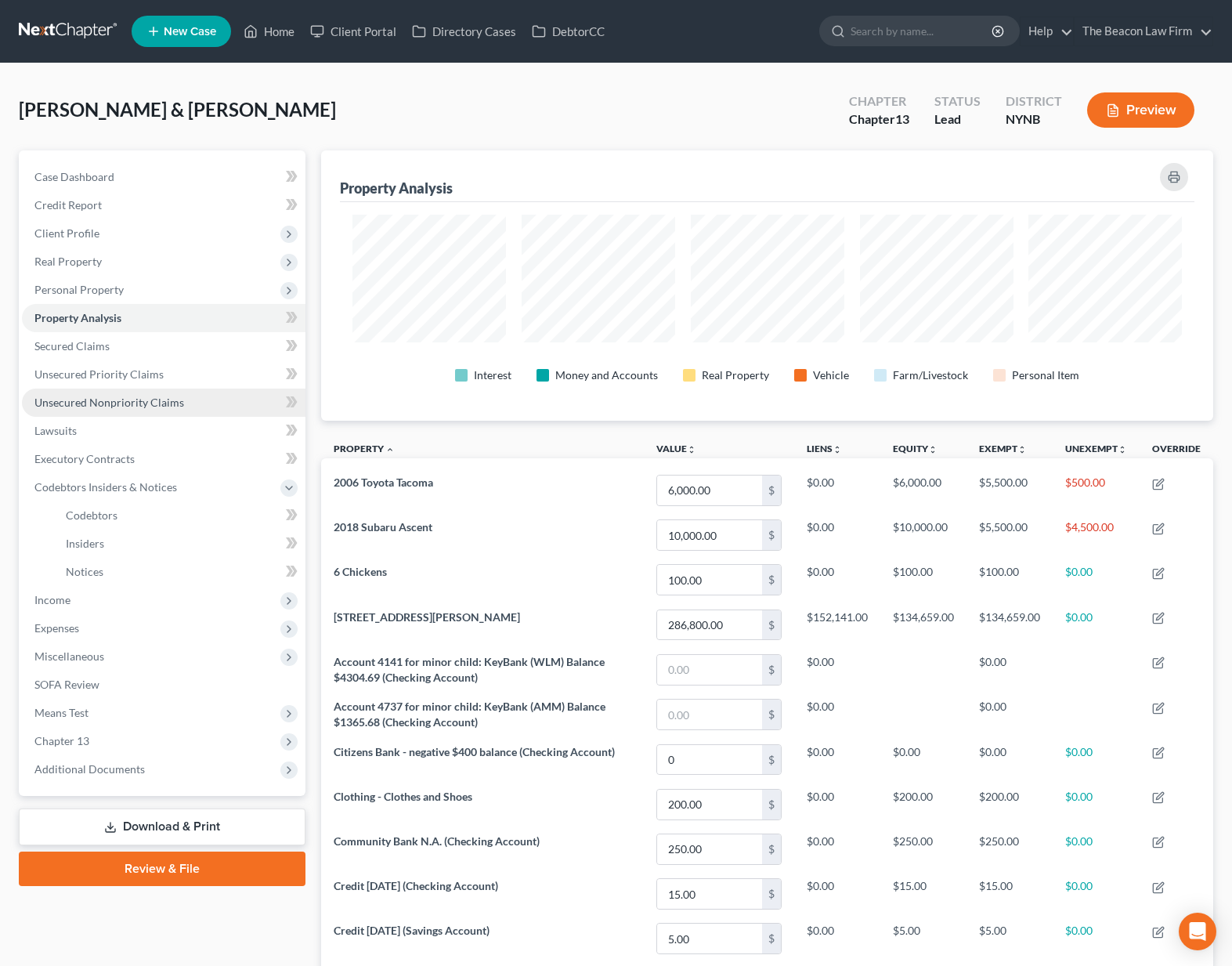
click at [116, 409] on link "Unsecured Nonpriority Claims" at bounding box center [164, 402] width 284 height 28
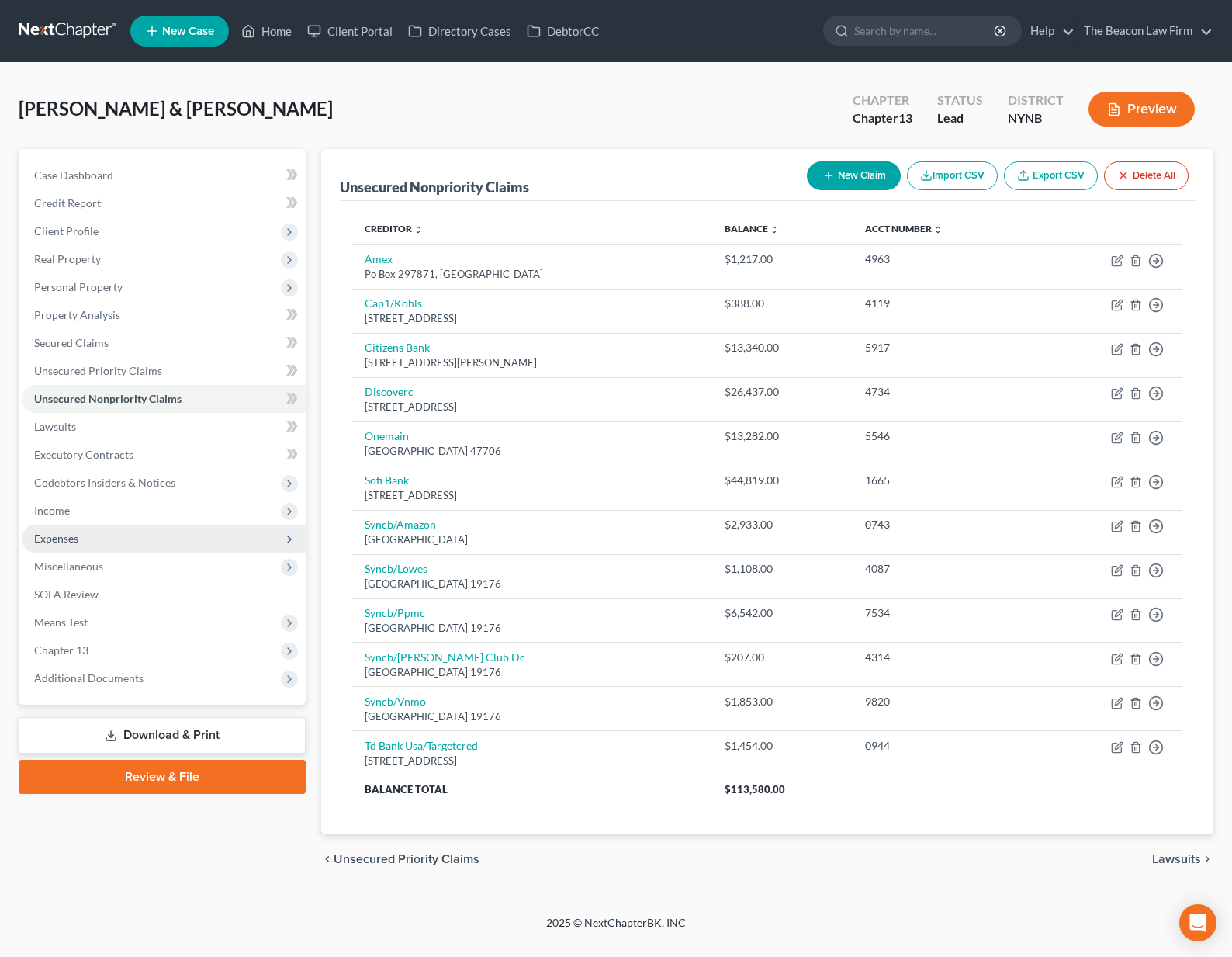
click at [96, 533] on span "Expenses" at bounding box center [163, 538] width 284 height 28
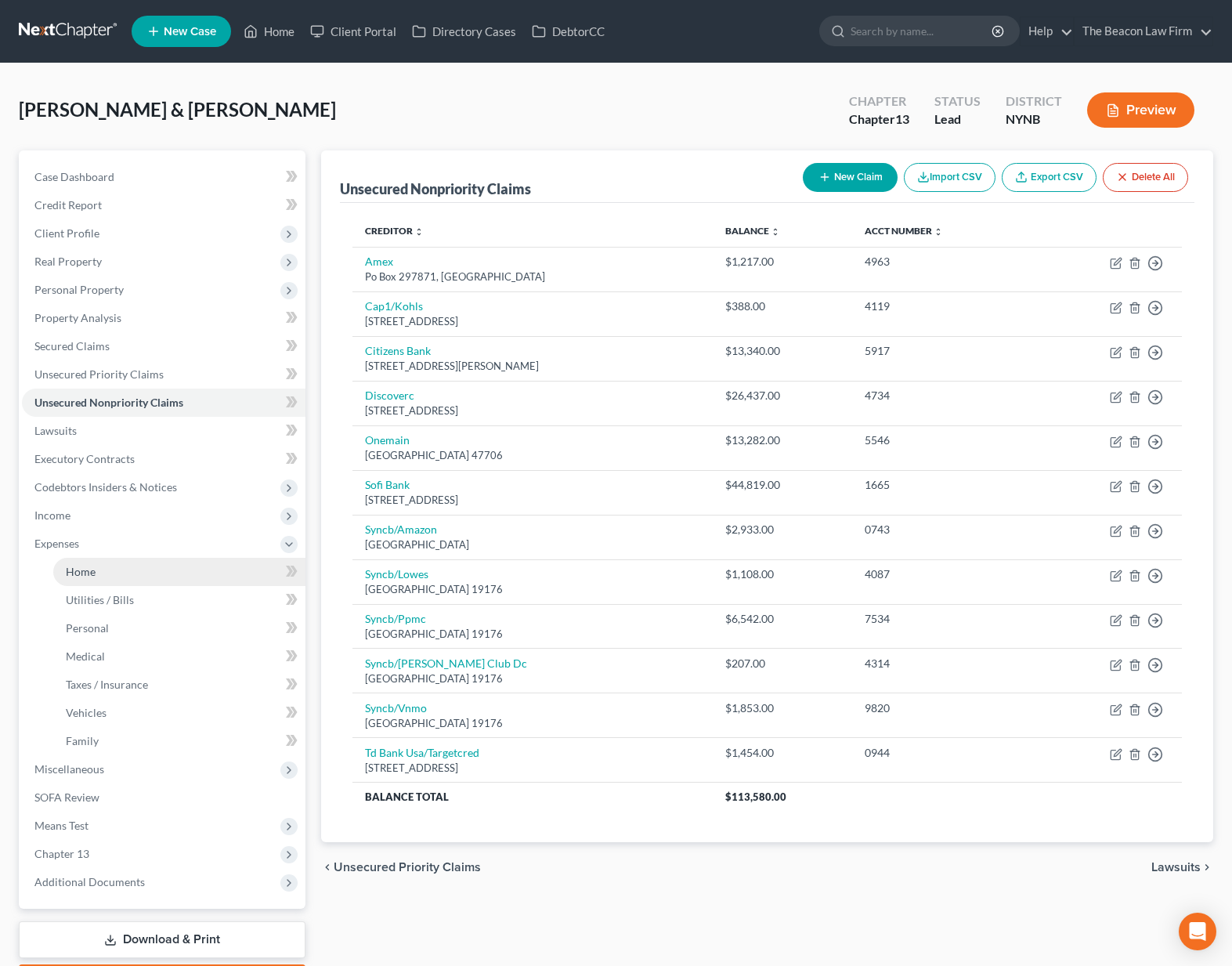
click at [97, 566] on link "Home" at bounding box center [179, 571] width 252 height 28
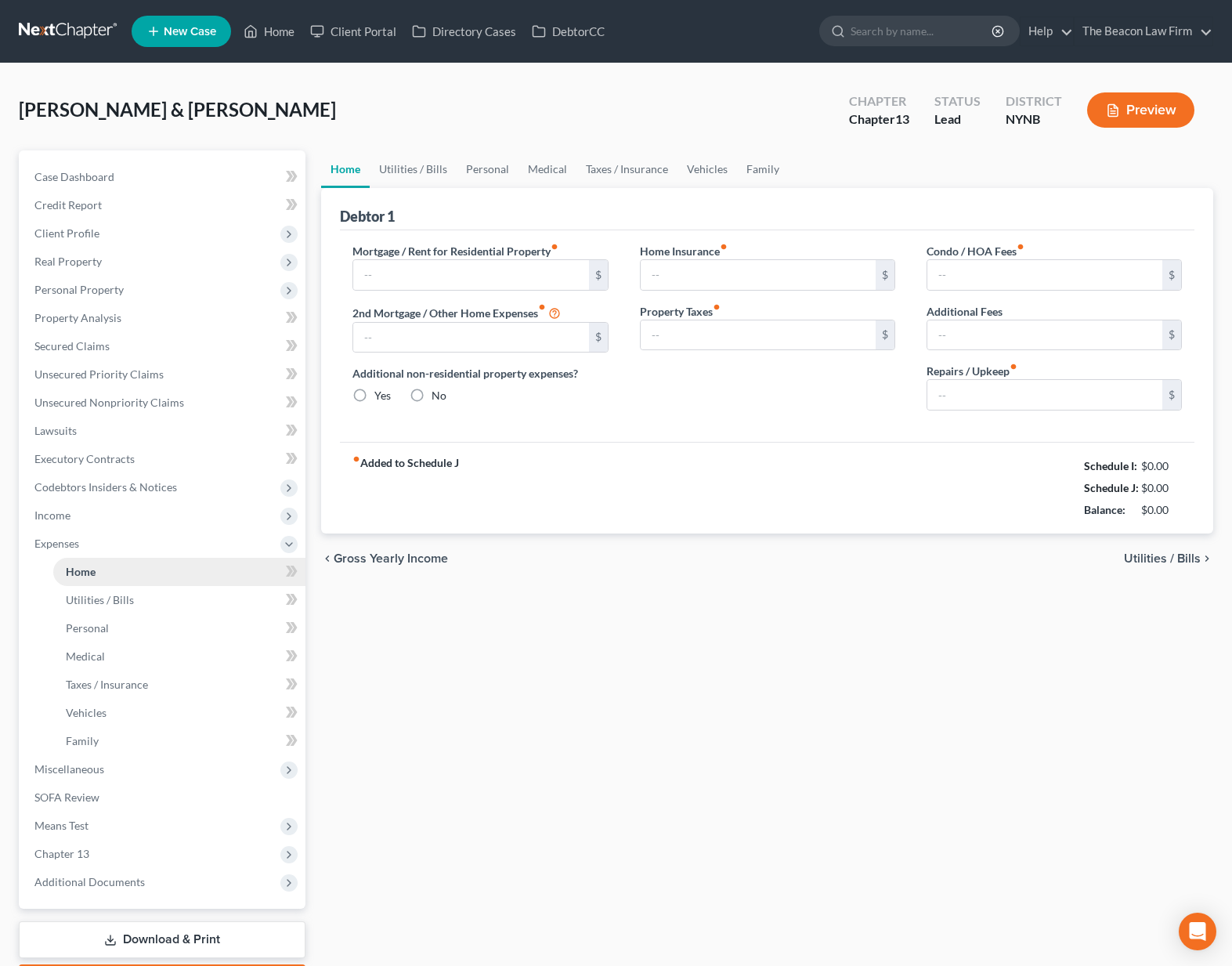
type input "1,800.00"
type input "0.00"
radio input "true"
type input "163.00"
type input "0.00"
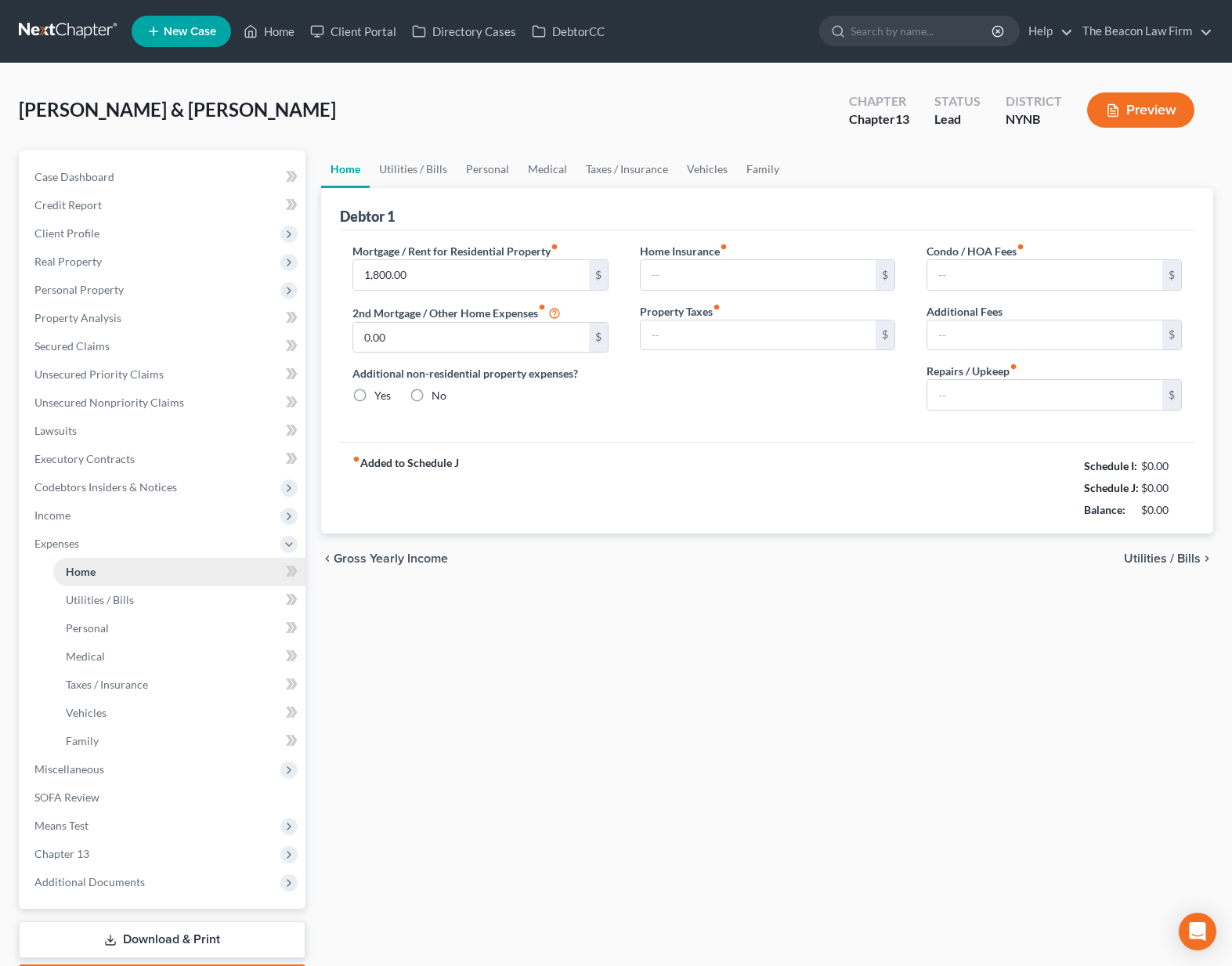
type input "0.00"
type input "300.00"
click at [437, 172] on link "Utilities / Bills" at bounding box center [413, 168] width 87 height 37
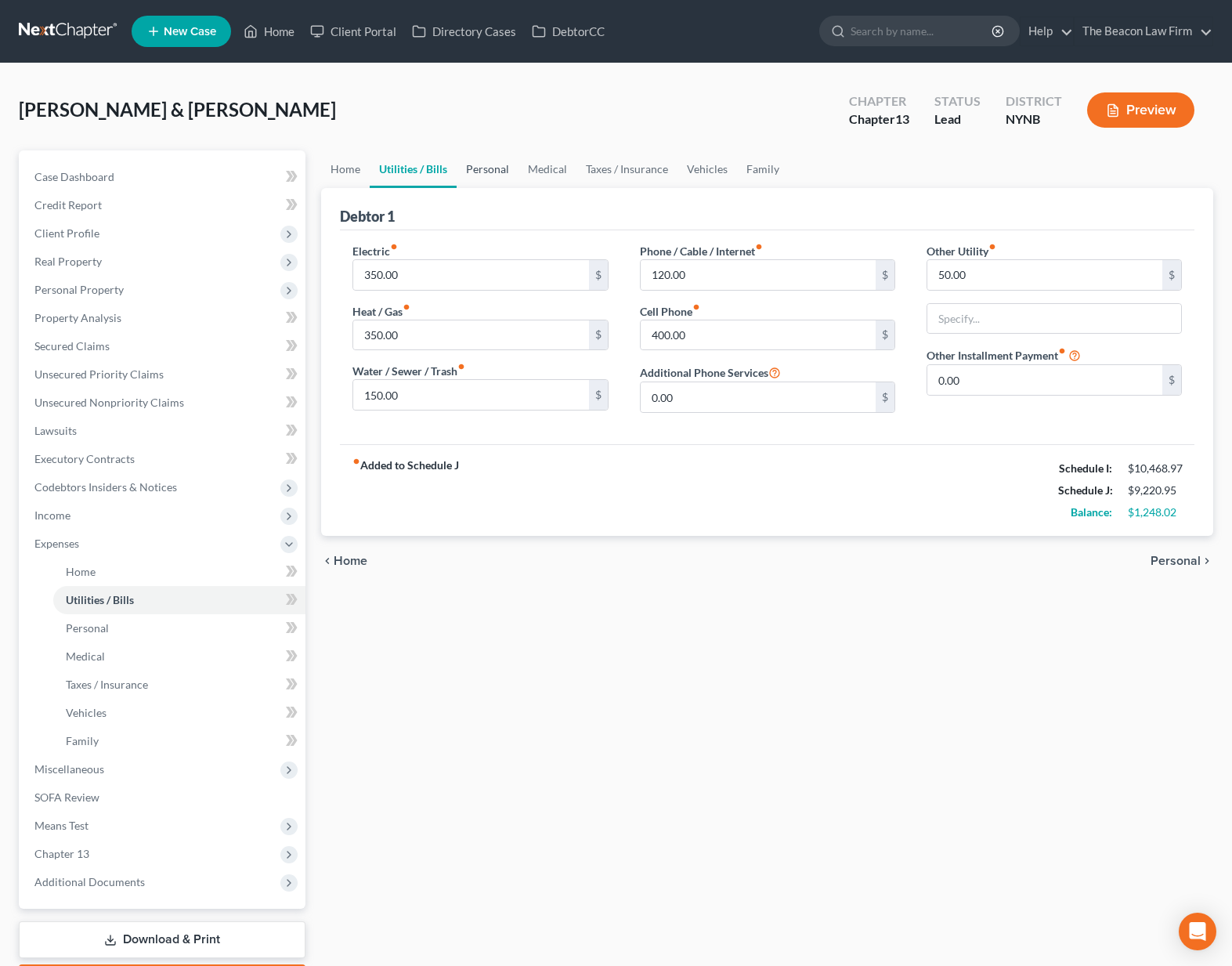
click at [491, 172] on link "Personal" at bounding box center [488, 168] width 62 height 37
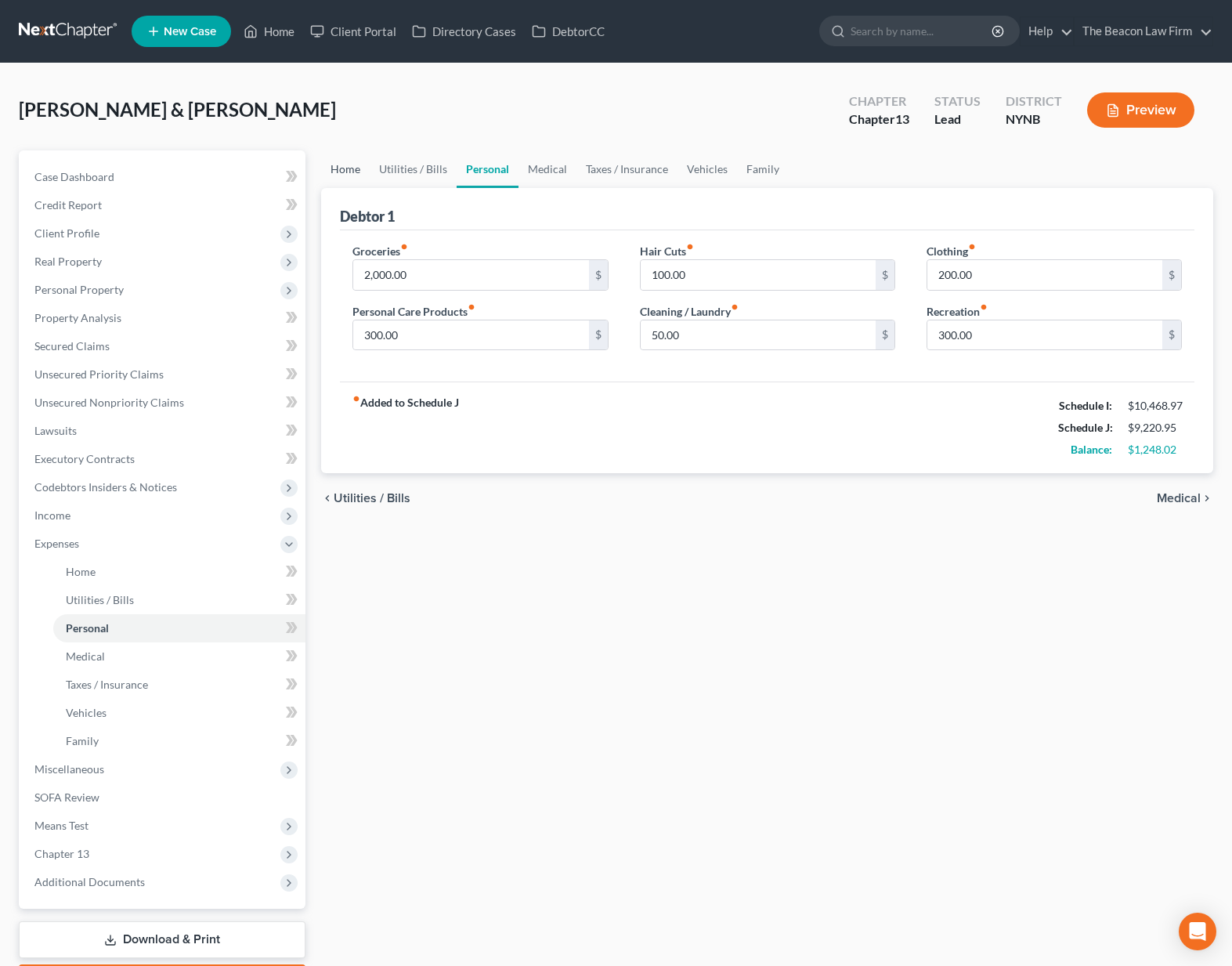
click at [362, 172] on link "Home" at bounding box center [345, 168] width 48 height 37
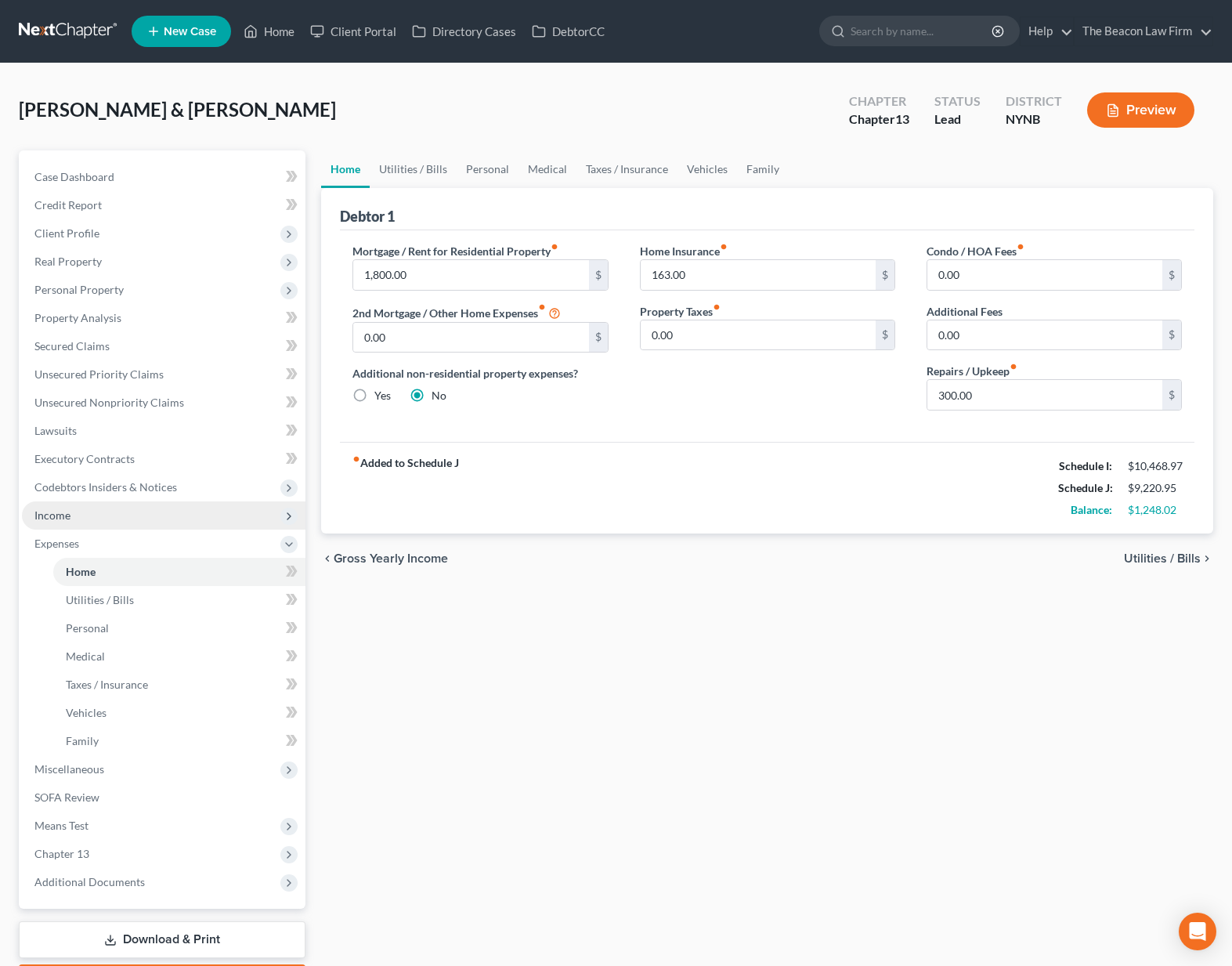
click at [133, 525] on span "Income" at bounding box center [164, 515] width 284 height 28
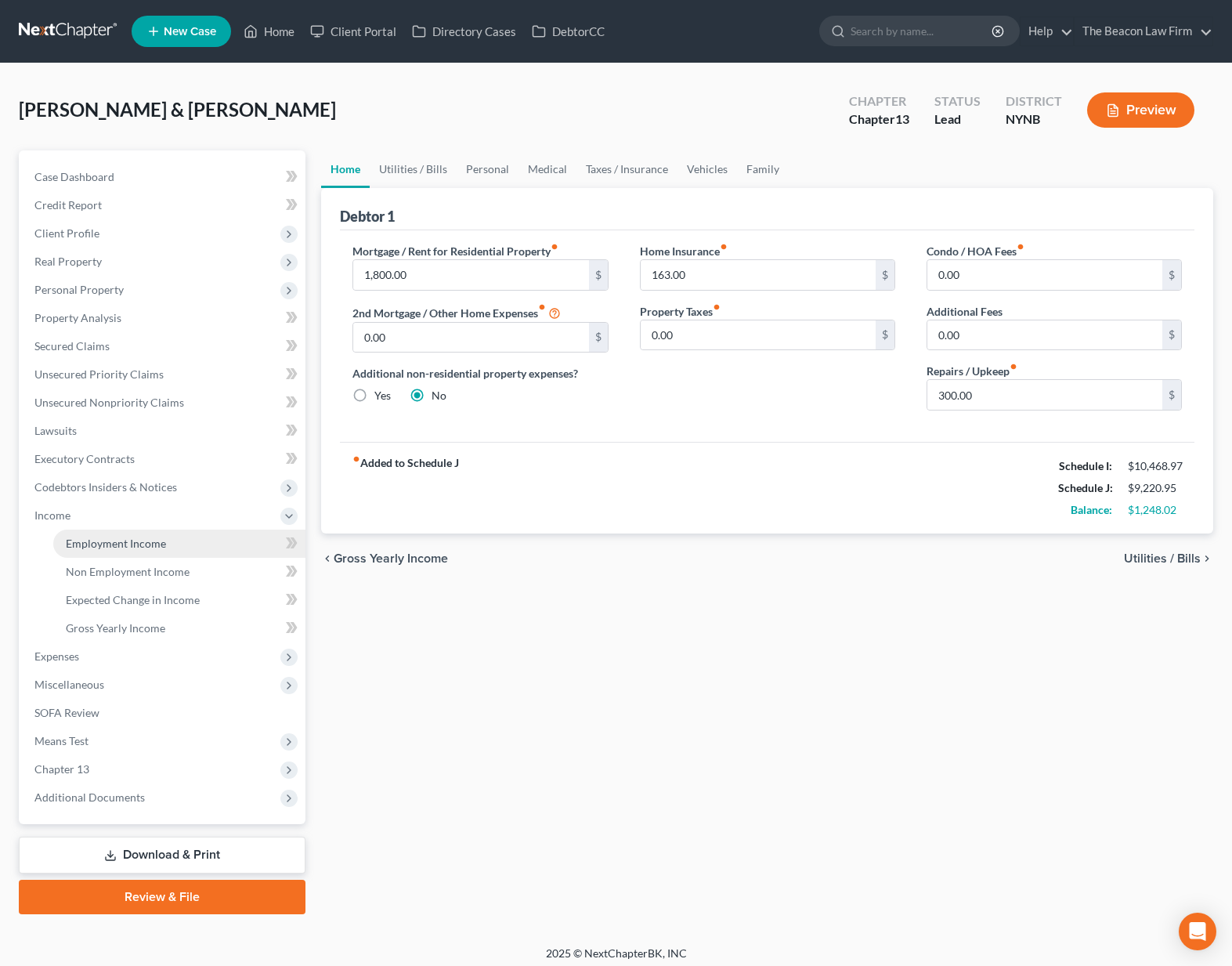
click at [140, 545] on span "Employment Income" at bounding box center [116, 543] width 100 height 14
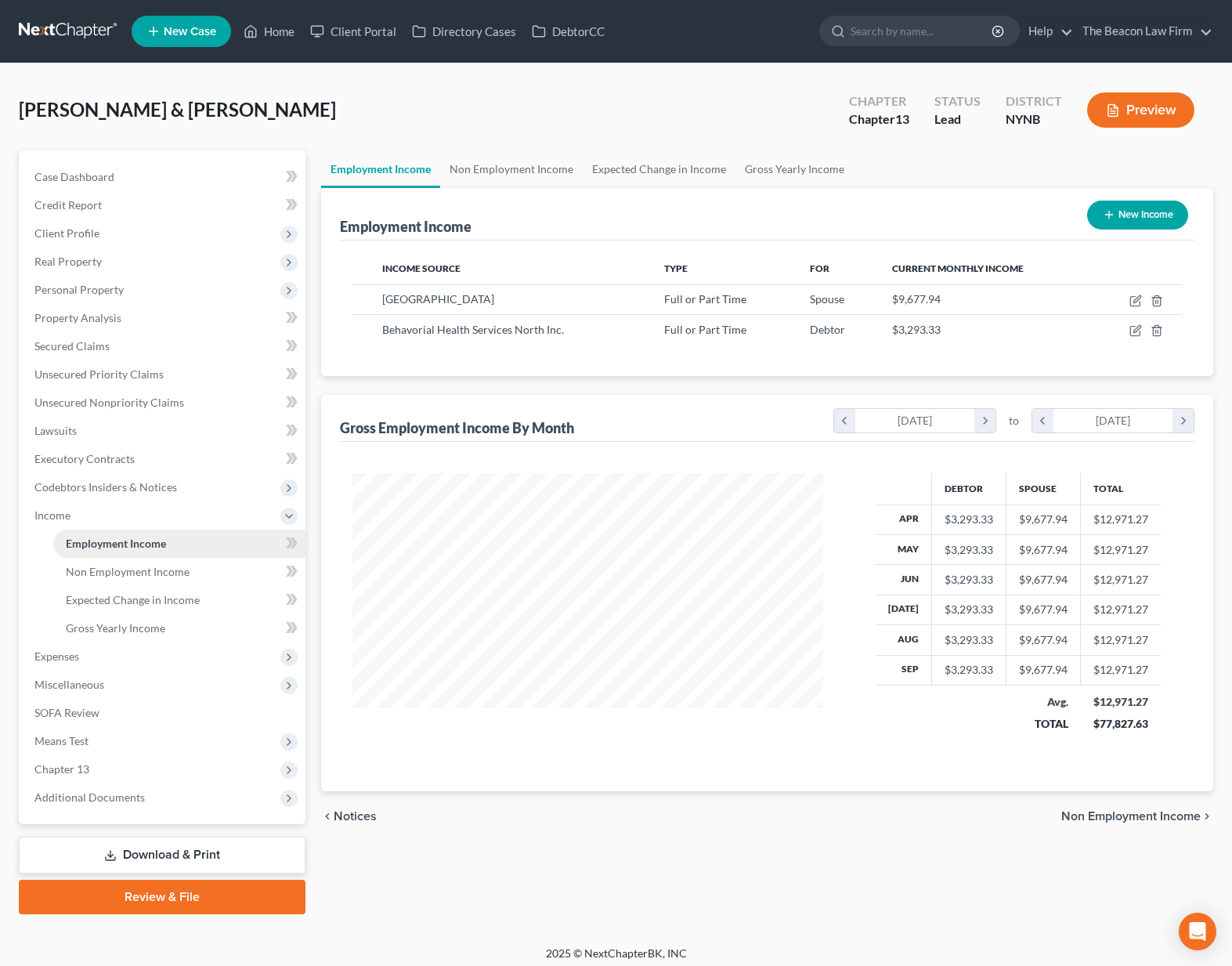
scroll to position [281, 502]
click at [113, 660] on span "Expenses" at bounding box center [164, 656] width 284 height 28
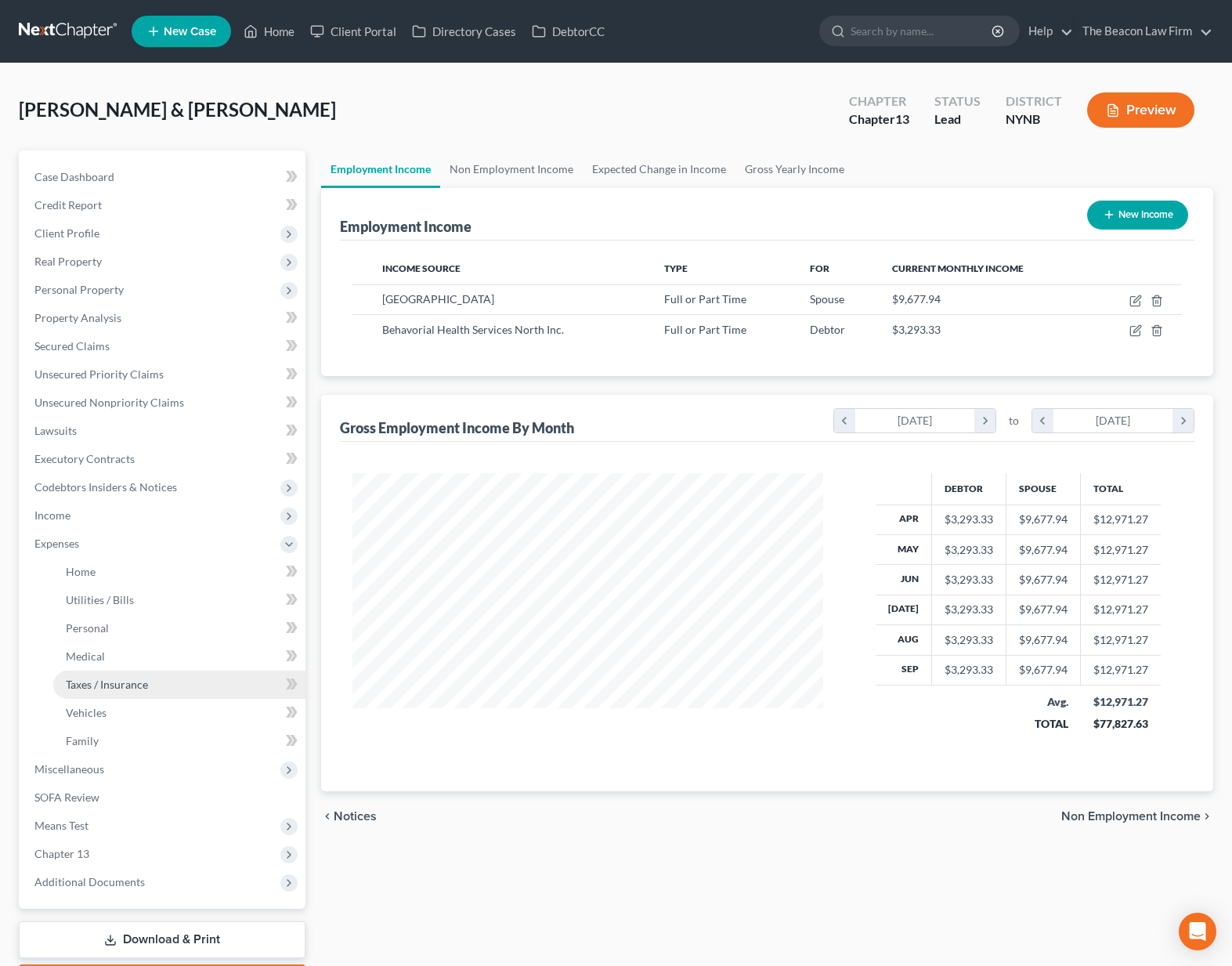
click at [110, 683] on span "Taxes / Insurance" at bounding box center [106, 684] width 82 height 14
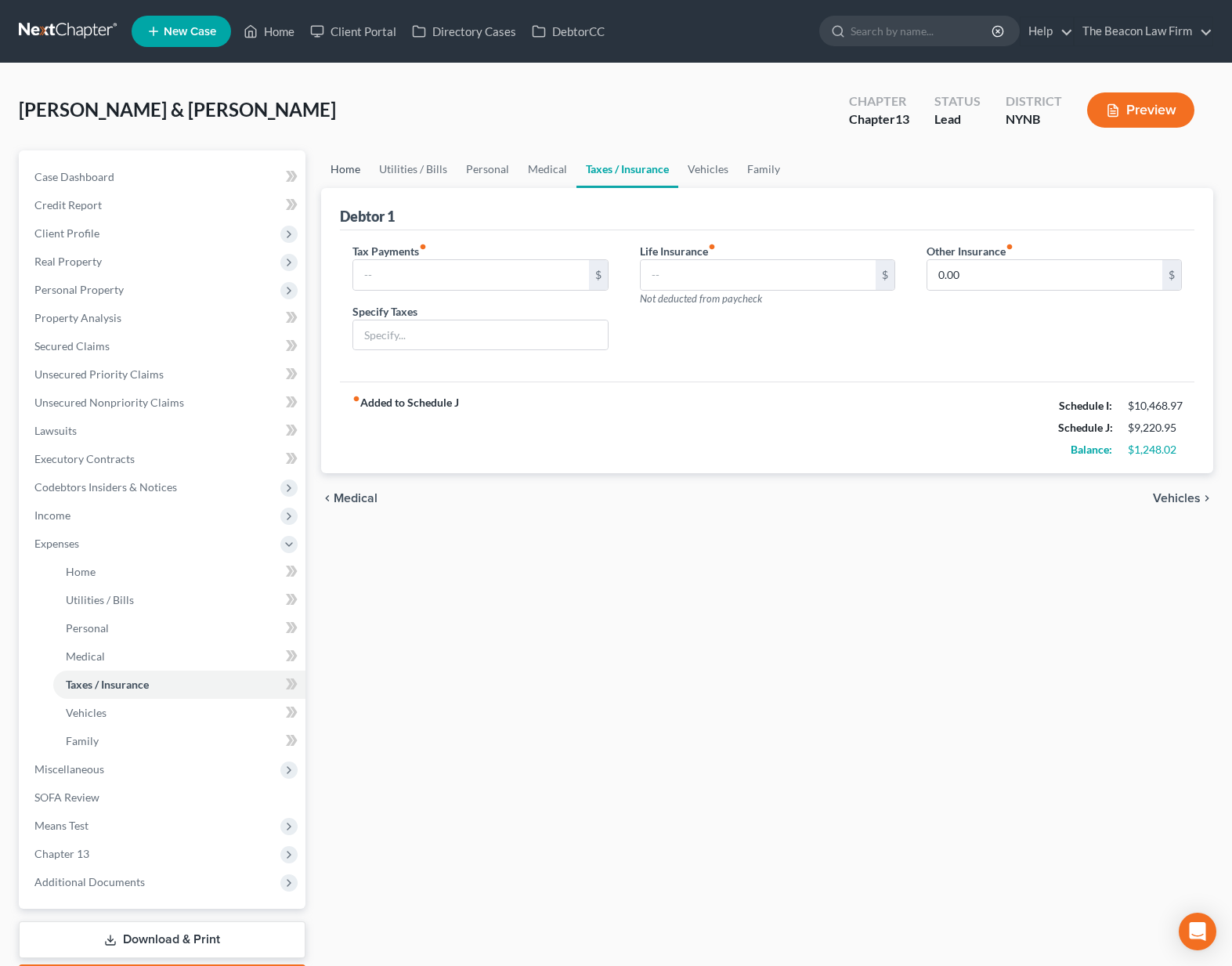
click at [359, 174] on link "Home" at bounding box center [345, 168] width 48 height 37
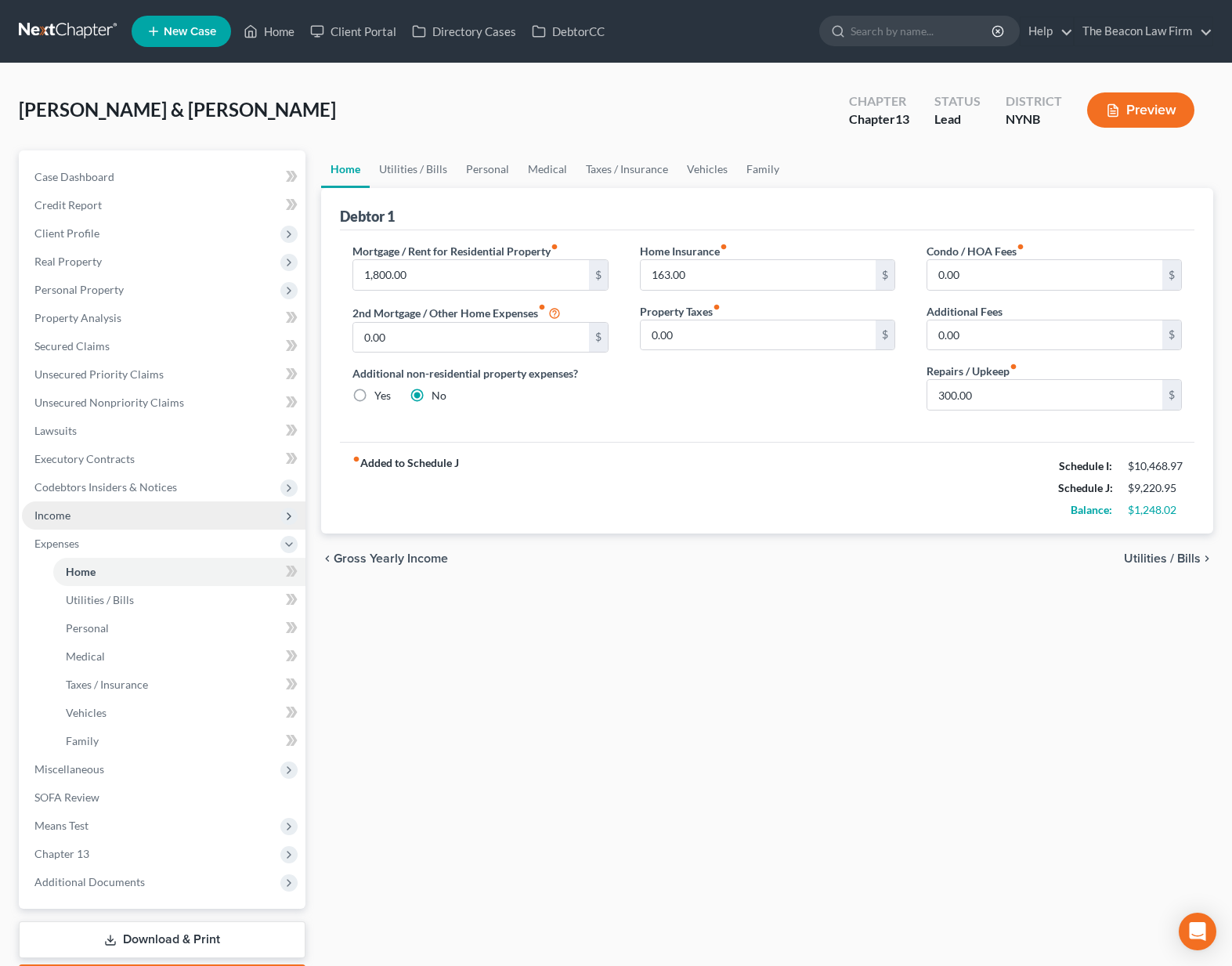
click at [138, 518] on span "Income" at bounding box center [164, 515] width 284 height 28
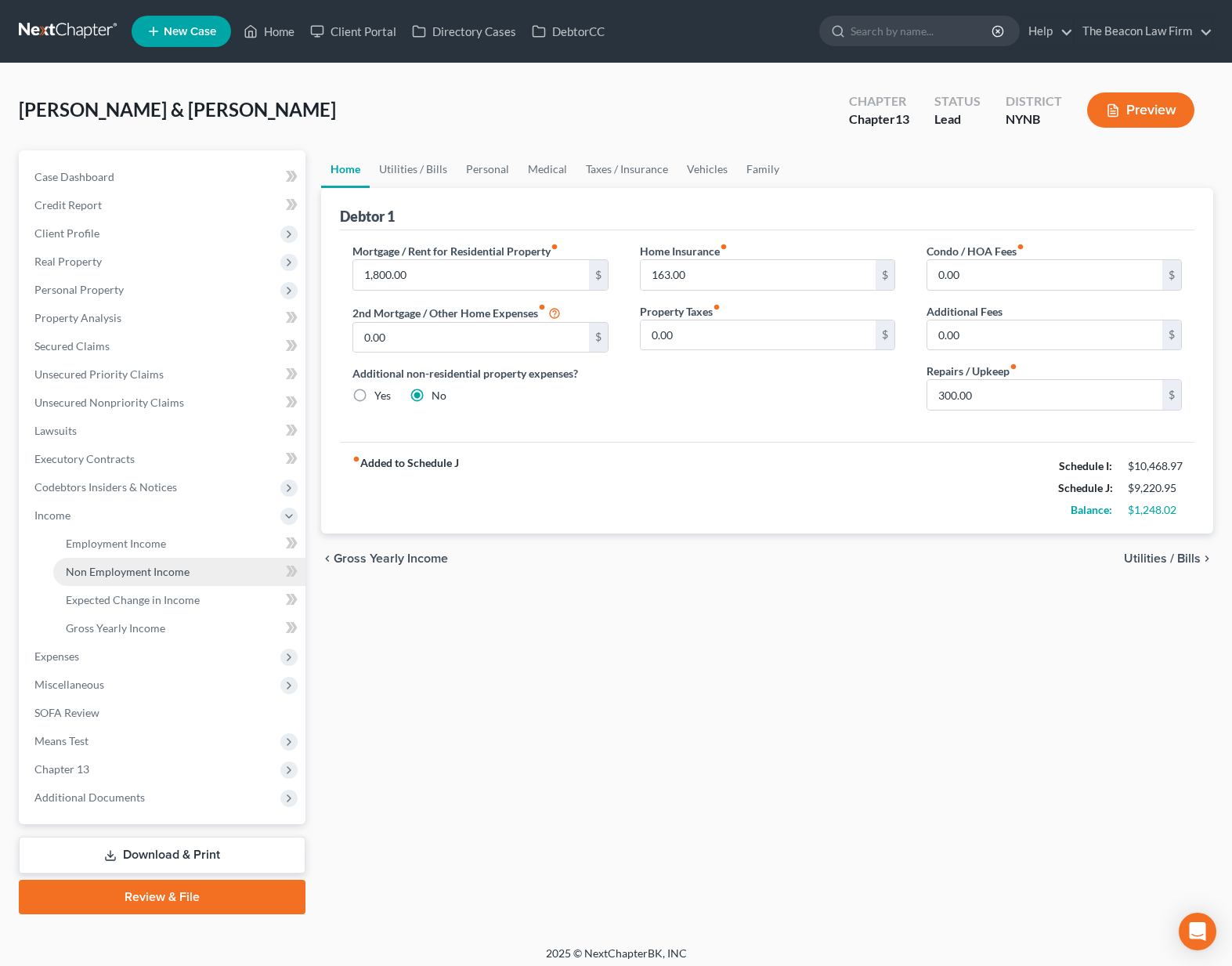
click at [149, 558] on link "Non Employment Income" at bounding box center [179, 571] width 252 height 28
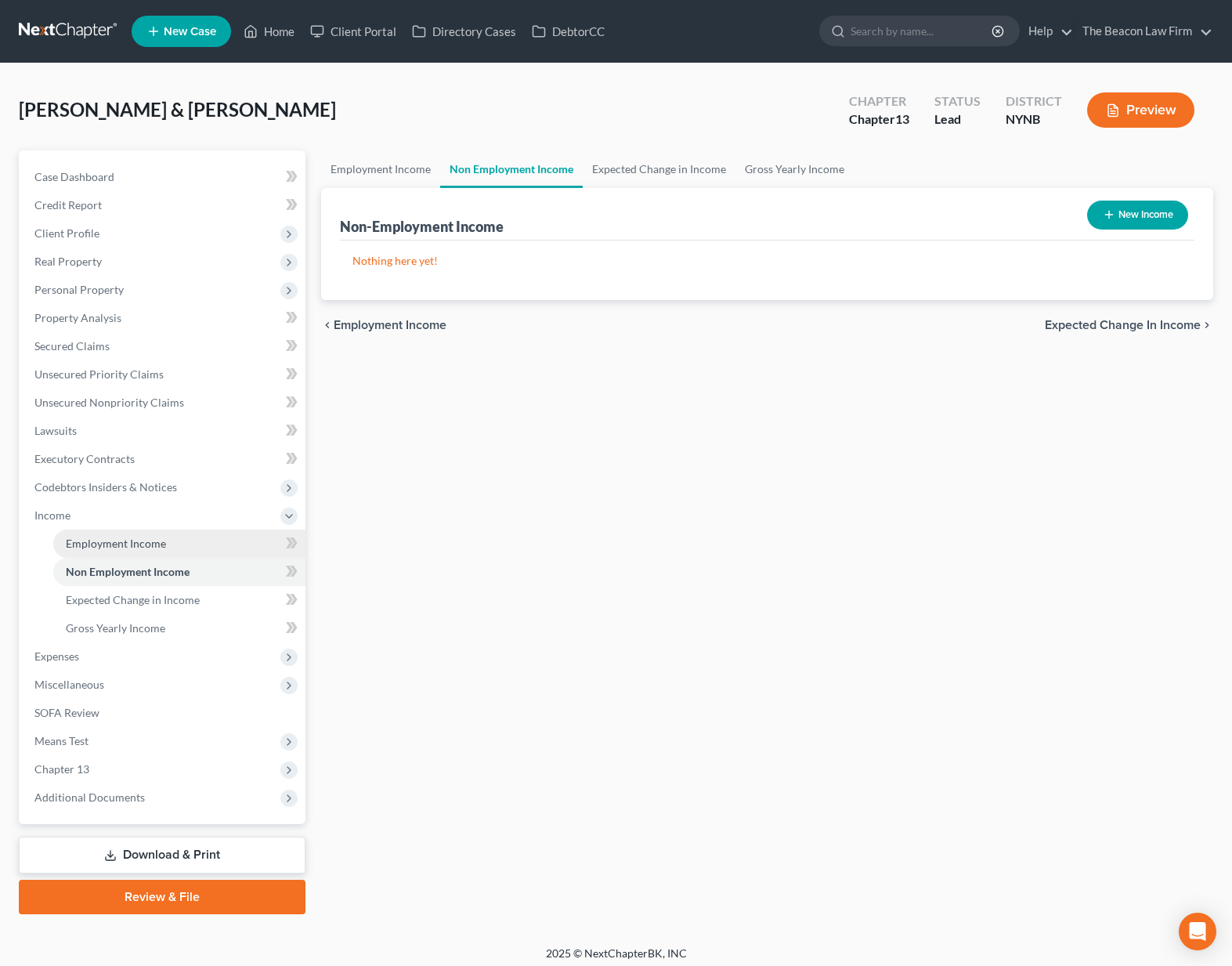
click at [155, 543] on span "Employment Income" at bounding box center [116, 543] width 100 height 14
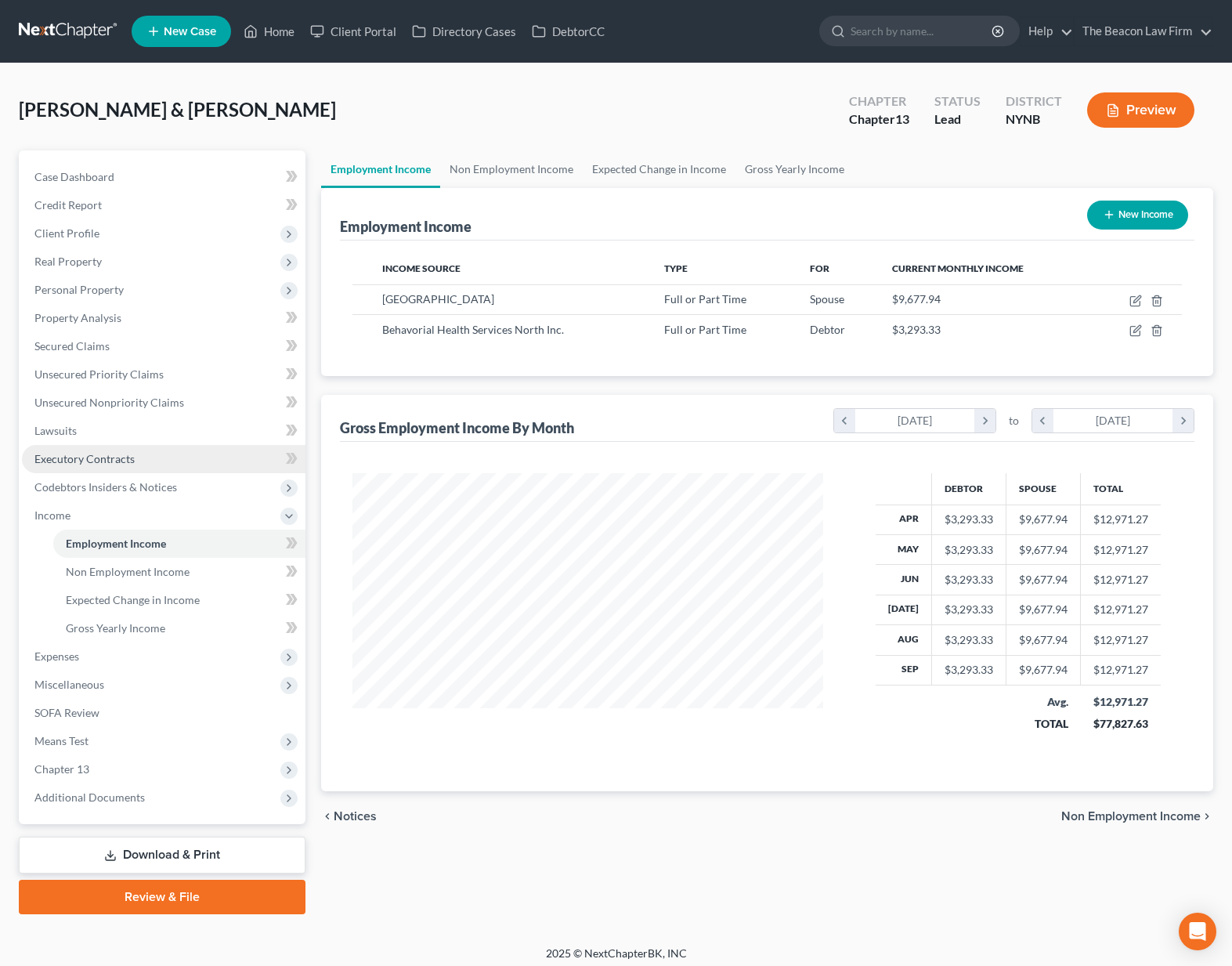
scroll to position [281, 502]
click at [120, 645] on span "Expenses" at bounding box center [164, 656] width 284 height 28
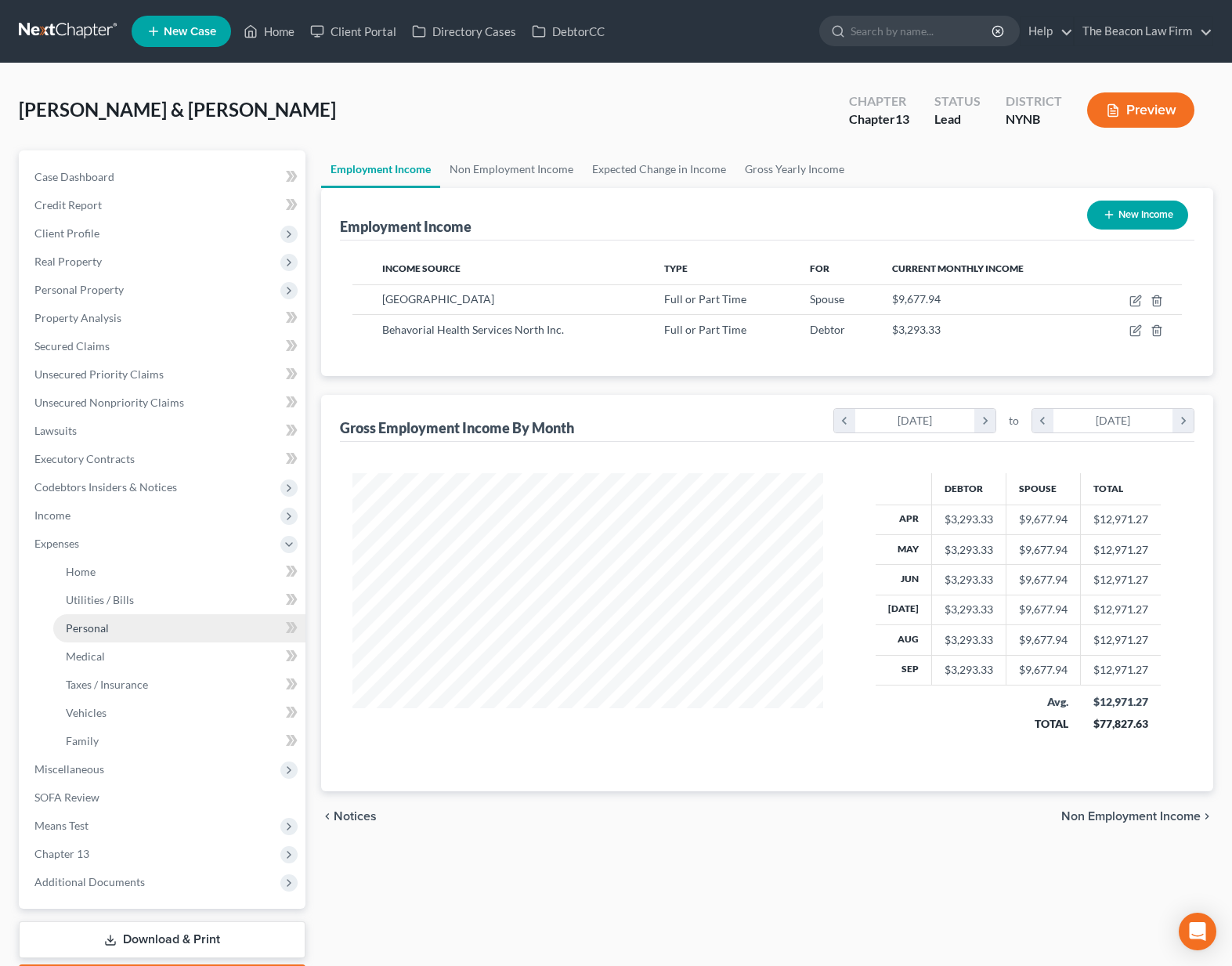
click at [116, 616] on link "Personal" at bounding box center [179, 628] width 252 height 28
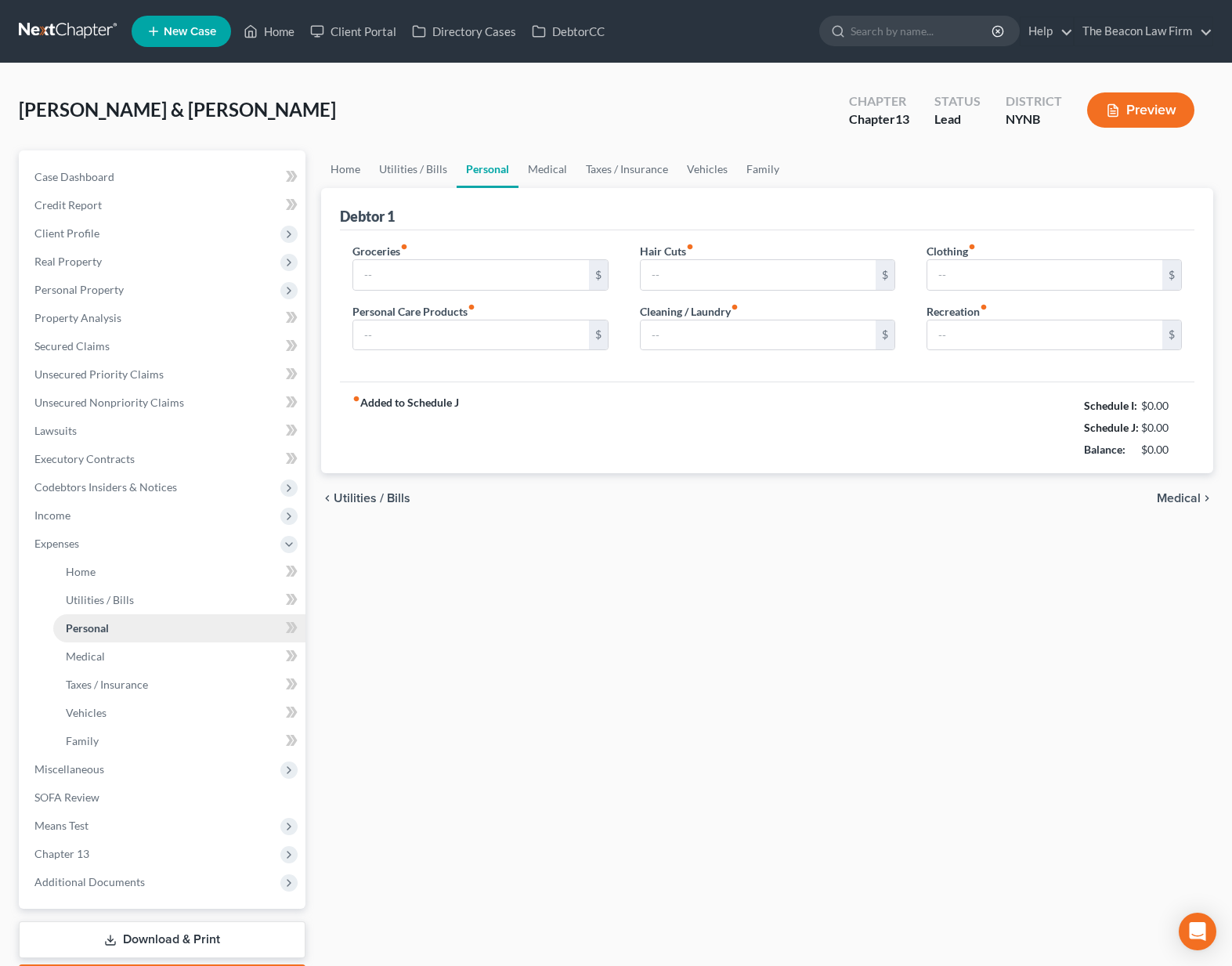
type input "2,000.00"
type input "300.00"
type input "100.00"
type input "50.00"
type input "200.00"
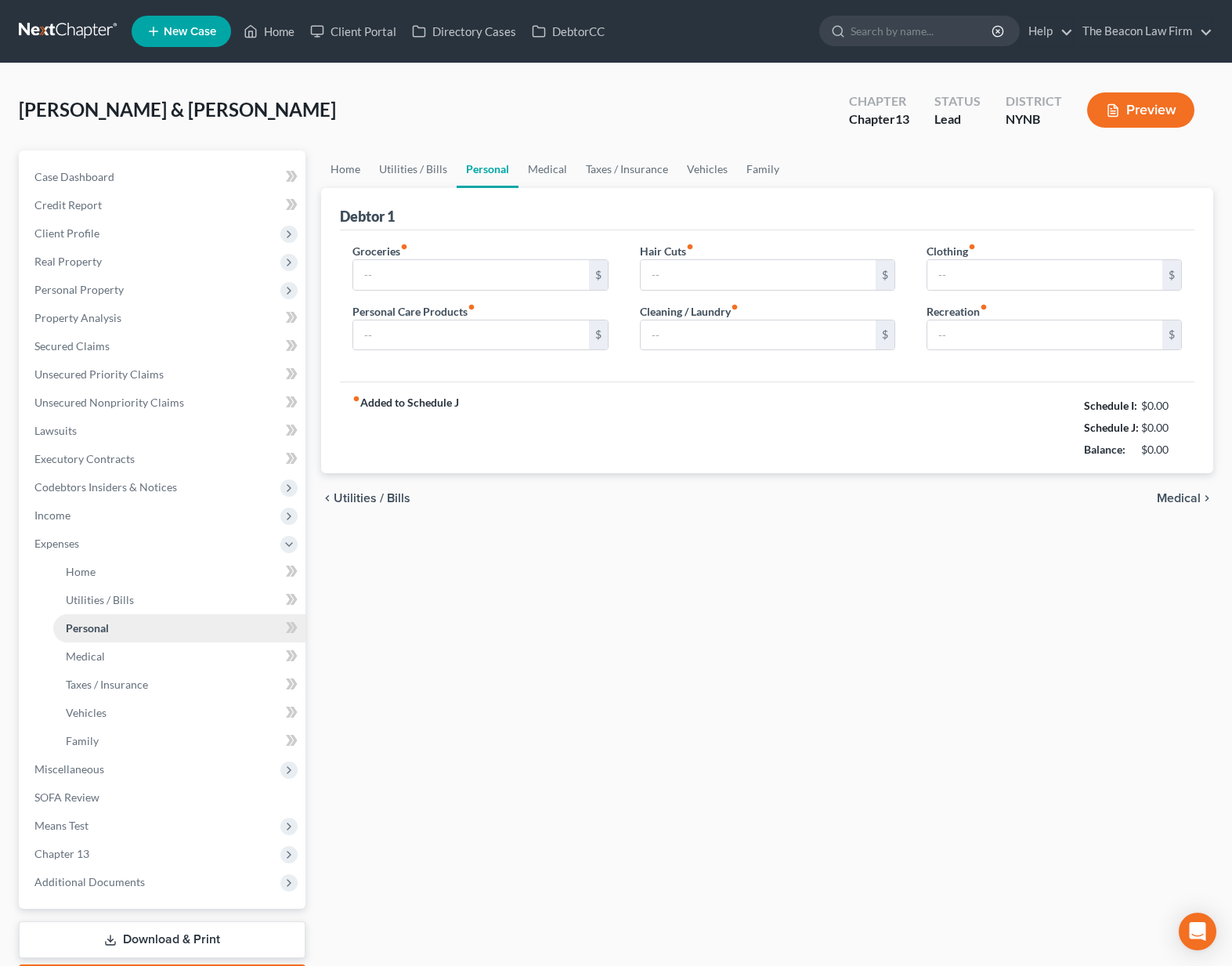
type input "300.00"
click at [73, 520] on span "Income" at bounding box center [164, 515] width 284 height 28
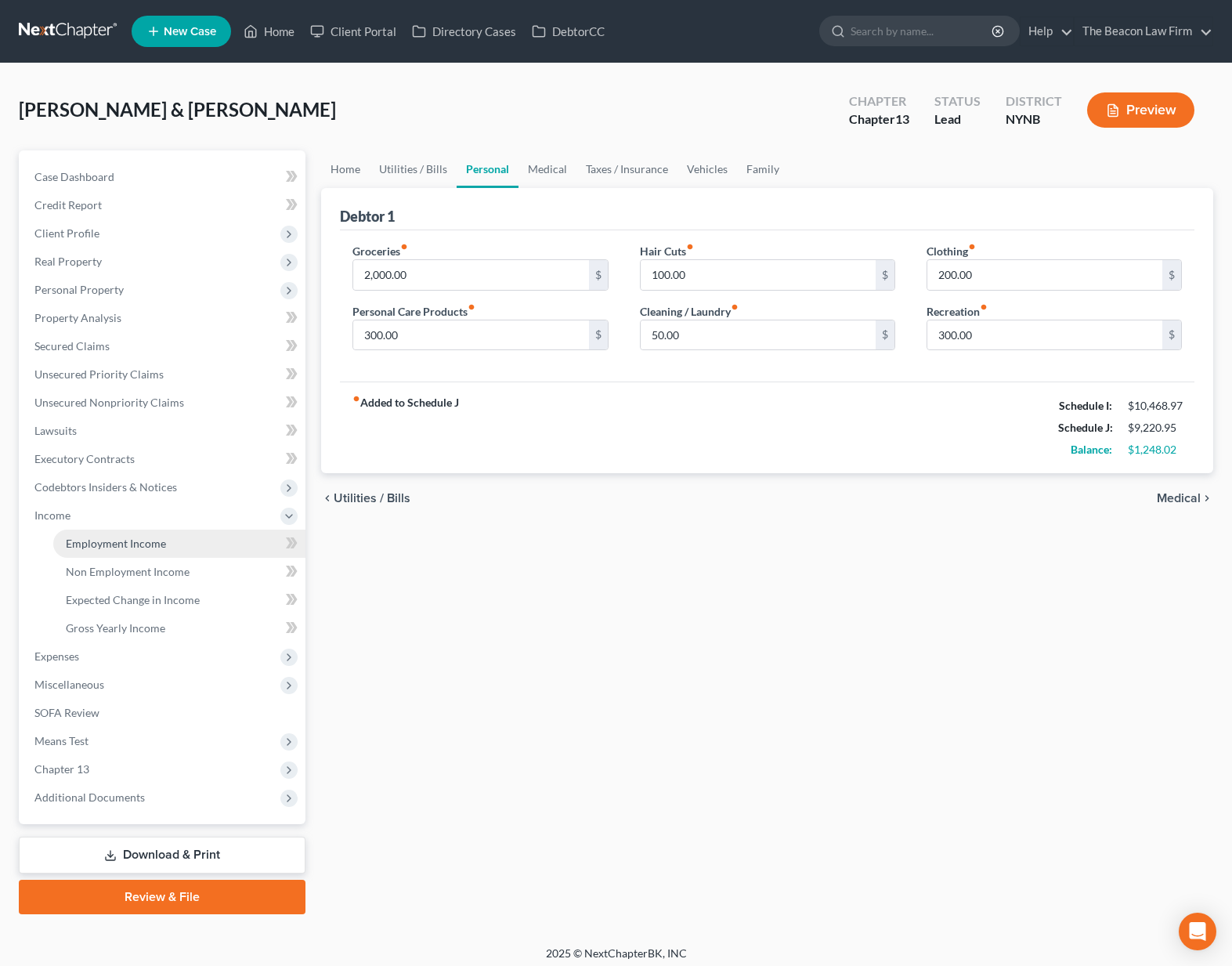
click at [78, 533] on link "Employment Income" at bounding box center [179, 543] width 252 height 28
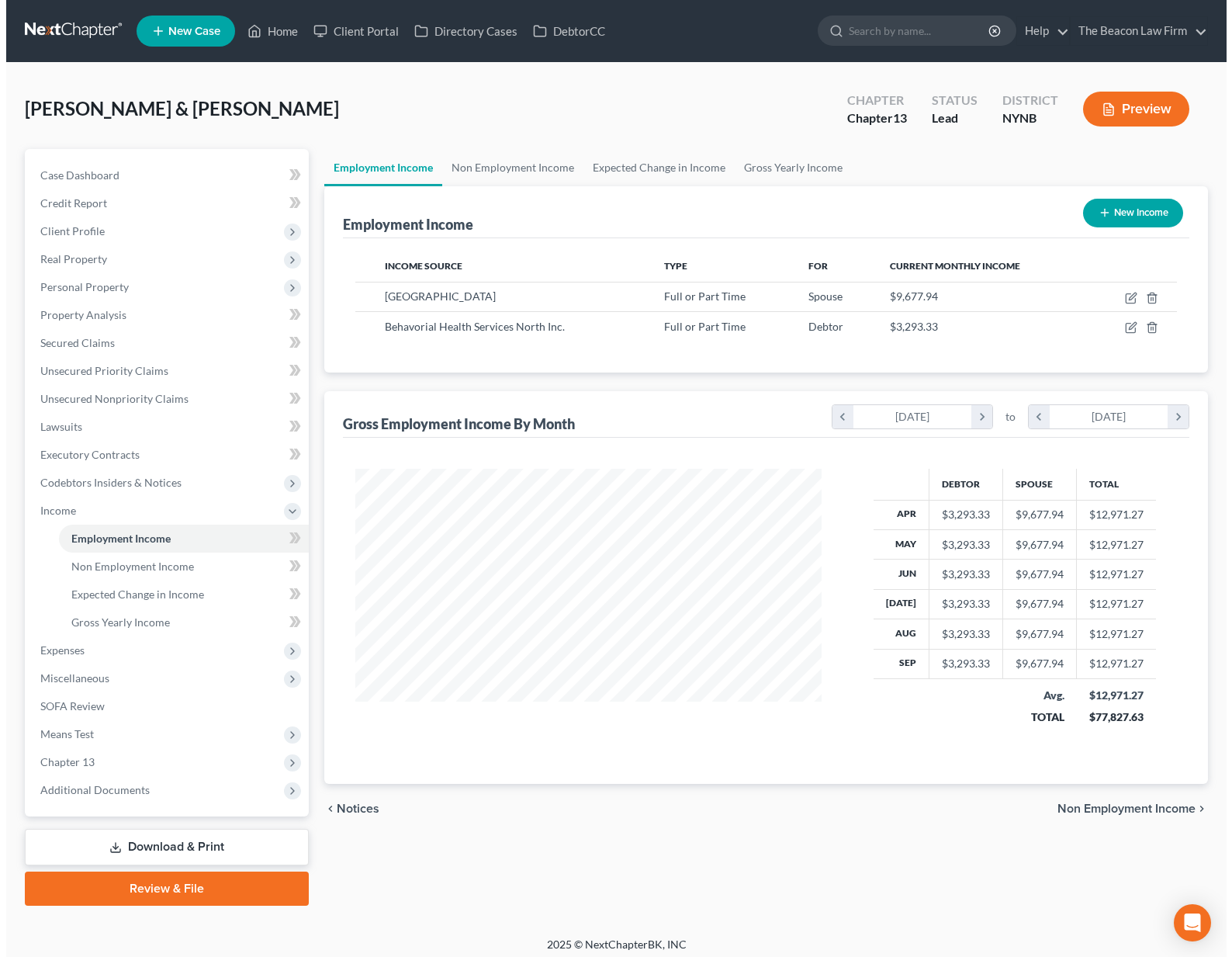
scroll to position [278, 497]
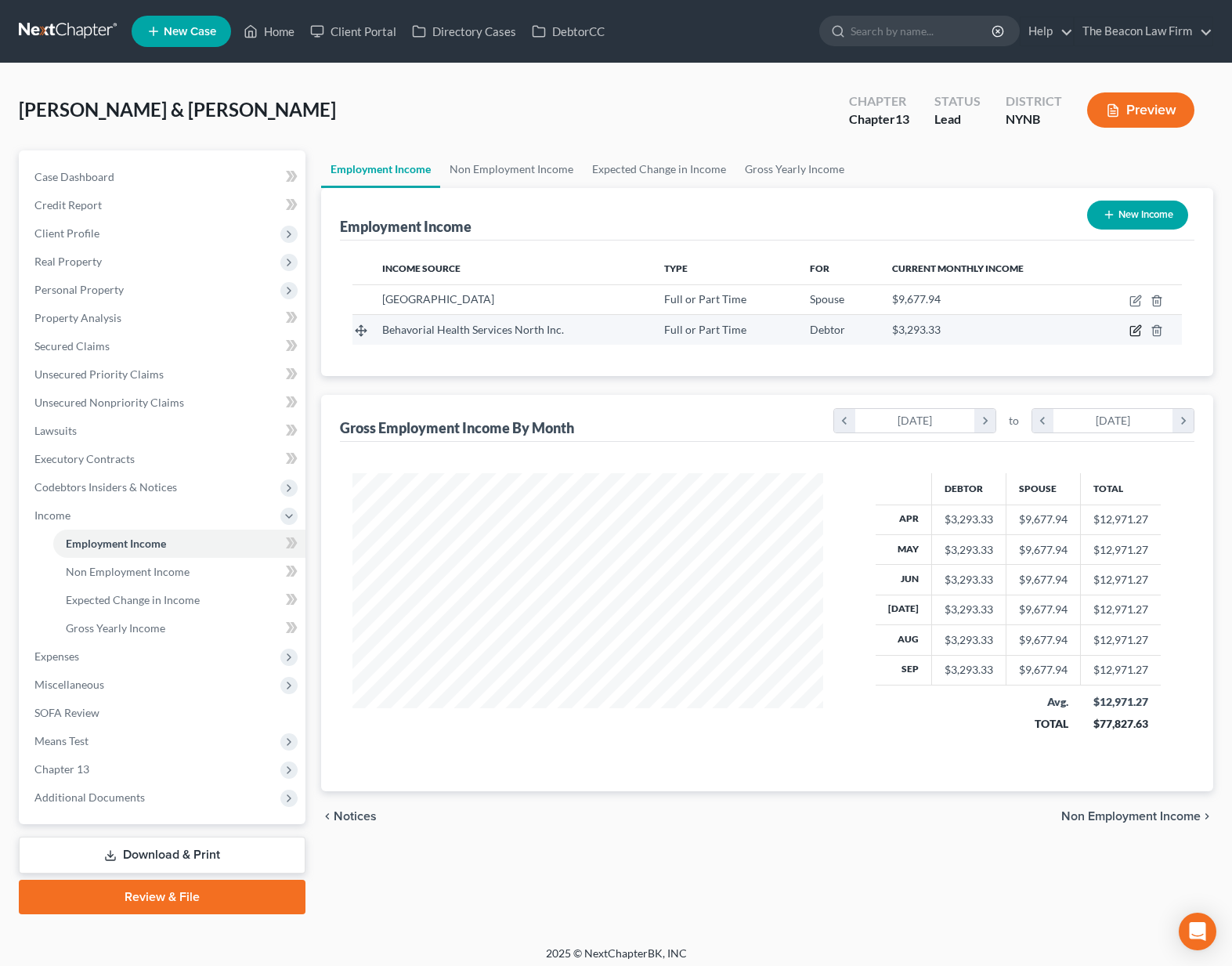
click at [1137, 330] on icon "button" at bounding box center [1137, 329] width 7 height 7
select select "0"
select select "35"
select select "2"
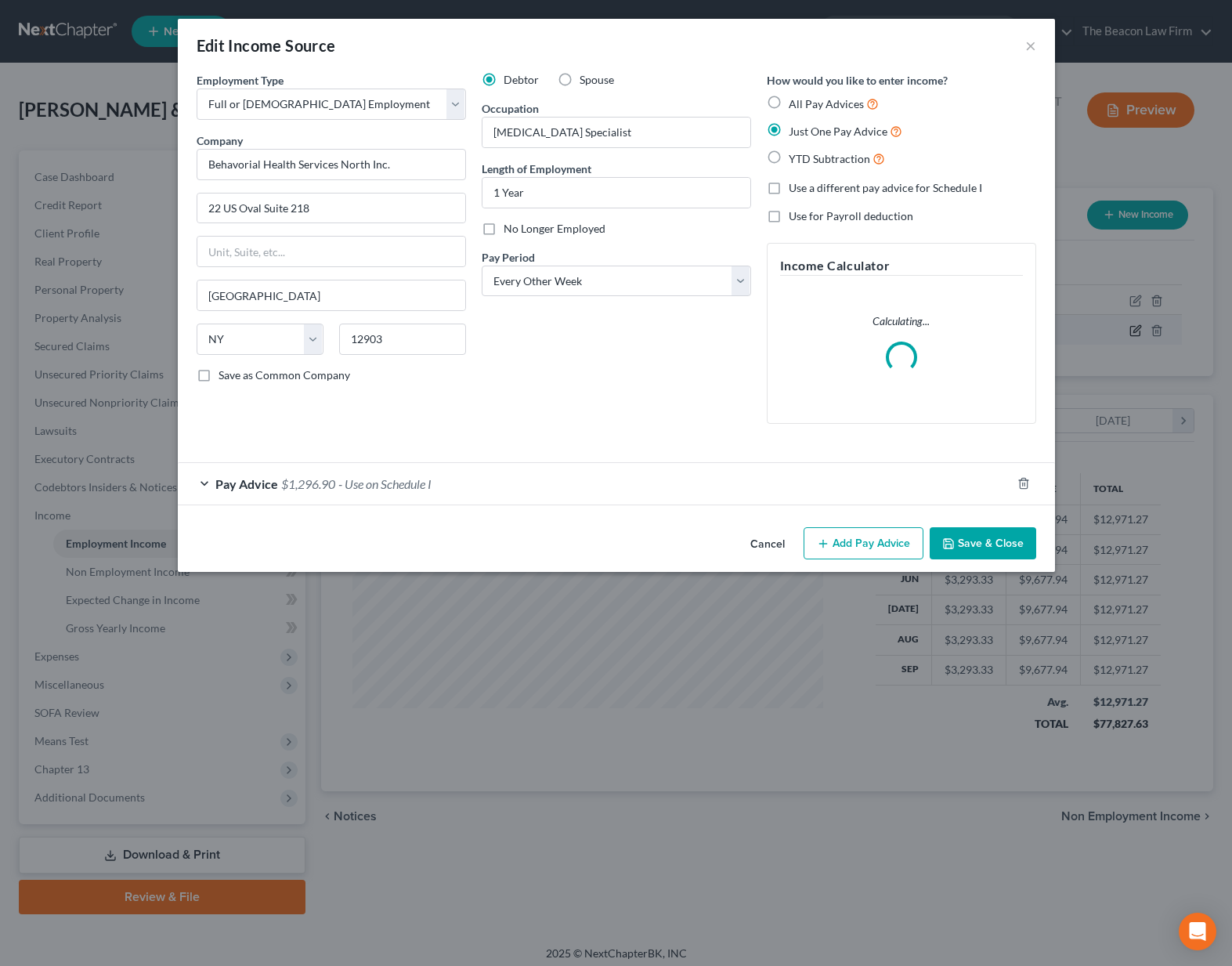
scroll to position [281, 507]
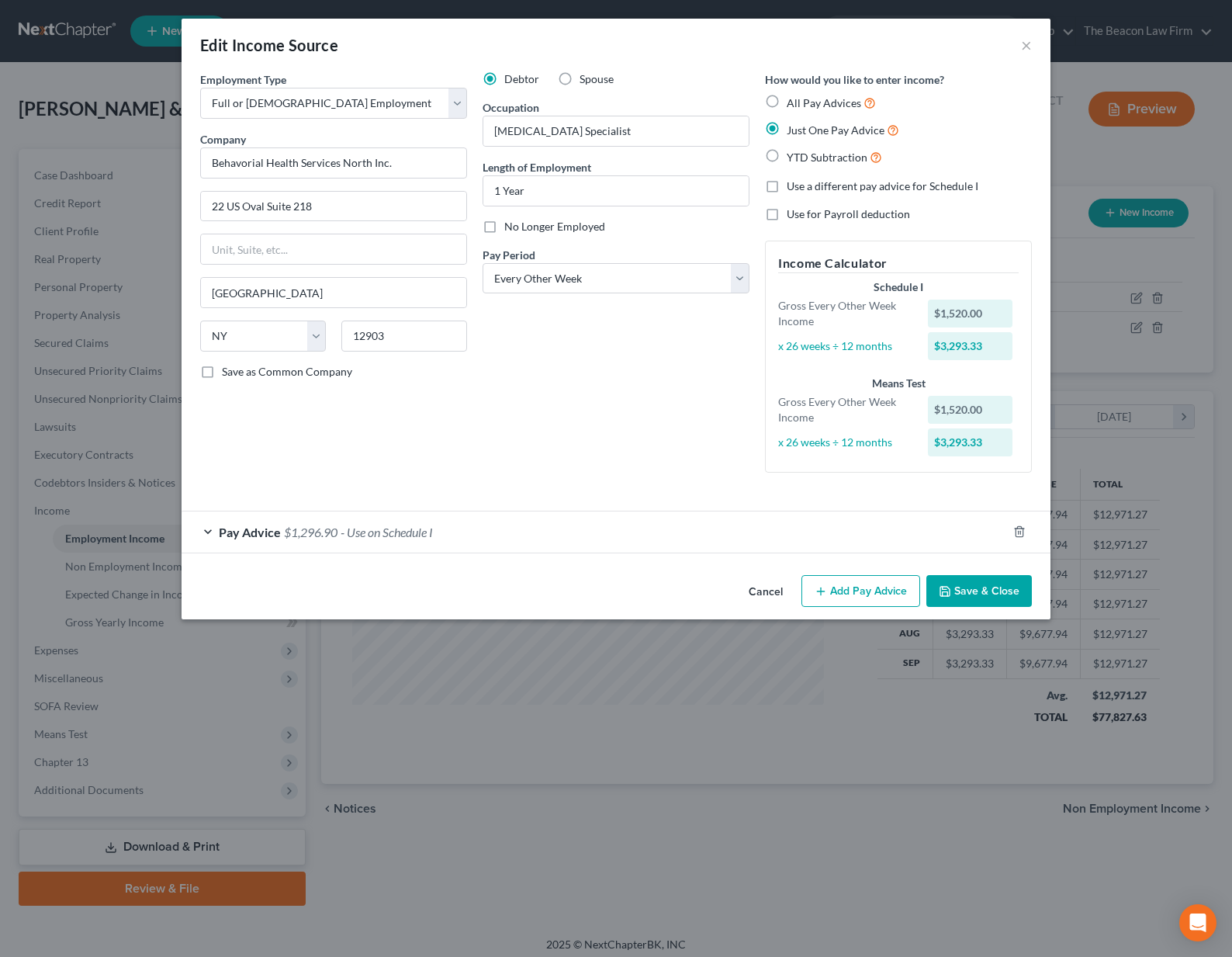
click at [390, 525] on span "- Use on Schedule I" at bounding box center [387, 532] width 92 height 14
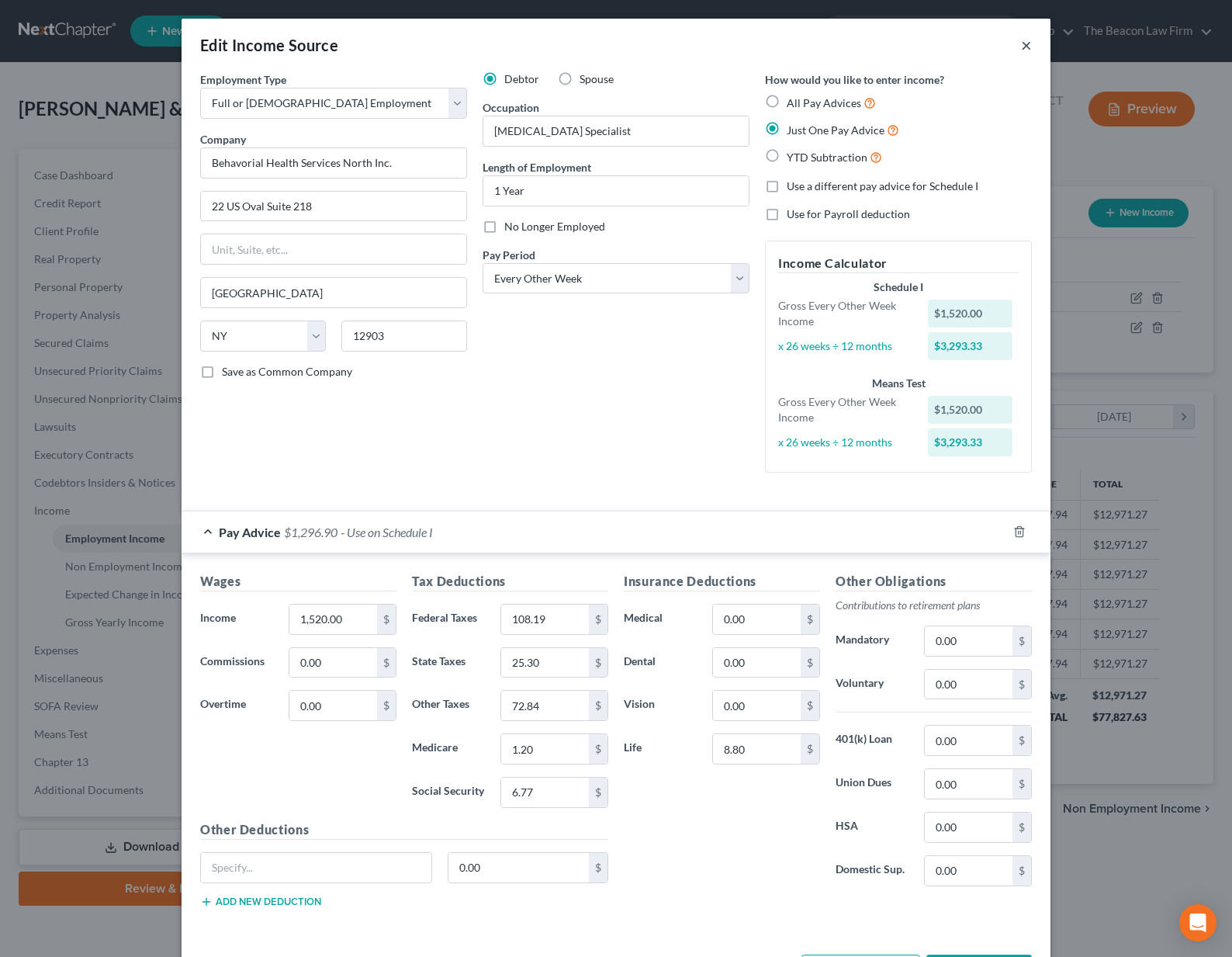
click at [1021, 49] on button "×" at bounding box center [1027, 45] width 11 height 19
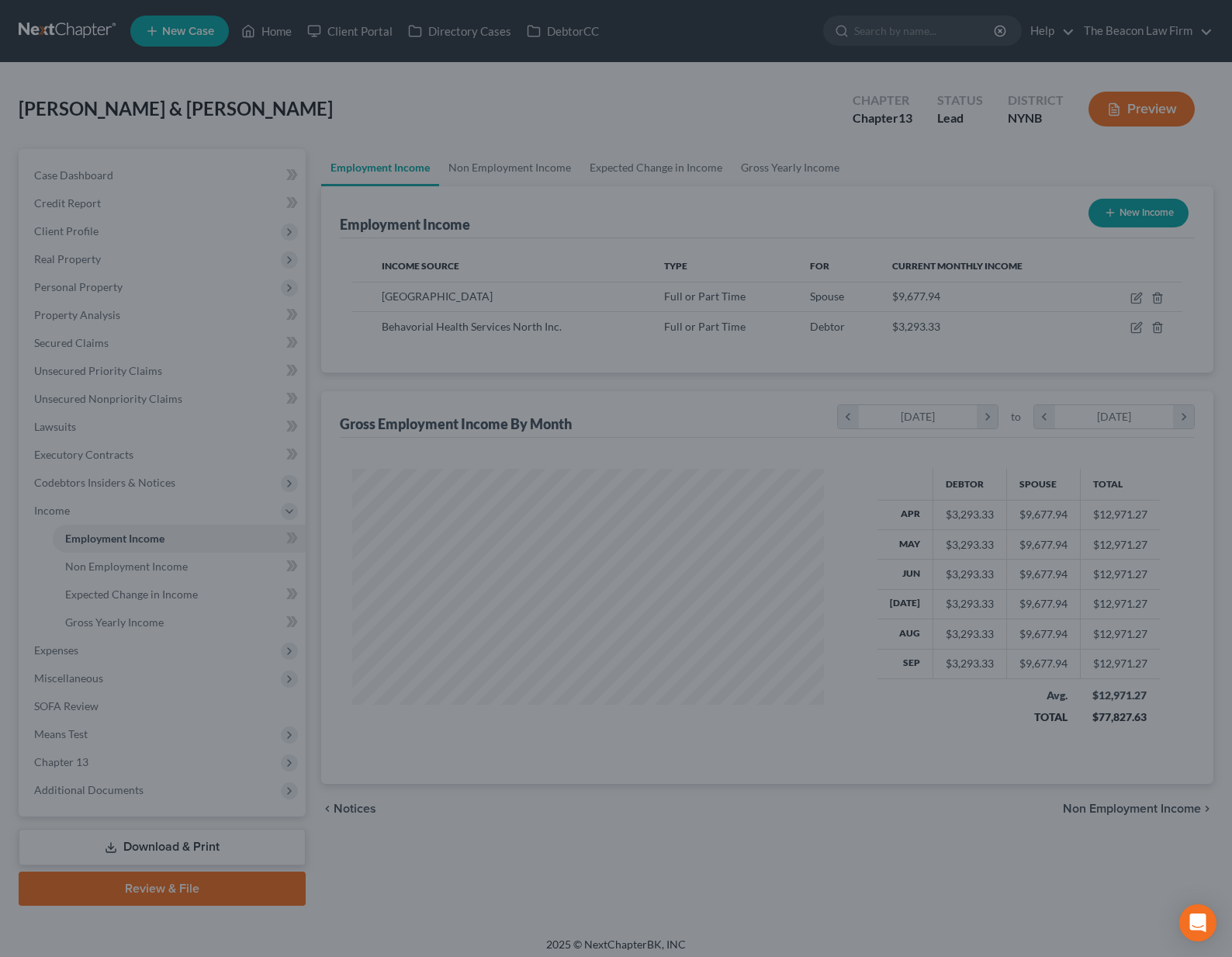
scroll to position [775548, 775426]
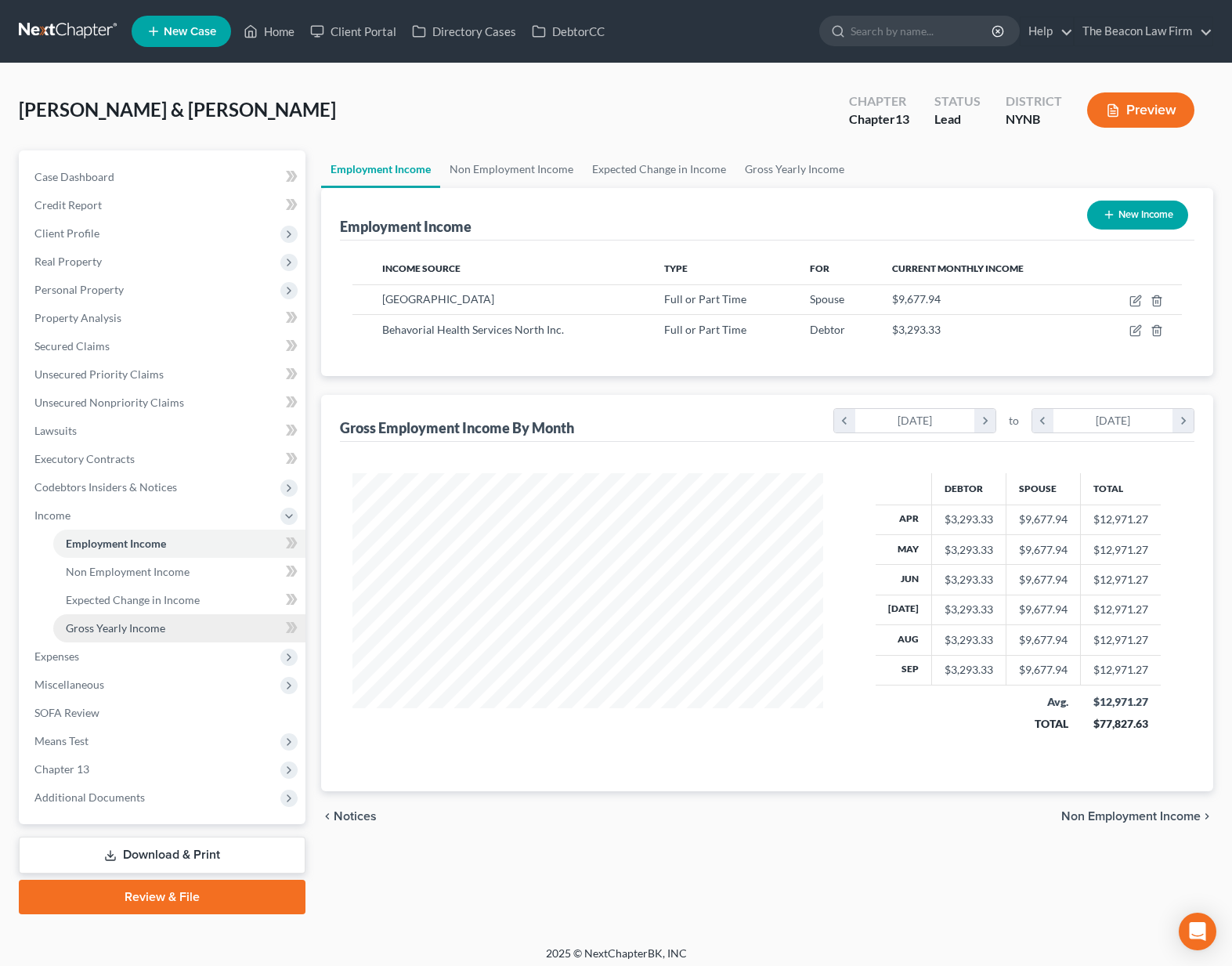
click at [120, 629] on span "Gross Yearly Income" at bounding box center [115, 628] width 99 height 14
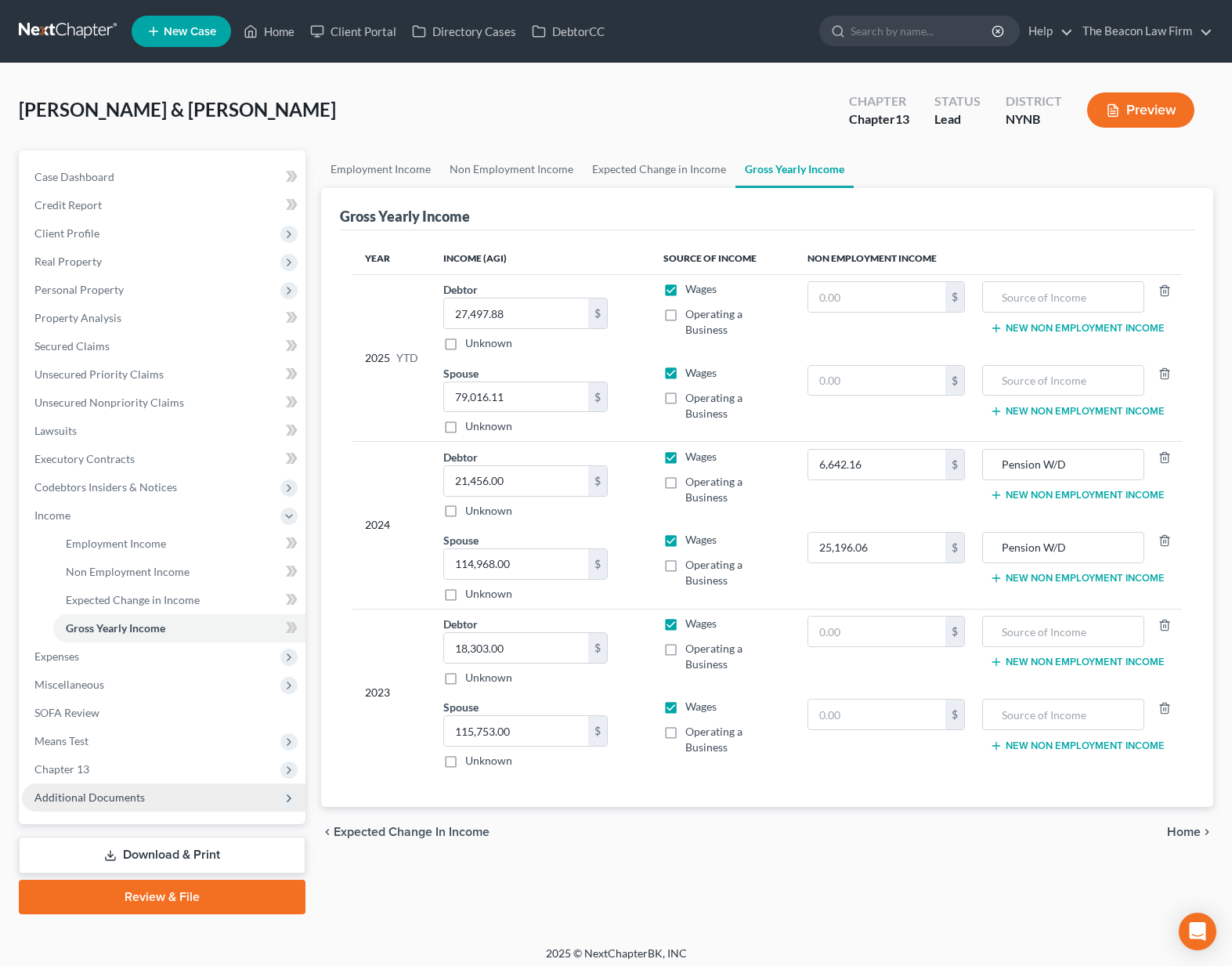
click at [169, 800] on span "Additional Documents" at bounding box center [164, 797] width 284 height 28
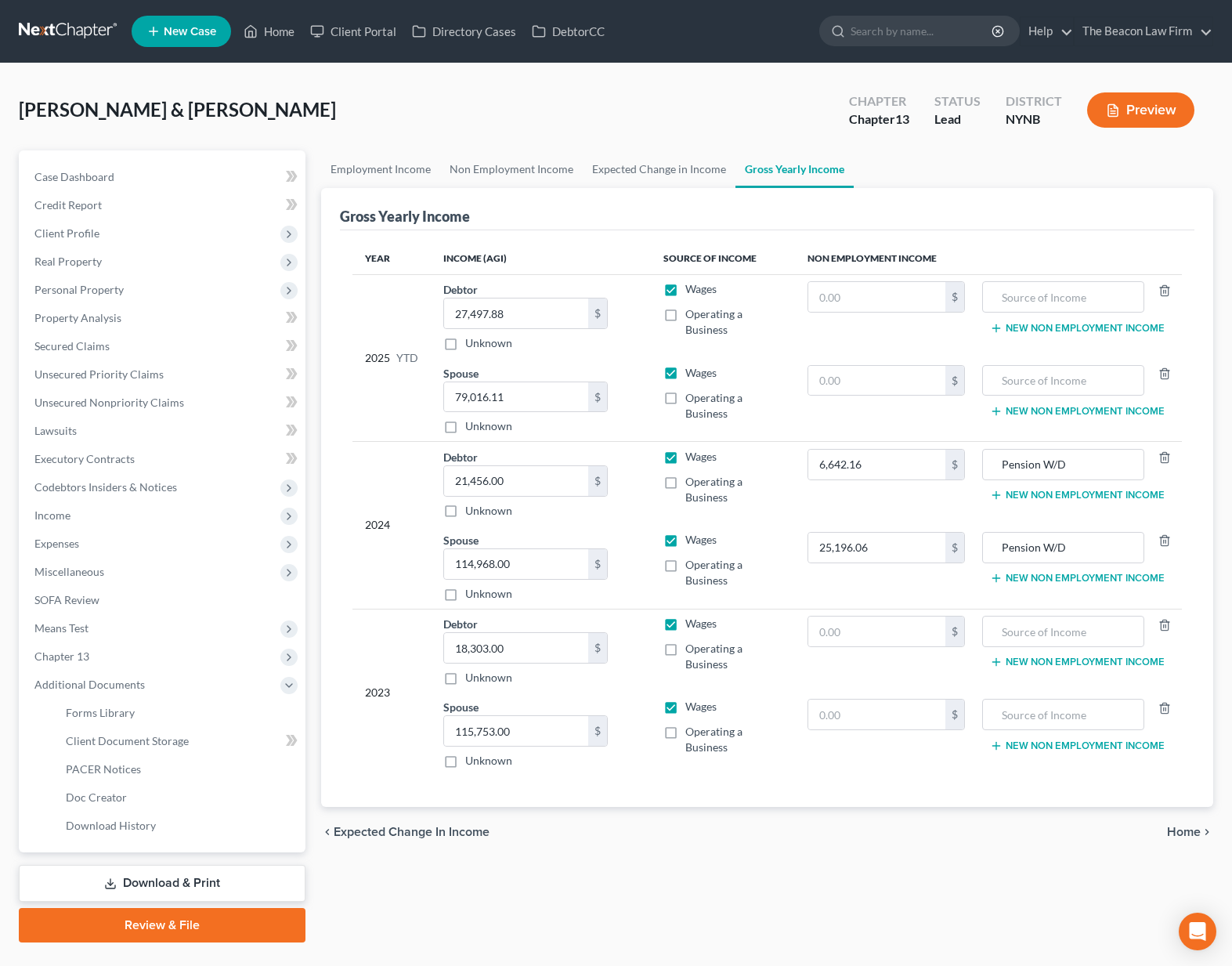
click at [465, 951] on div "Petition Navigation Case Dashboard Payments Invoices Payments Payments Credit R…" at bounding box center [616, 552] width 1195 height 804
click at [192, 878] on link "Download & Print" at bounding box center [162, 882] width 287 height 36
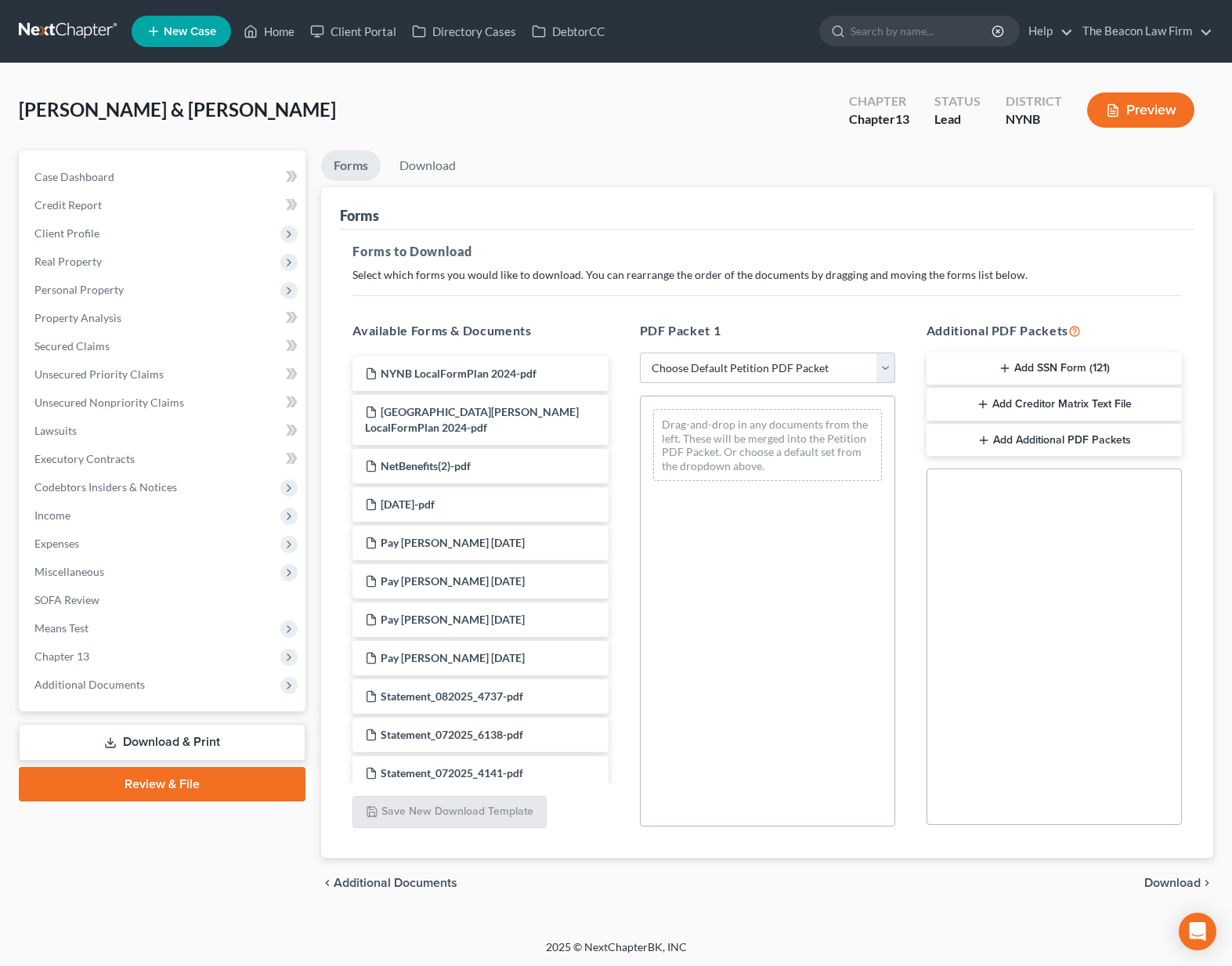
select select "0"
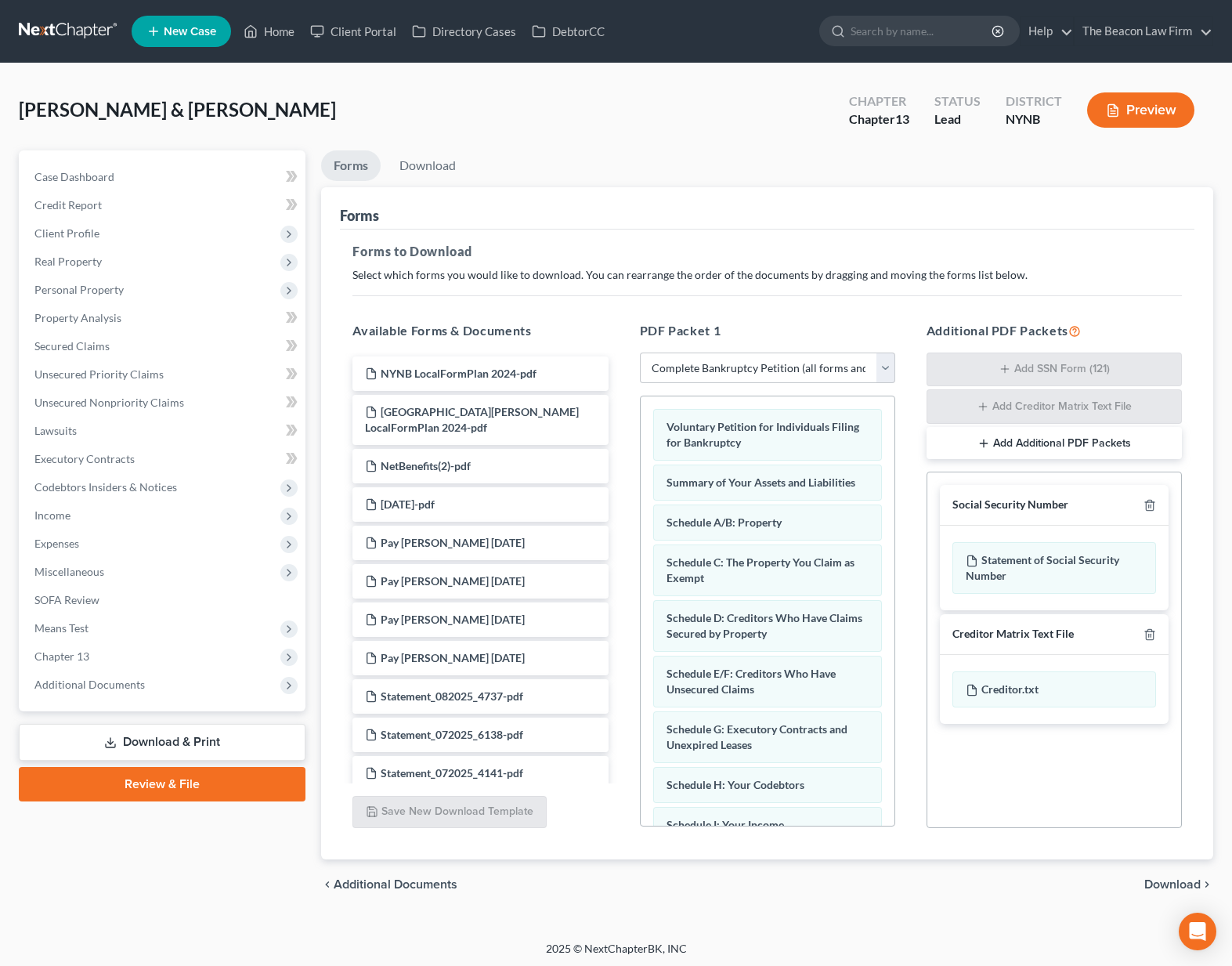
drag, startPoint x: 1146, startPoint y: 636, endPoint x: 1150, endPoint y: 625, distance: 11.7
click at [1147, 632] on icon "button" at bounding box center [1150, 634] width 13 height 13
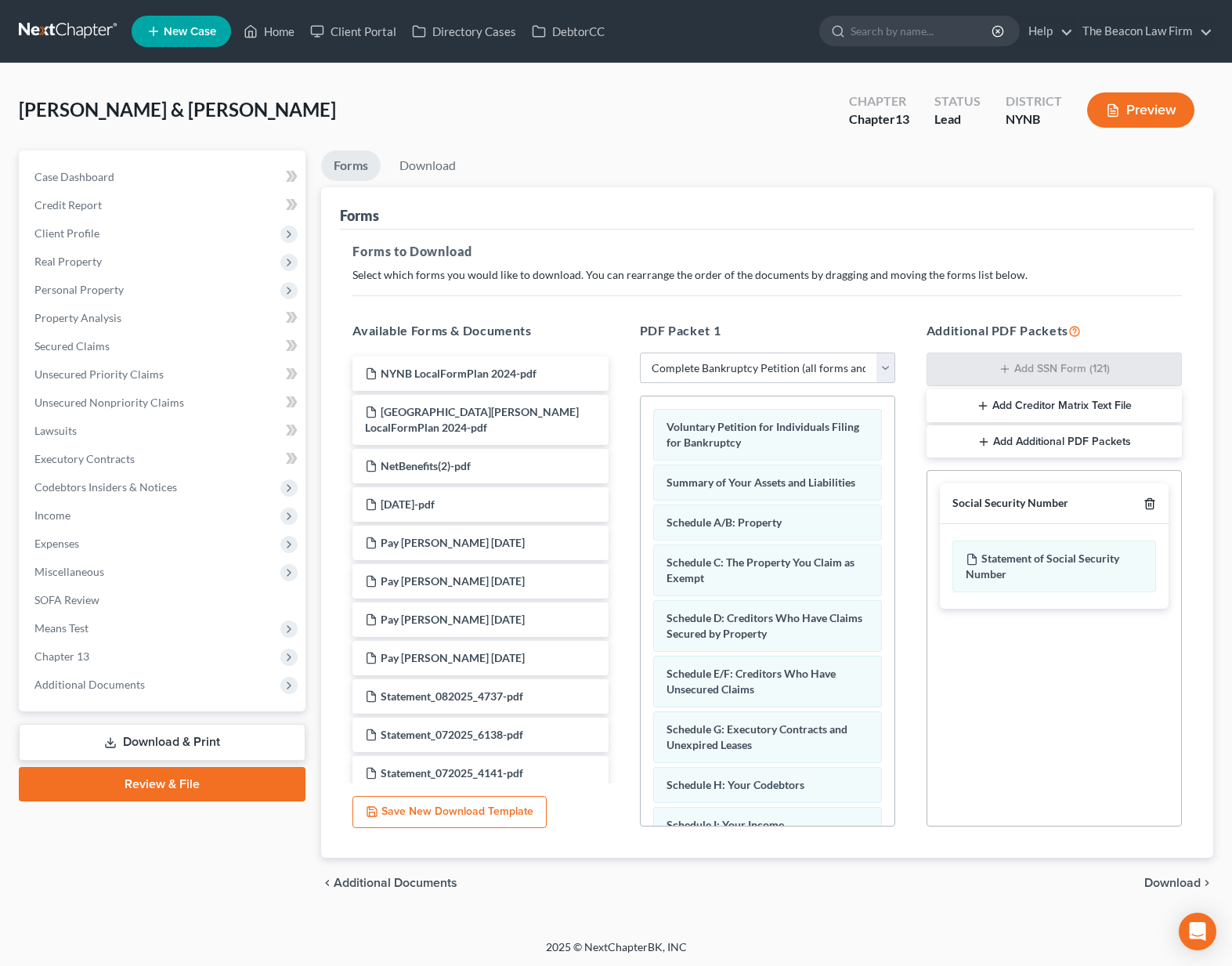
click at [1153, 506] on icon "button" at bounding box center [1150, 503] width 7 height 10
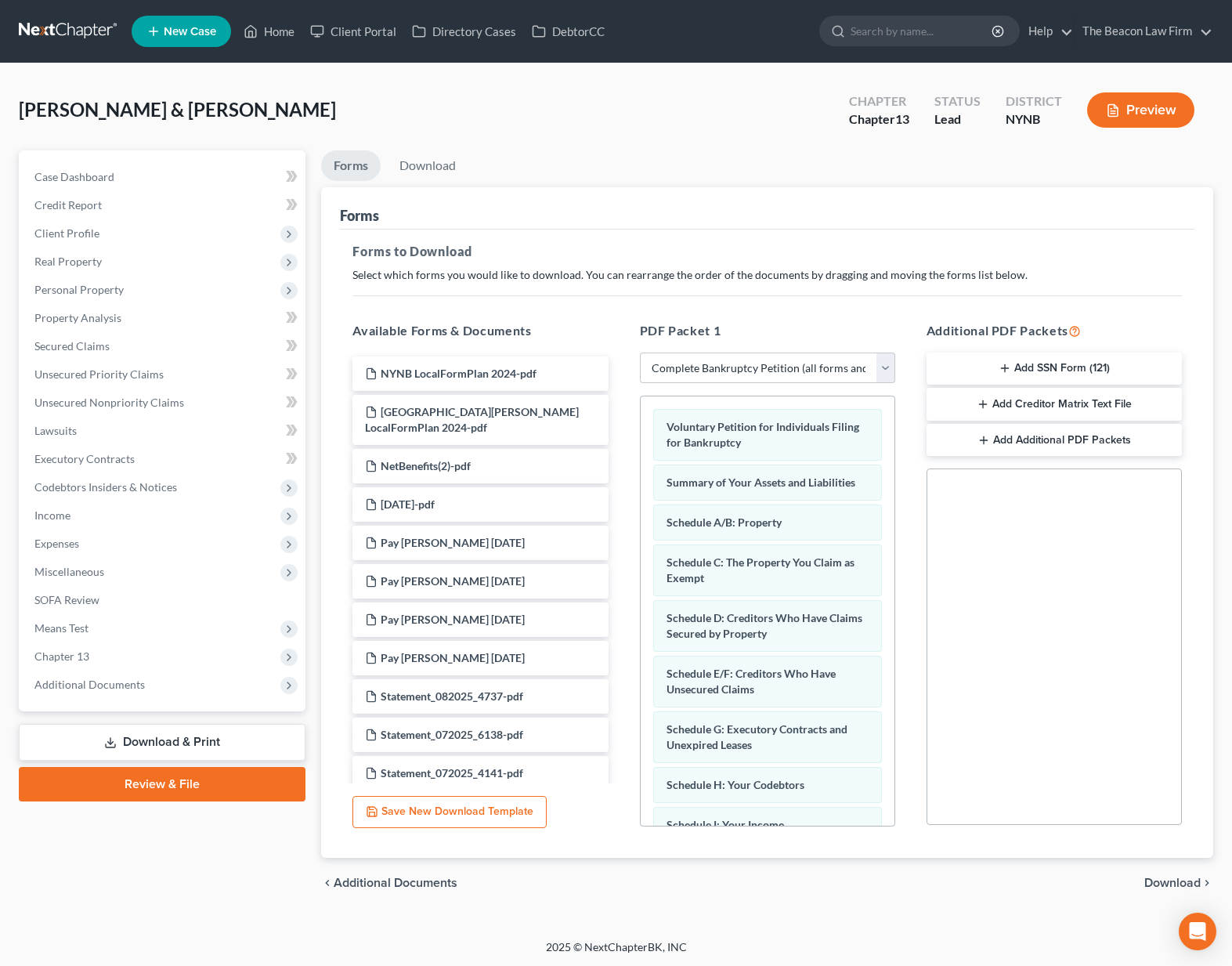
click at [1187, 882] on span "Download" at bounding box center [1173, 882] width 56 height 13
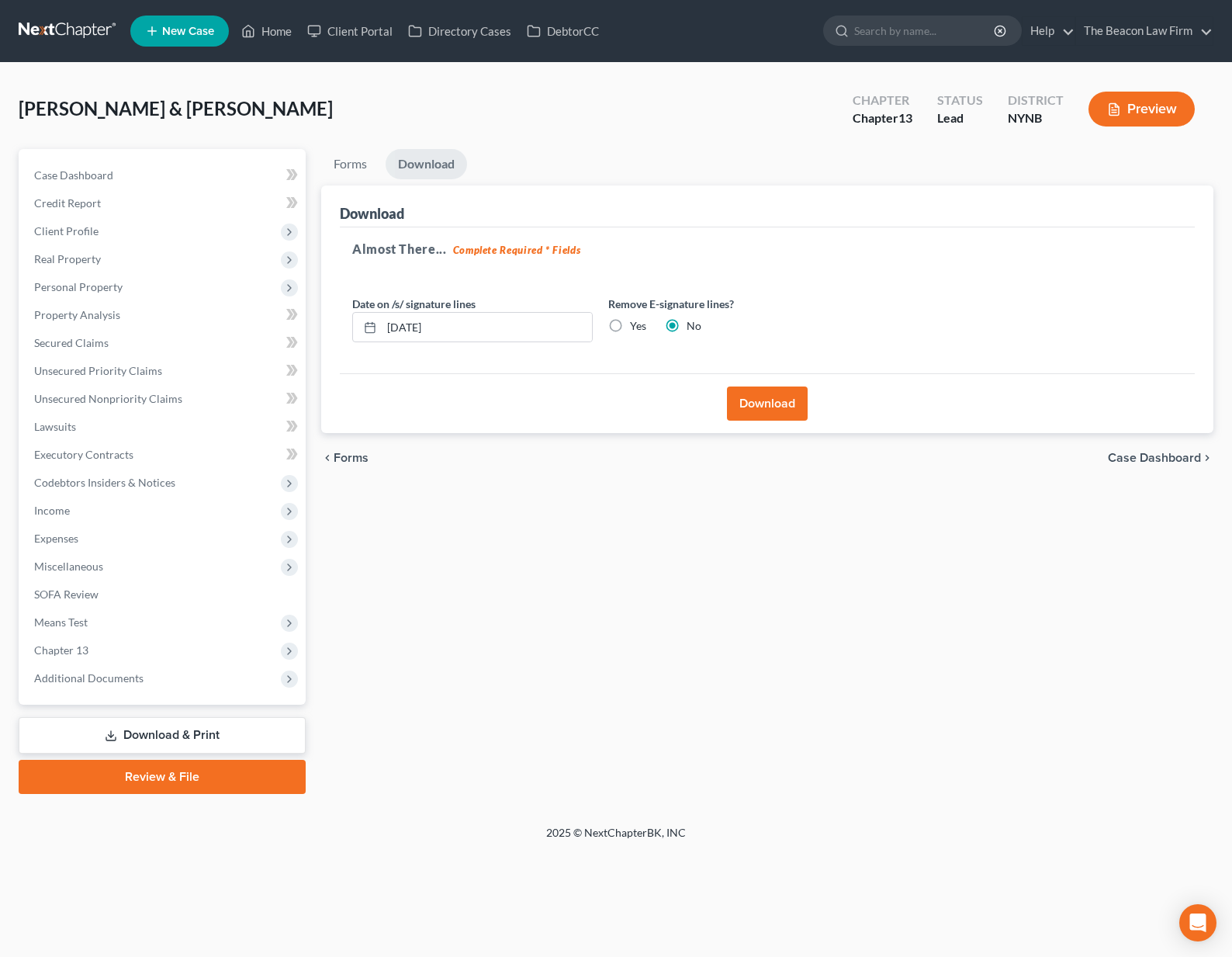
click at [634, 328] on label "Yes" at bounding box center [638, 325] width 16 height 15
click at [636, 328] on input "Yes" at bounding box center [641, 323] width 10 height 10
radio input "true"
radio input "false"
click at [780, 409] on button "Download" at bounding box center [768, 404] width 81 height 34
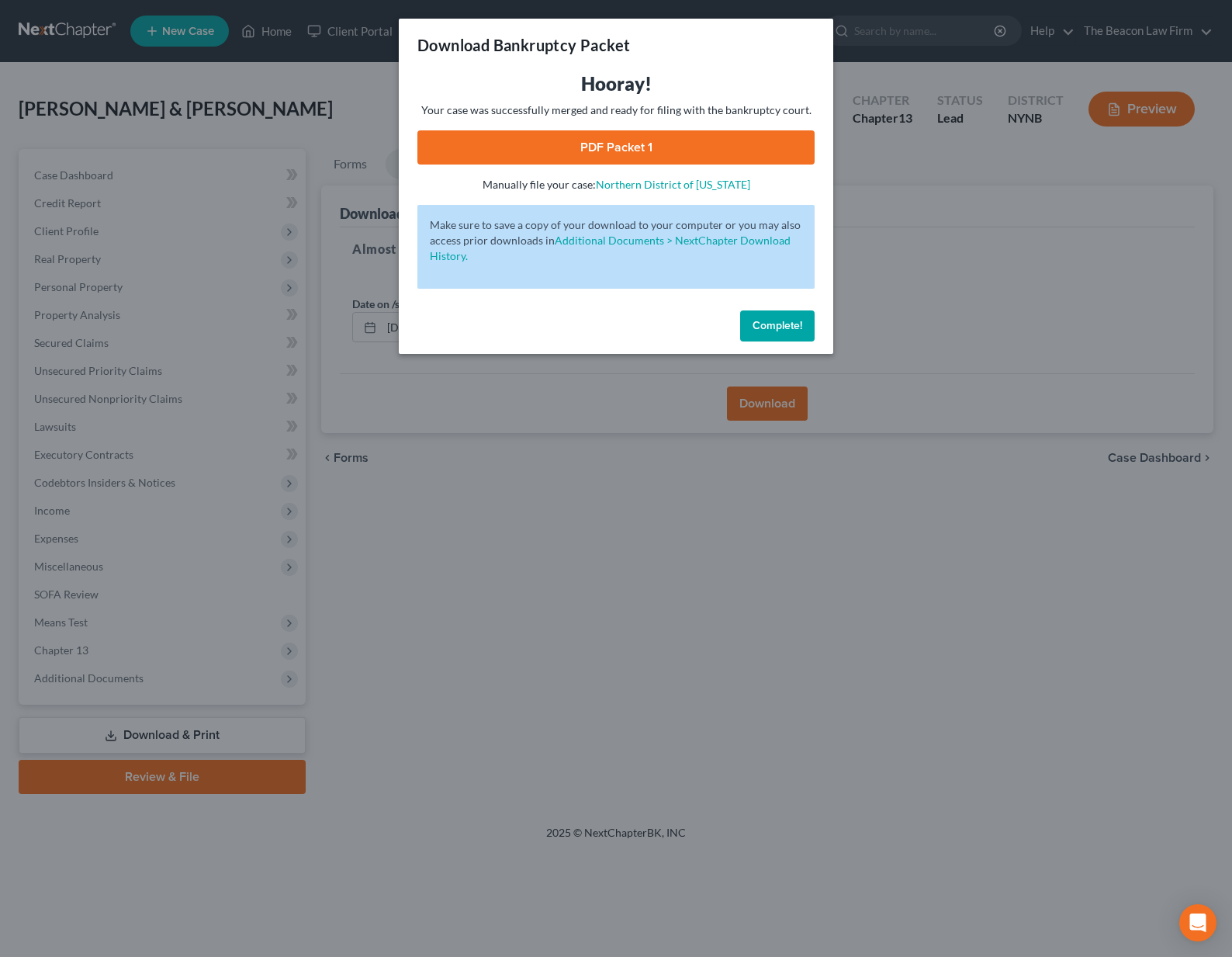
click at [714, 150] on link "PDF Packet 1" at bounding box center [616, 148] width 397 height 34
